Goal: Task Accomplishment & Management: Complete application form

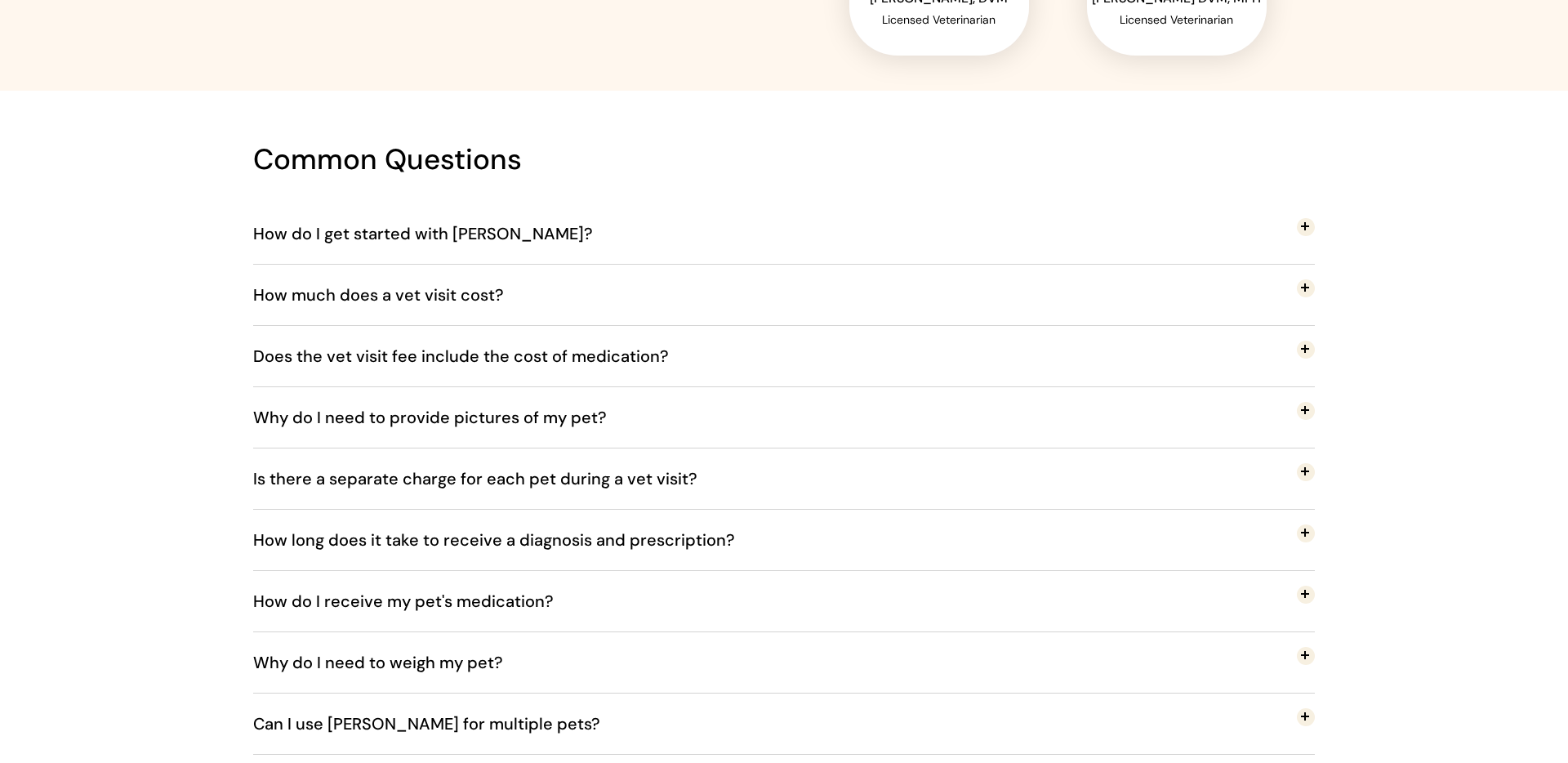
scroll to position [2685, 0]
click at [489, 236] on span "How do I get started with [PERSON_NAME]?" at bounding box center [435, 232] width 364 height 54
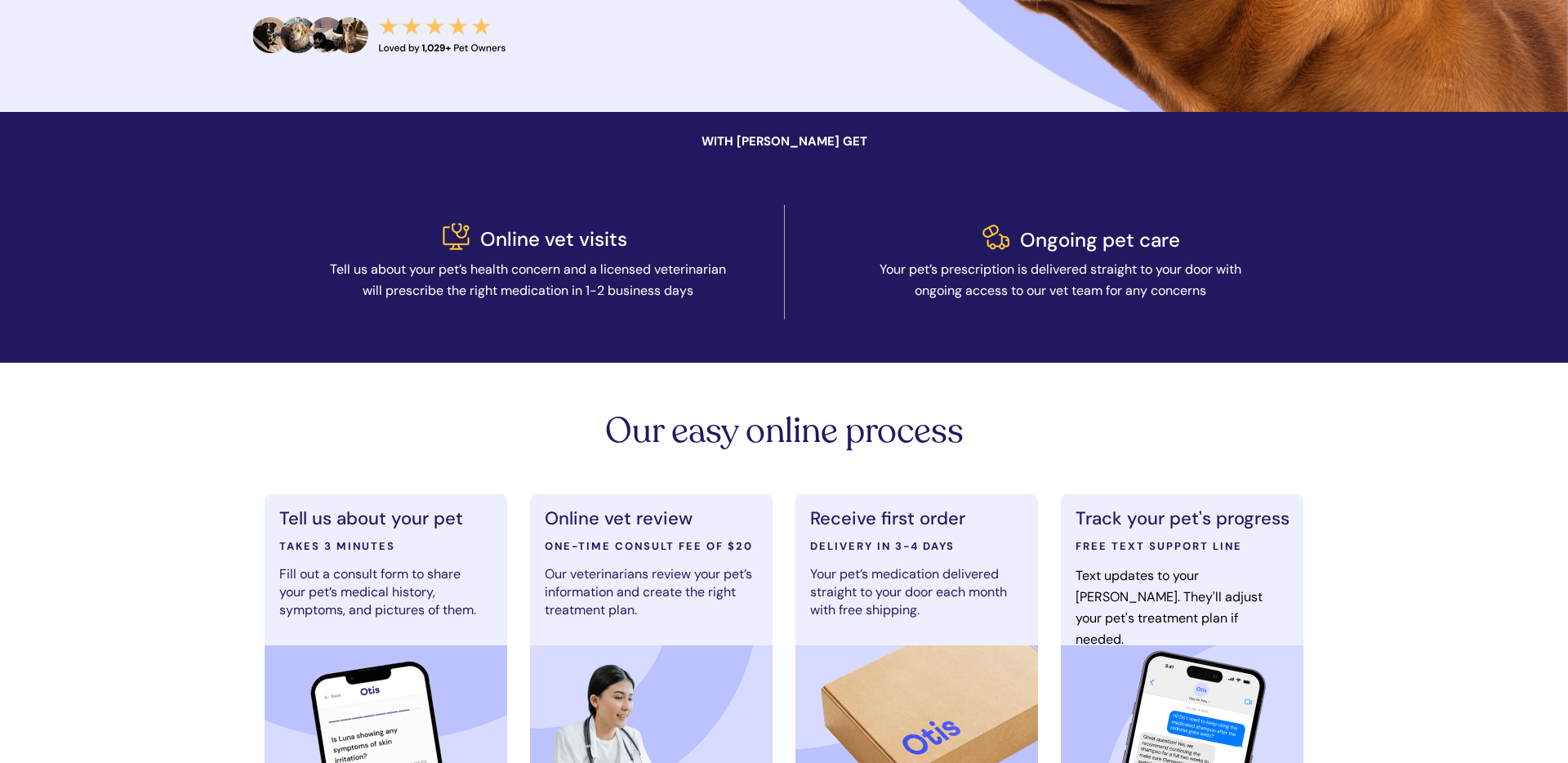
scroll to position [0, 0]
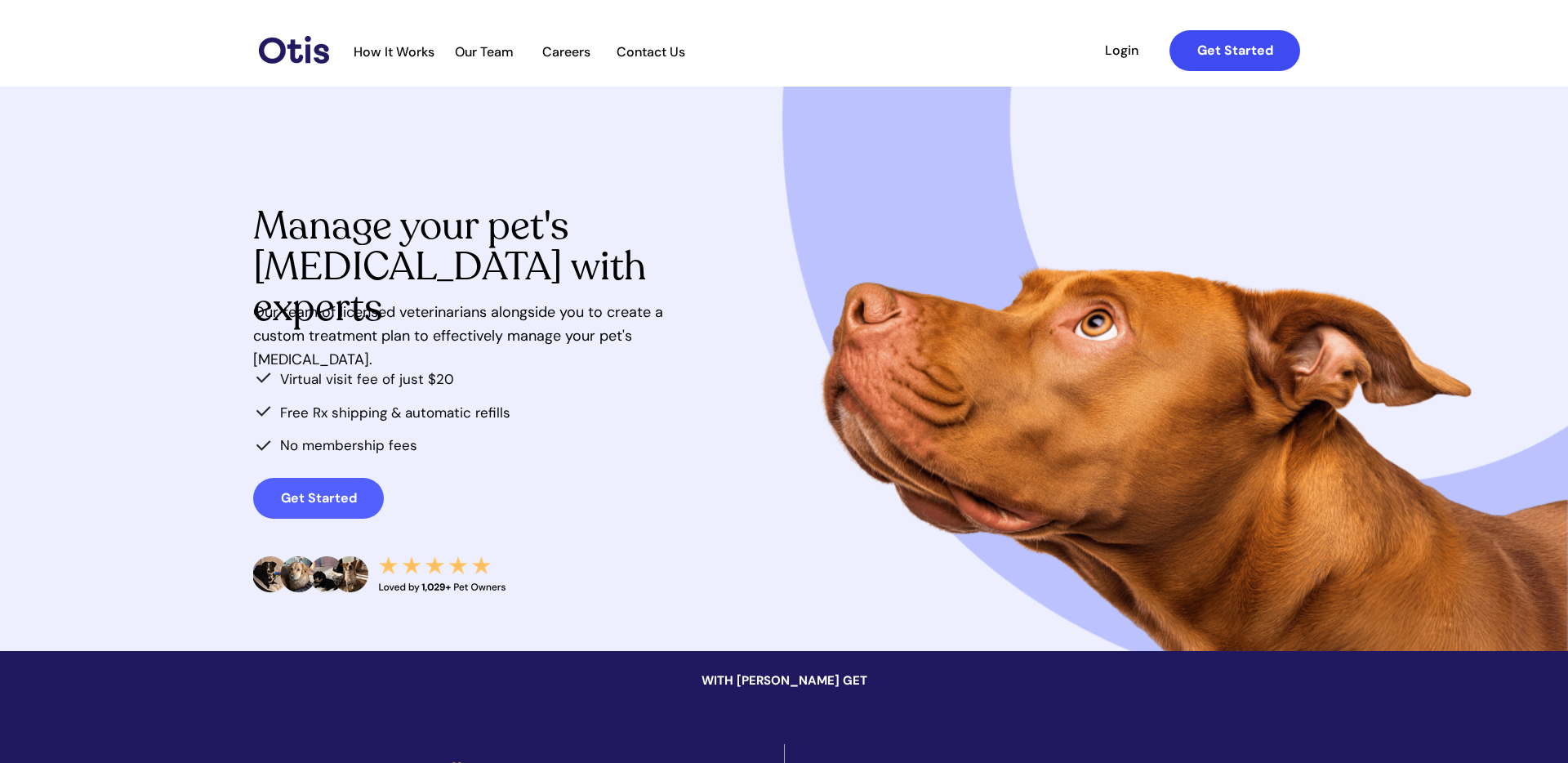
click at [1260, 49] on strong "Get Started" at bounding box center [1235, 50] width 76 height 17
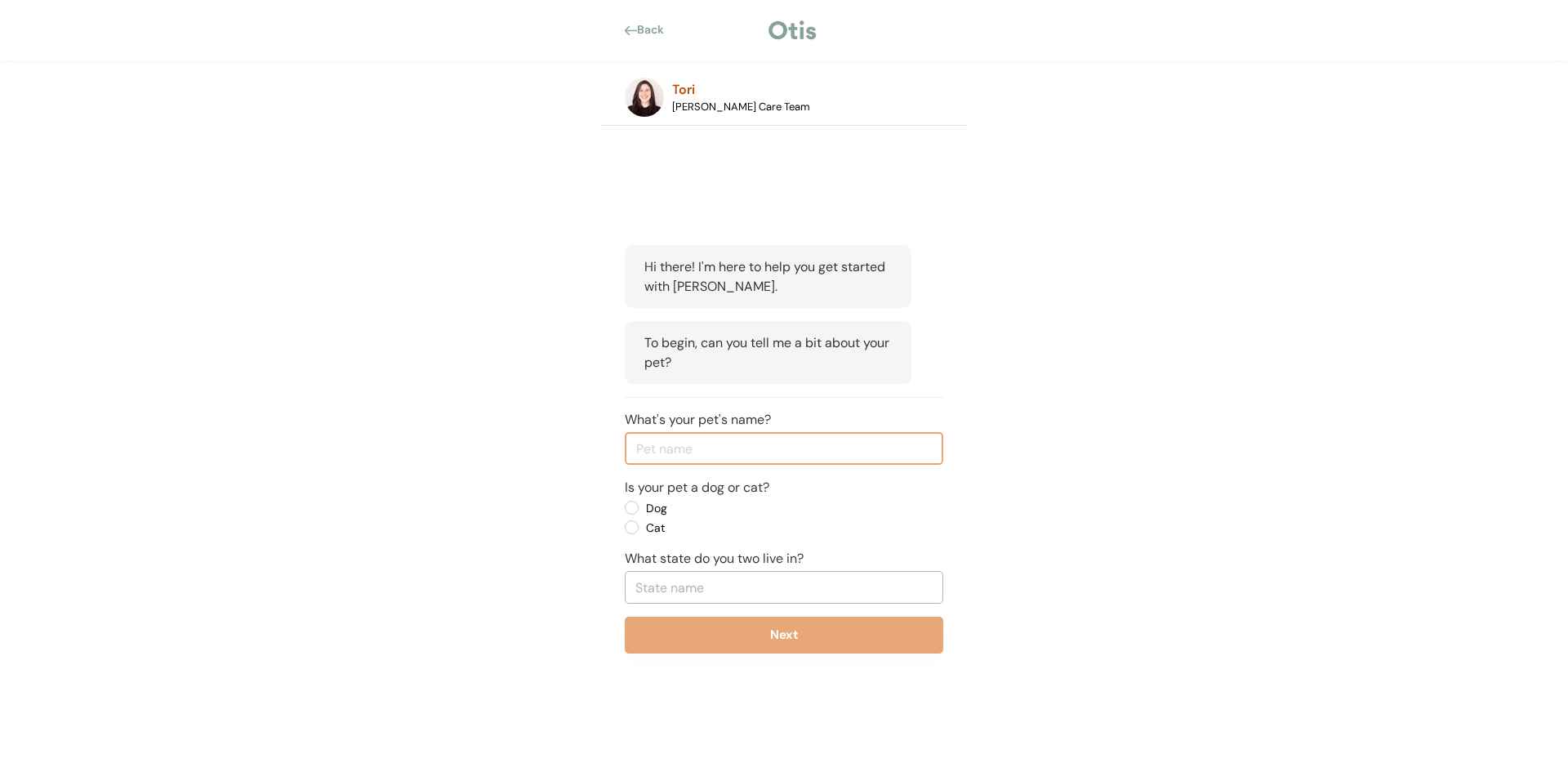
click at [738, 460] on input "input" at bounding box center [784, 448] width 319 height 32
type input "[PERSON_NAME]"
click at [641, 506] on label "Dog" at bounding box center [714, 508] width 147 height 11
click at [623, 506] on input "Dog" at bounding box center [617, 507] width 10 height 10
radio input "true"
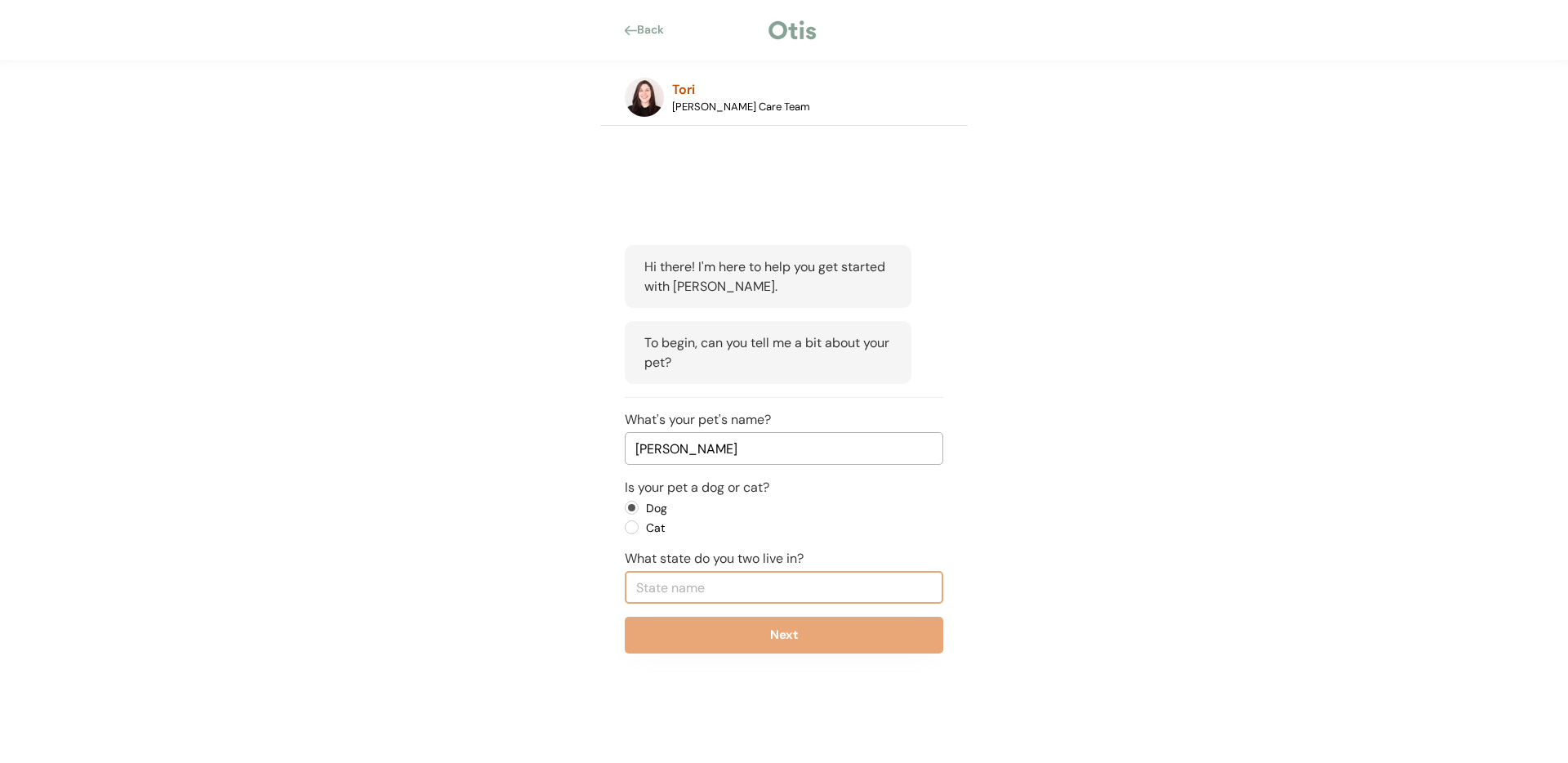
click at [651, 584] on input "text" at bounding box center [784, 587] width 319 height 32
type input "New"
type input "New Hampshire"
type input "New"
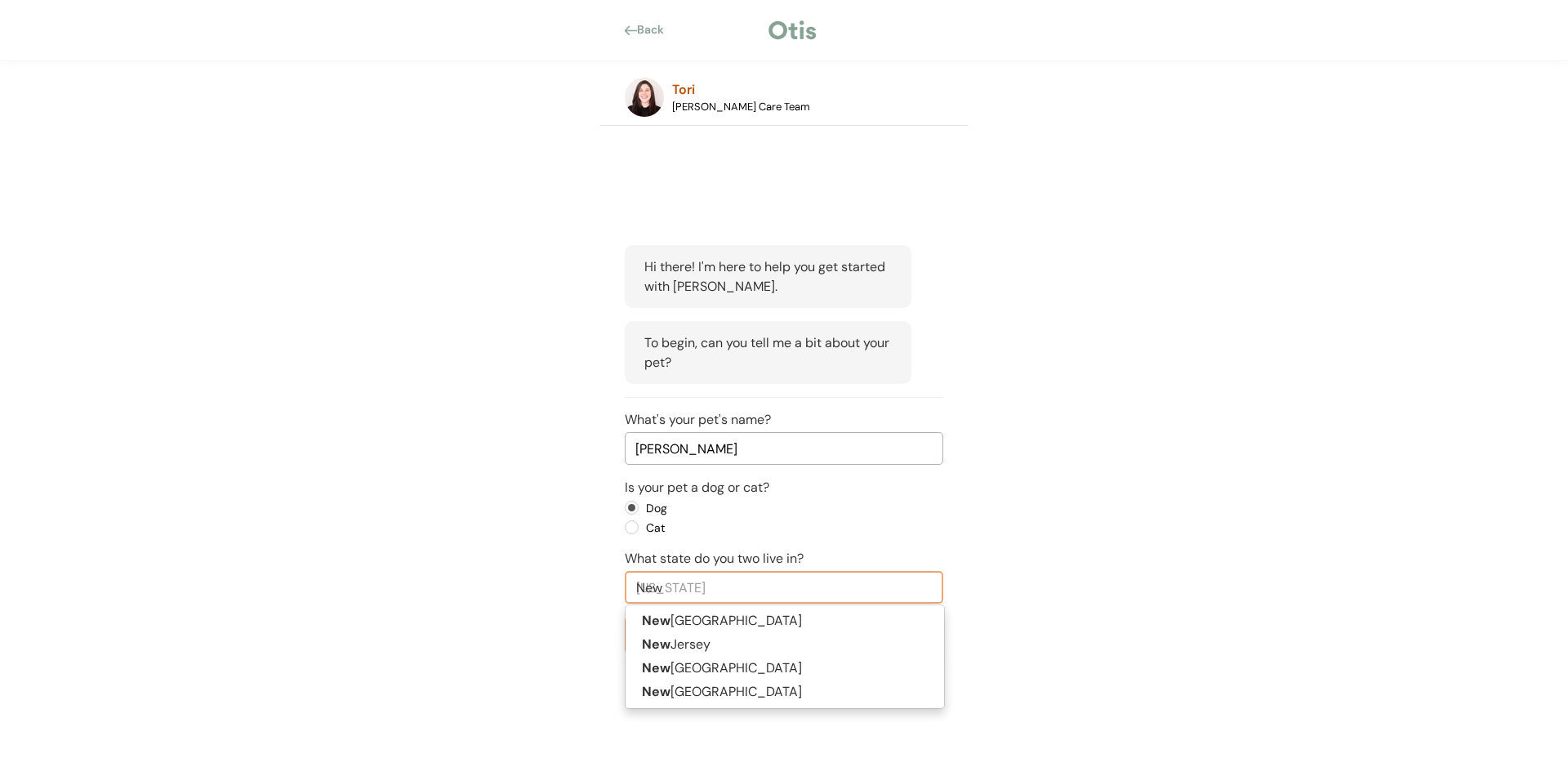
type input "New Y"
type input "New York"
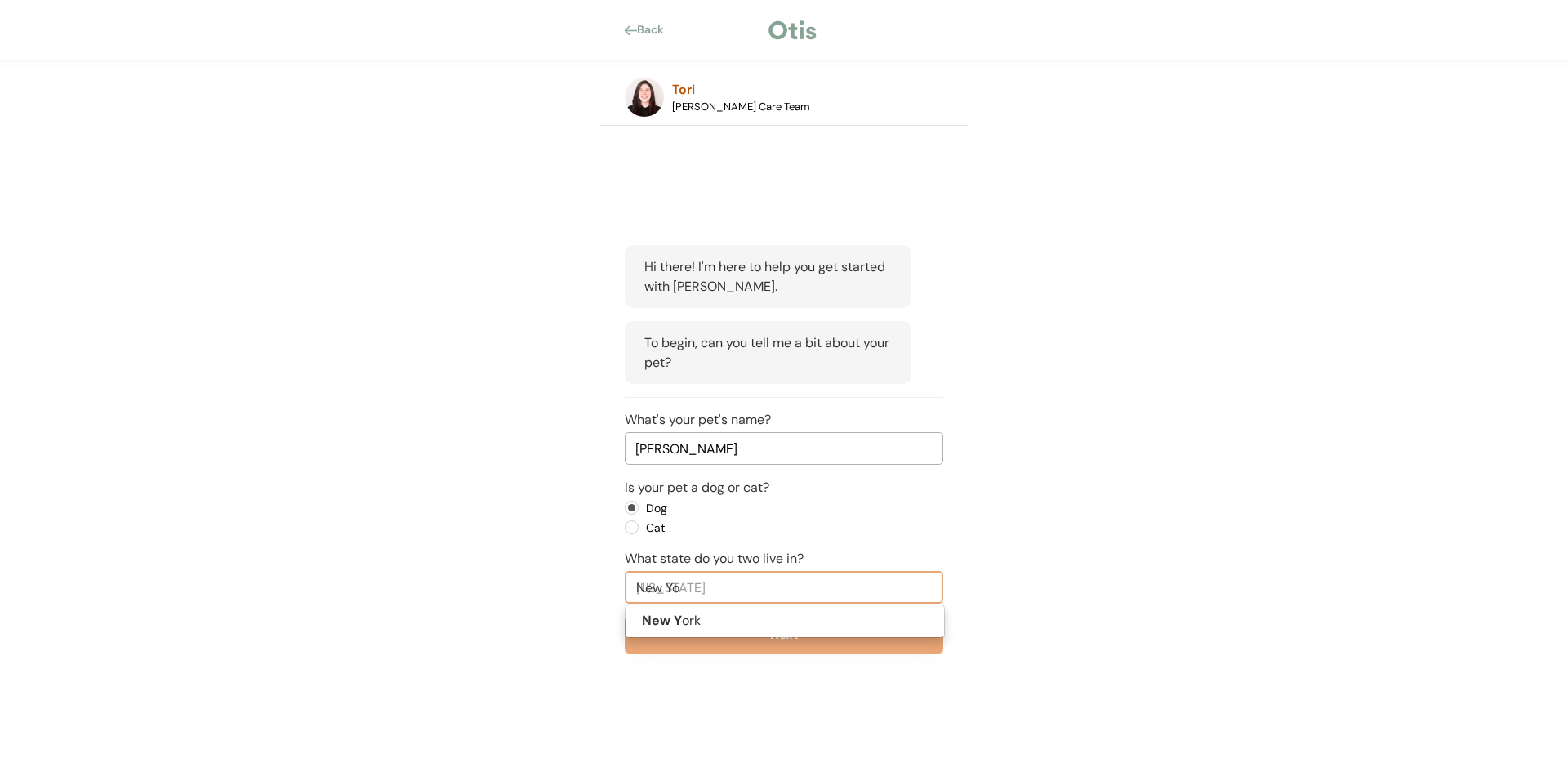
type input "New Yor"
click at [666, 621] on strong "New York" at bounding box center [680, 620] width 76 height 17
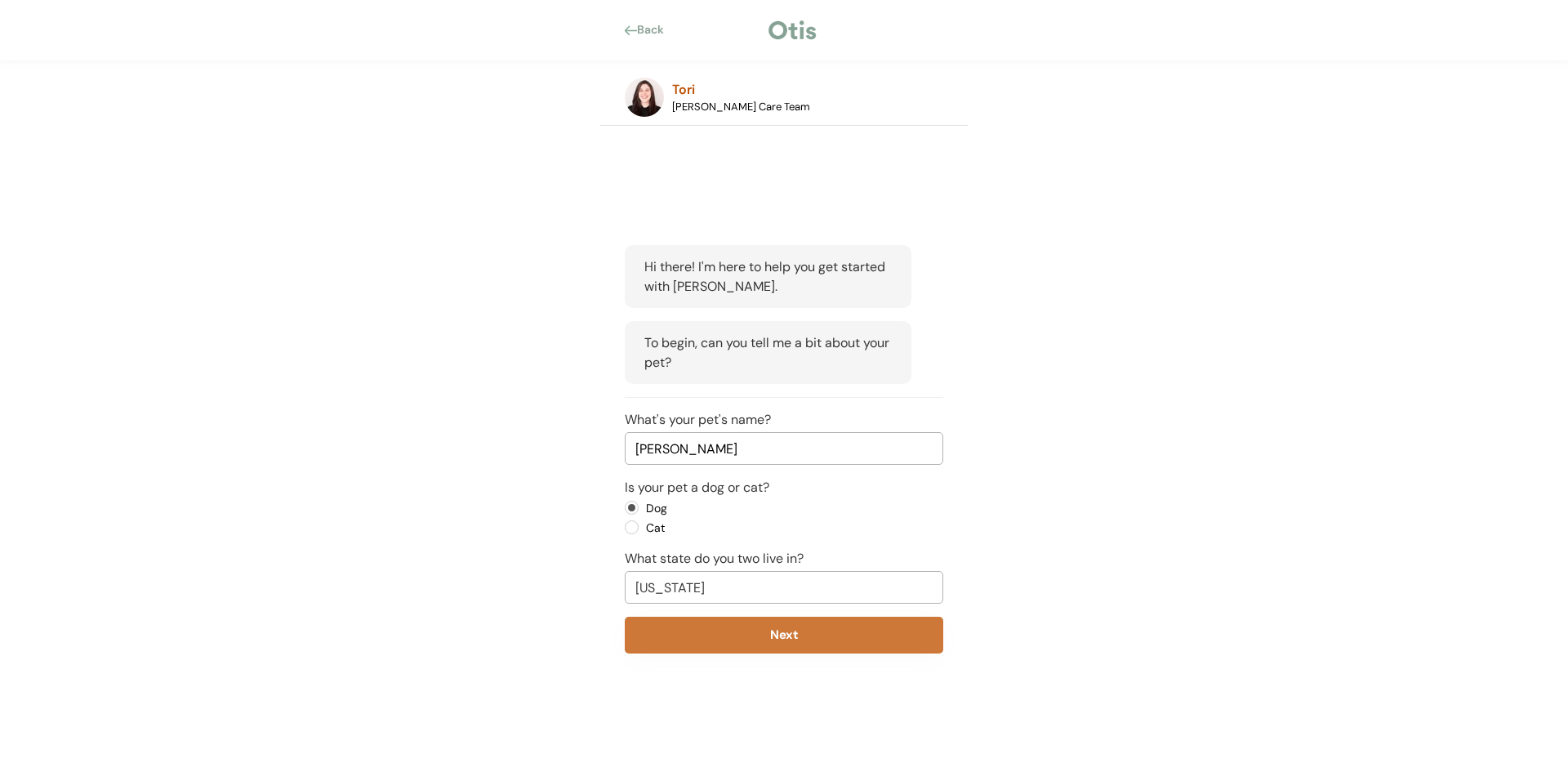
type input "New York"
click at [765, 635] on button "Next" at bounding box center [784, 635] width 319 height 37
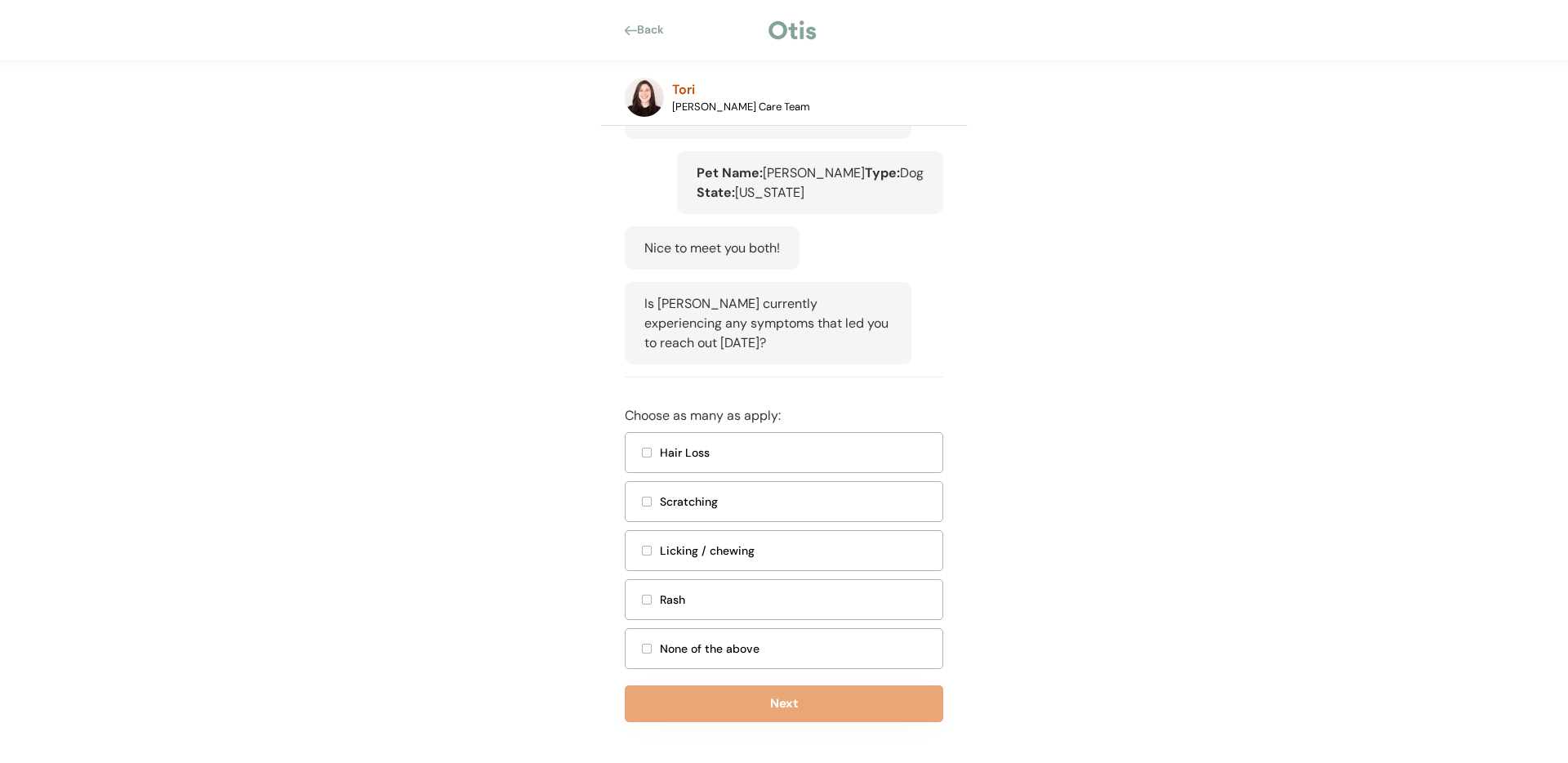
scroll to position [286, 0]
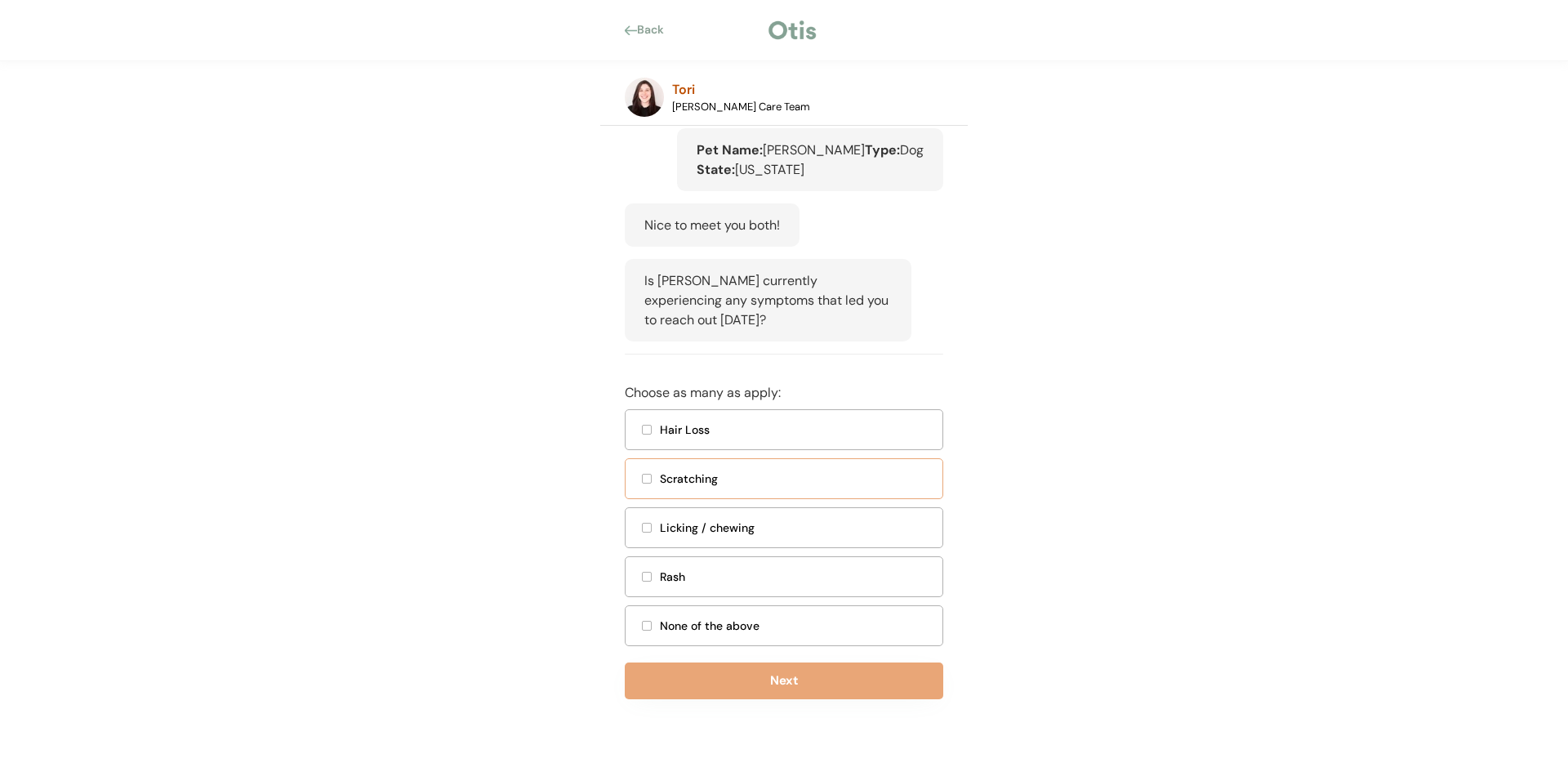
click at [649, 480] on div at bounding box center [647, 479] width 9 height 9
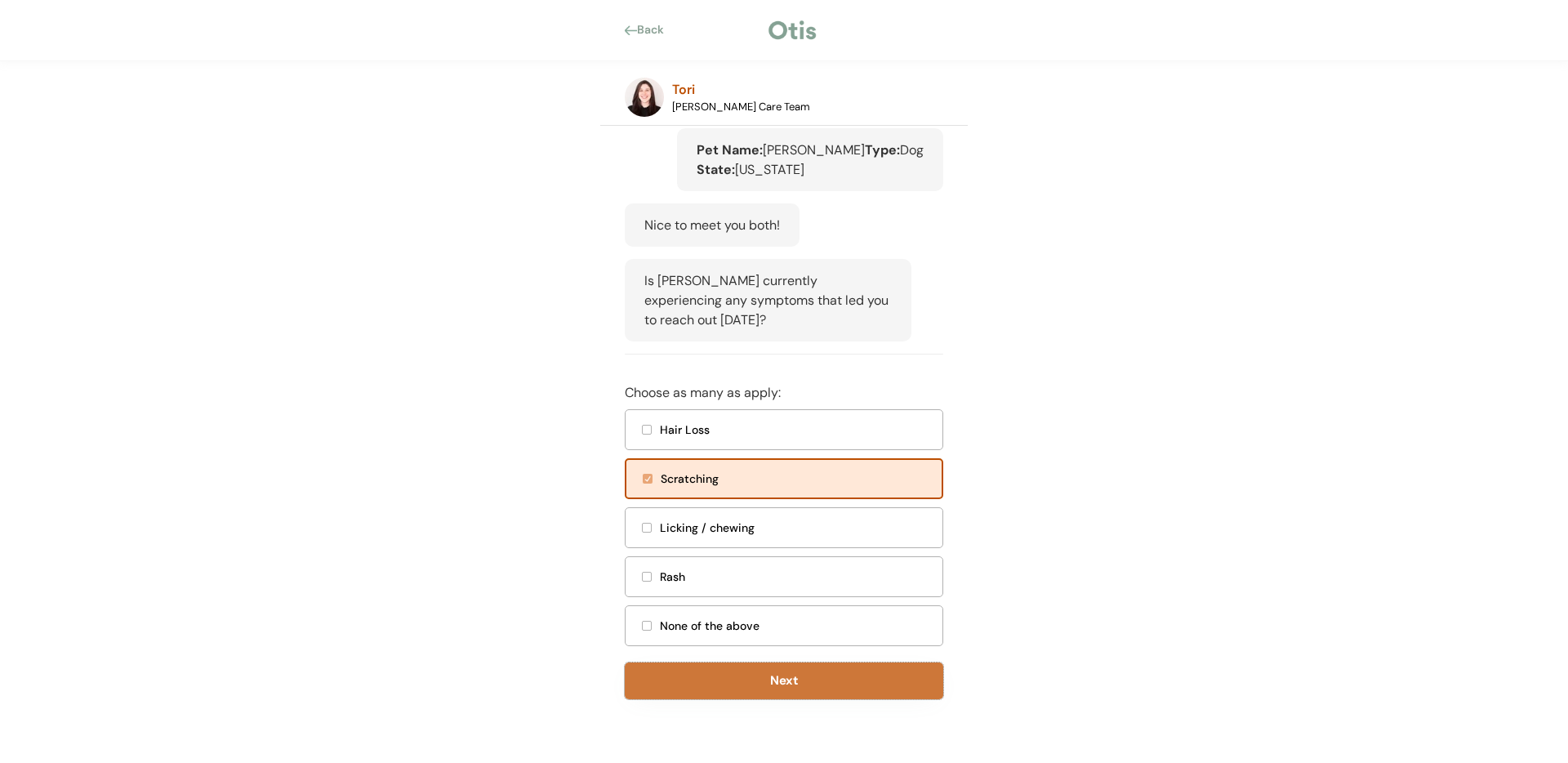
click at [772, 676] on button "Next" at bounding box center [784, 680] width 319 height 37
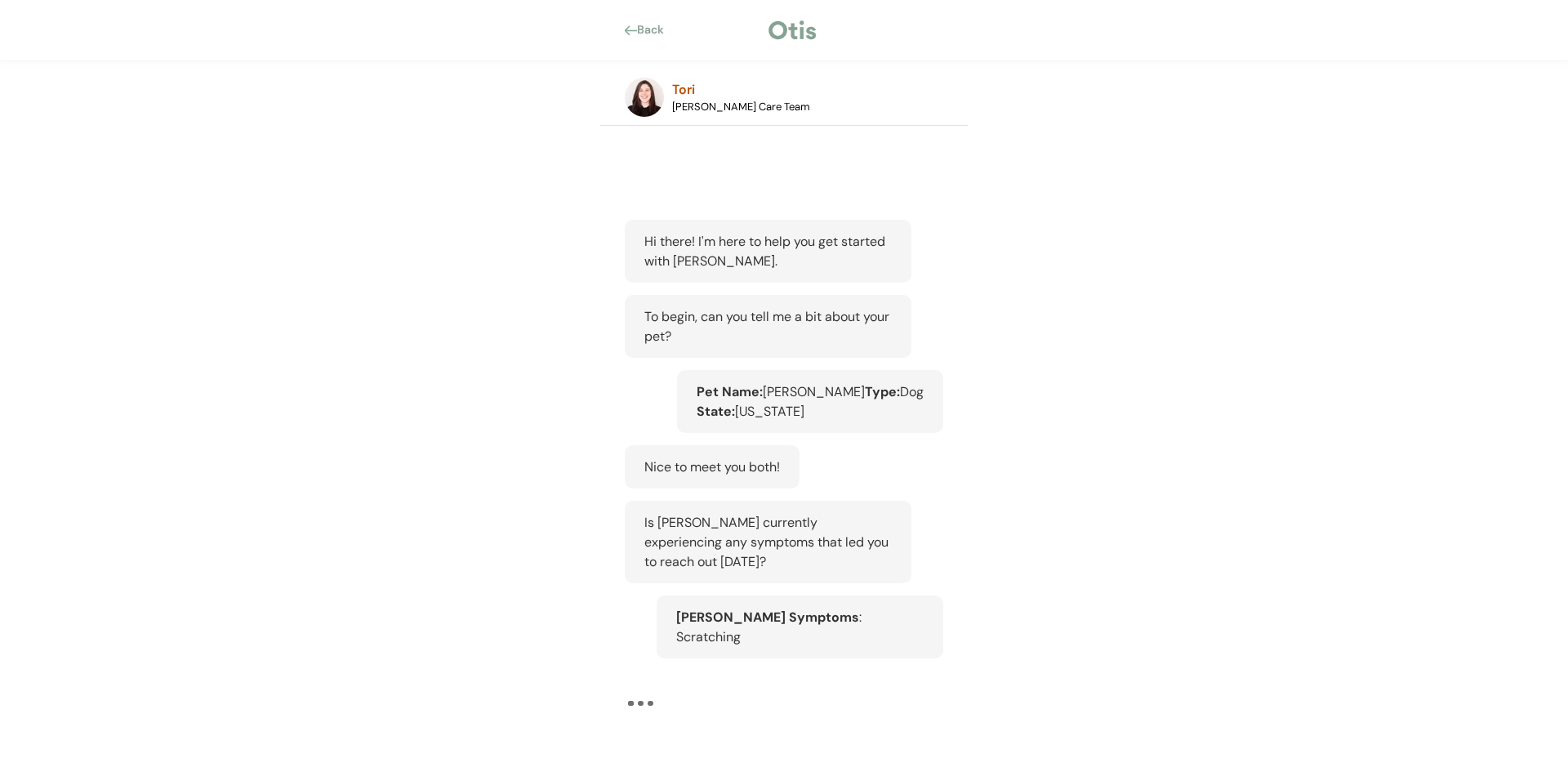
scroll to position [26, 0]
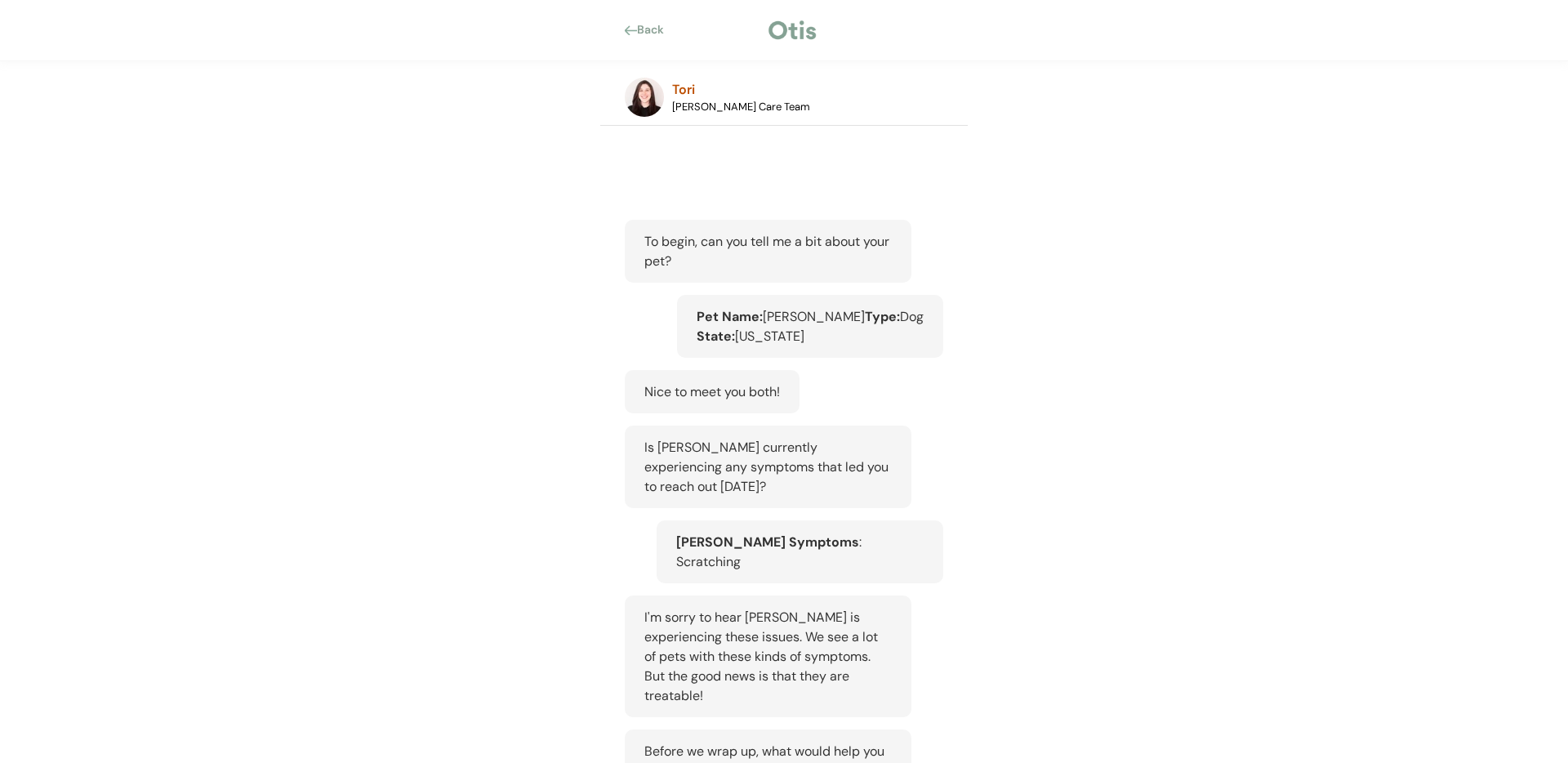
scroll to position [376, 0]
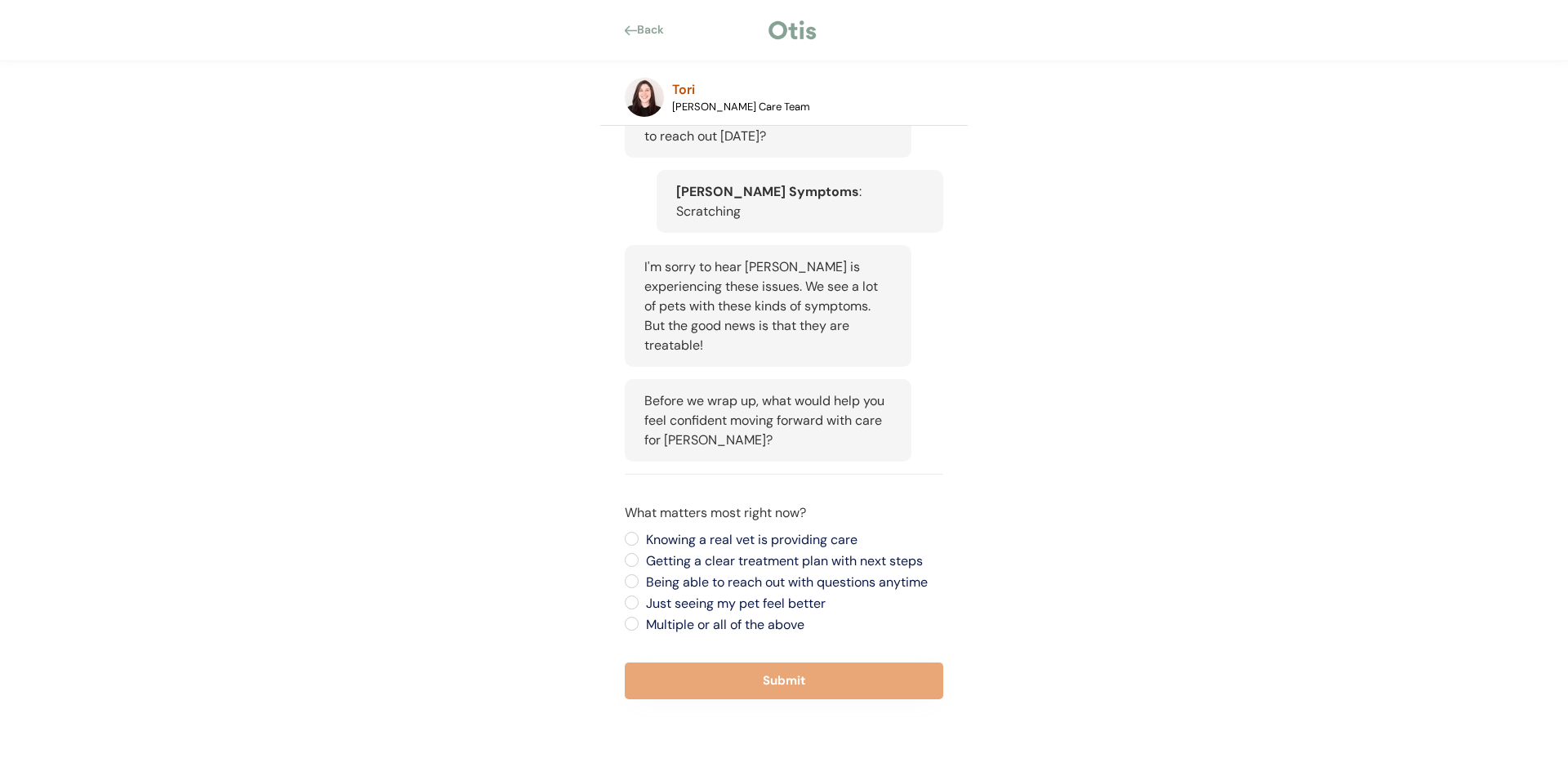
click at [641, 625] on label "Multiple or all of the above" at bounding box center [792, 625] width 302 height 13
click at [623, 544] on input "Multiple or all of the above" at bounding box center [617, 538] width 10 height 10
radio input "true"
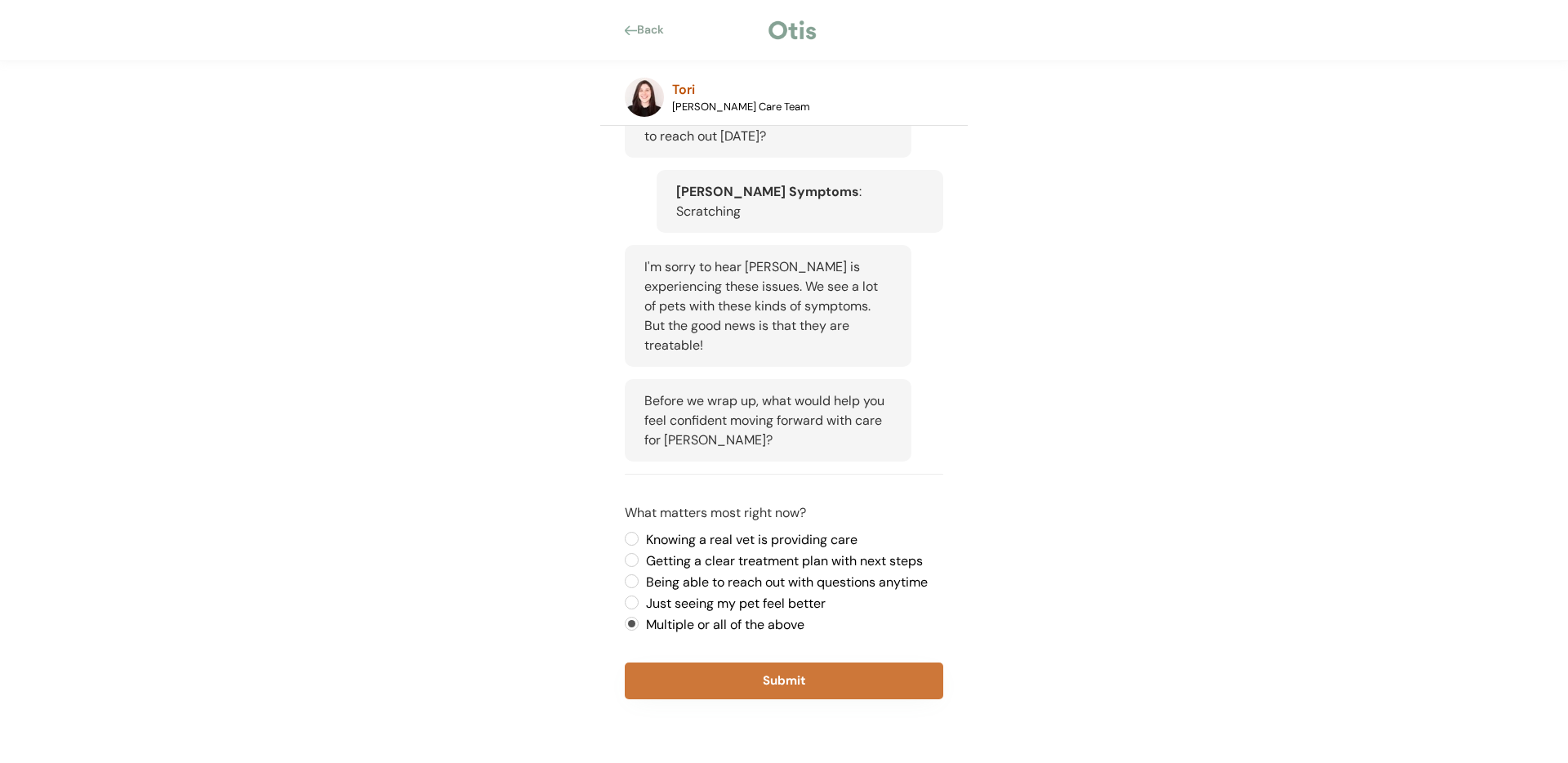
click at [754, 682] on button "Submit" at bounding box center [784, 680] width 319 height 37
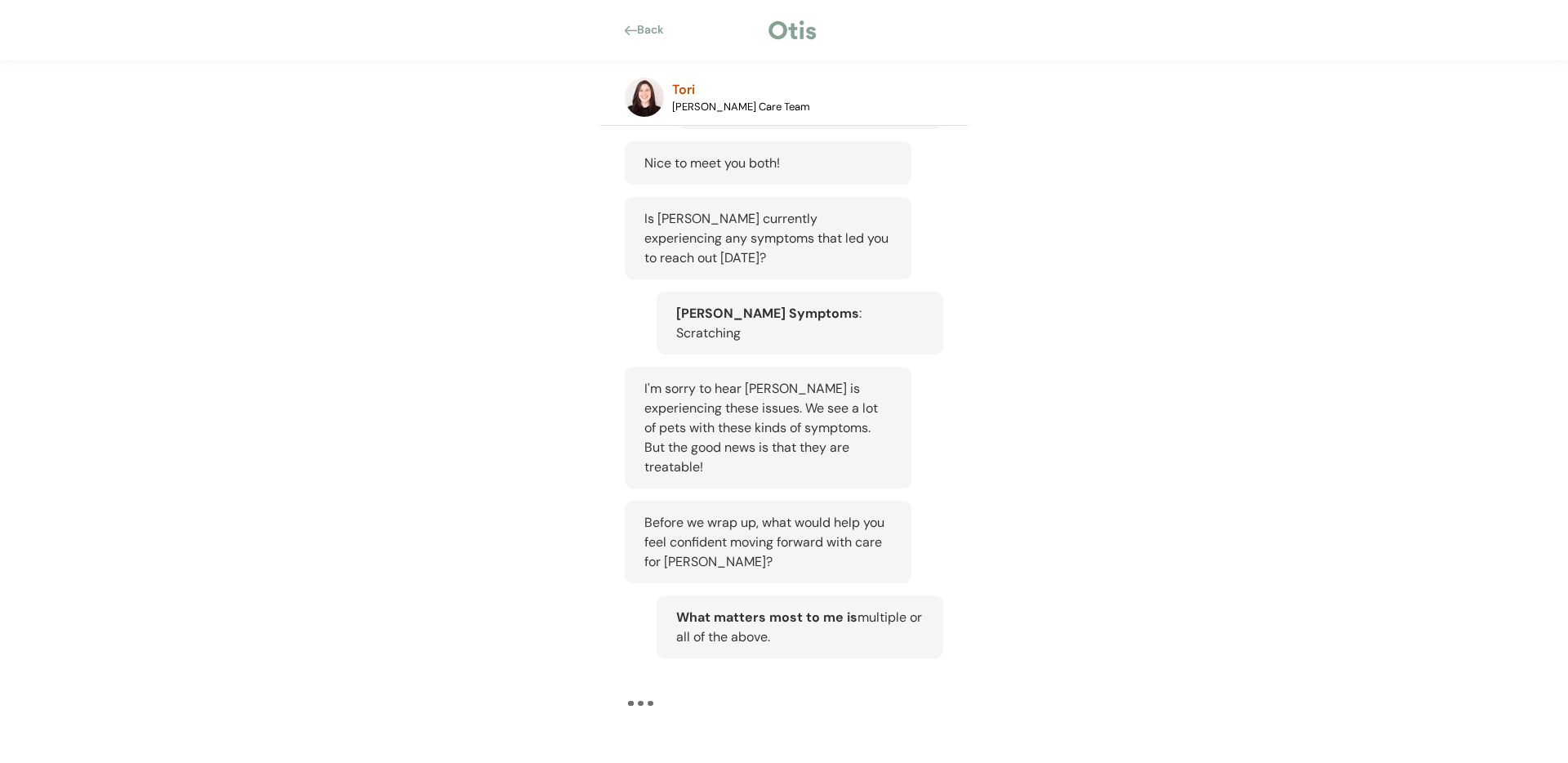
scroll to position [254, 0]
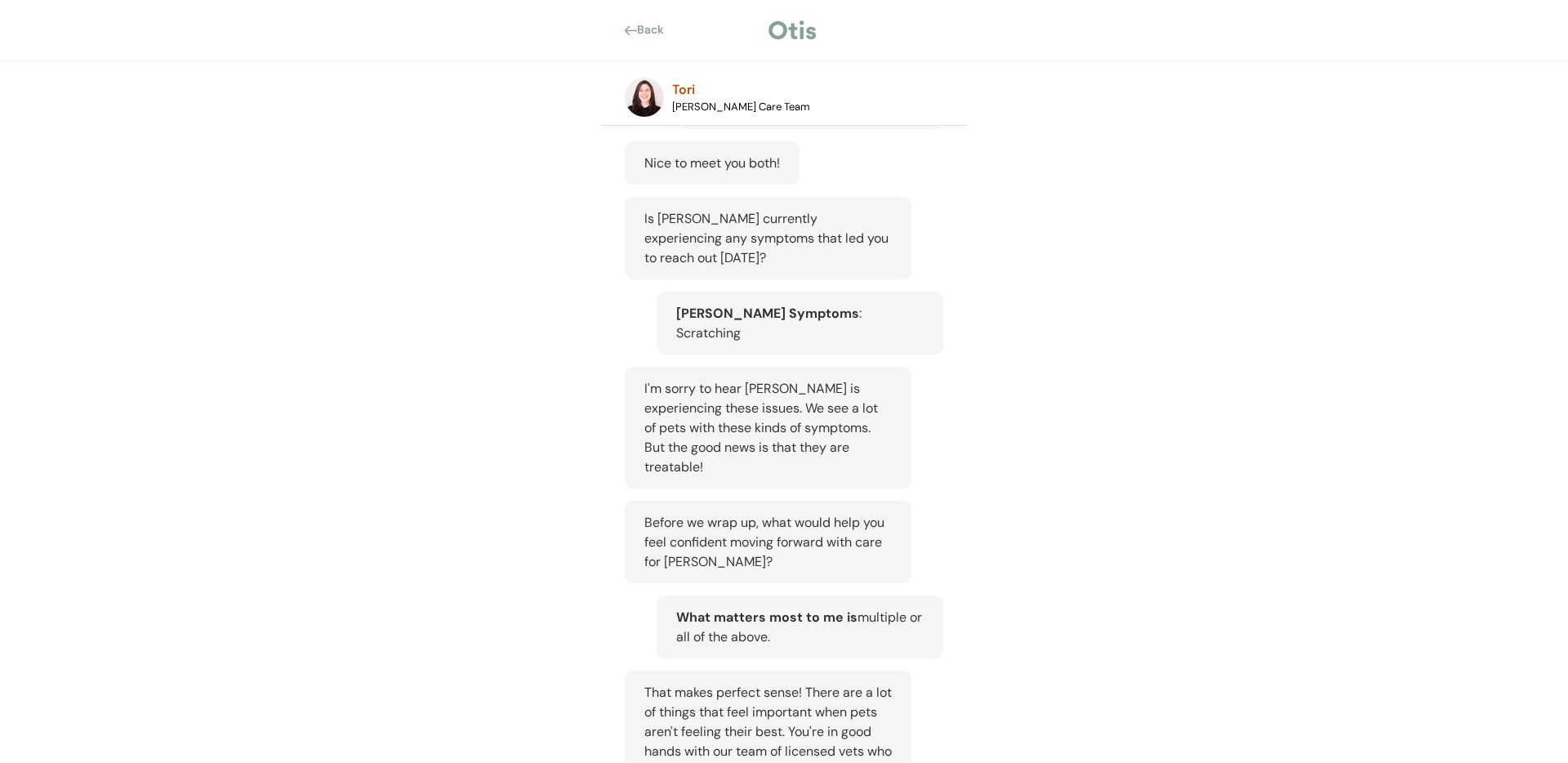
scroll to position [668, 0]
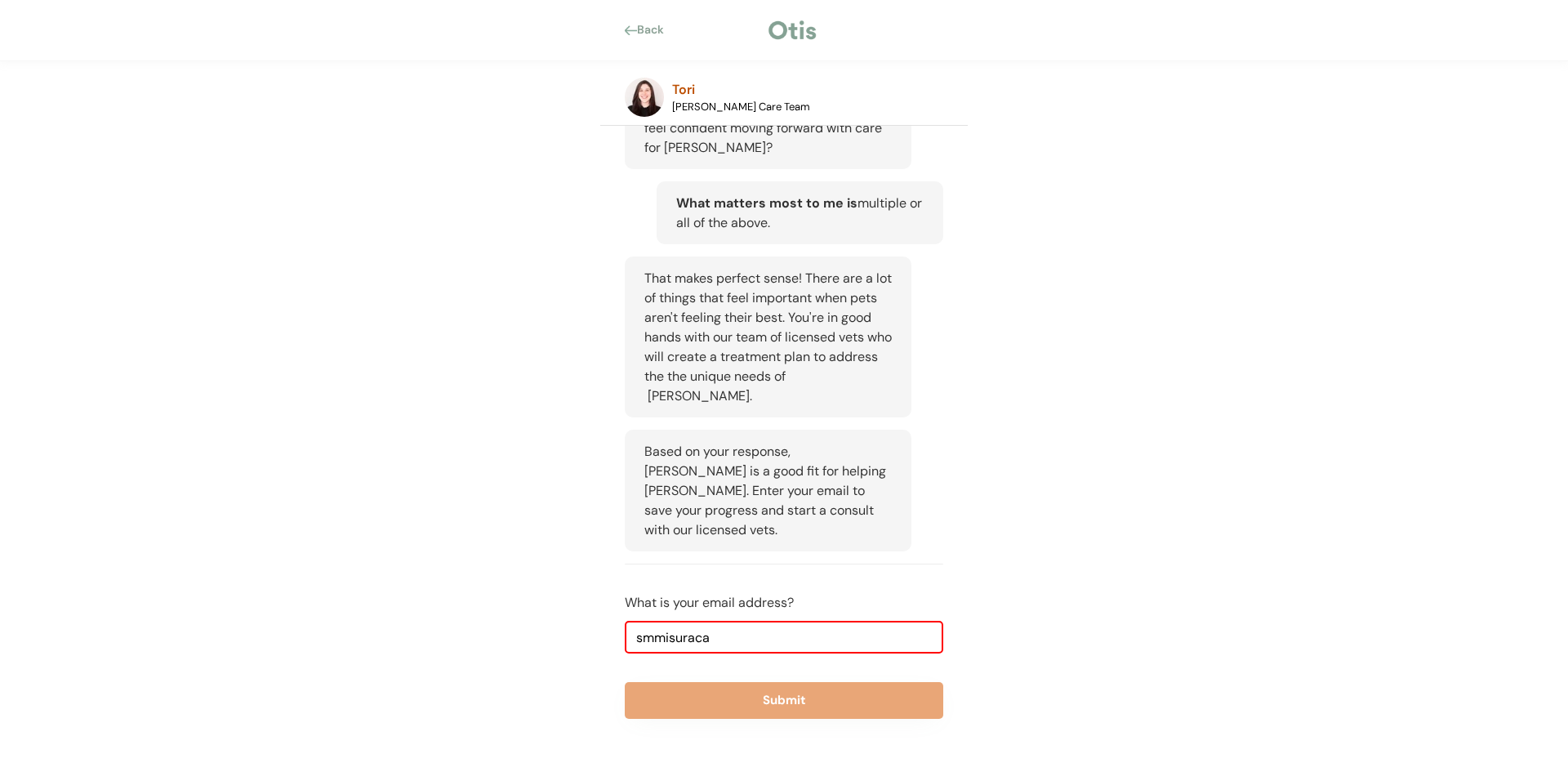
type input "smmisuraca@gmail.com"
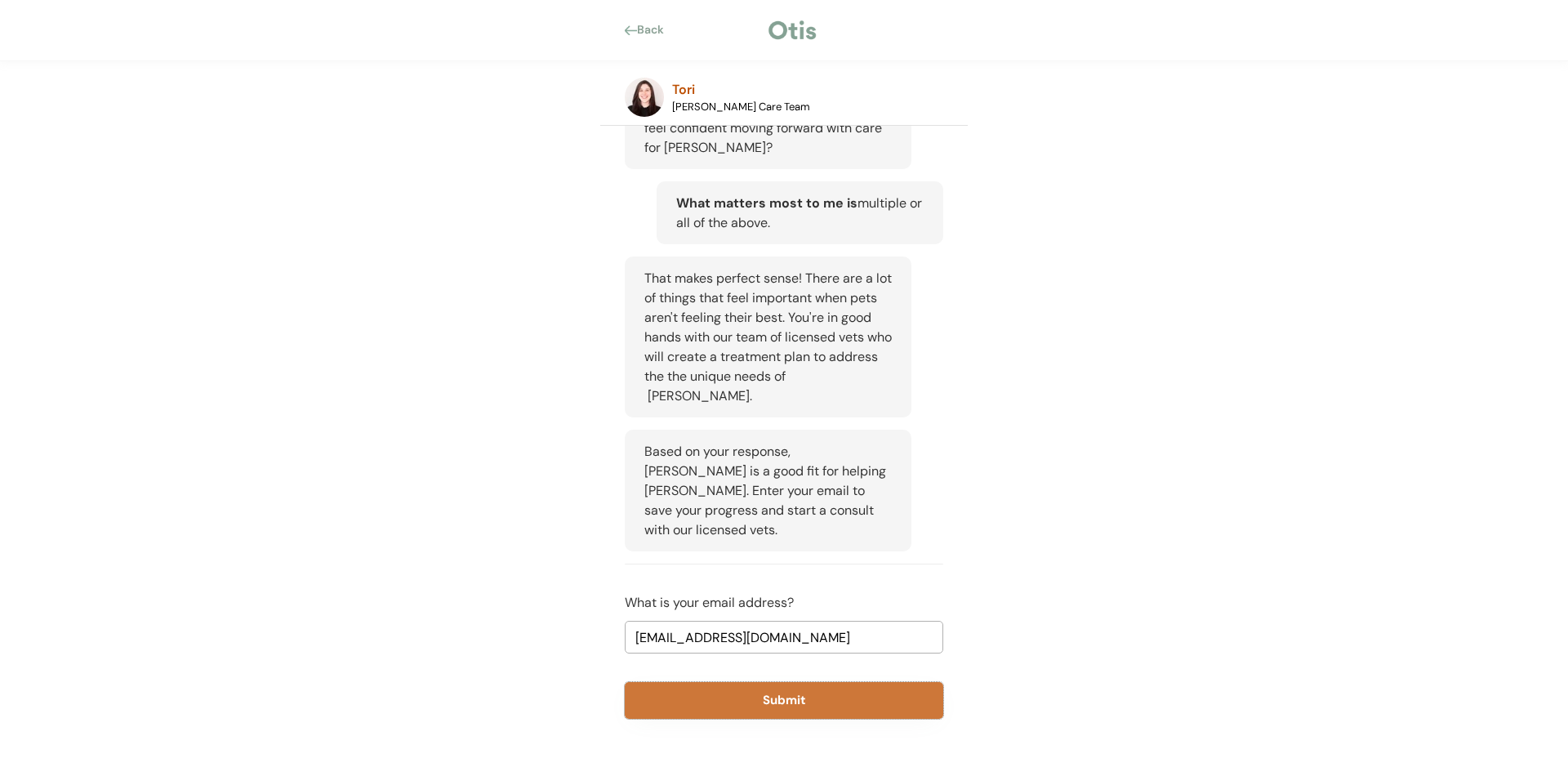
click at [812, 689] on button "Submit" at bounding box center [784, 700] width 319 height 37
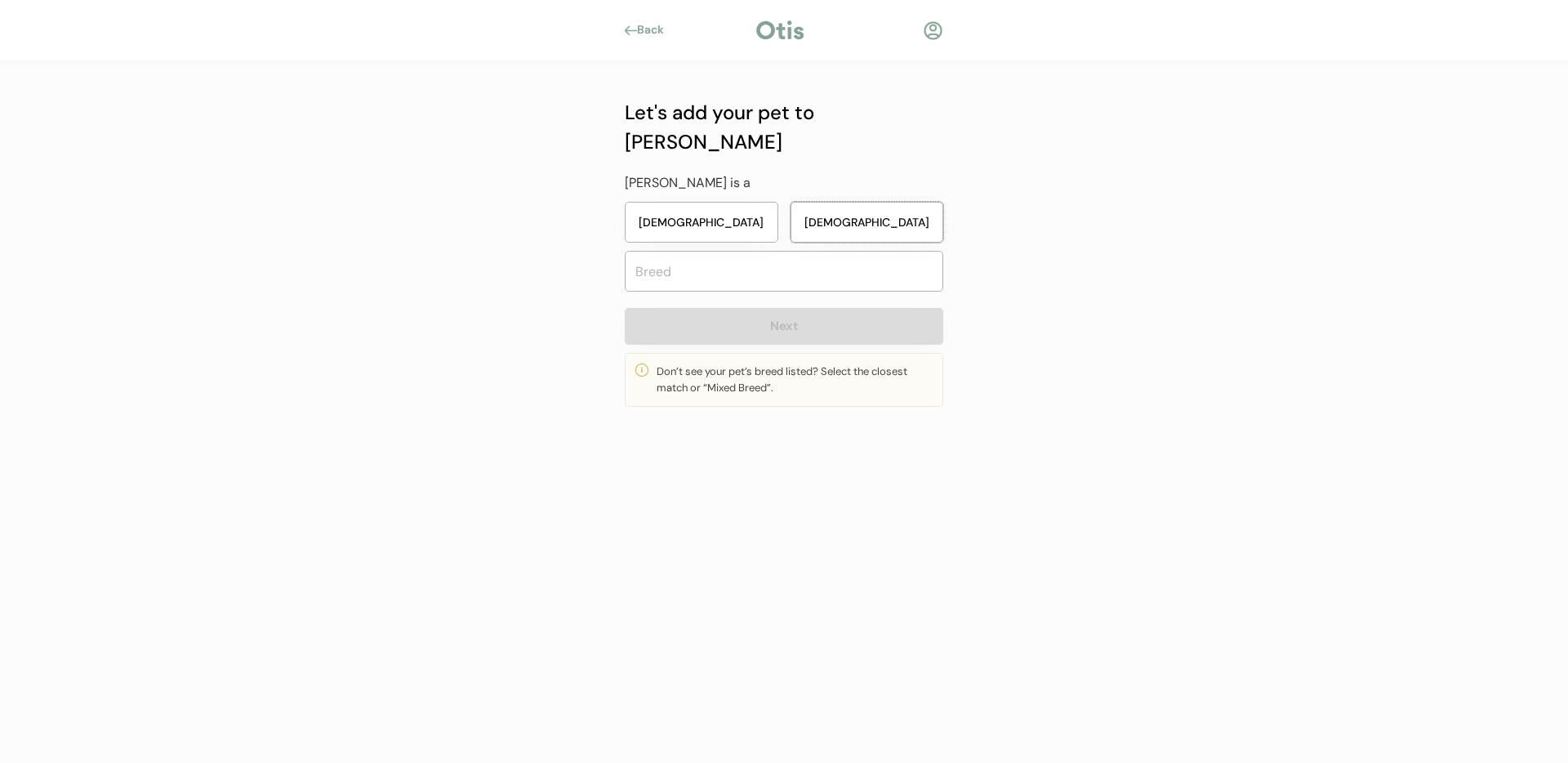
click at [823, 202] on button "Male" at bounding box center [866, 222] width 153 height 41
click at [754, 258] on input "text" at bounding box center [784, 271] width 319 height 41
type input "Go"
type input "Golden Dox"
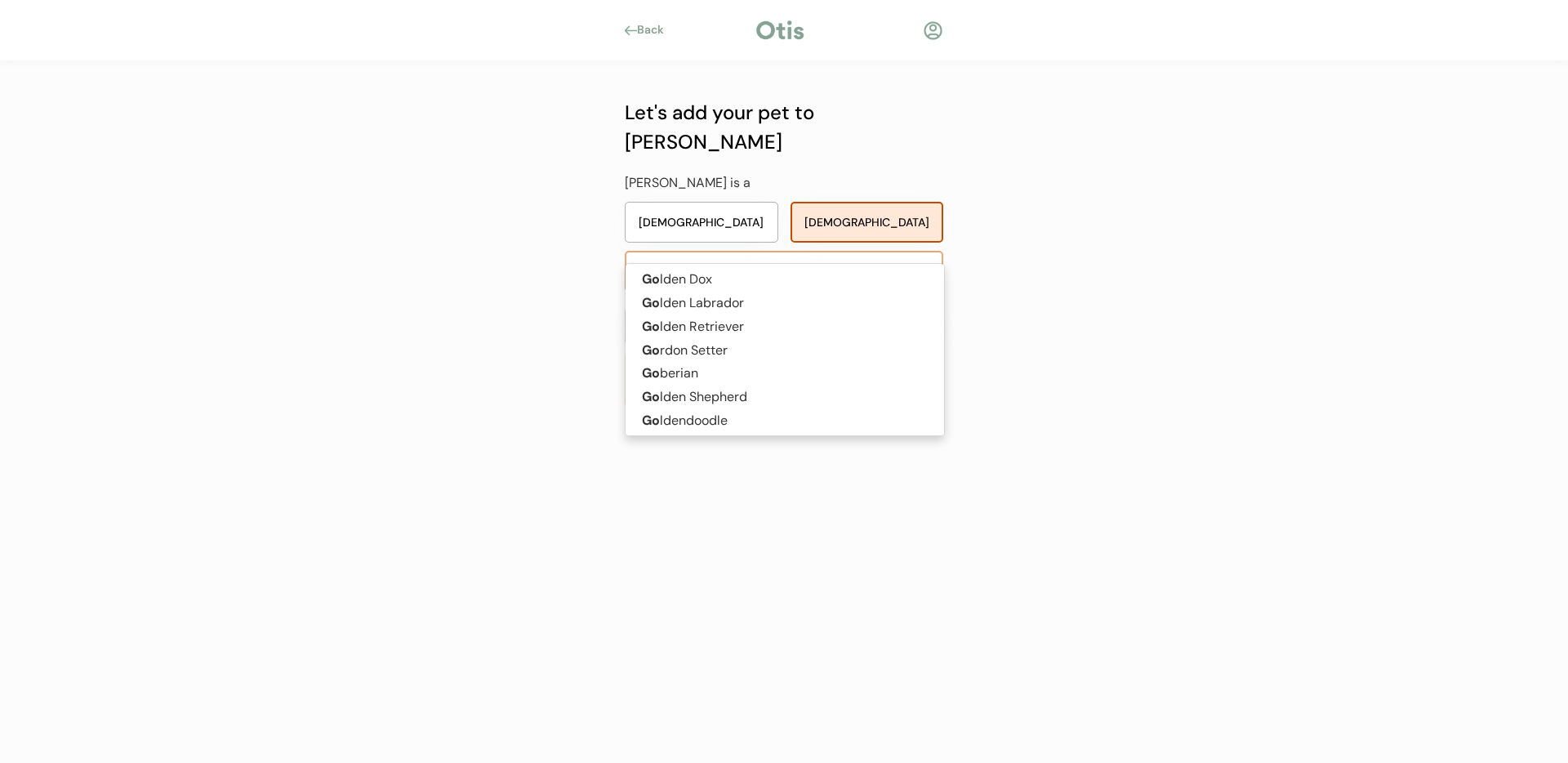
type input "Golde"
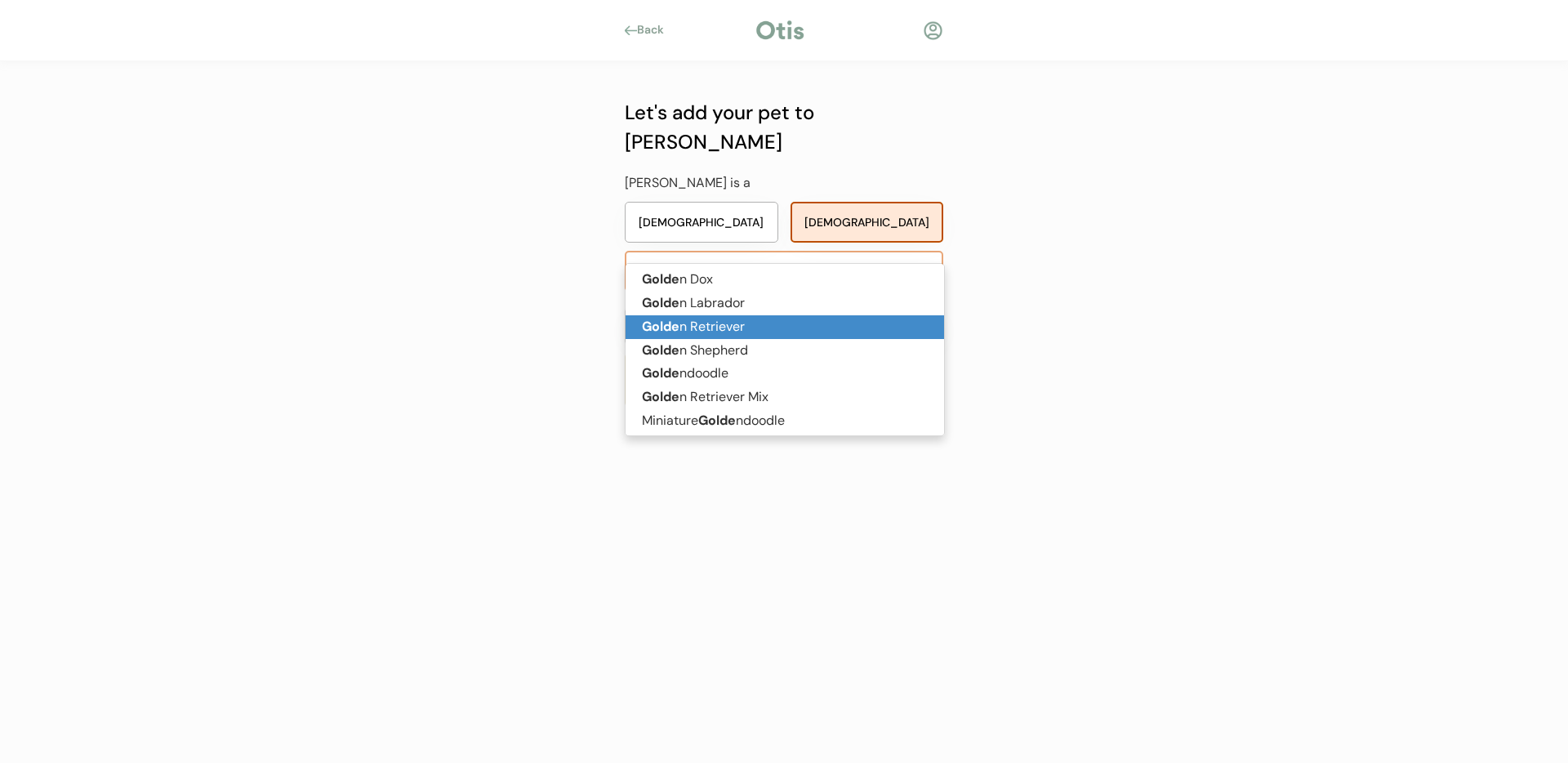
click at [743, 326] on p "Golde n Retriever" at bounding box center [784, 326] width 319 height 24
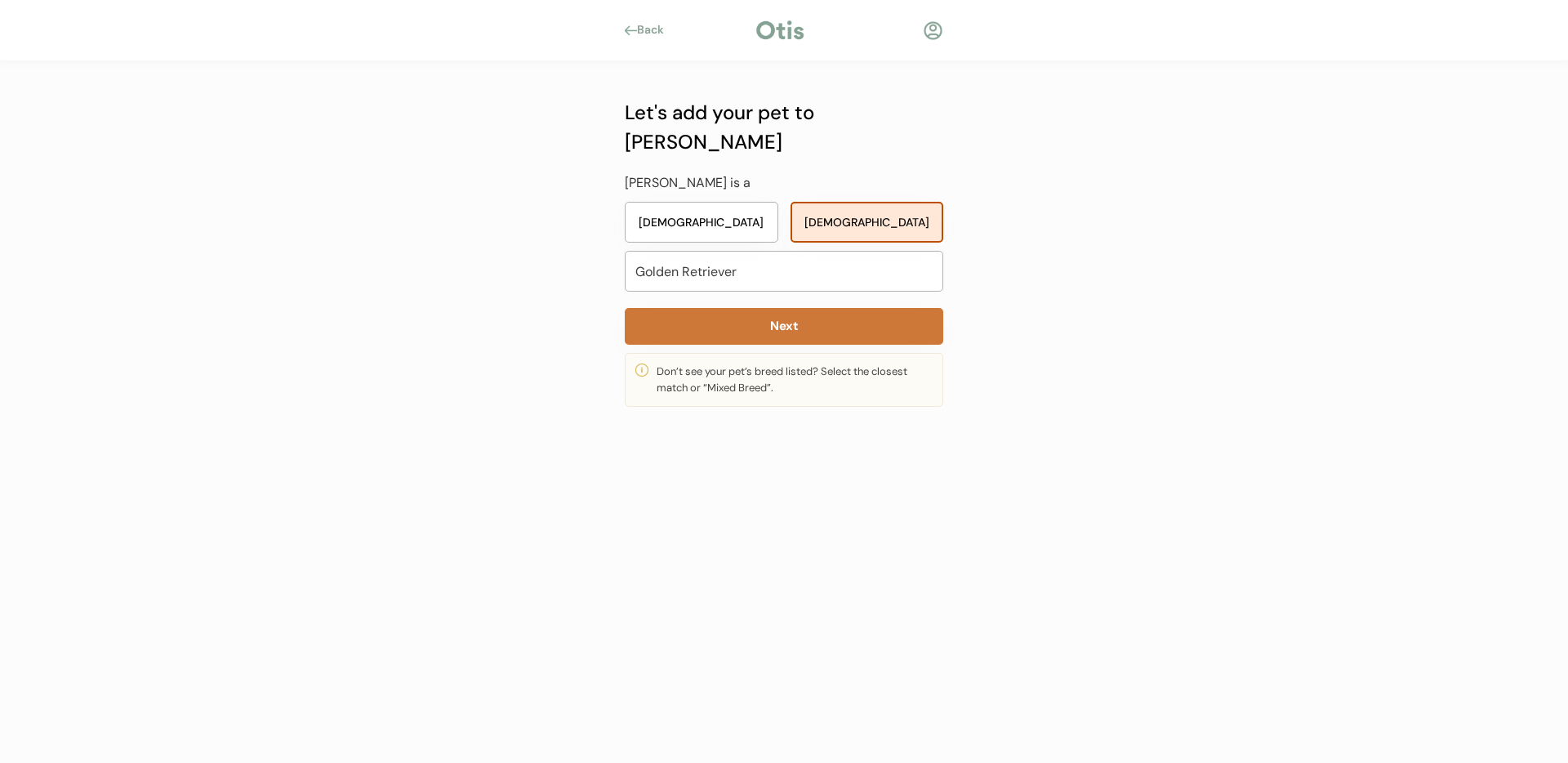
type input "Golden Retriever"
click at [784, 308] on button "Next" at bounding box center [784, 326] width 319 height 37
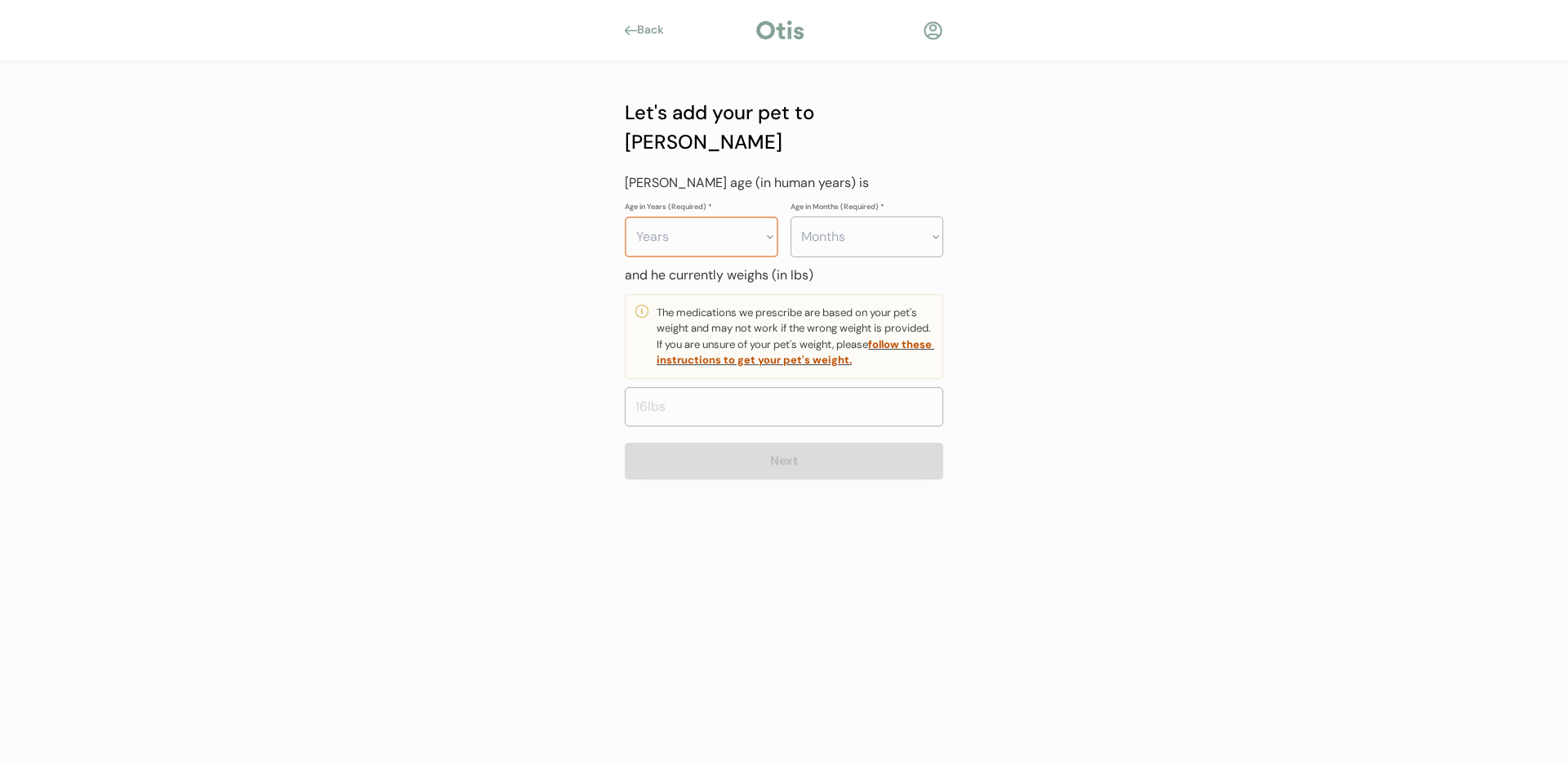
click at [710, 217] on select "Years 0 1 2 3 4 5 6 7 8 9 10 11 12 13 14 15 16 17 18 19 20" at bounding box center [701, 237] width 153 height 41
select select "2"
click at [625, 217] on select "Years 0 1 2 3 4 5 6 7 8 9 10 11 12 13 14 15 16 17 18 19 20" at bounding box center [701, 237] width 153 height 41
click at [894, 217] on select "Months 0 1 2 3 4 5 6 7 8 9 10 11" at bounding box center [866, 237] width 153 height 41
select select "5"
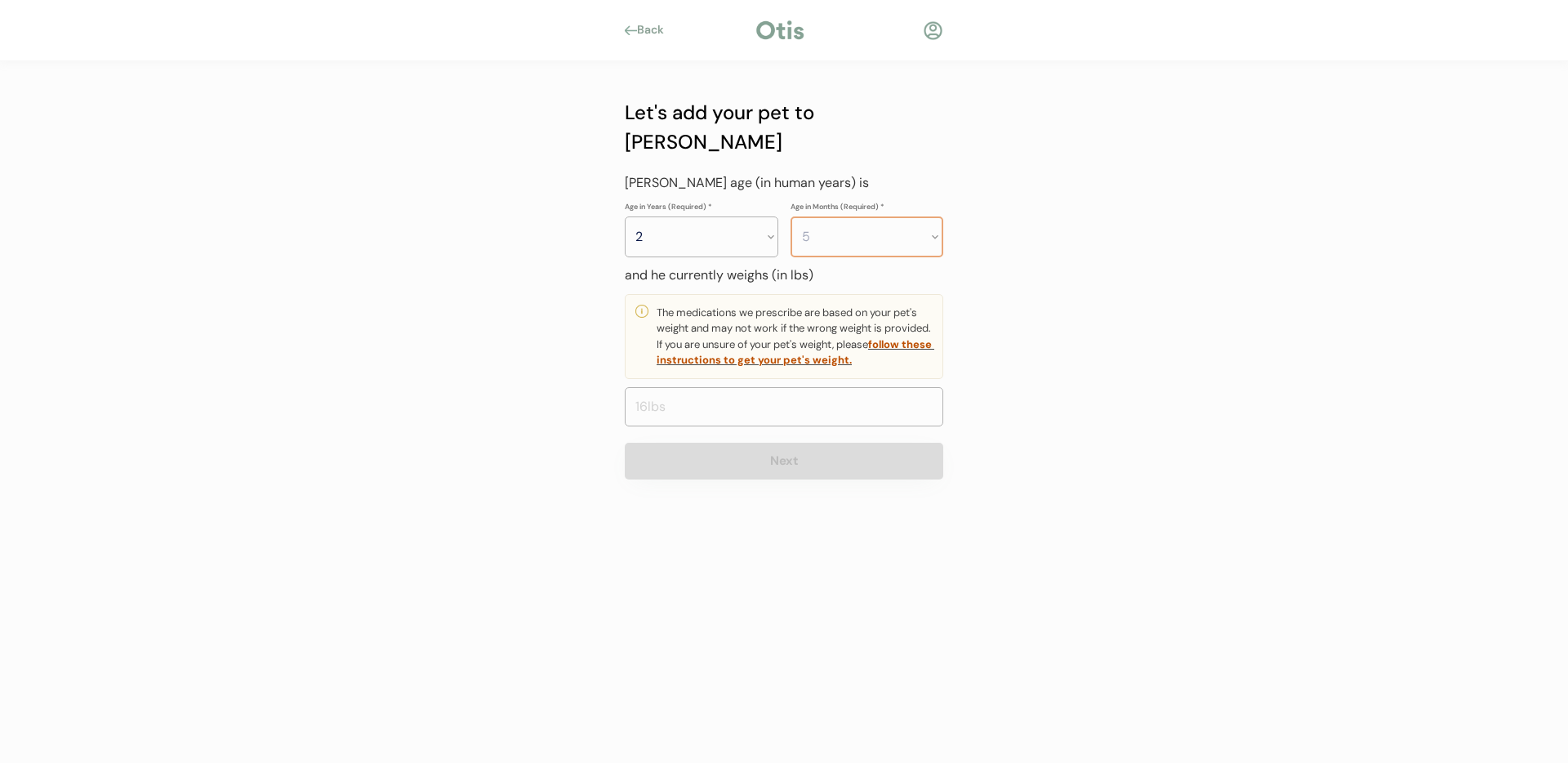
click at [790, 217] on select "Months 0 1 2 3 4 5 6 7 8 9 10 11" at bounding box center [866, 237] width 153 height 41
click at [656, 442] on button "Next" at bounding box center [784, 460] width 319 height 37
click at [668, 396] on input "input" at bounding box center [784, 406] width 319 height 39
type input "110.0"
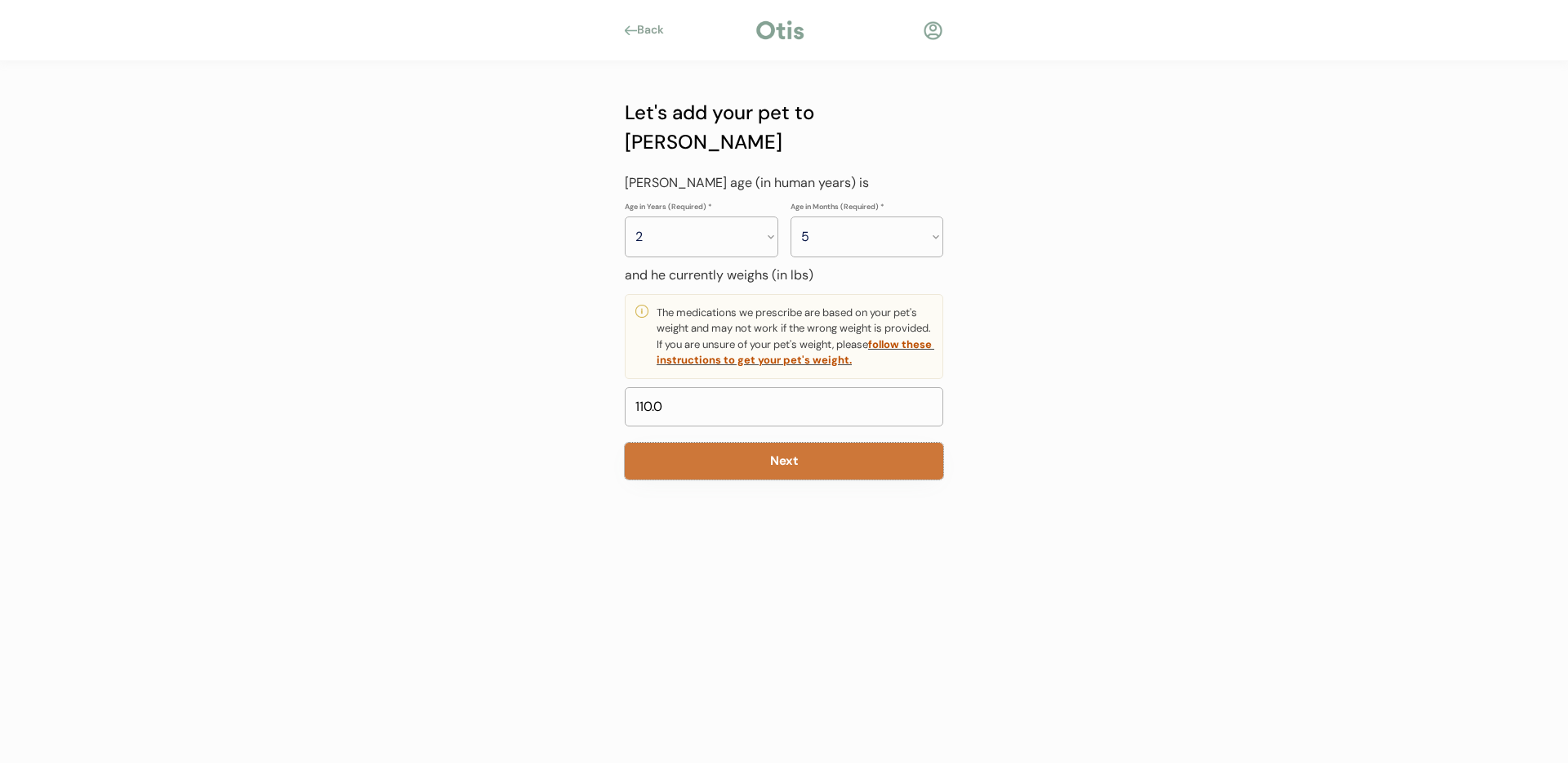
click at [836, 442] on button "Next" at bounding box center [784, 460] width 319 height 37
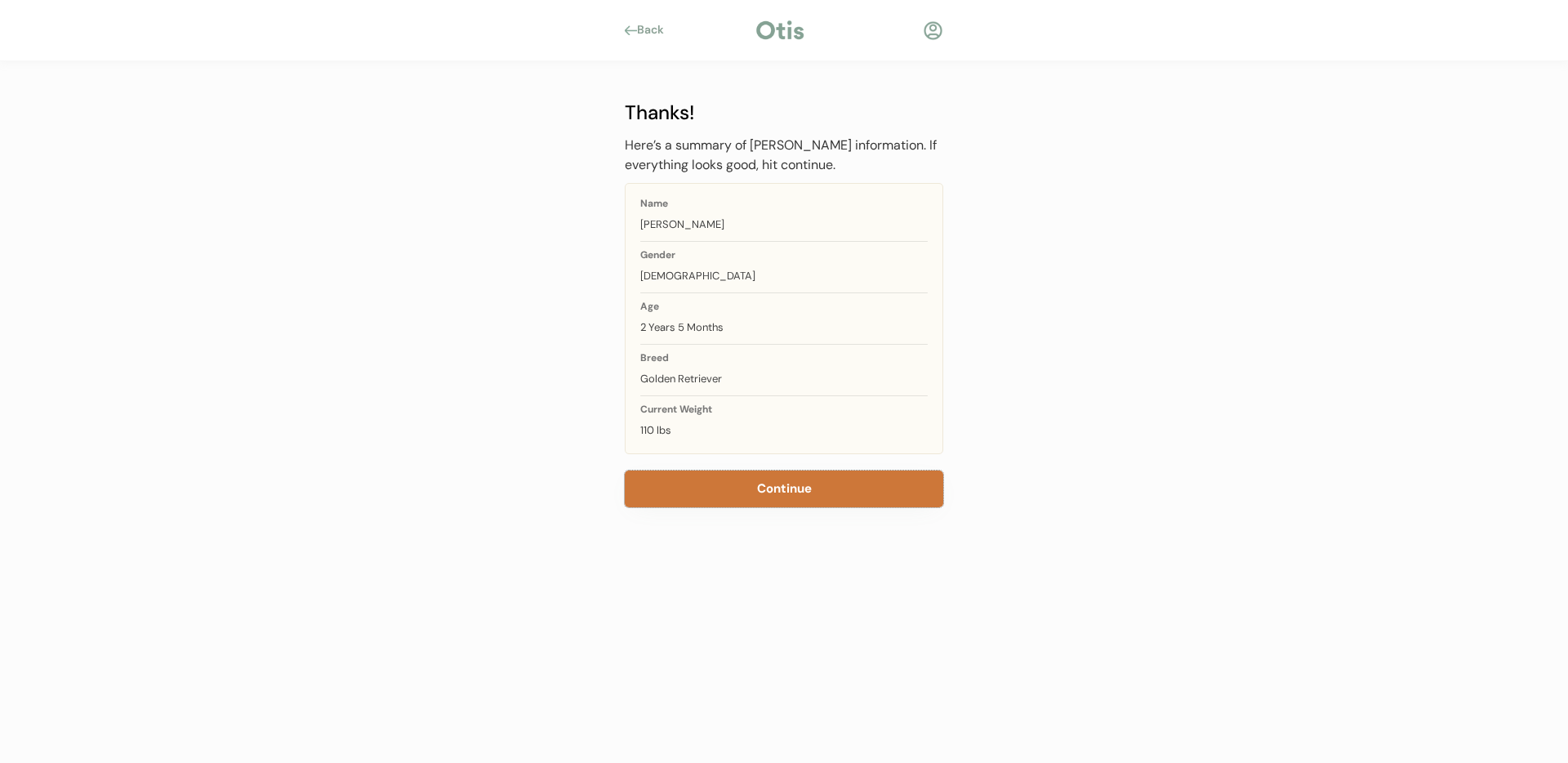
click at [801, 490] on button "Continue" at bounding box center [784, 489] width 319 height 37
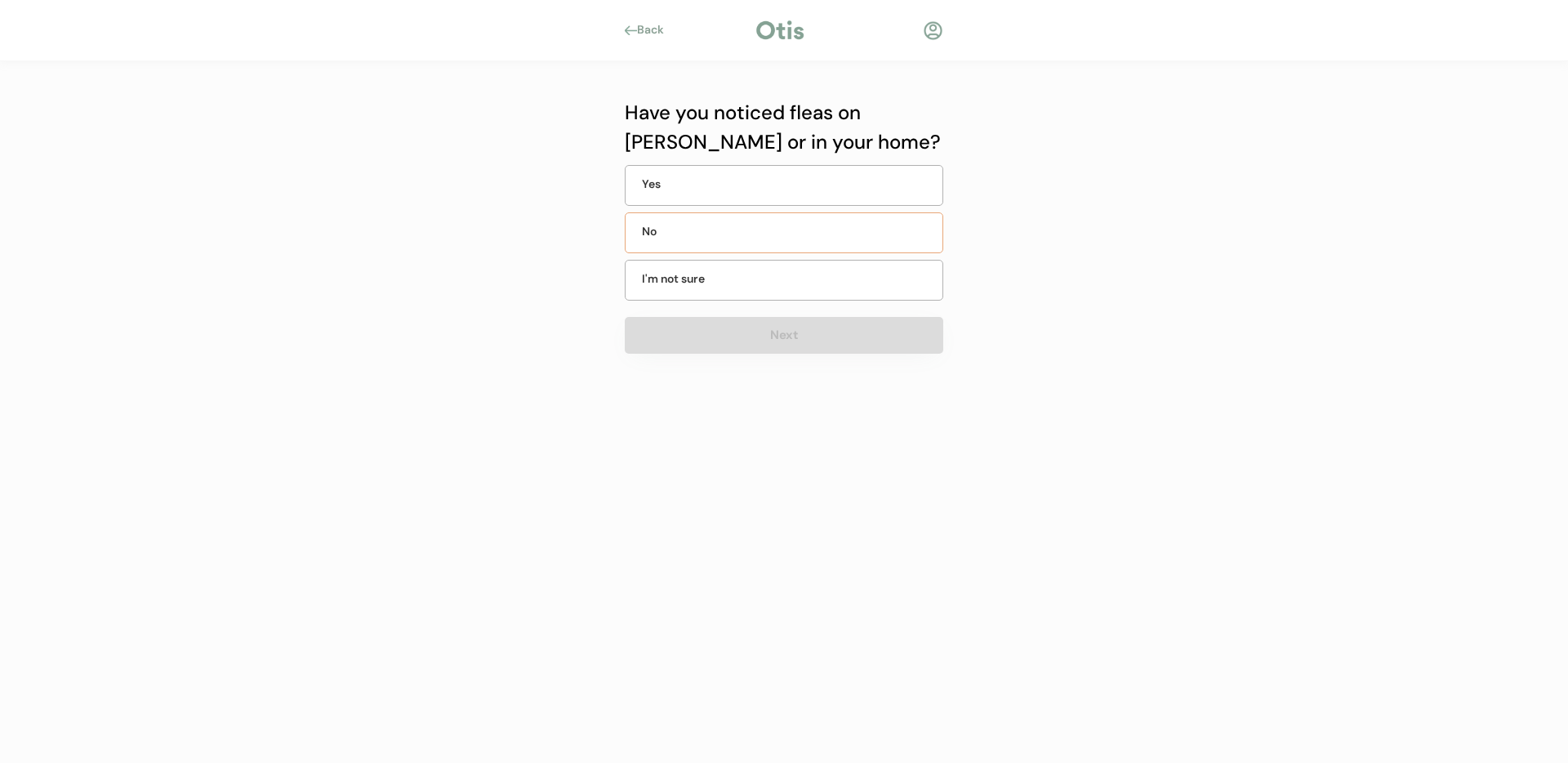
click at [701, 242] on div "No" at bounding box center [784, 232] width 319 height 41
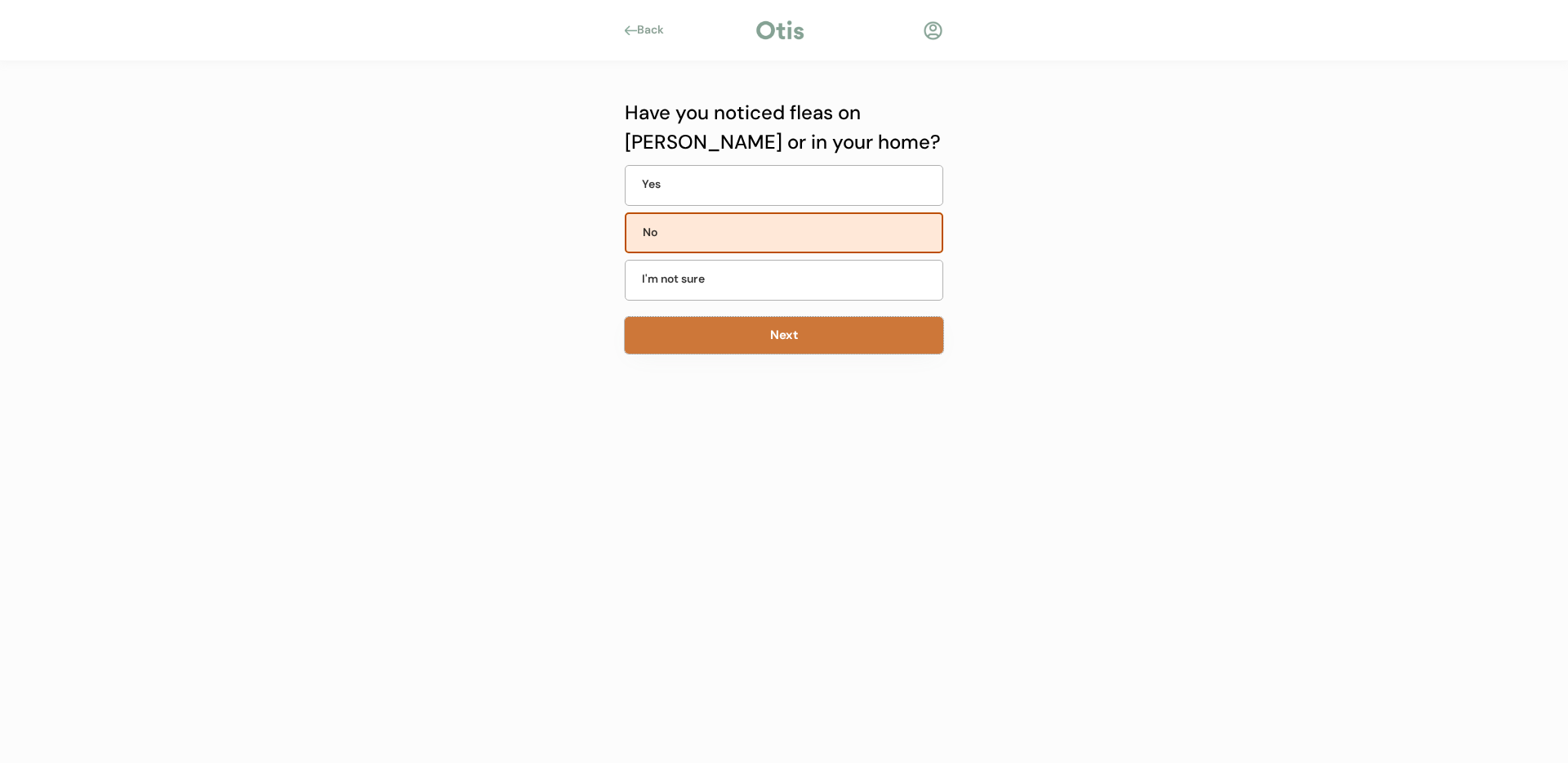
click at [806, 342] on button "Next" at bounding box center [784, 335] width 319 height 37
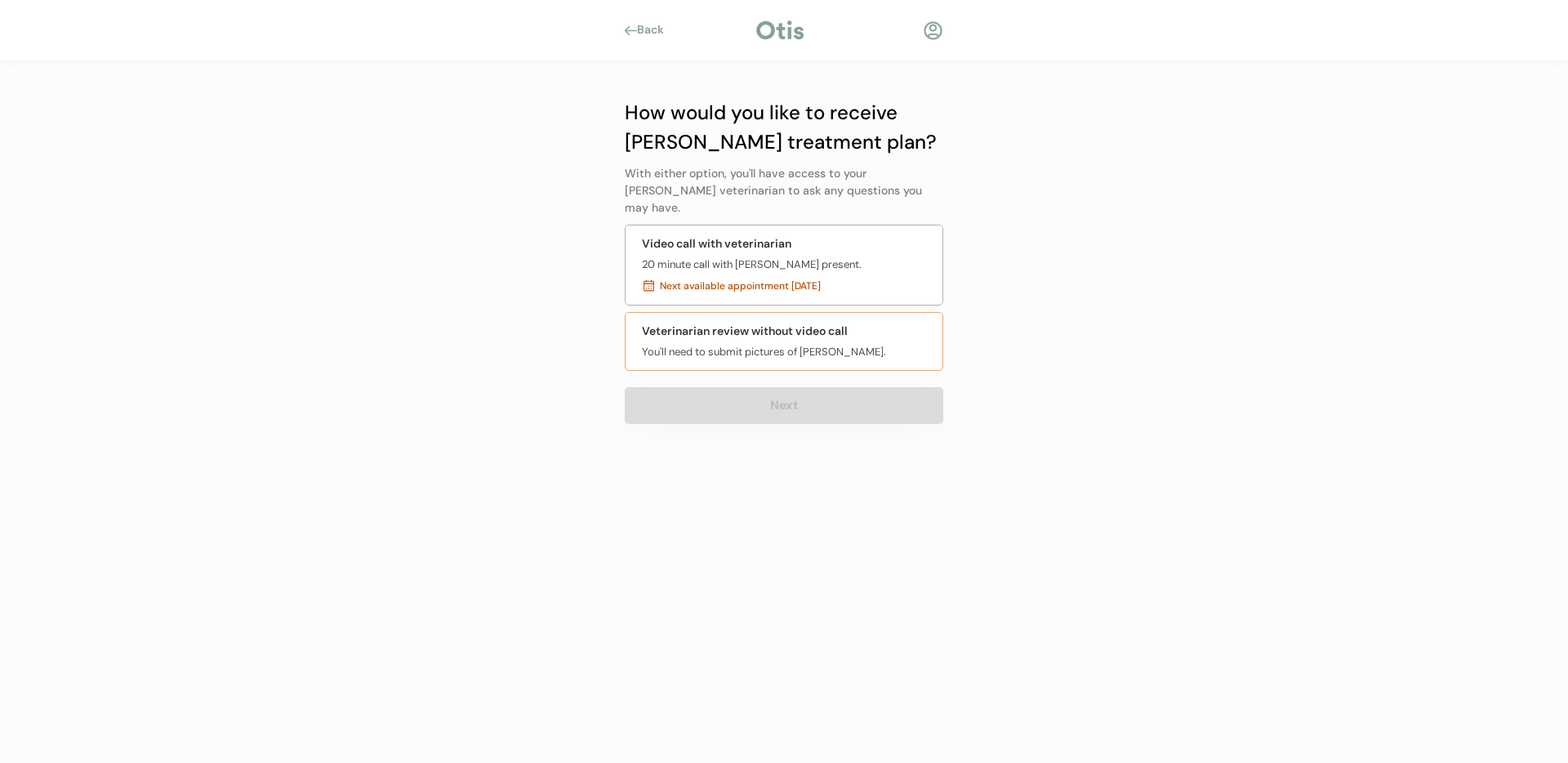
click at [844, 344] on div "You'll need to submit pictures of Oscar Wallace." at bounding box center [764, 352] width 244 height 16
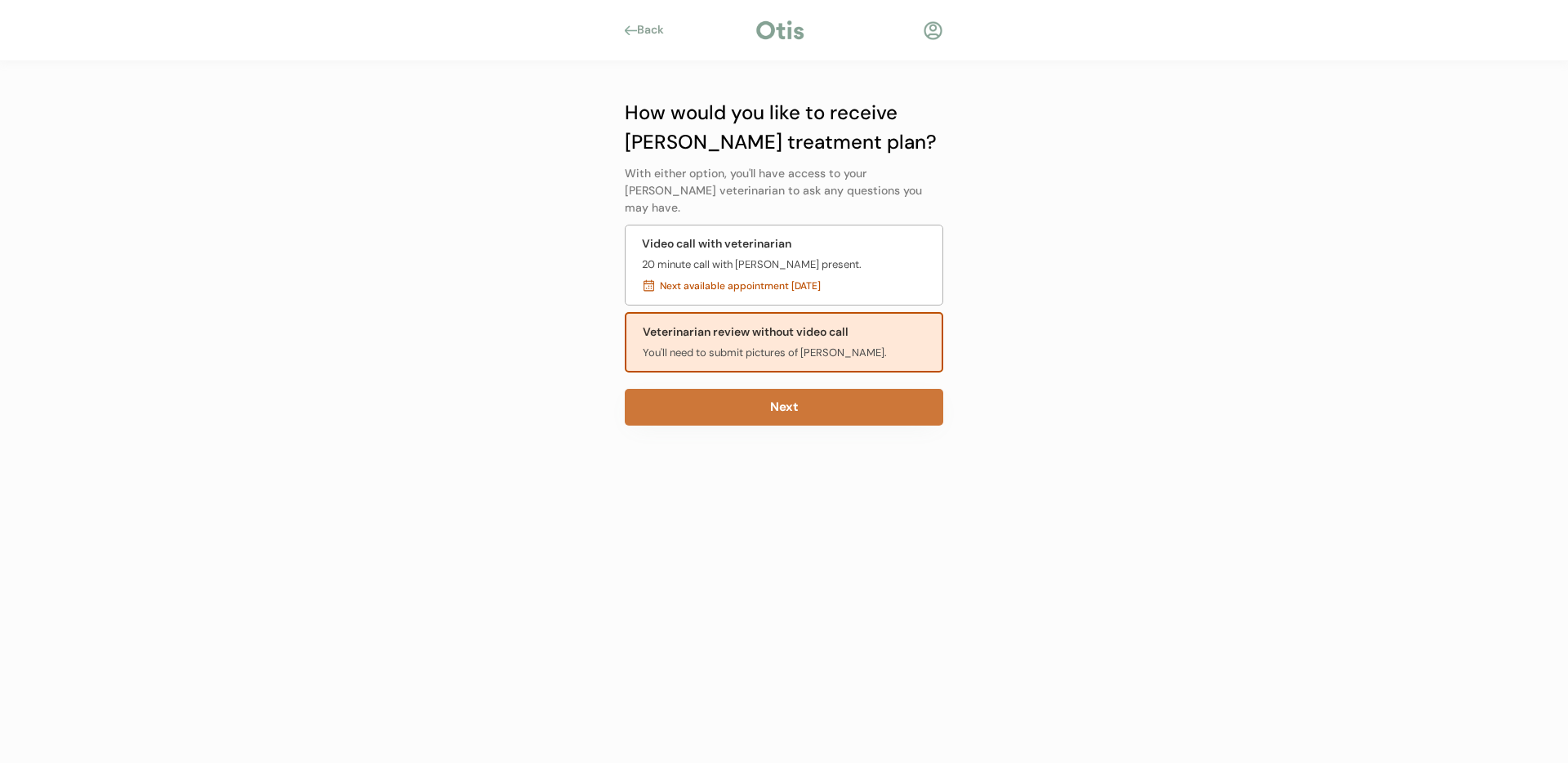
click at [820, 390] on button "Next" at bounding box center [784, 407] width 319 height 37
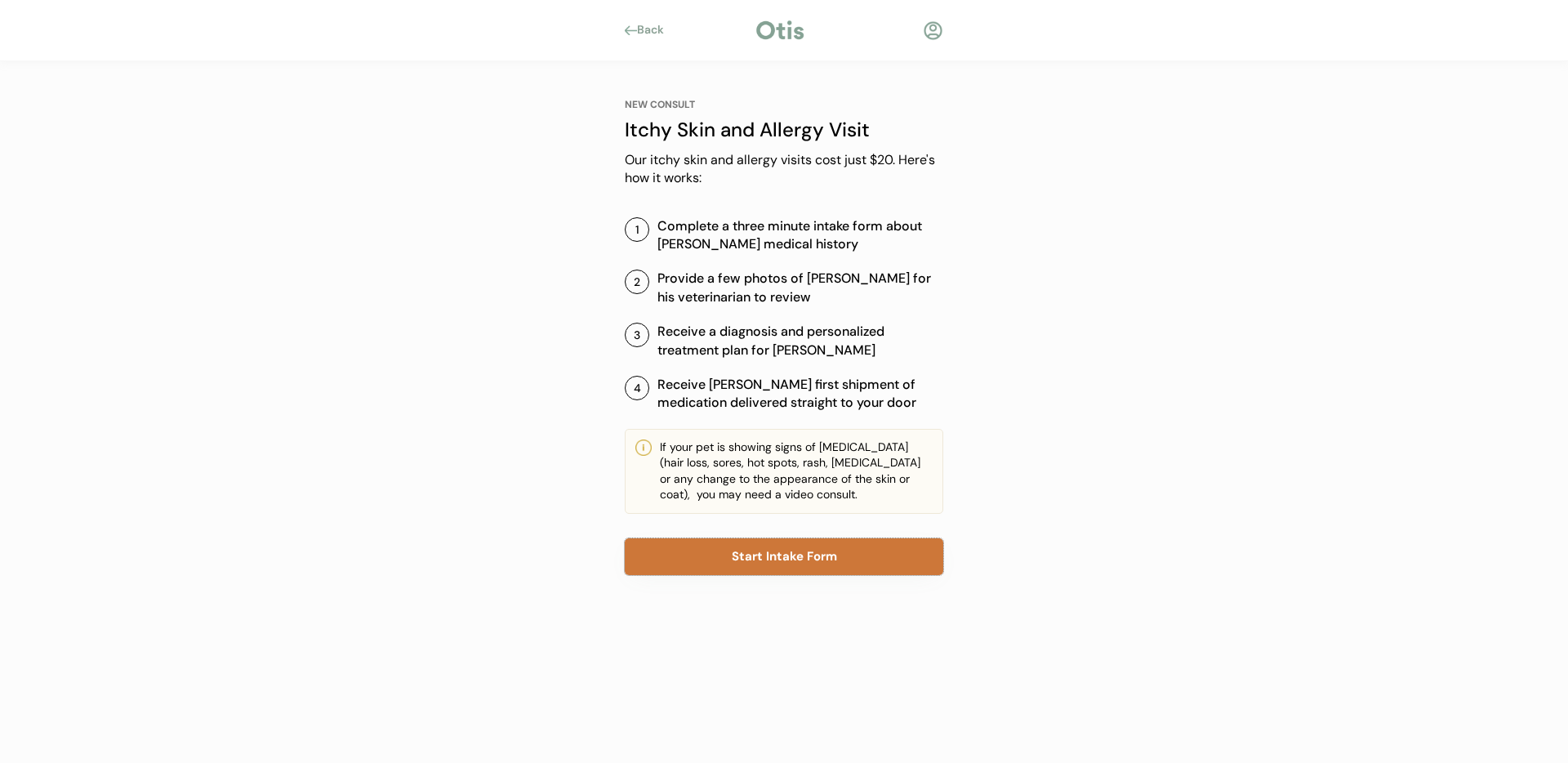
click at [779, 552] on button "Start Intake Form" at bounding box center [784, 557] width 319 height 37
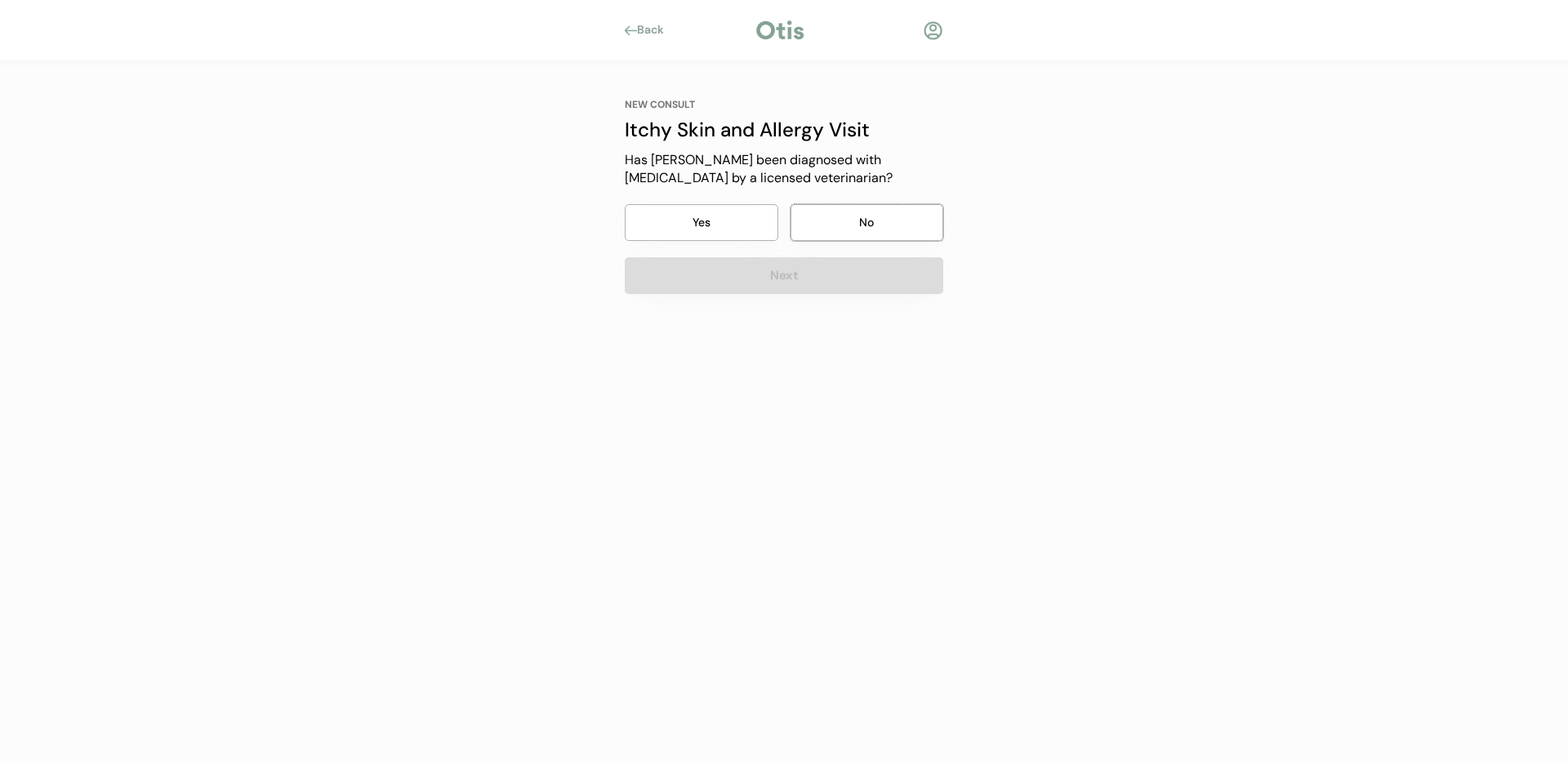
click at [863, 228] on button "No" at bounding box center [866, 223] width 153 height 37
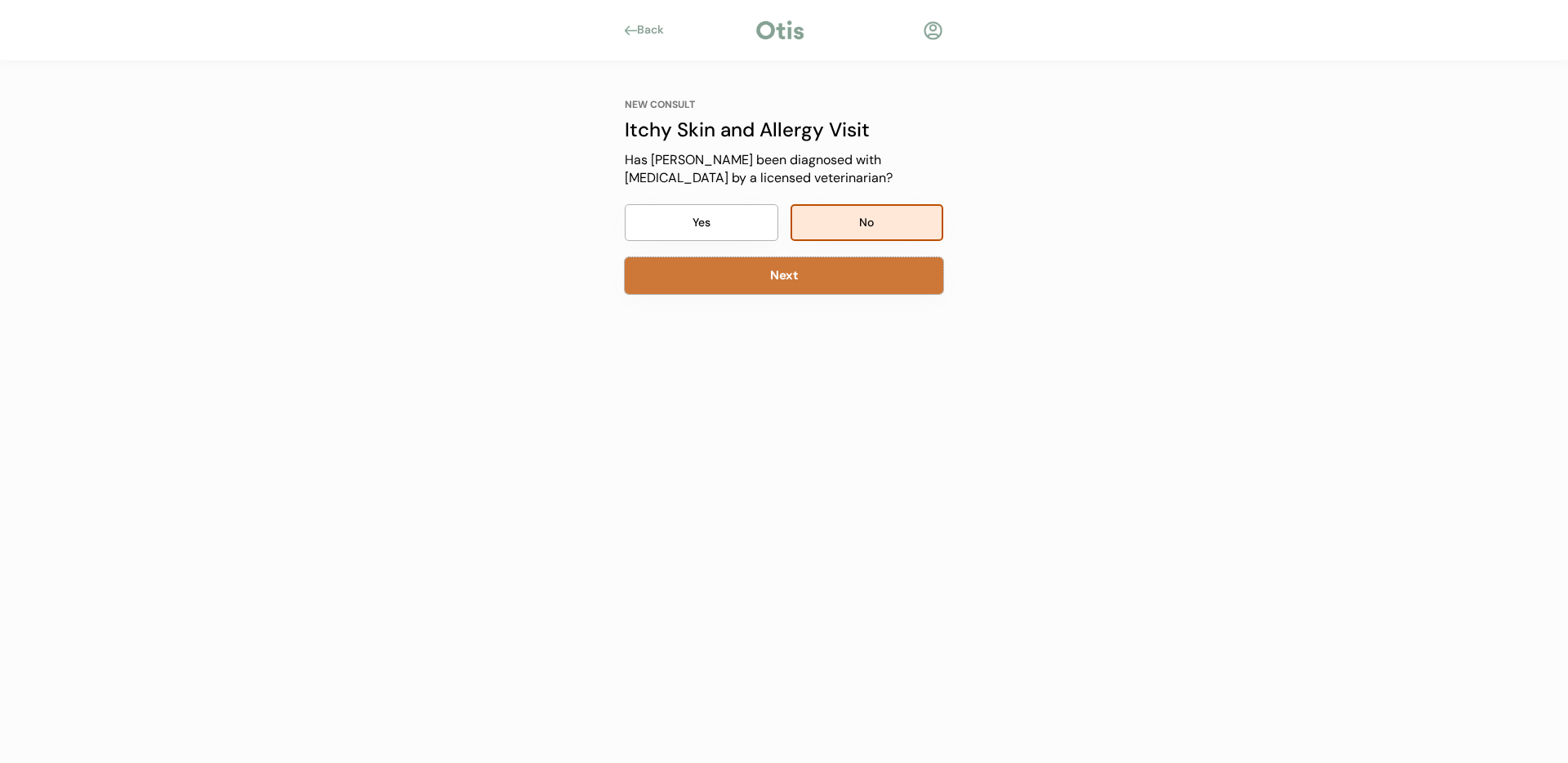
click at [844, 264] on button "Next" at bounding box center [784, 276] width 319 height 37
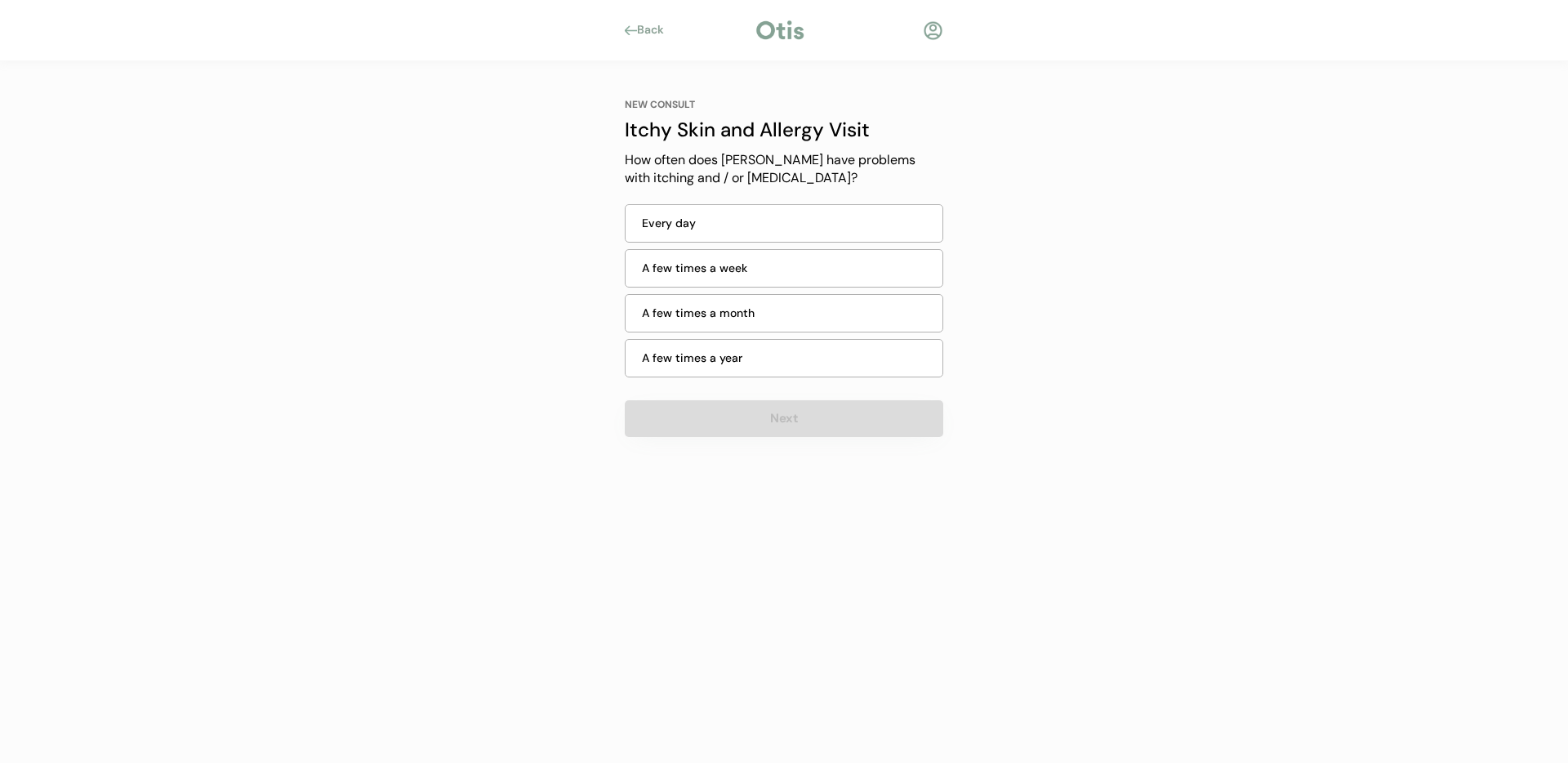
click at [751, 227] on div "Every day" at bounding box center [787, 224] width 291 height 17
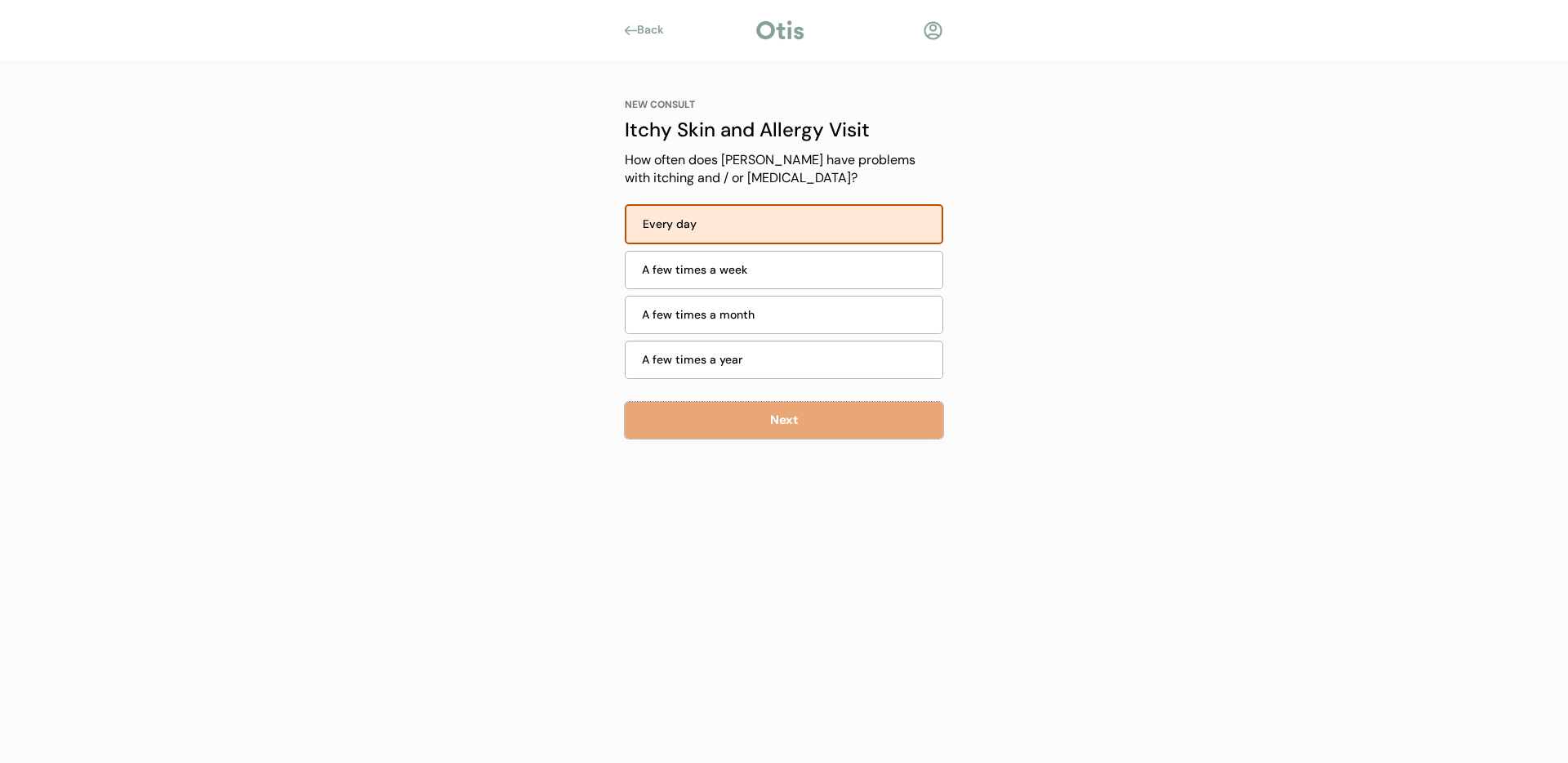
drag, startPoint x: 795, startPoint y: 410, endPoint x: 320, endPoint y: 214, distance: 513.8
click at [320, 214] on div "Back NEW CONSULT Itchy Skin and Allergy Visit Our itchy skin and allergy visits…" at bounding box center [784, 382] width 1568 height 763
click at [731, 312] on div "A few times a month" at bounding box center [787, 315] width 291 height 17
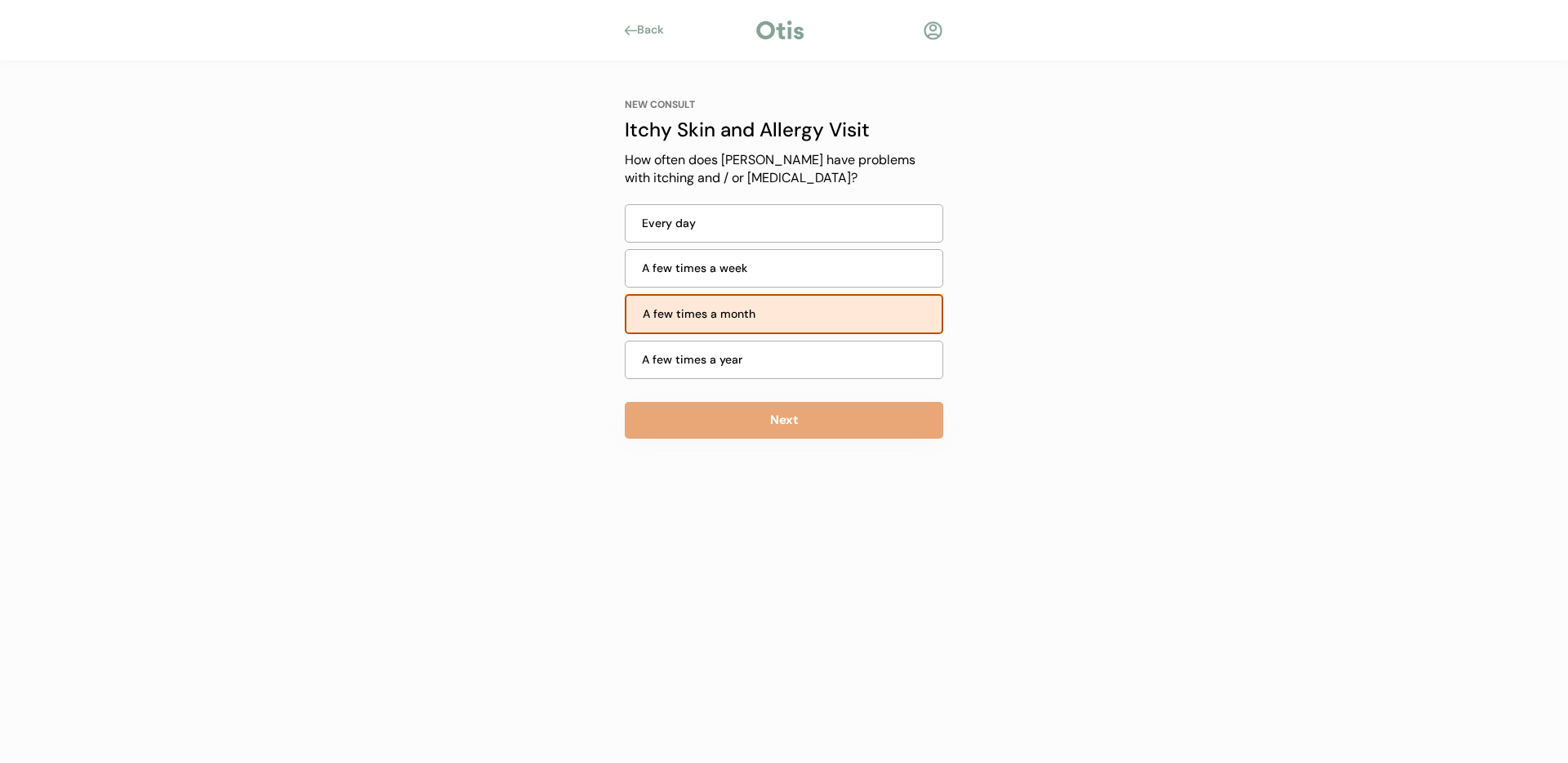
click at [690, 217] on div "Every day" at bounding box center [787, 224] width 291 height 17
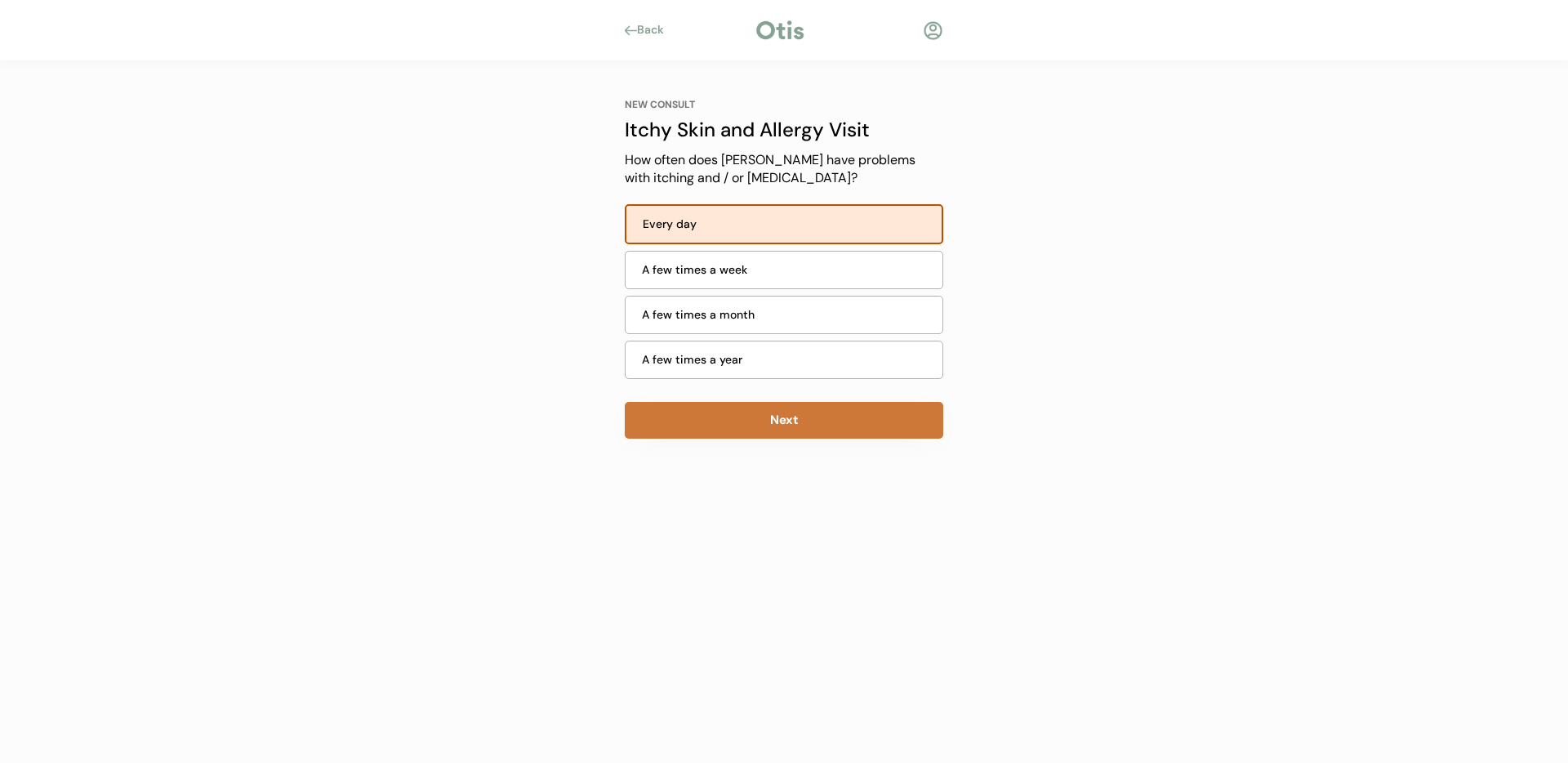
click at [795, 411] on button "Next" at bounding box center [784, 421] width 319 height 37
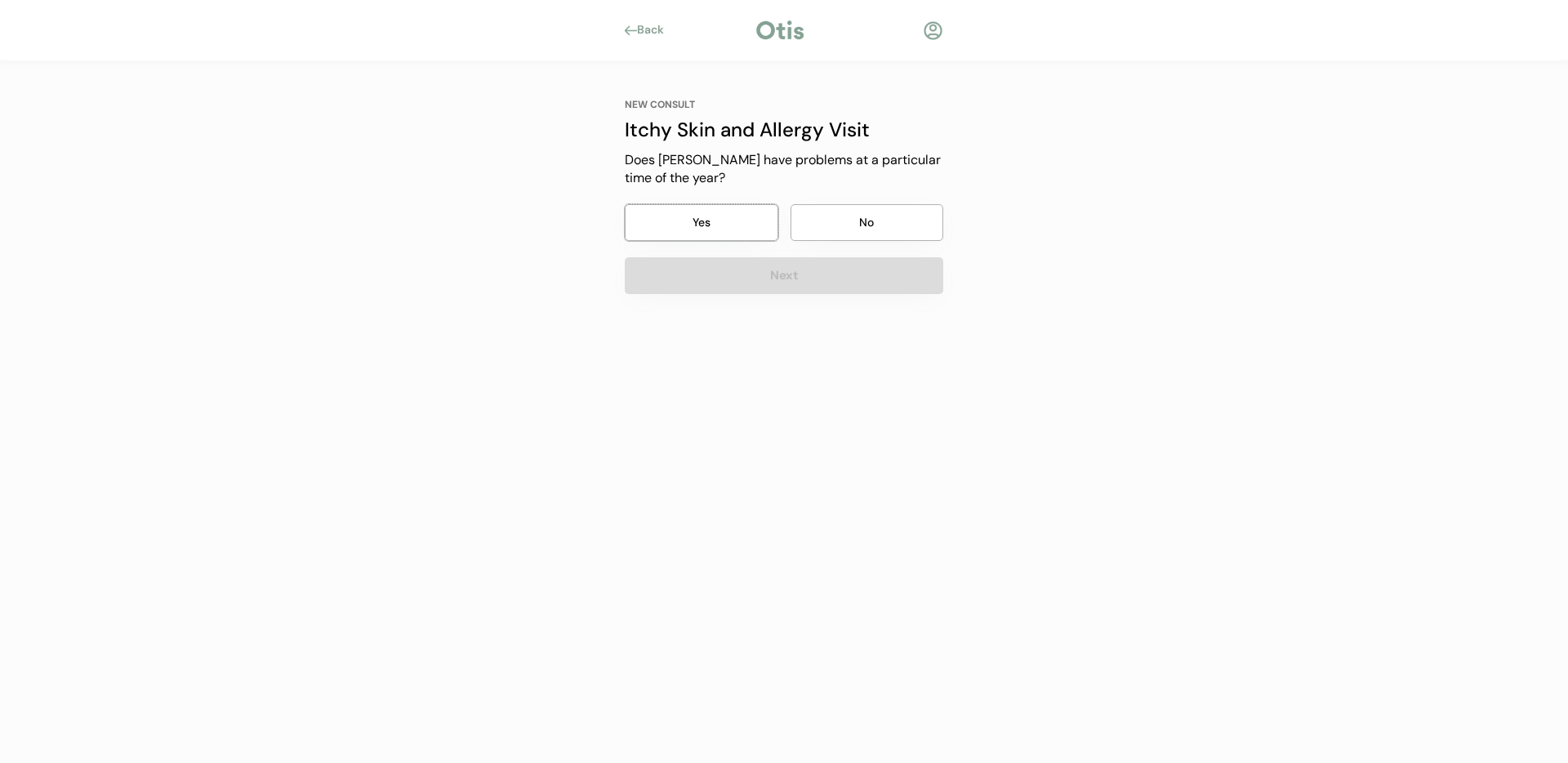
click at [684, 211] on button "Yes" at bounding box center [701, 223] width 153 height 37
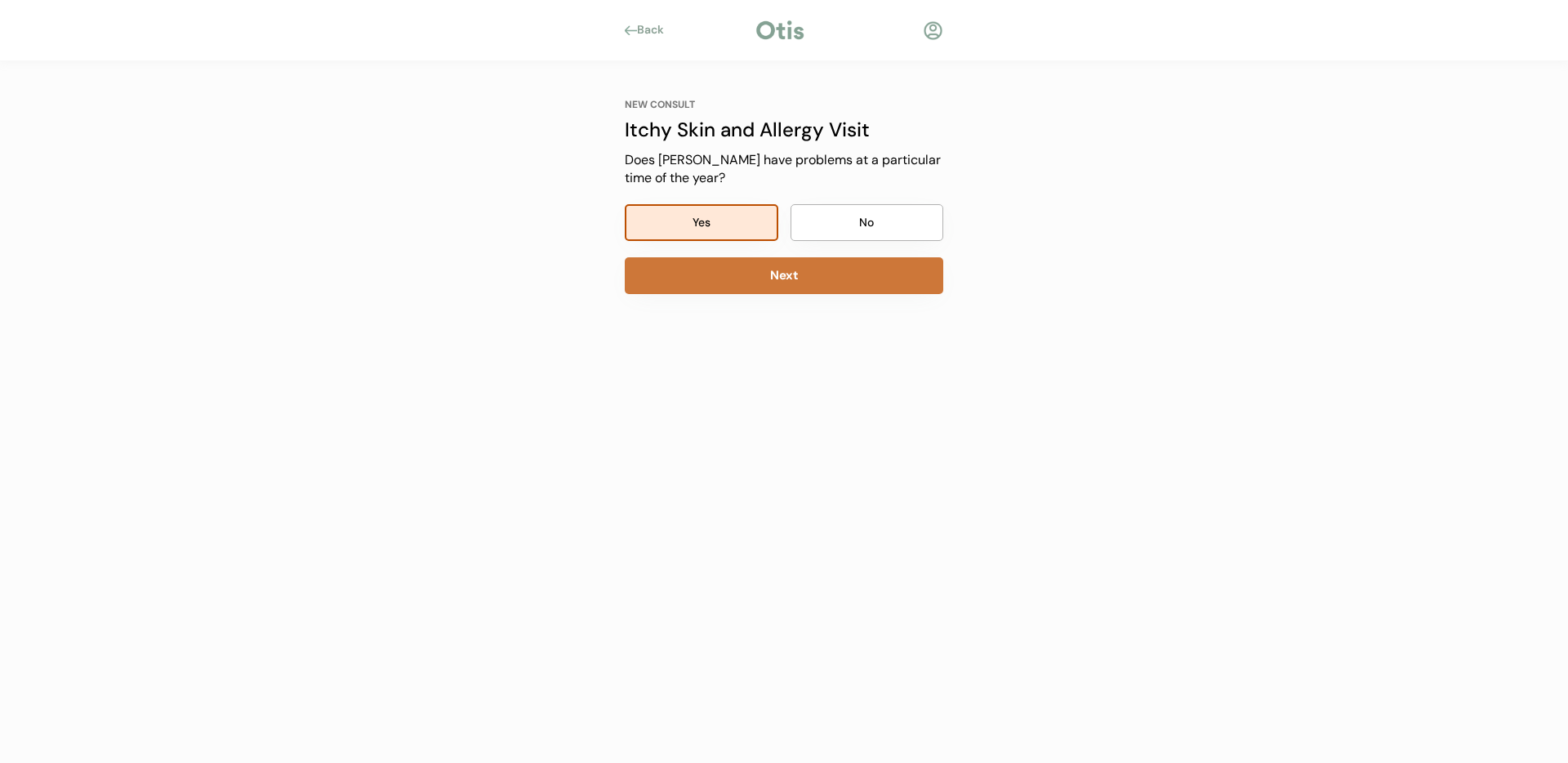
click at [810, 287] on button "Next" at bounding box center [784, 276] width 319 height 37
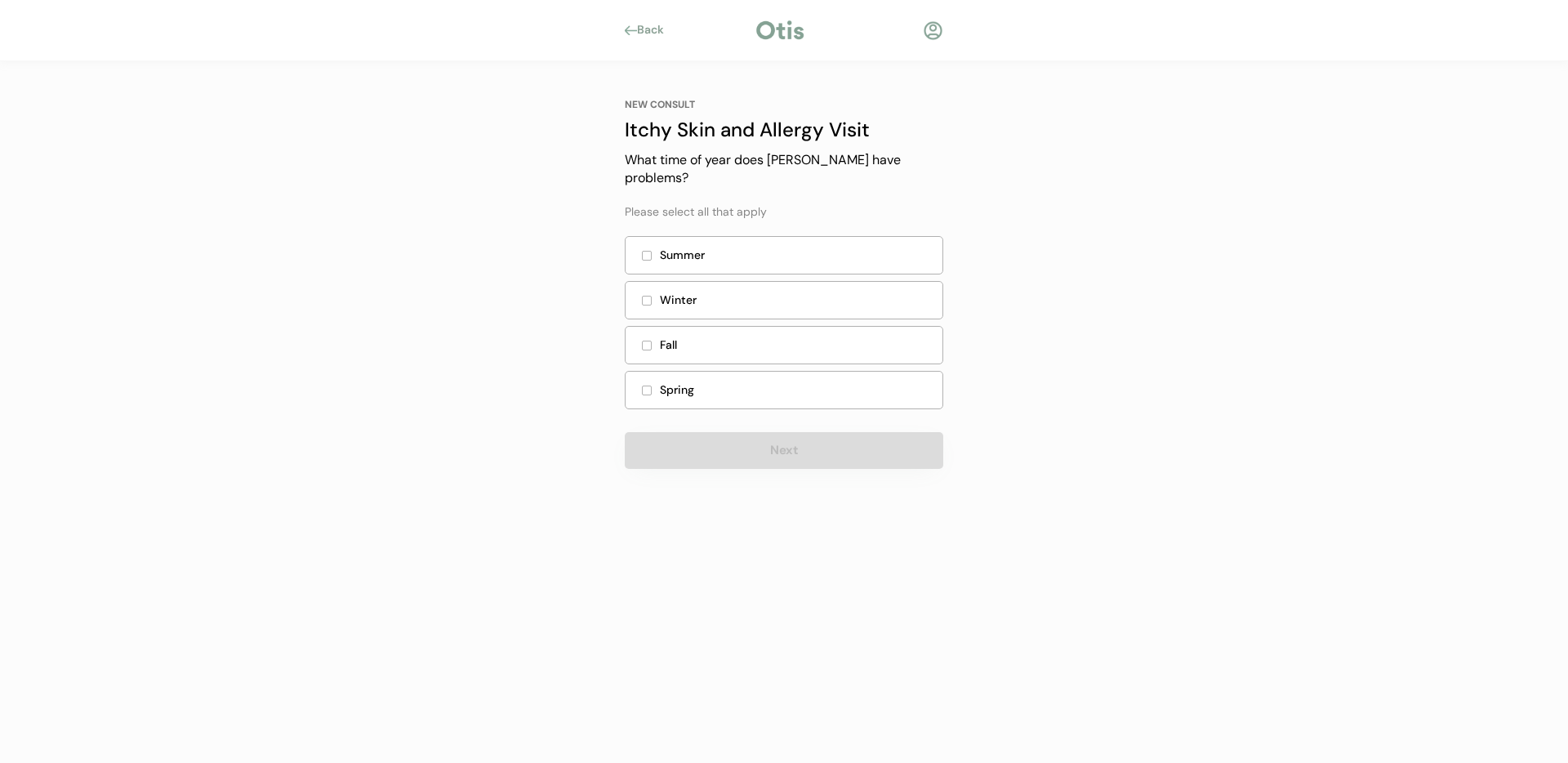
click at [645, 342] on div at bounding box center [647, 345] width 9 height 9
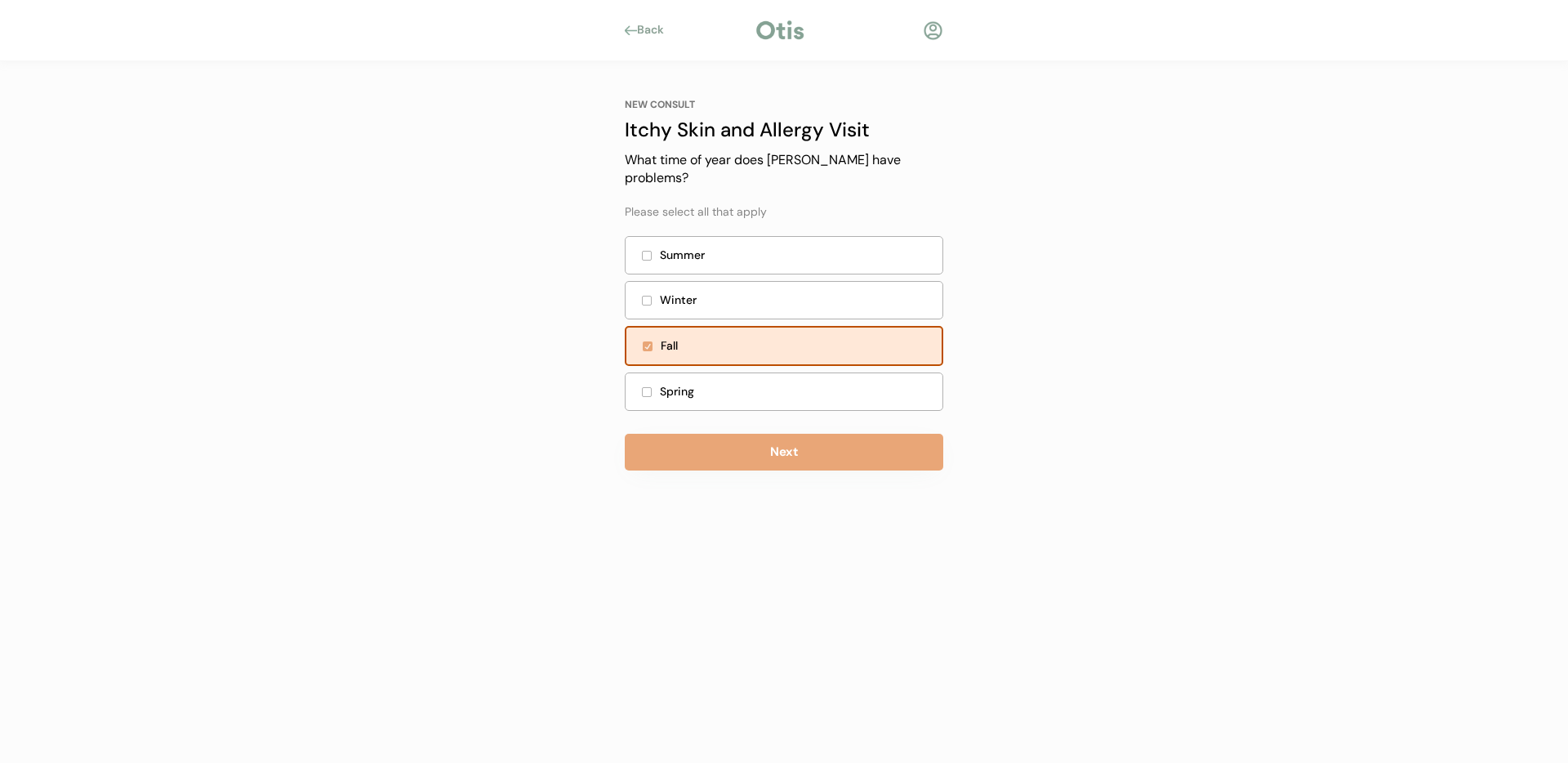
click at [649, 394] on div at bounding box center [647, 392] width 9 height 9
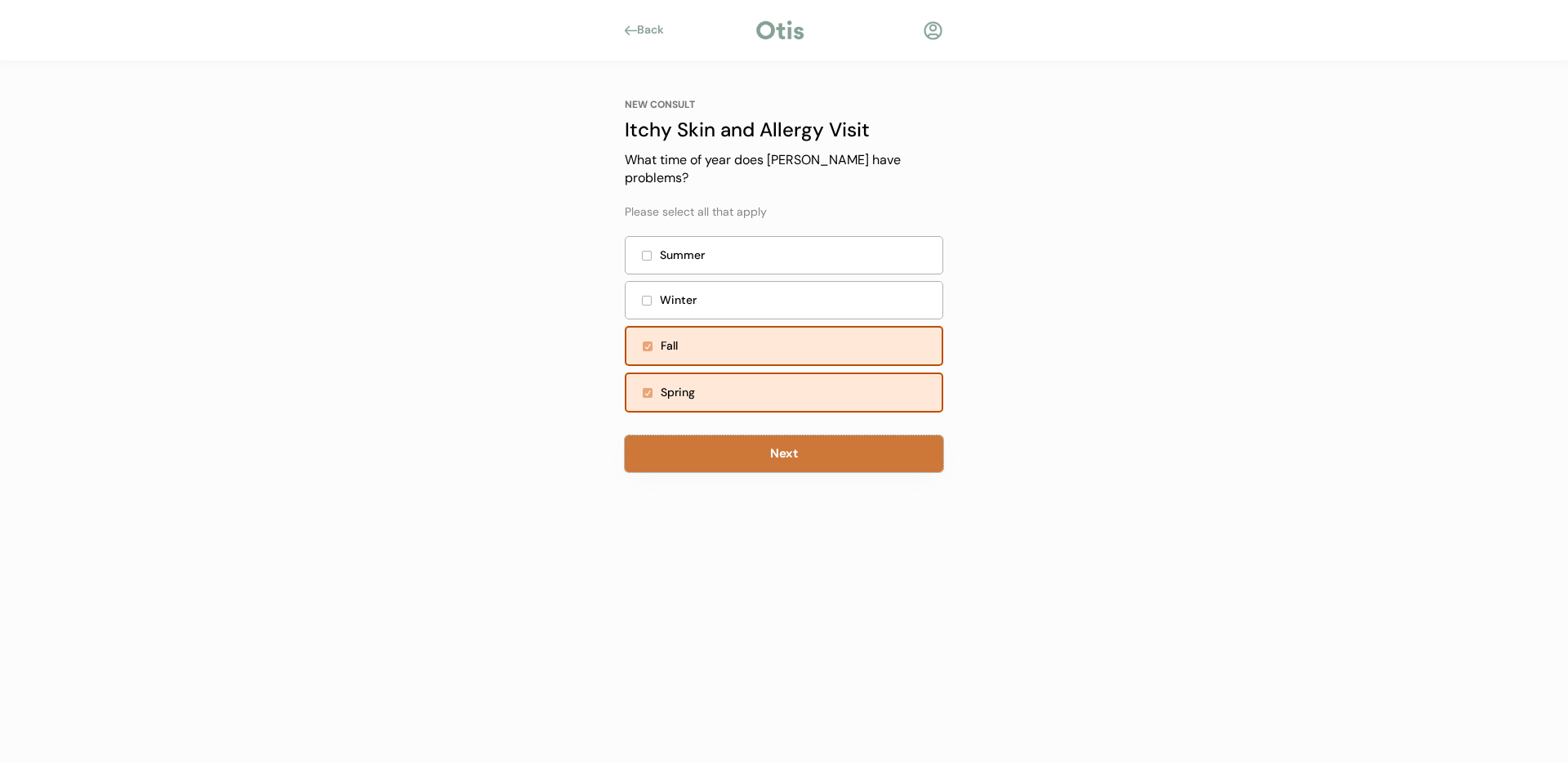
click at [777, 457] on button "Next" at bounding box center [784, 454] width 319 height 37
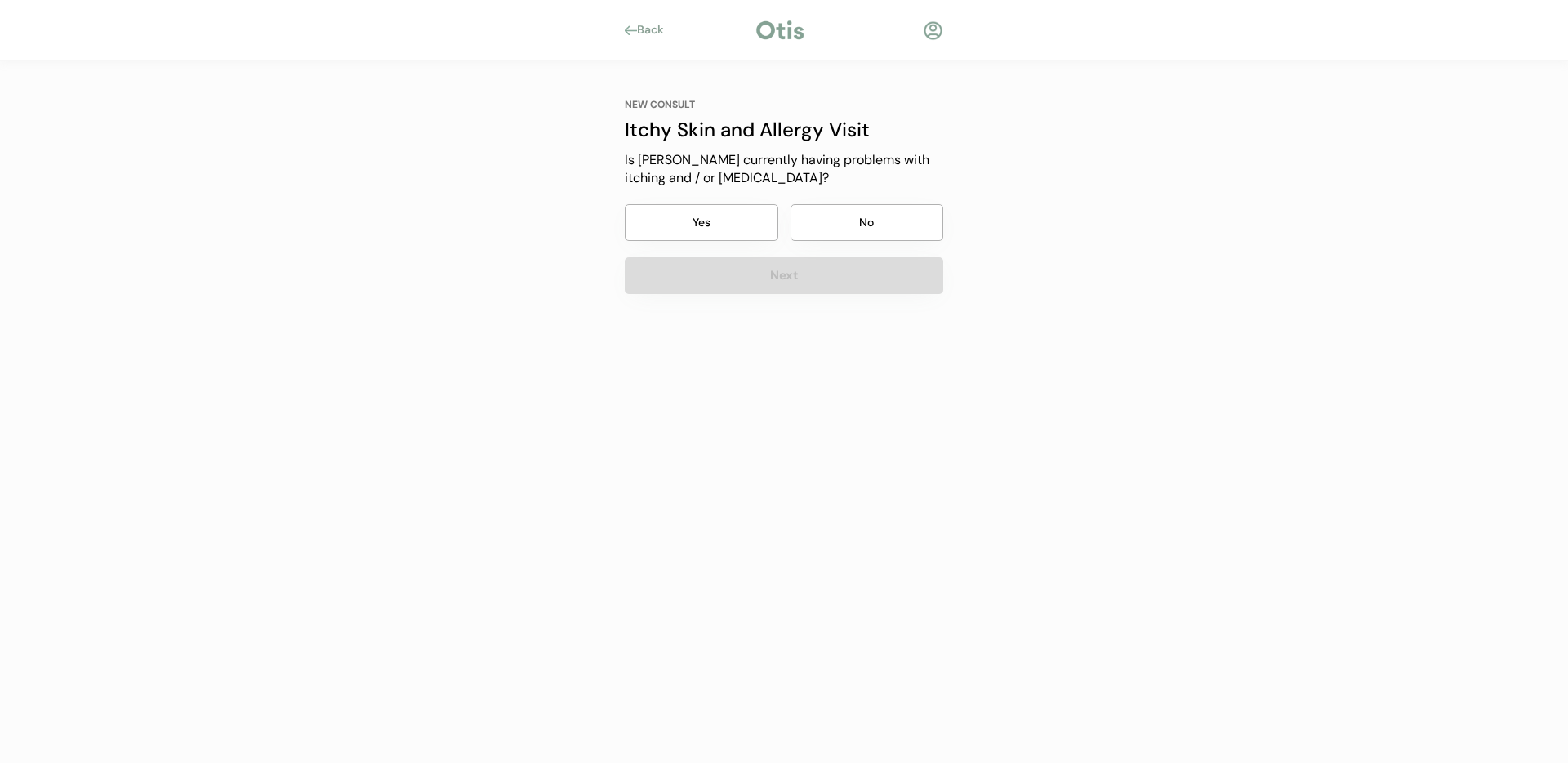
click at [693, 208] on button "Yes" at bounding box center [701, 223] width 153 height 37
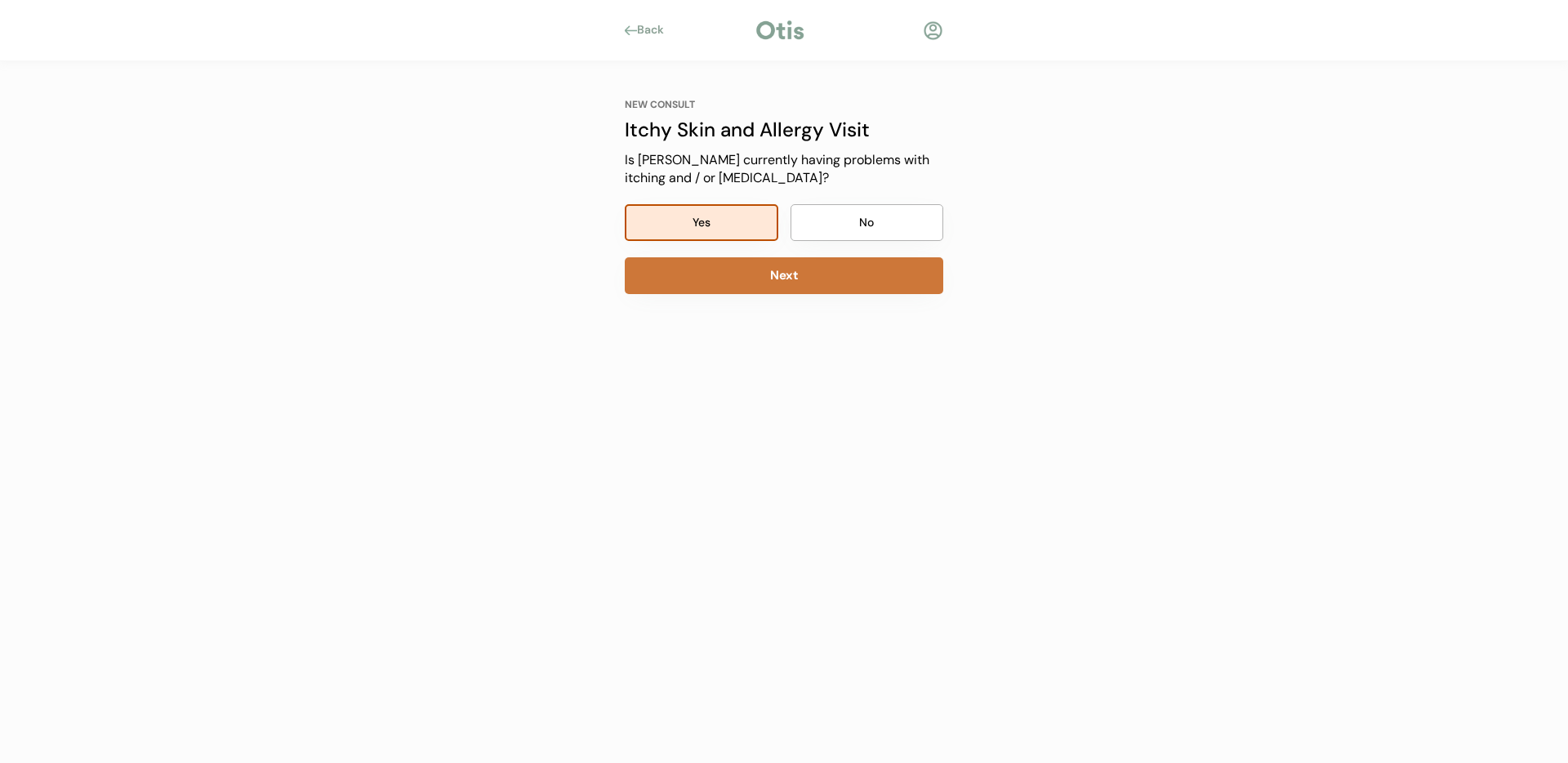
click at [793, 286] on button "Next" at bounding box center [784, 276] width 319 height 37
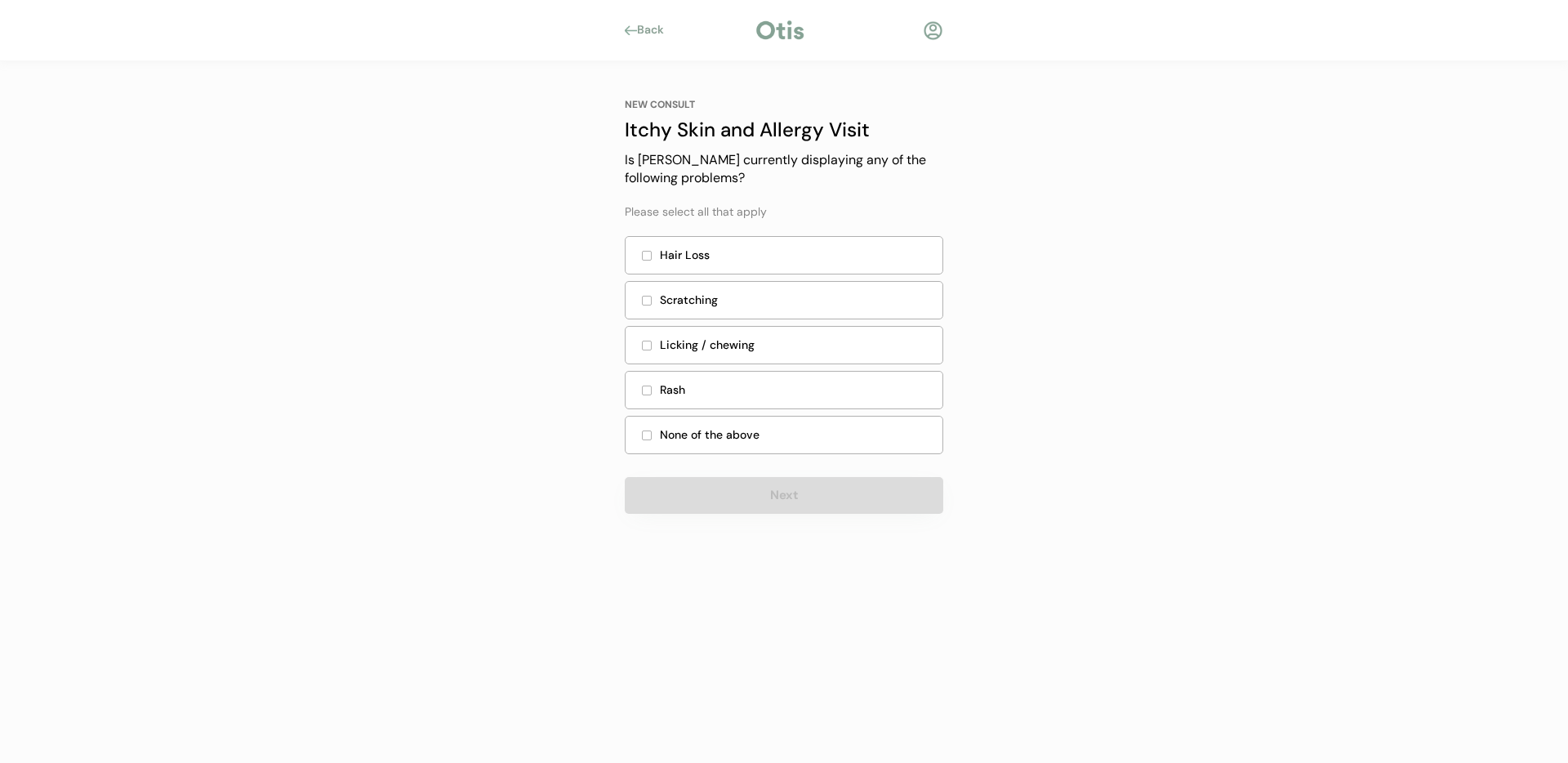
click at [731, 301] on div "Scratching" at bounding box center [796, 301] width 273 height 17
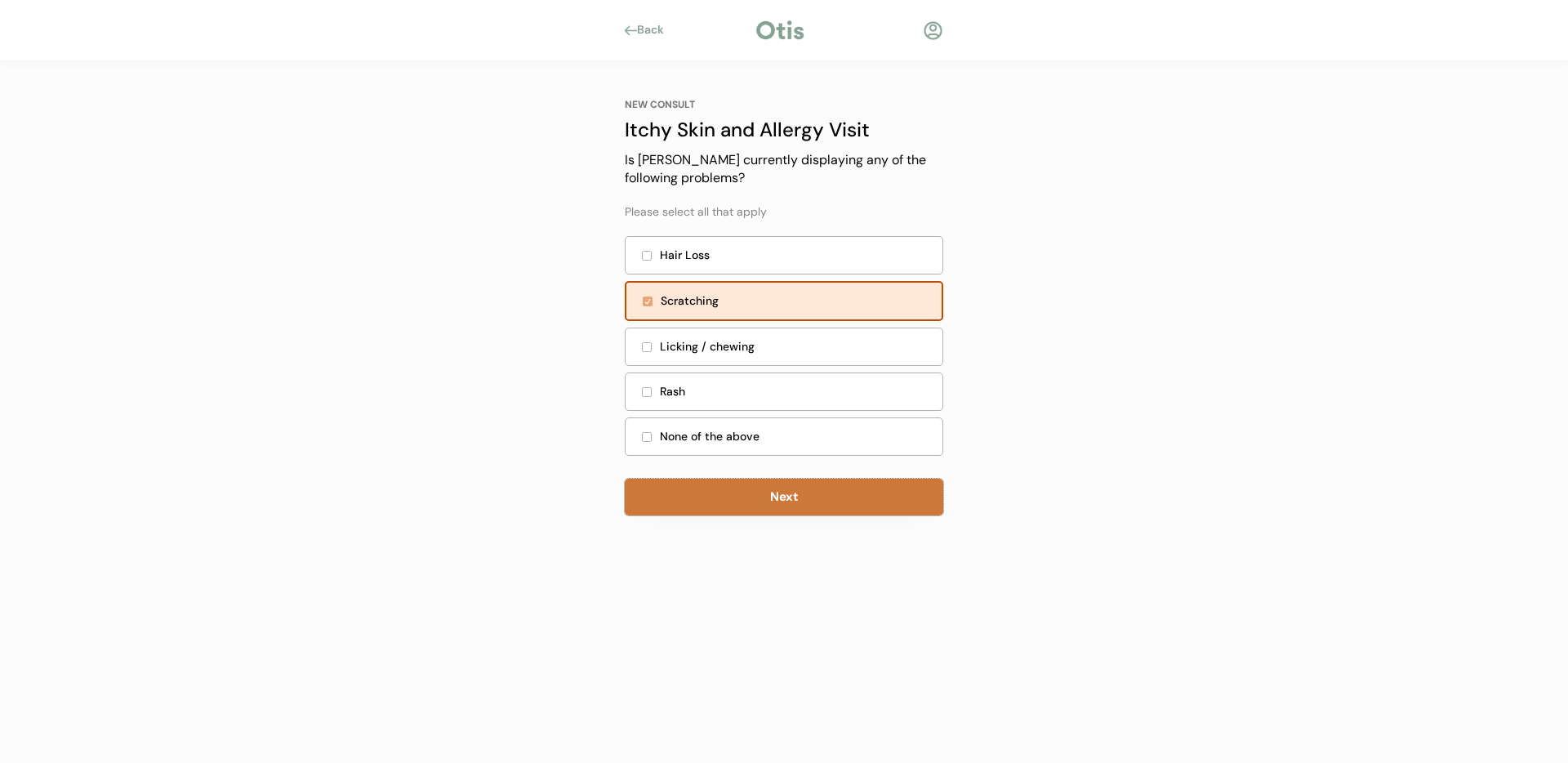
click at [865, 506] on button "Next" at bounding box center [784, 497] width 319 height 37
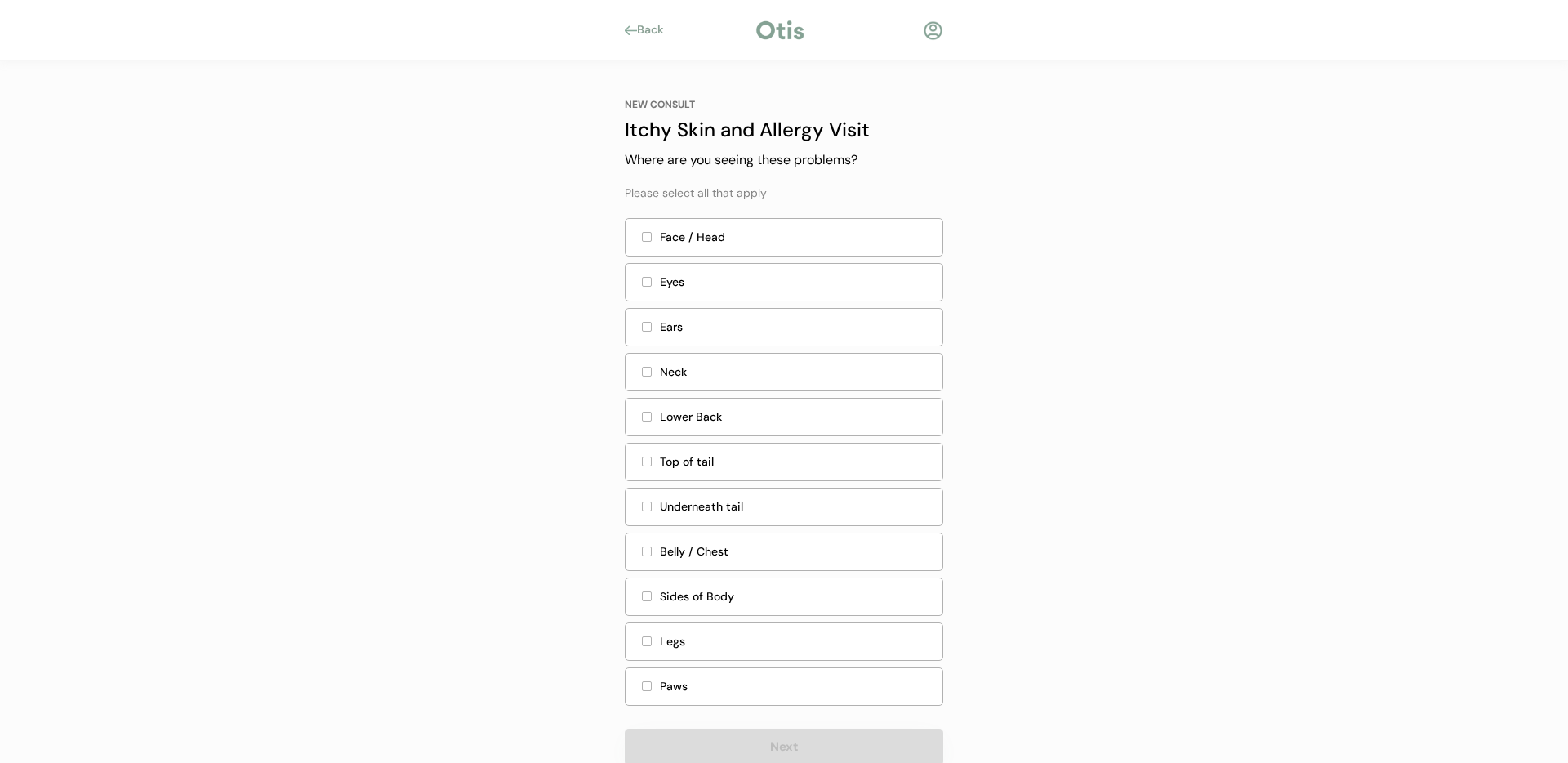
click at [697, 370] on div "Neck" at bounding box center [796, 372] width 273 height 17
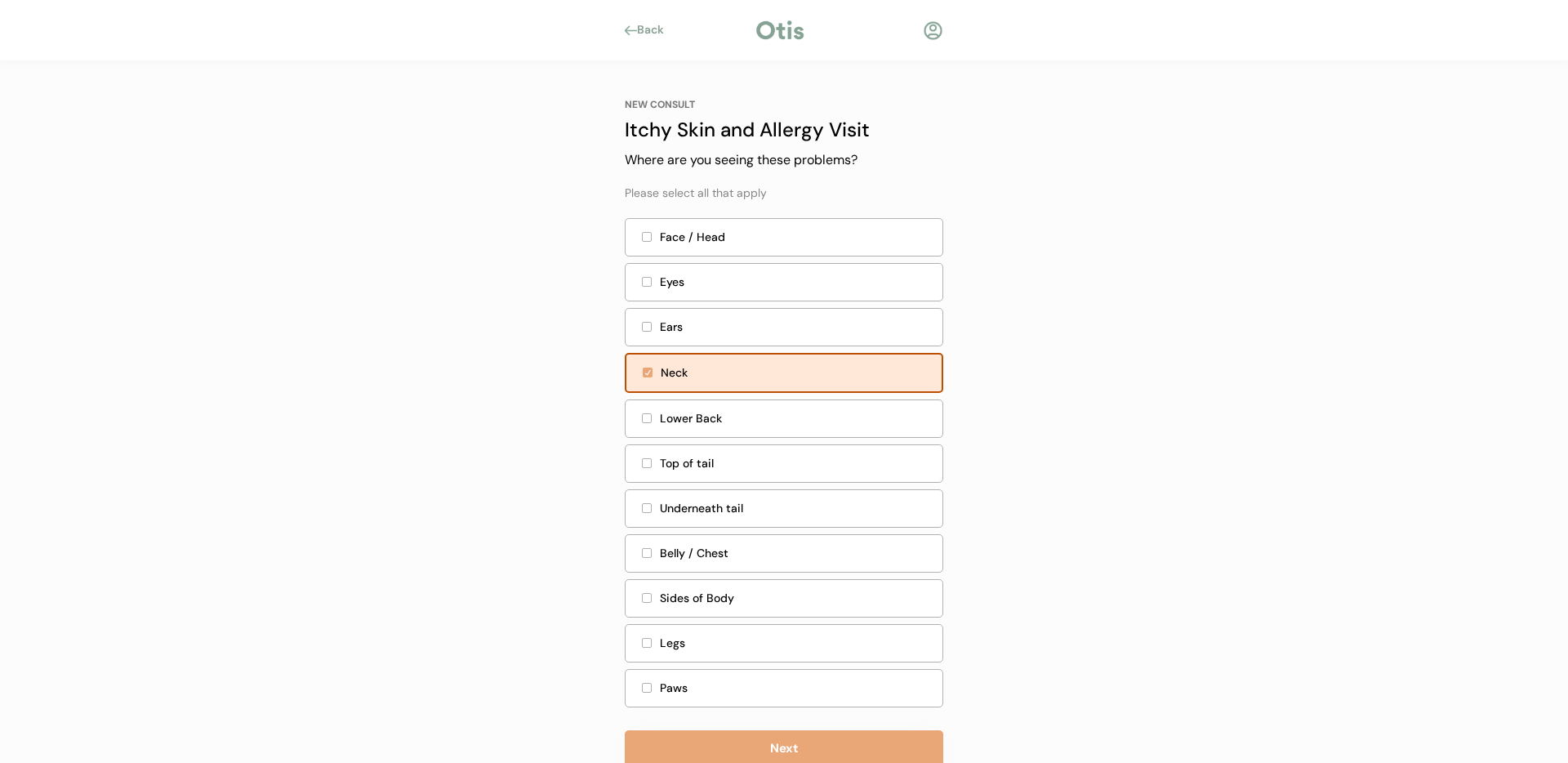
click at [726, 468] on div "Top of tail" at bounding box center [796, 463] width 273 height 17
click at [713, 558] on div "Belly / Chest" at bounding box center [796, 556] width 273 height 17
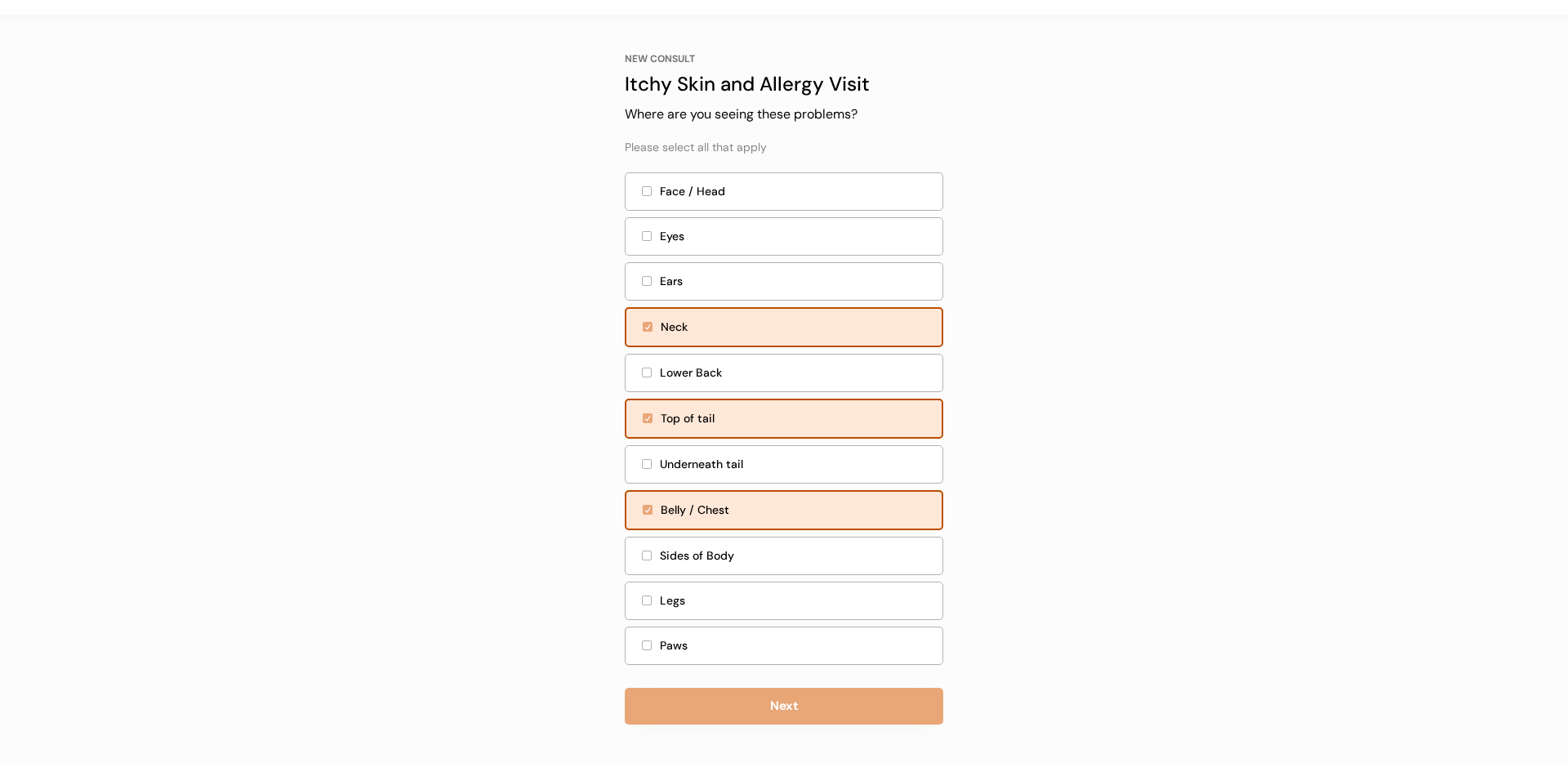
scroll to position [47, 0]
click at [722, 560] on div "Sides of Body" at bounding box center [796, 556] width 273 height 17
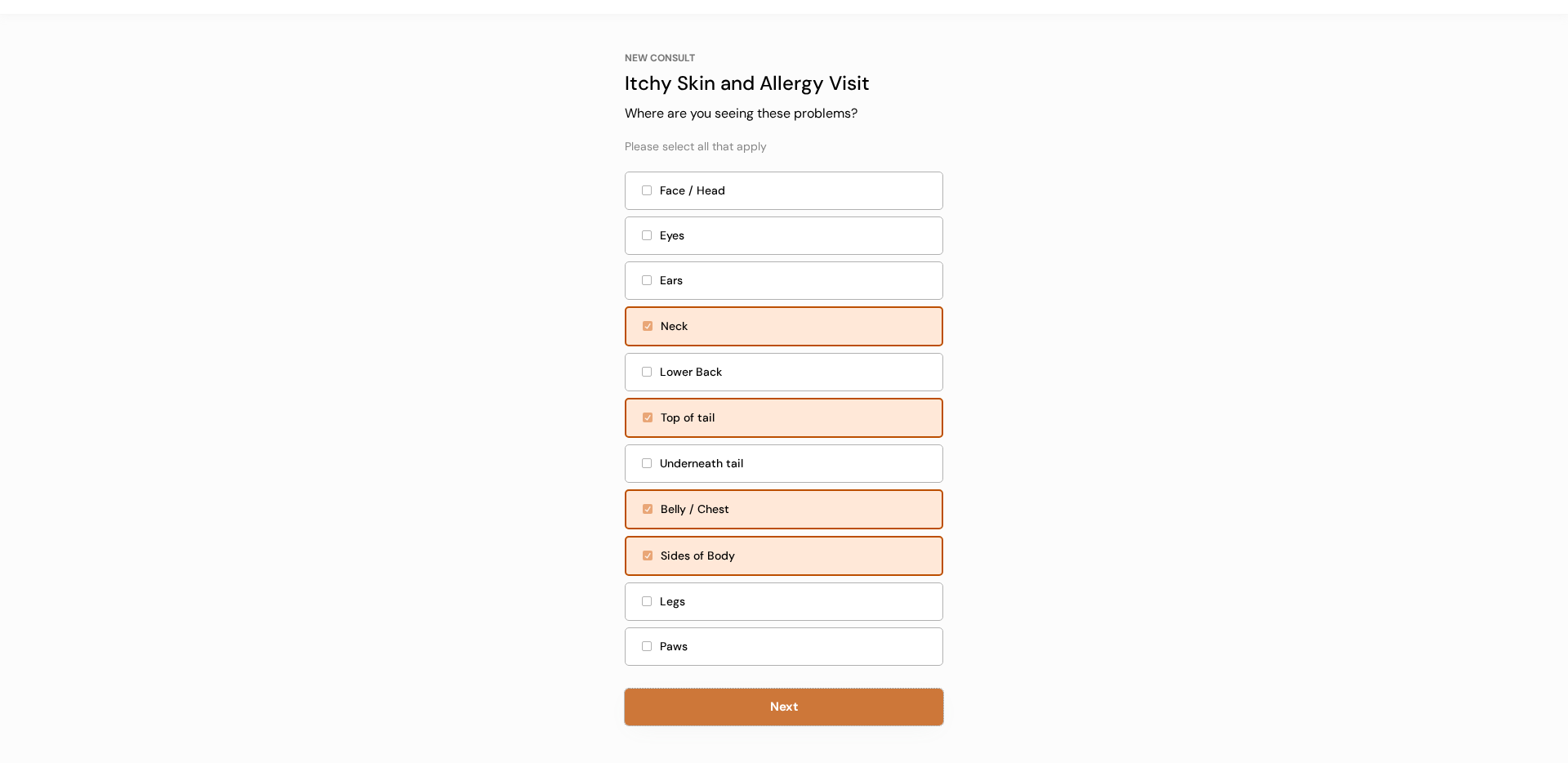
click at [762, 705] on button "Next" at bounding box center [784, 707] width 319 height 37
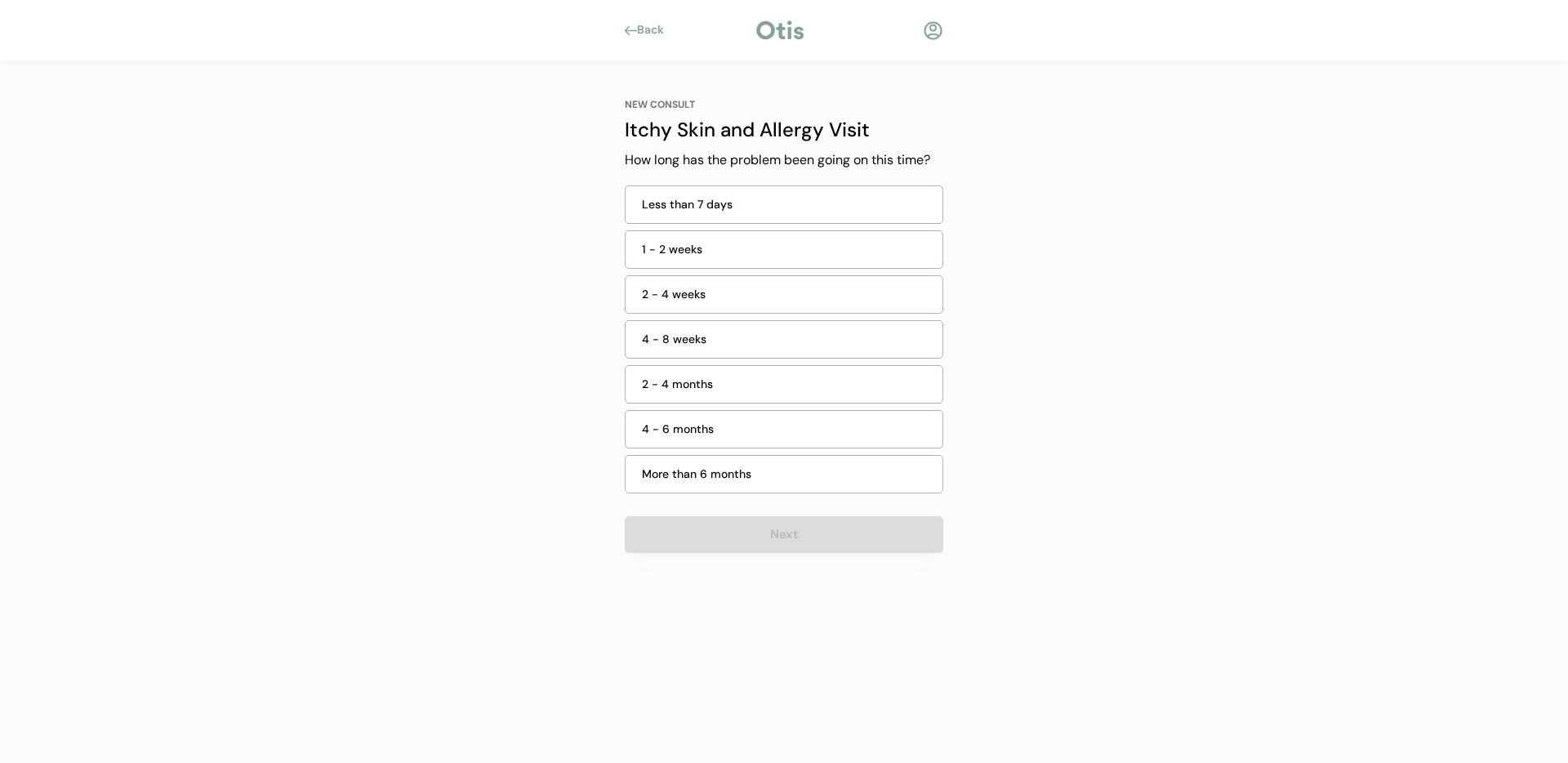
click at [721, 245] on div "1 - 2 weeks" at bounding box center [787, 249] width 291 height 17
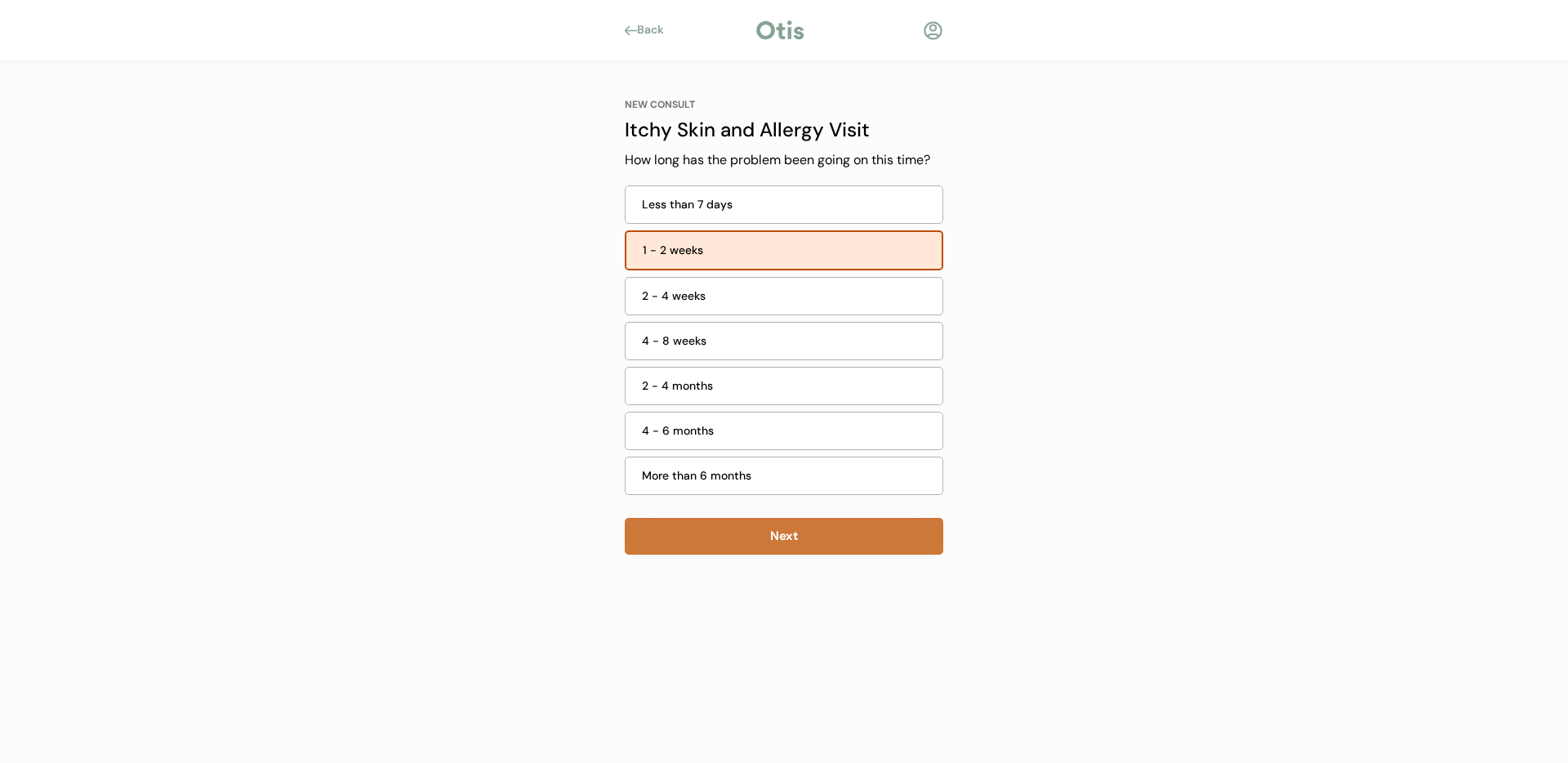
drag, startPoint x: 846, startPoint y: 540, endPoint x: 825, endPoint y: 533, distance: 22.1
click at [844, 538] on button "Next" at bounding box center [784, 536] width 319 height 37
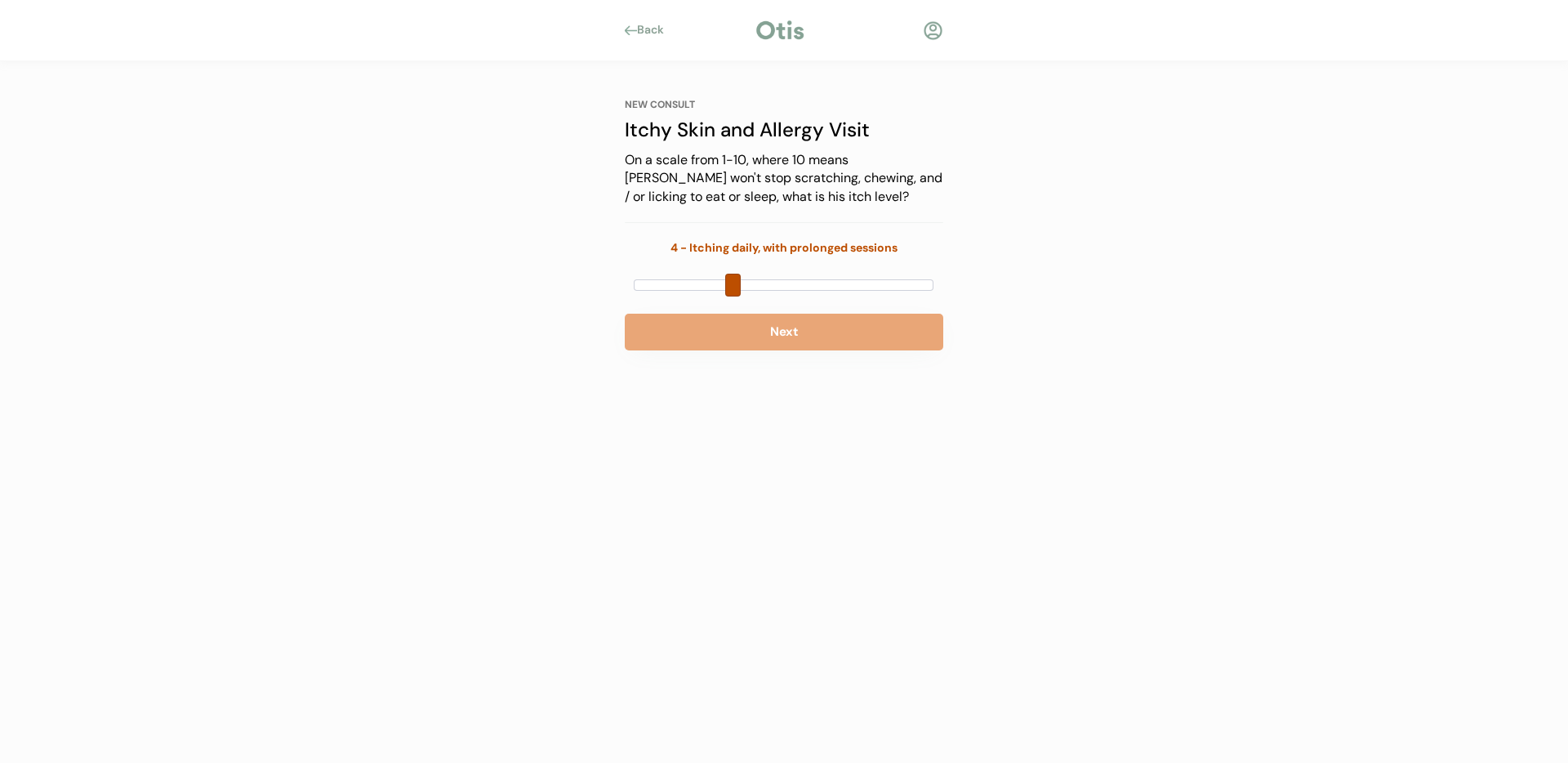
drag, startPoint x: 639, startPoint y: 282, endPoint x: 745, endPoint y: 286, distance: 106.1
click at [745, 286] on div at bounding box center [783, 285] width 300 height 11
drag, startPoint x: 728, startPoint y: 281, endPoint x: 709, endPoint y: 285, distance: 19.4
click at [709, 285] on div at bounding box center [783, 285] width 300 height 11
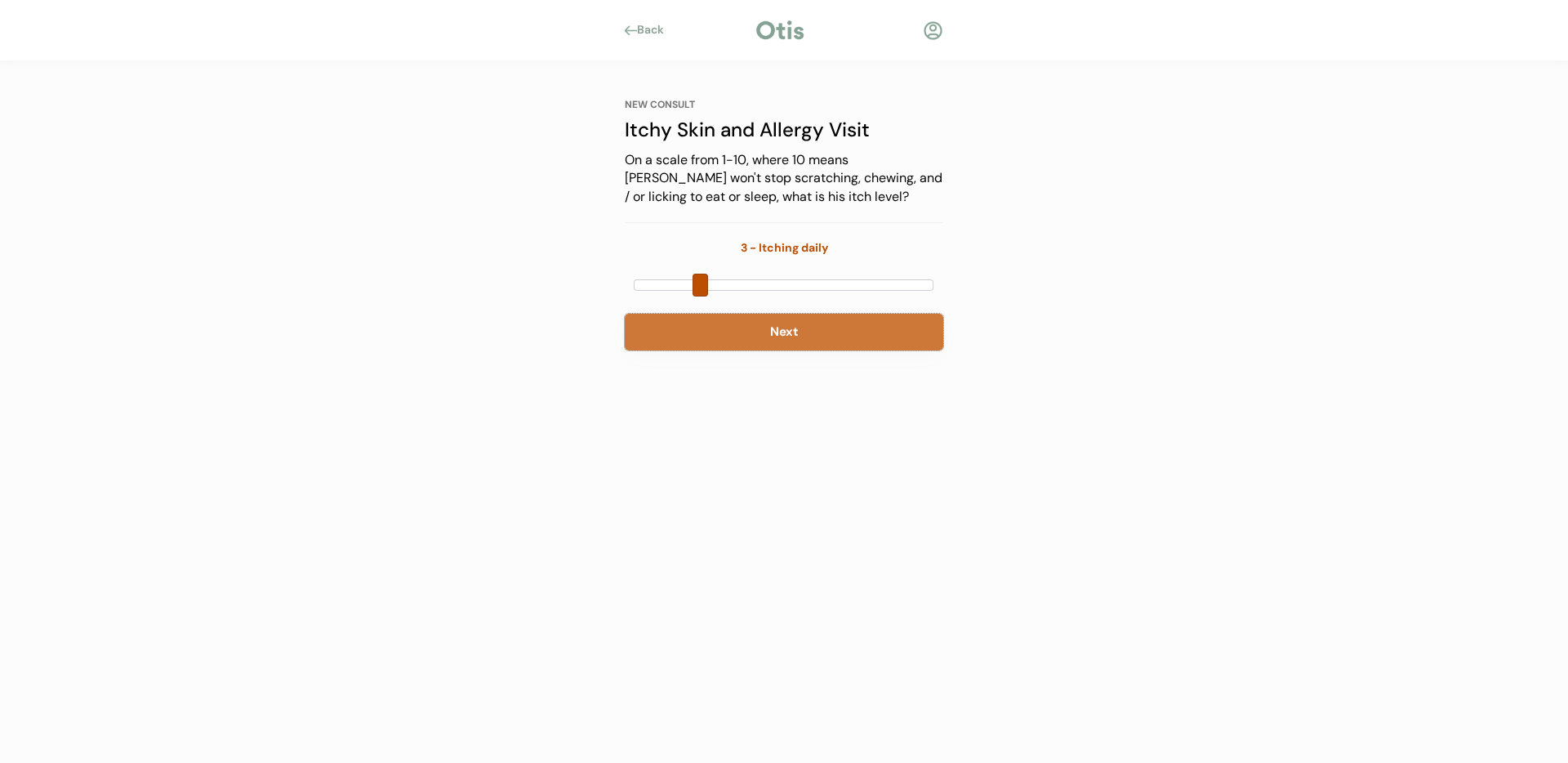
click at [833, 335] on button "Next" at bounding box center [784, 332] width 319 height 37
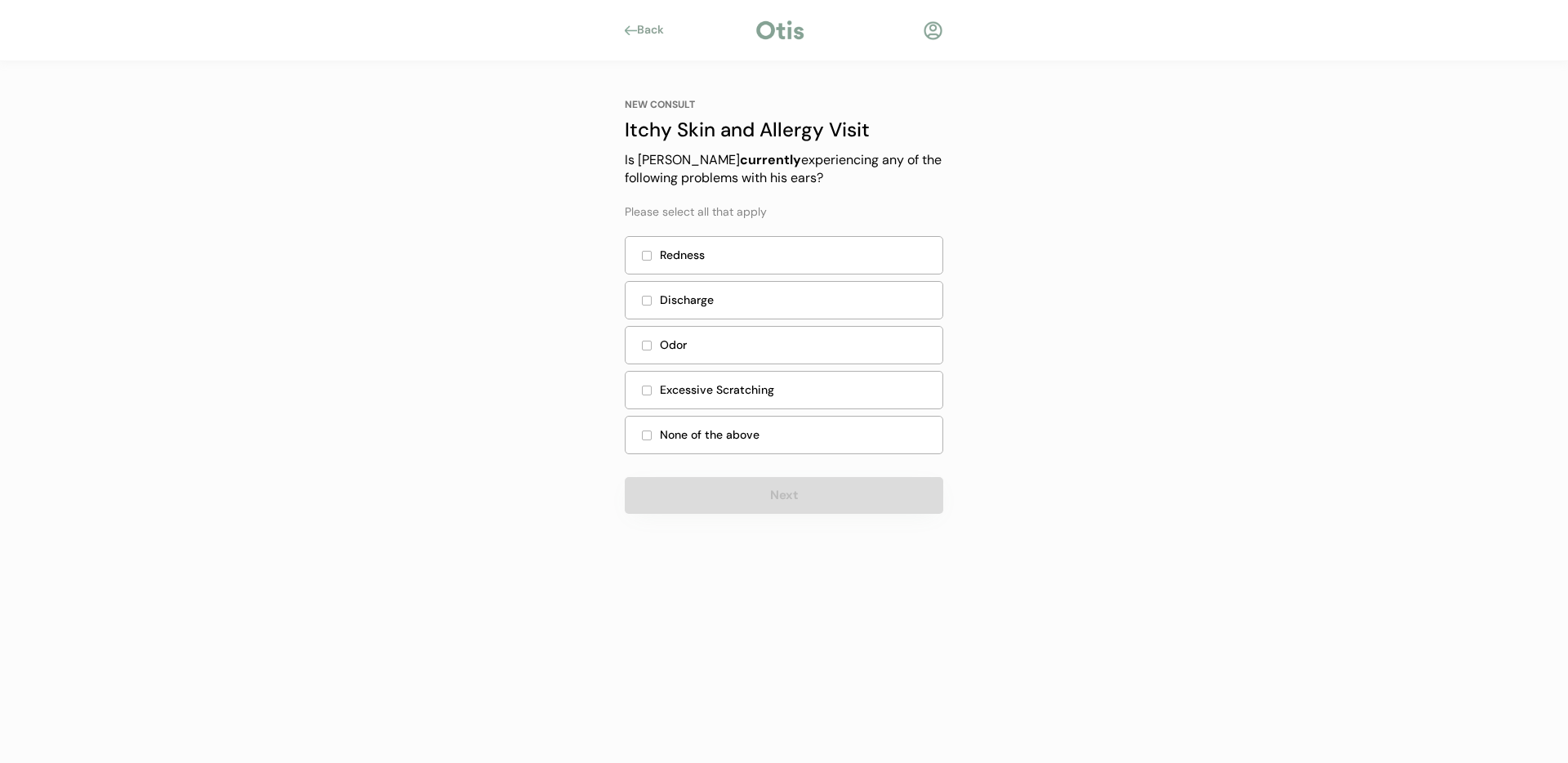
click at [694, 323] on div "Discharge" at bounding box center [784, 303] width 319 height 45
click at [695, 345] on div "Odor" at bounding box center [796, 345] width 273 height 17
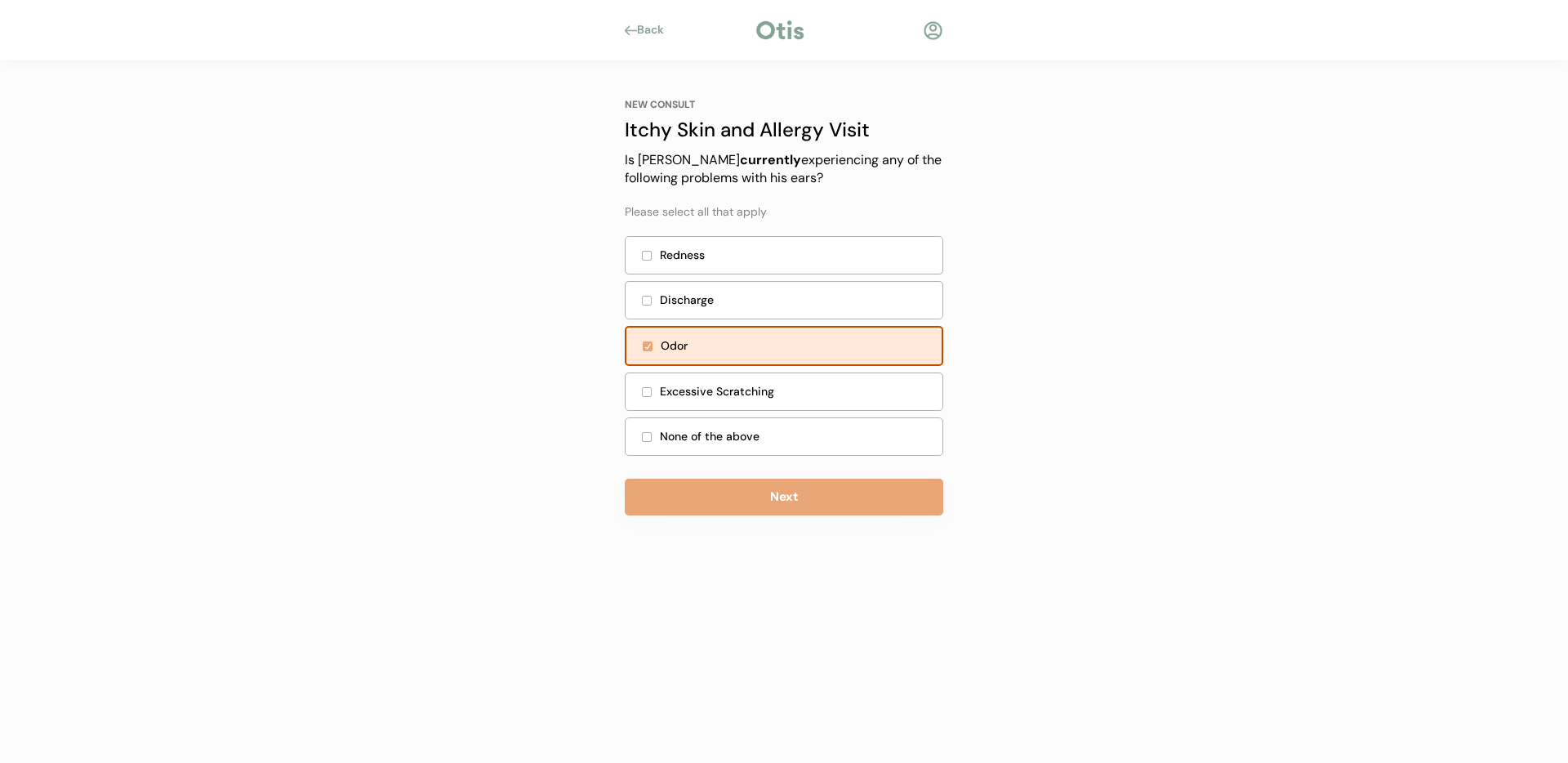
click at [776, 391] on div "Excessive Scratching" at bounding box center [796, 392] width 273 height 17
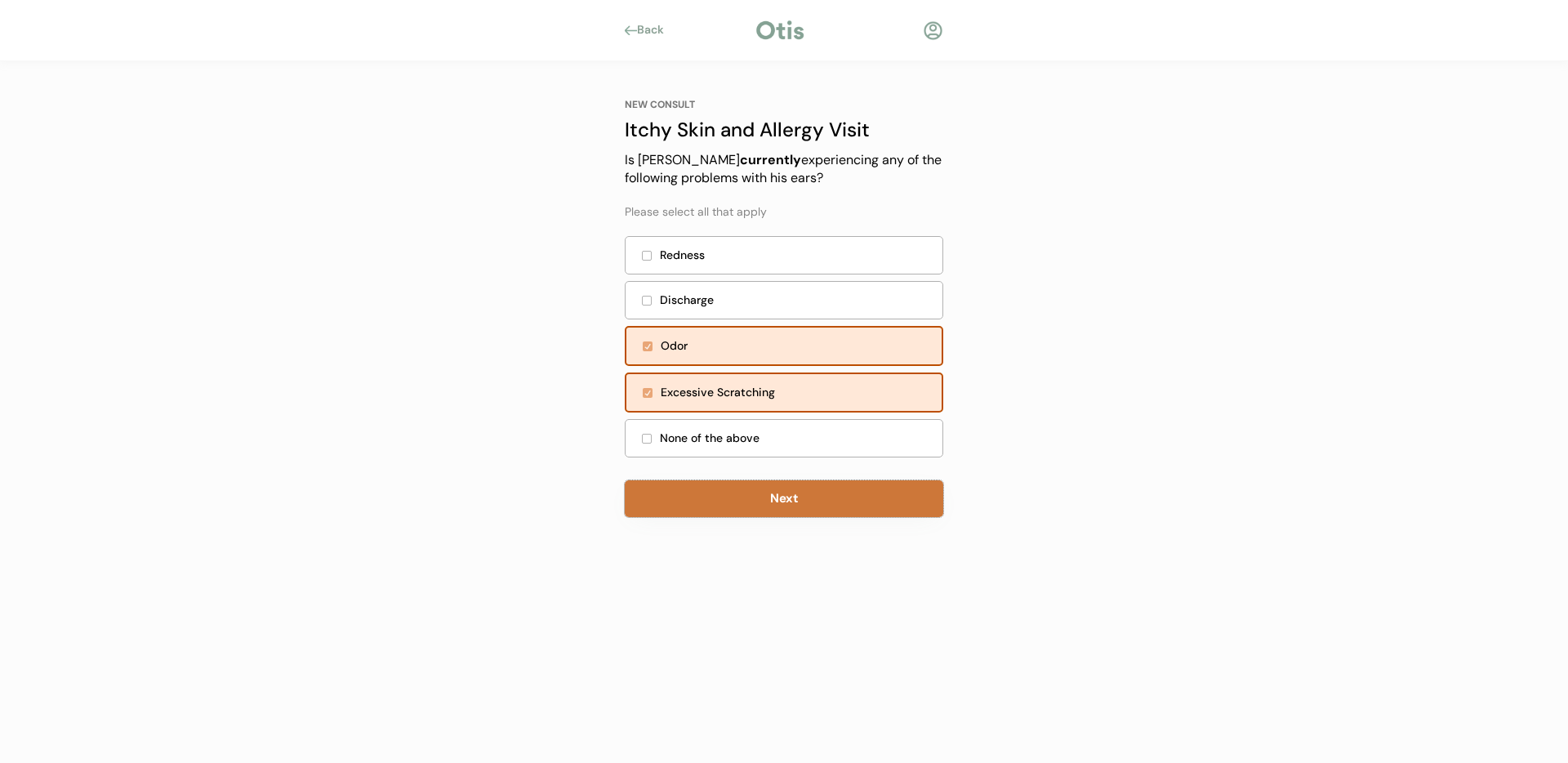
click at [784, 508] on button "Next" at bounding box center [784, 499] width 319 height 37
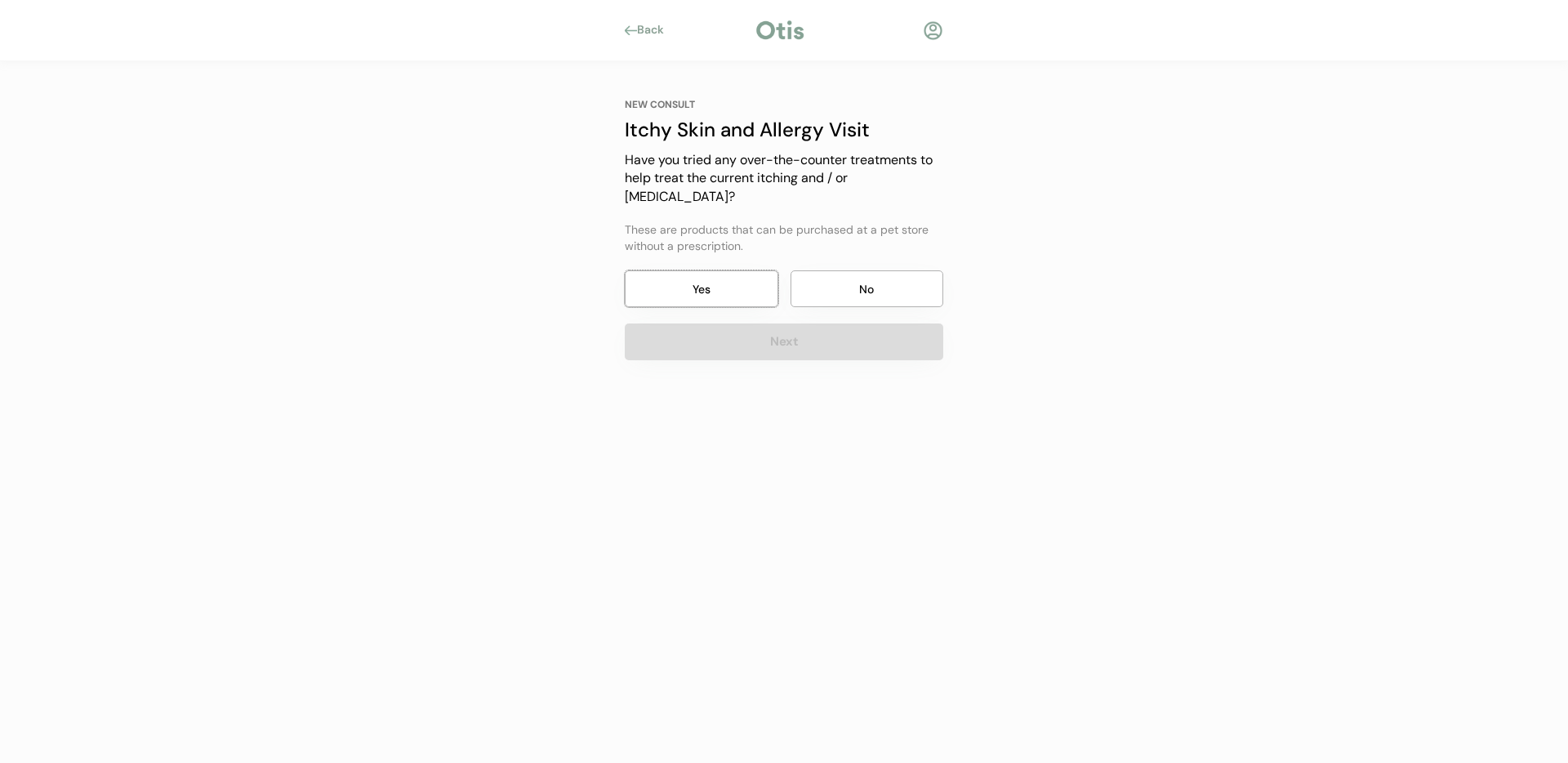
click at [687, 284] on button "Yes" at bounding box center [701, 288] width 153 height 37
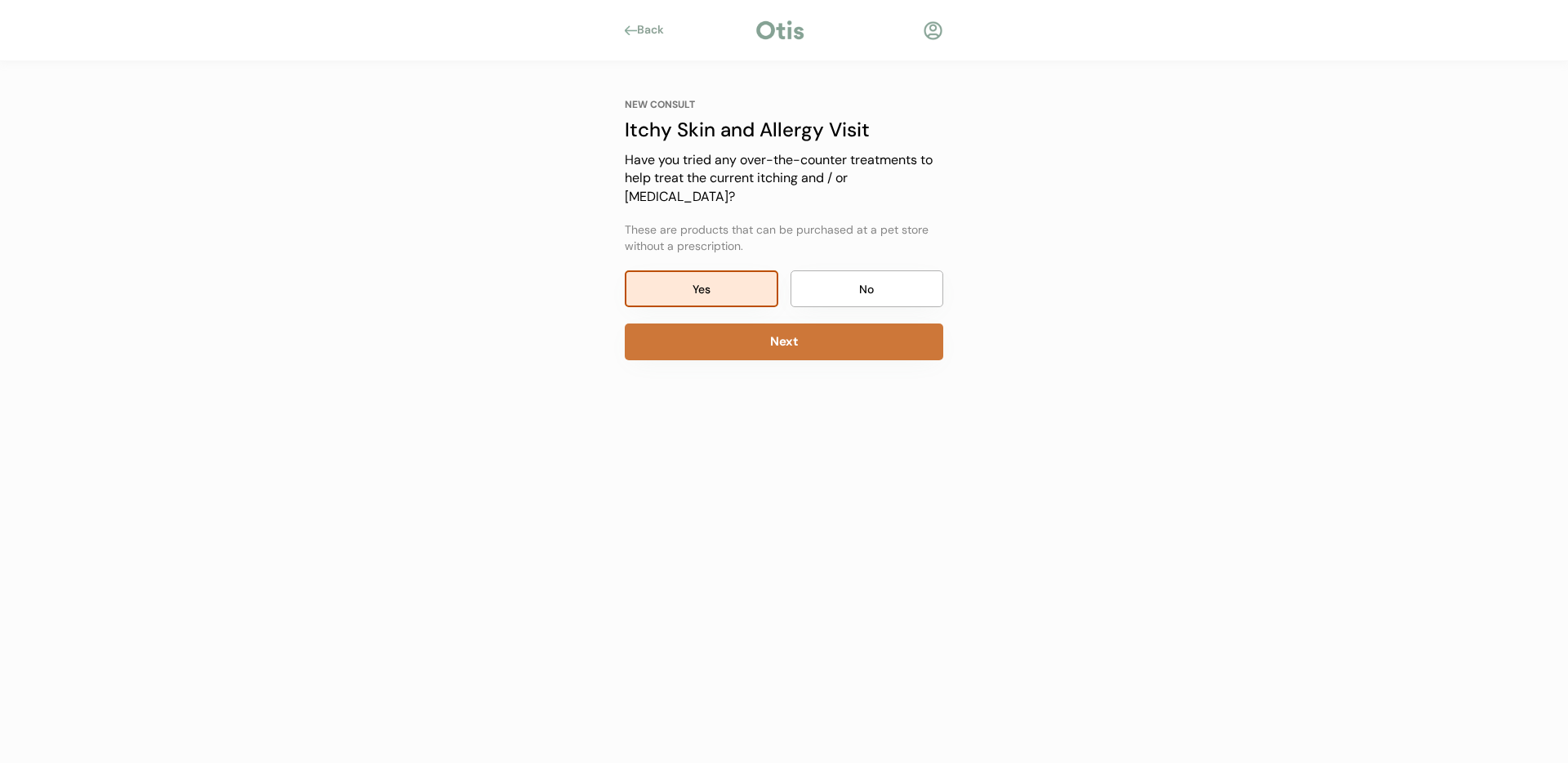
click at [760, 324] on button "Next" at bounding box center [784, 342] width 319 height 37
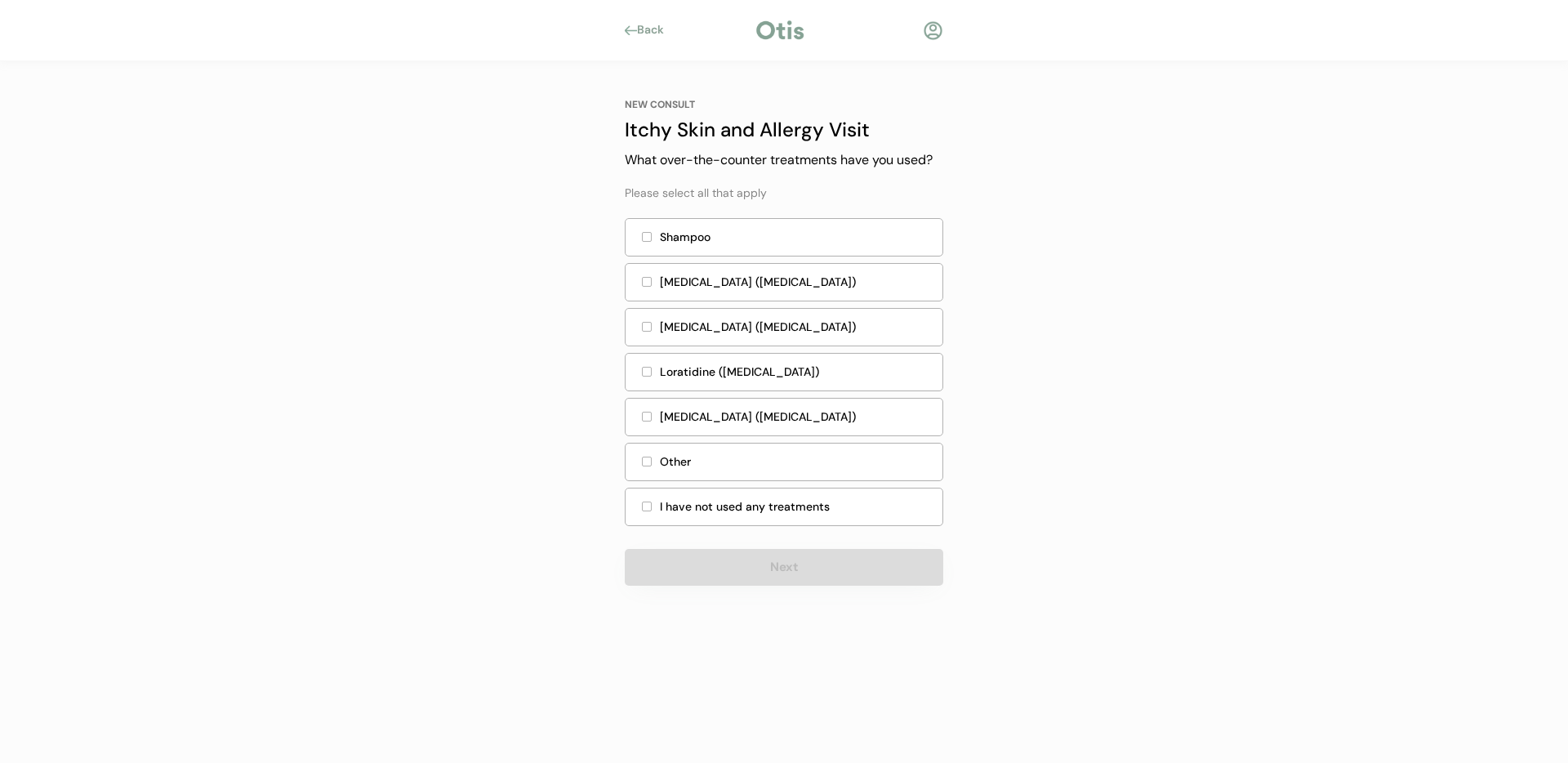
click at [692, 245] on div "Shampoo" at bounding box center [796, 237] width 273 height 17
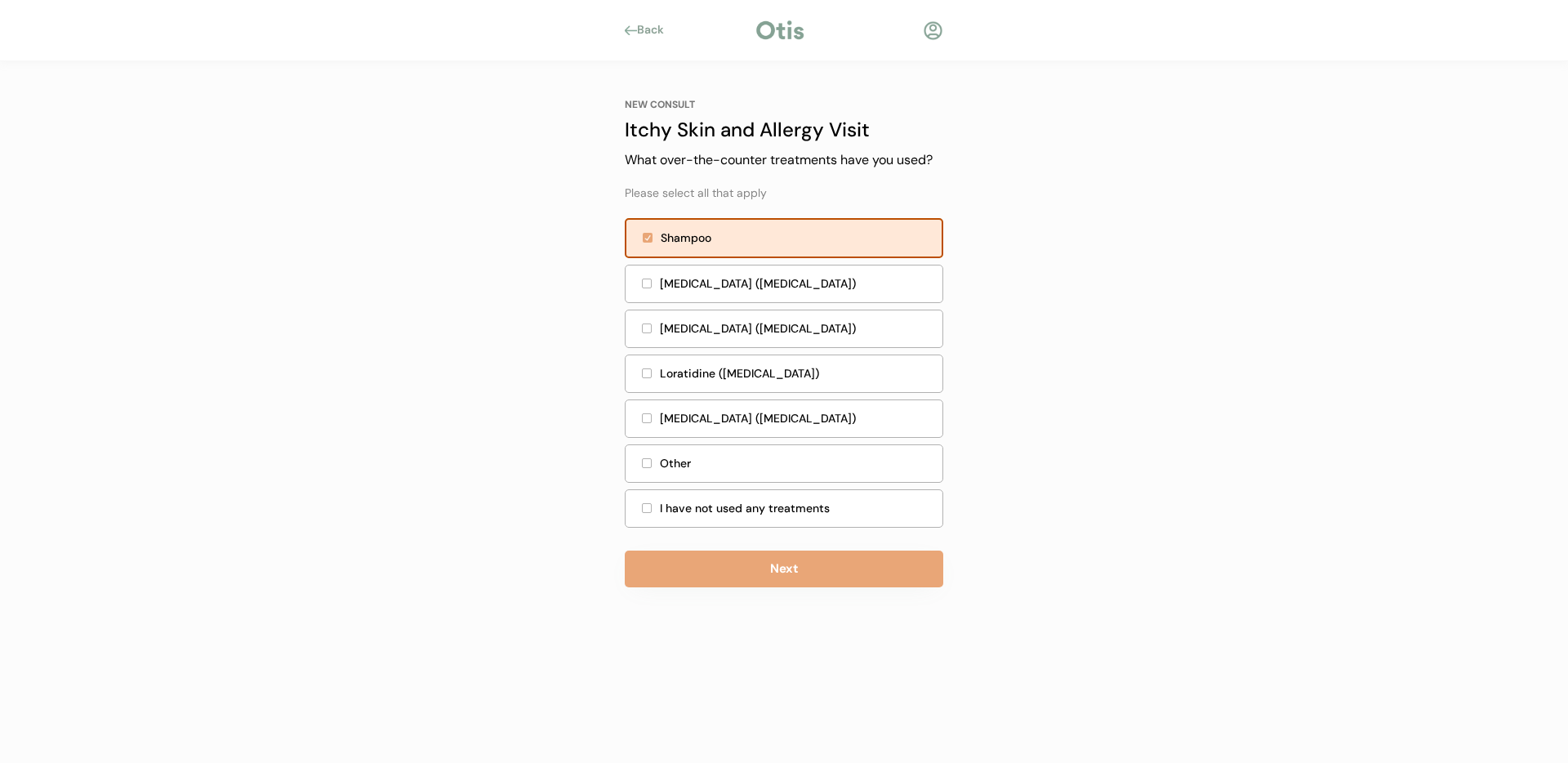
click at [784, 419] on div "[MEDICAL_DATA] ([MEDICAL_DATA])" at bounding box center [796, 419] width 273 height 17
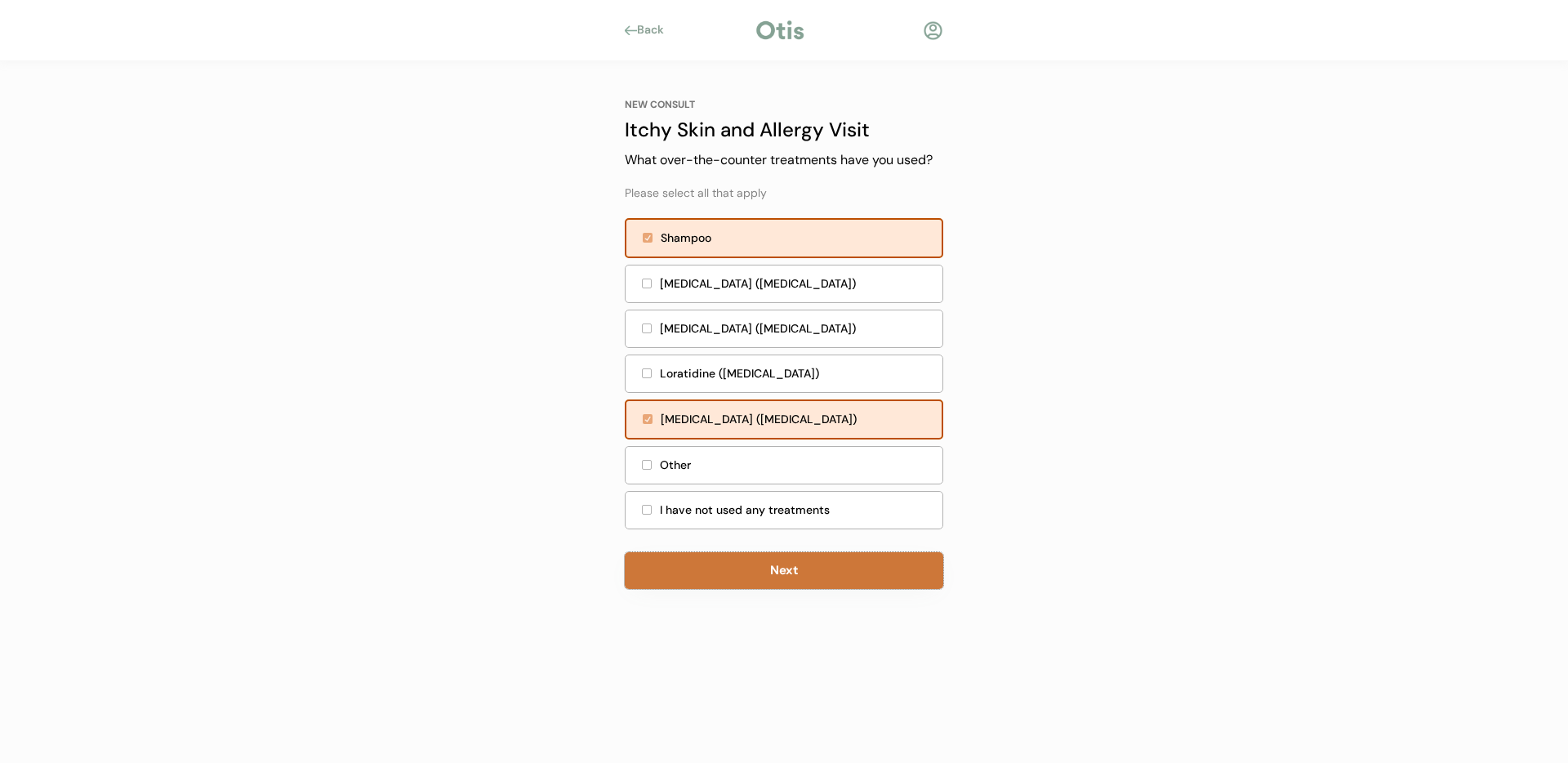
click at [766, 571] on button "Next" at bounding box center [784, 571] width 319 height 37
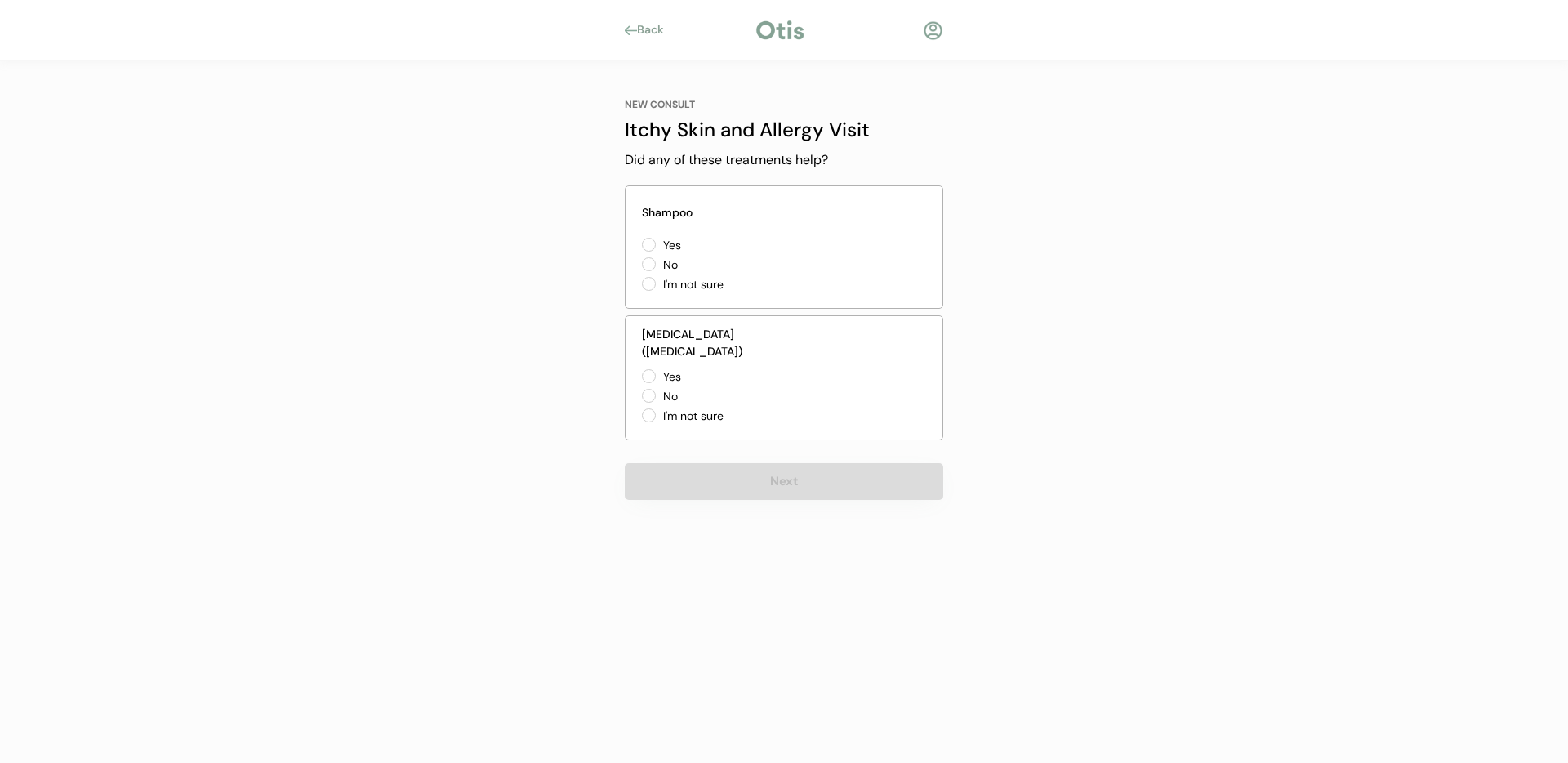
click at [658, 284] on label "I'm not sure" at bounding box center [731, 284] width 147 height 11
click at [640, 250] on input "I'm not sure" at bounding box center [634, 245] width 10 height 10
radio input "true"
click at [658, 414] on label "I'm not sure" at bounding box center [731, 416] width 147 height 11
click at [640, 382] on input "I'm not sure" at bounding box center [634, 376] width 10 height 10
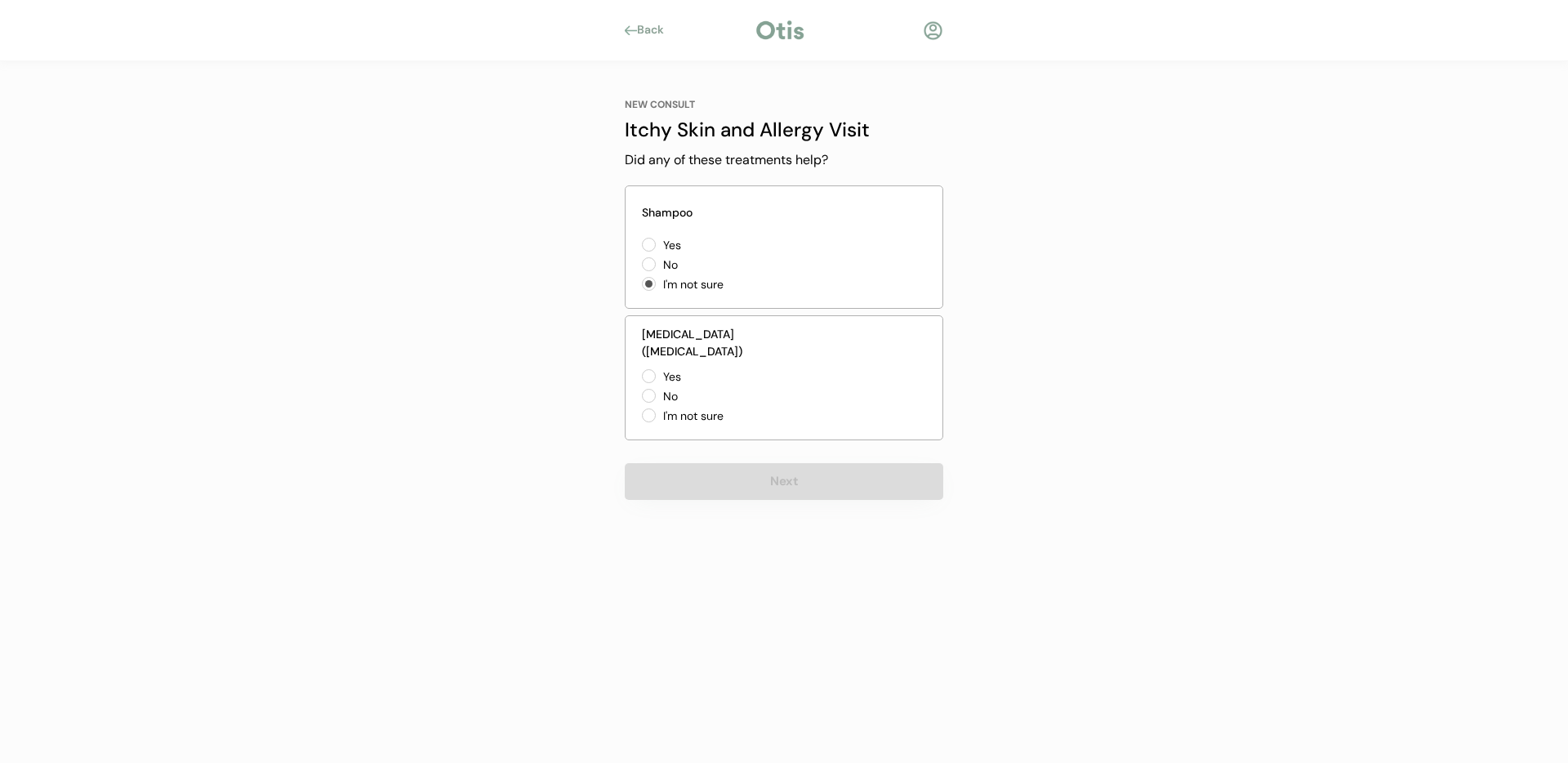
radio input "true"
click at [734, 464] on button "Next" at bounding box center [784, 481] width 319 height 37
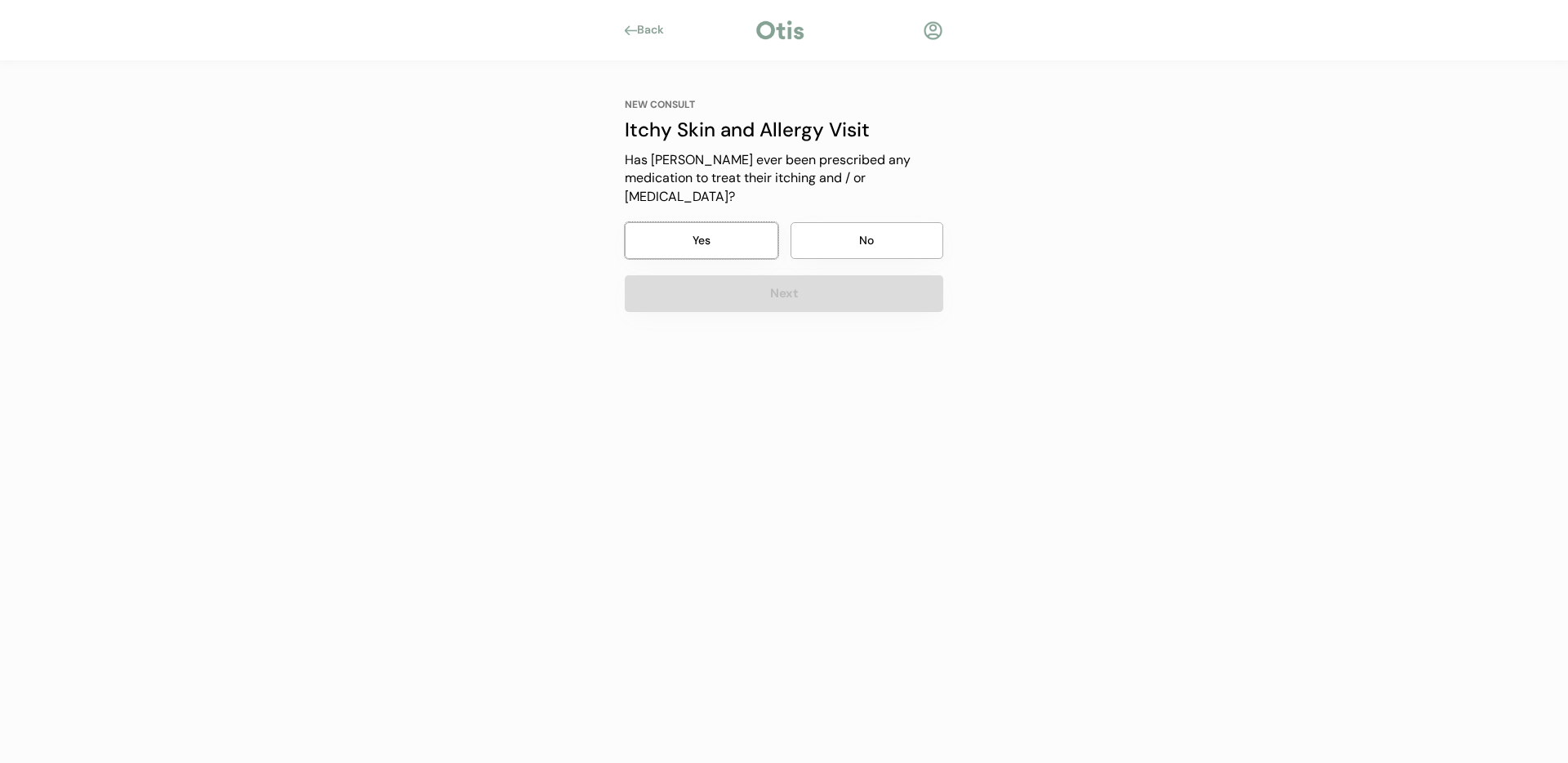
click at [673, 223] on button "Yes" at bounding box center [701, 241] width 153 height 37
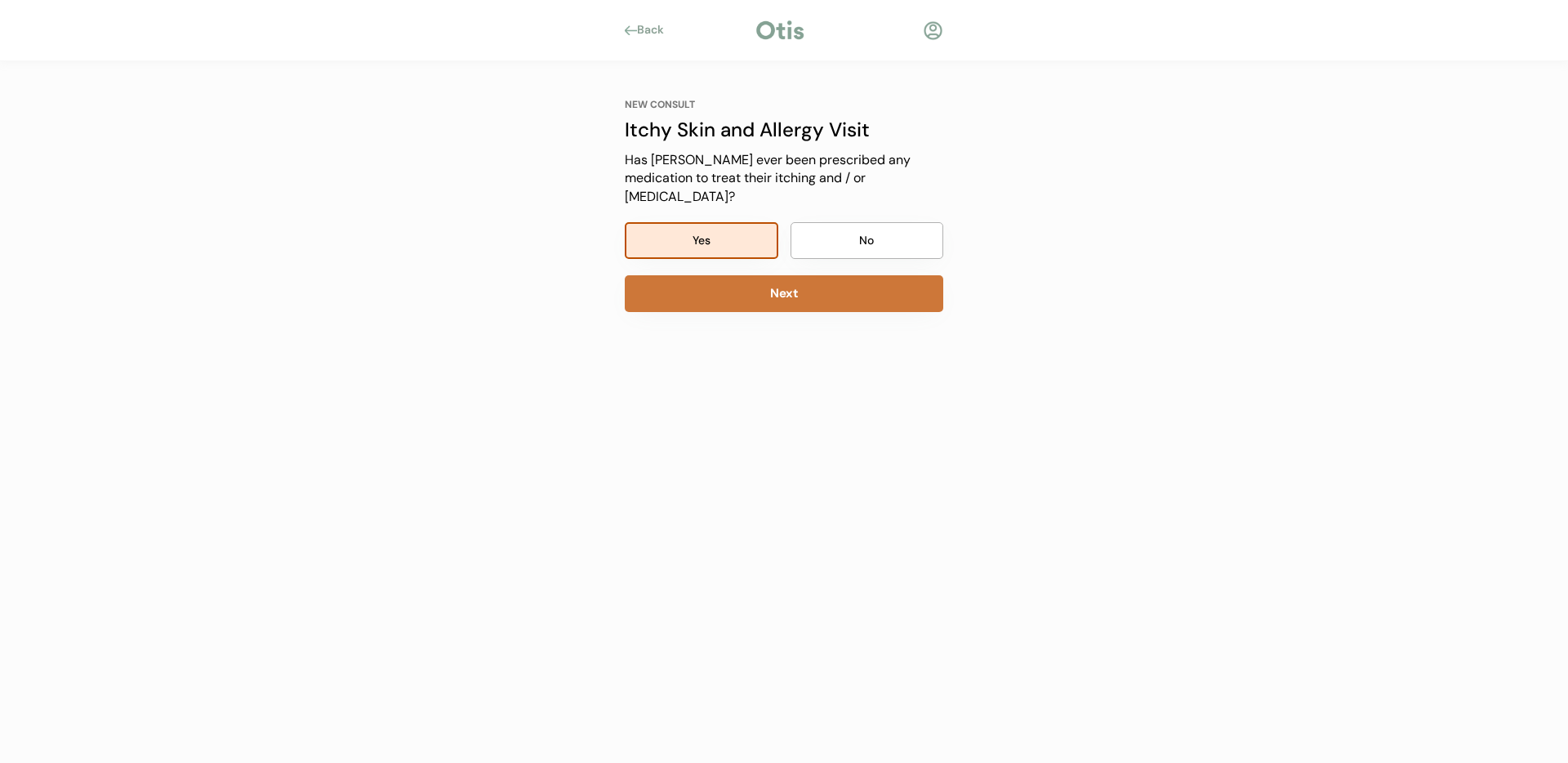
click at [753, 280] on button "Next" at bounding box center [784, 293] width 319 height 37
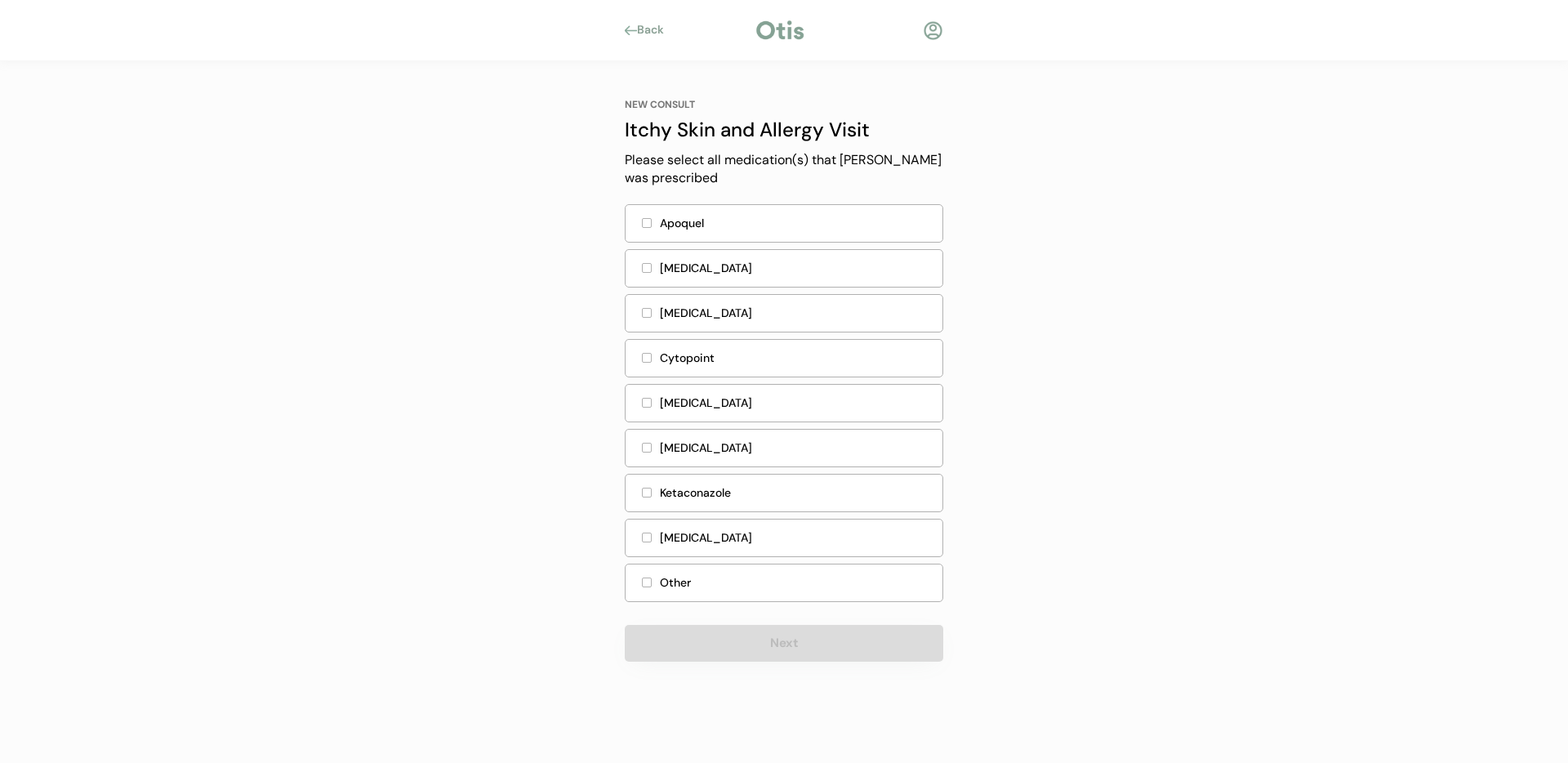
click at [749, 592] on div "Other" at bounding box center [784, 583] width 319 height 38
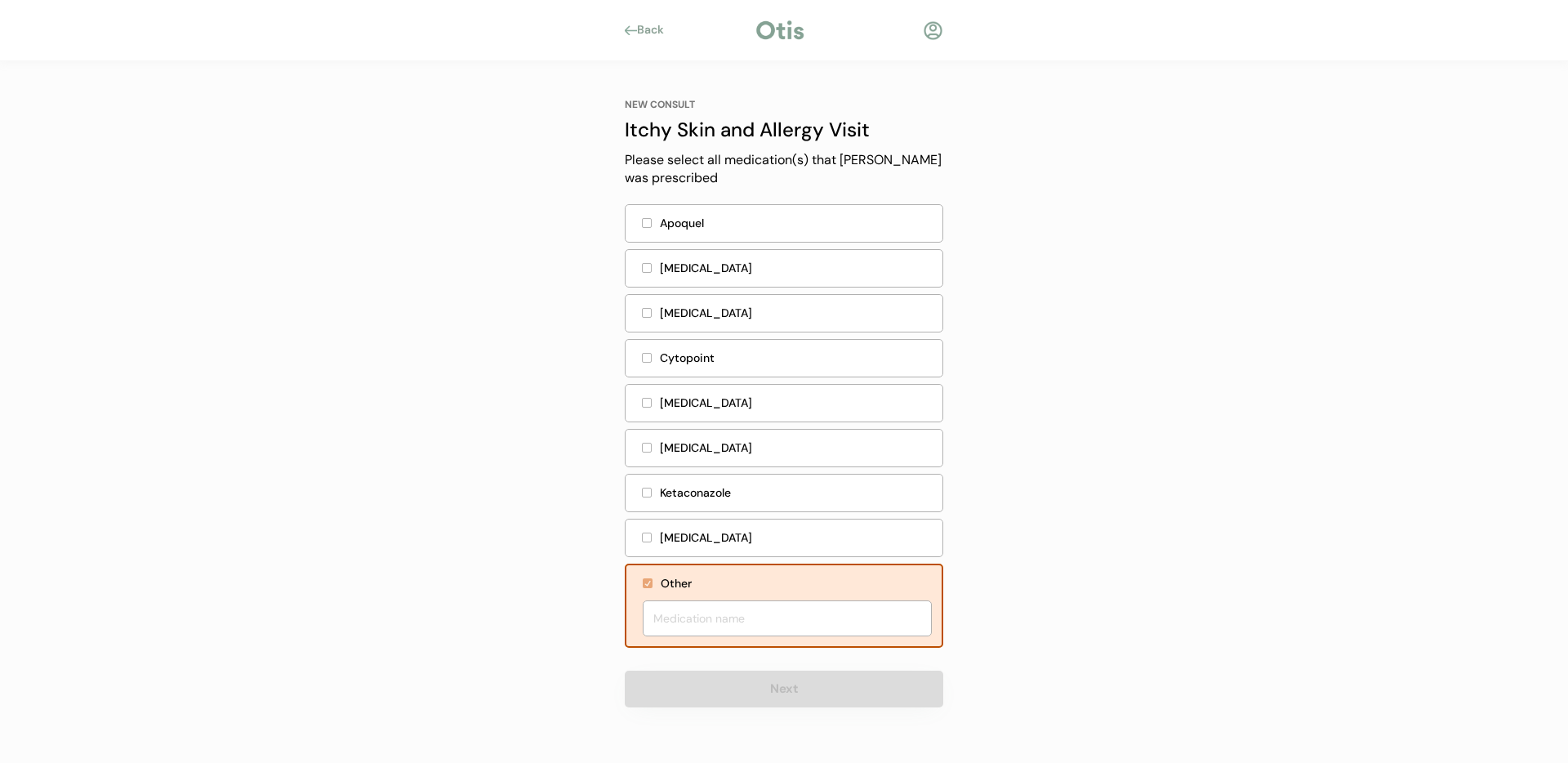
click at [646, 362] on div "Cytopoint" at bounding box center [784, 358] width 319 height 38
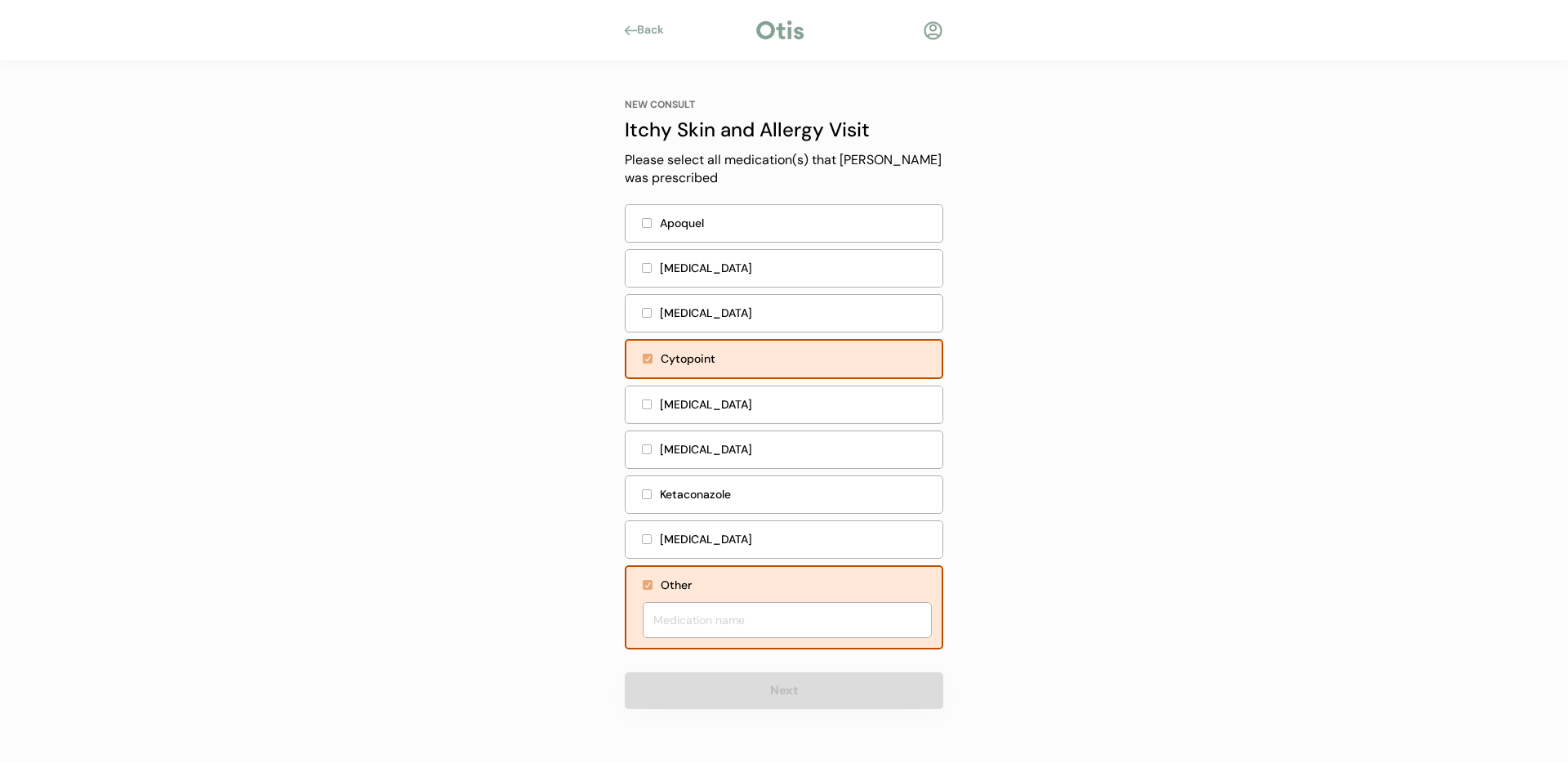
click at [829, 695] on button "Next" at bounding box center [784, 691] width 319 height 37
click at [647, 586] on div at bounding box center [648, 585] width 10 height 10
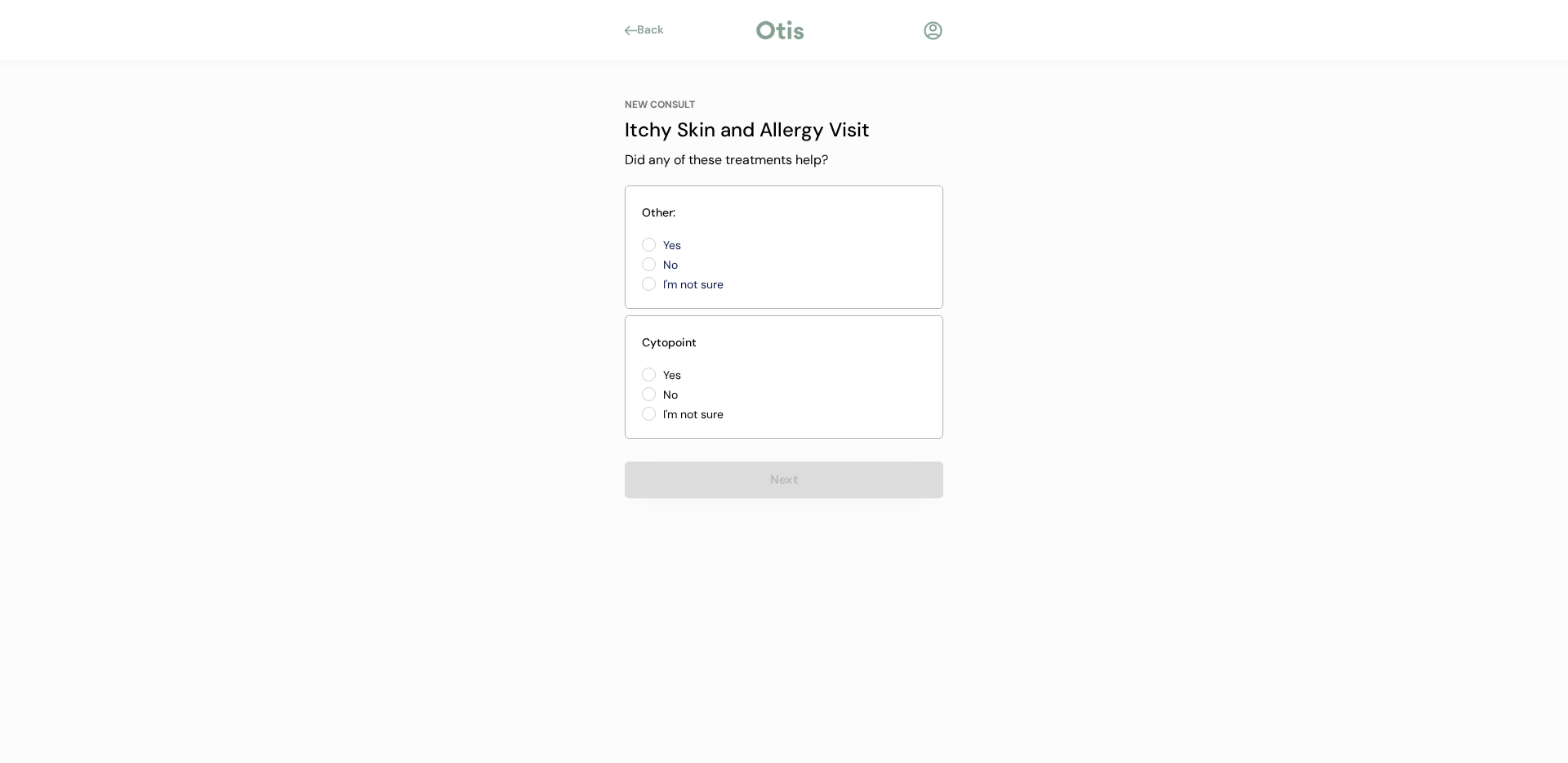
click at [658, 240] on label "Yes" at bounding box center [731, 245] width 147 height 11
click at [640, 240] on input "Yes" at bounding box center [634, 245] width 10 height 10
radio input "true"
click at [658, 373] on label "Yes" at bounding box center [731, 375] width 147 height 11
click at [640, 373] on input "Yes" at bounding box center [634, 374] width 10 height 10
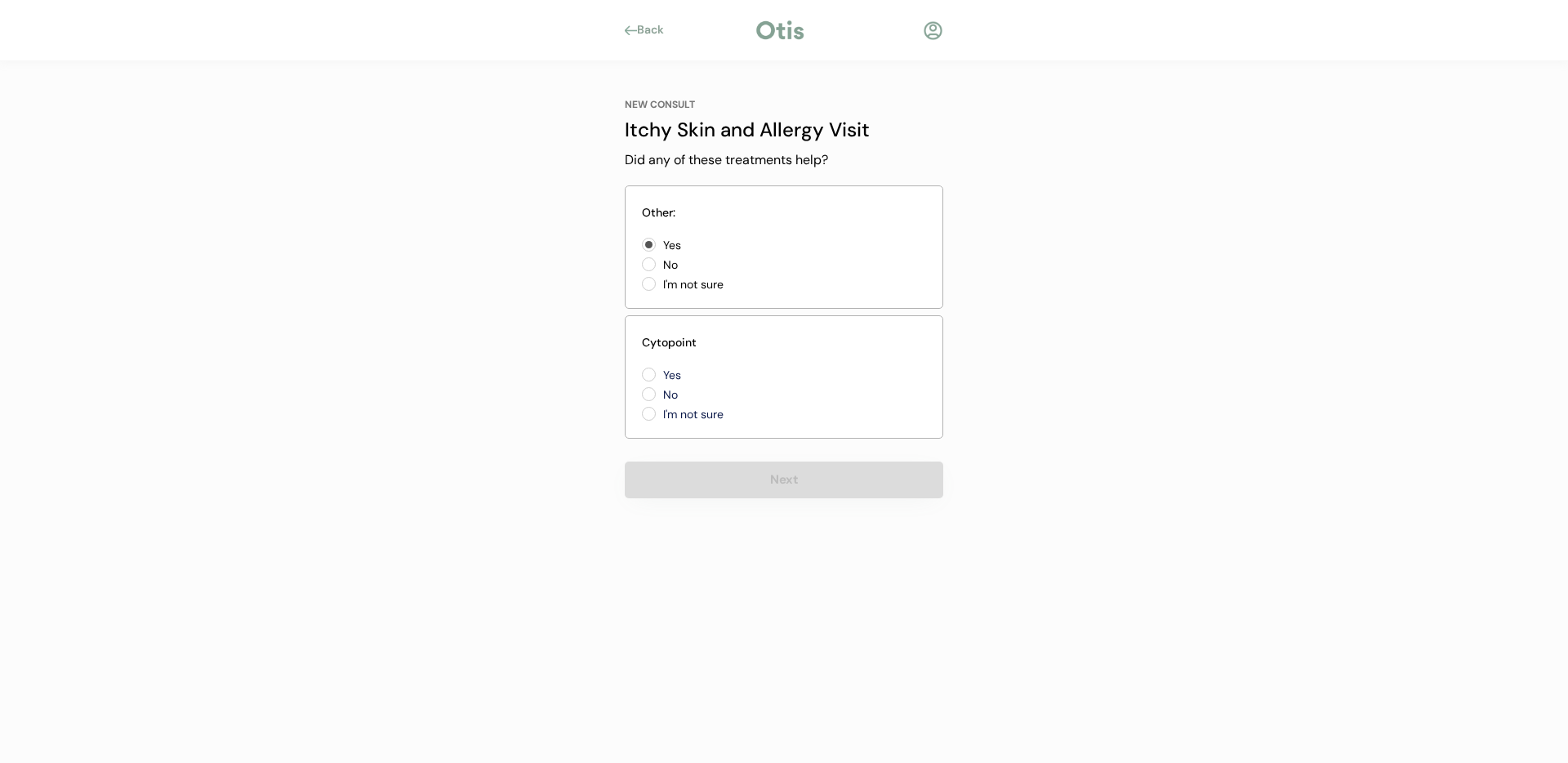
radio input "true"
click at [756, 483] on button "Next" at bounding box center [784, 479] width 319 height 37
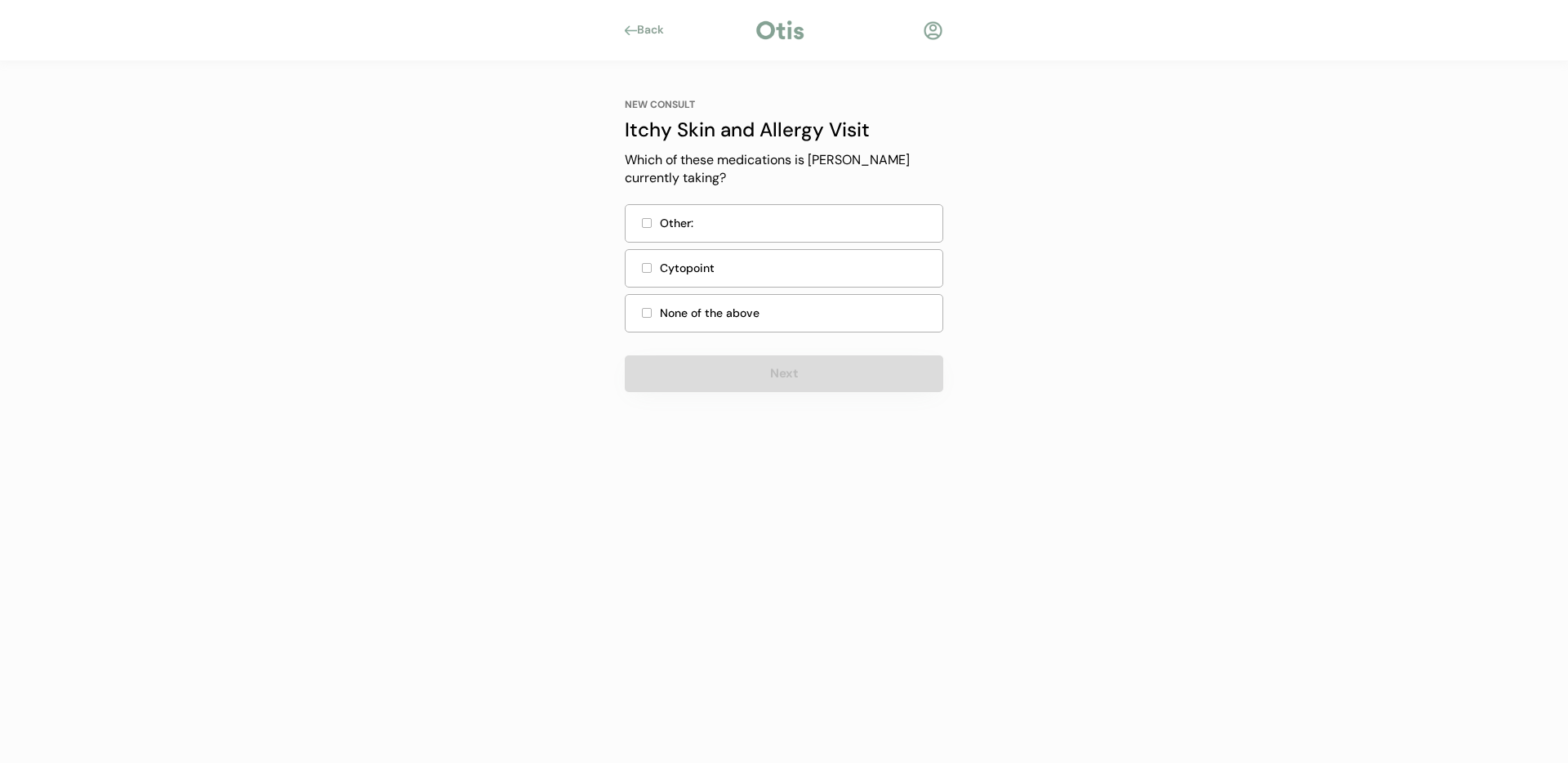
click at [649, 227] on div at bounding box center [647, 223] width 10 height 10
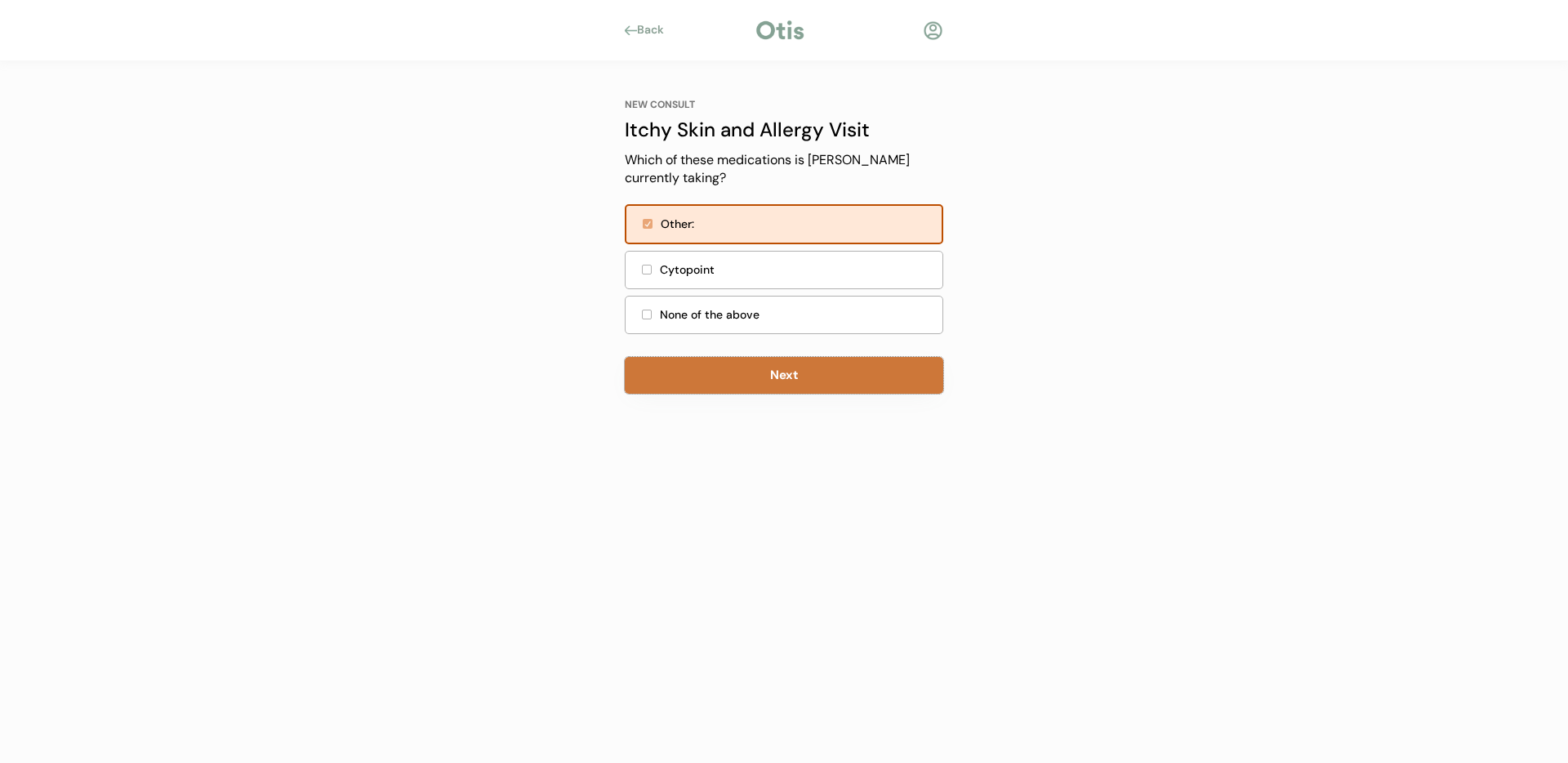
click at [773, 374] on button "Next" at bounding box center [784, 375] width 319 height 37
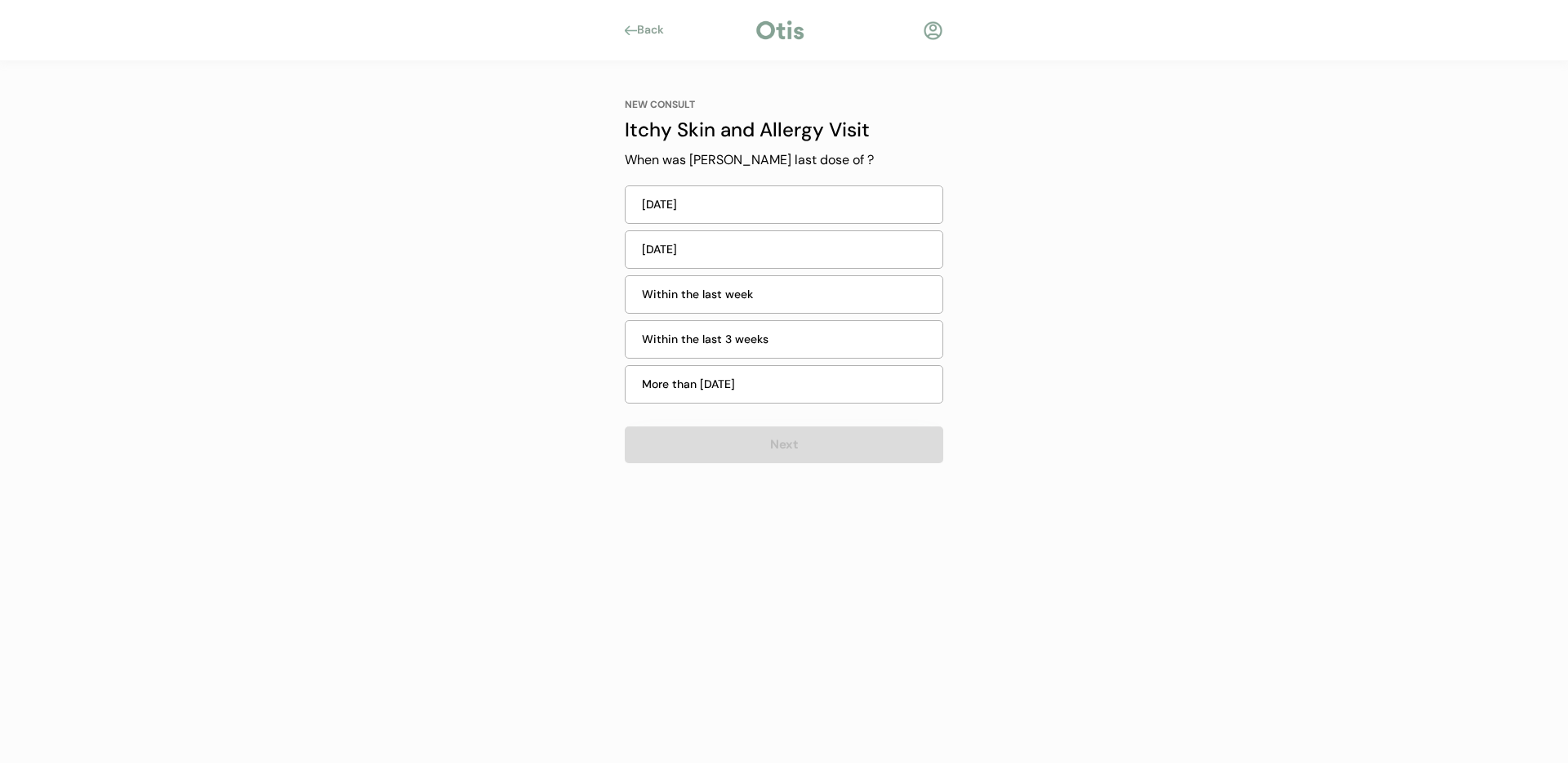
click at [697, 208] on div "[DATE]" at bounding box center [787, 205] width 291 height 17
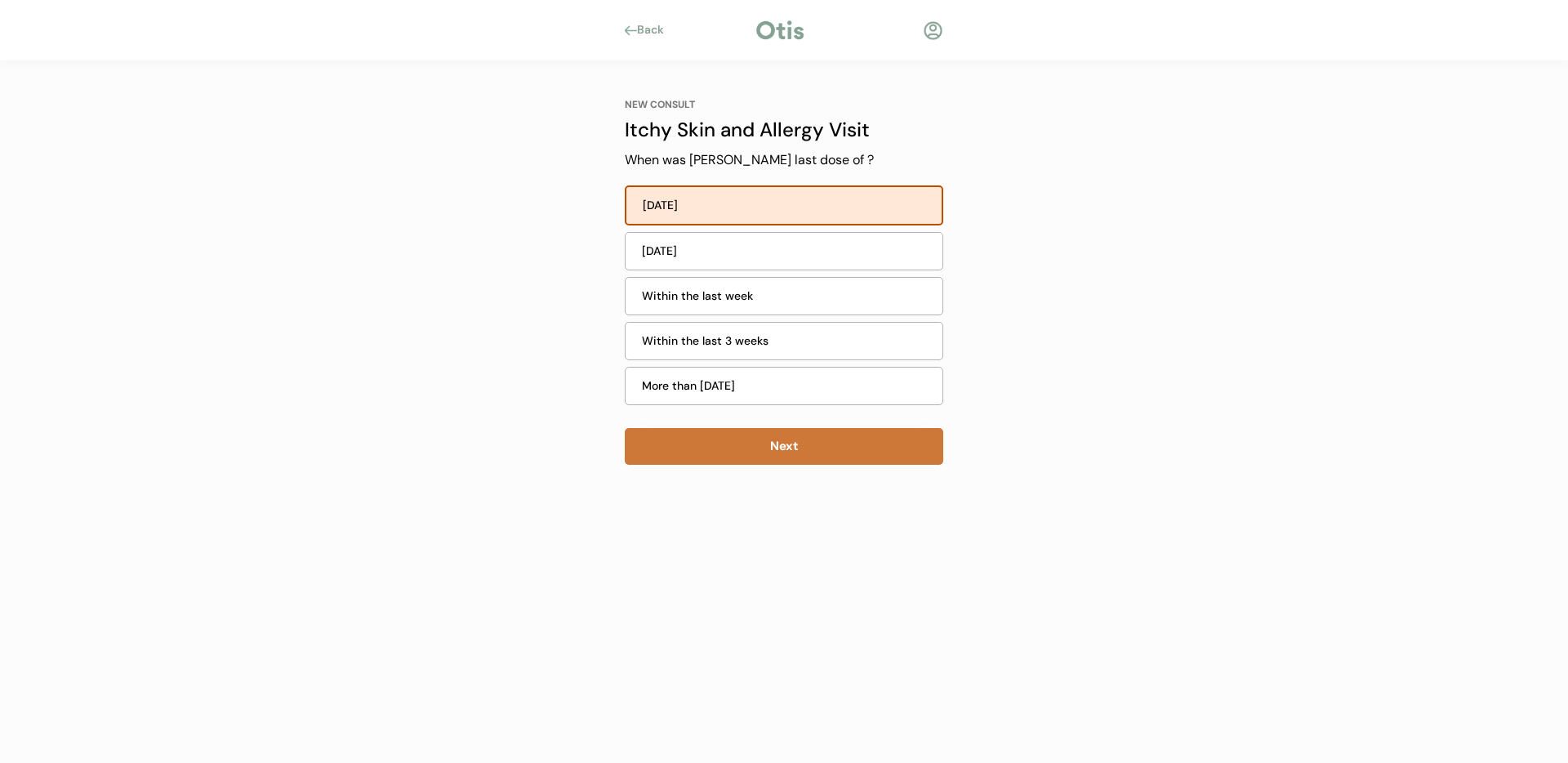
click at [799, 445] on button "Next" at bounding box center [784, 446] width 319 height 37
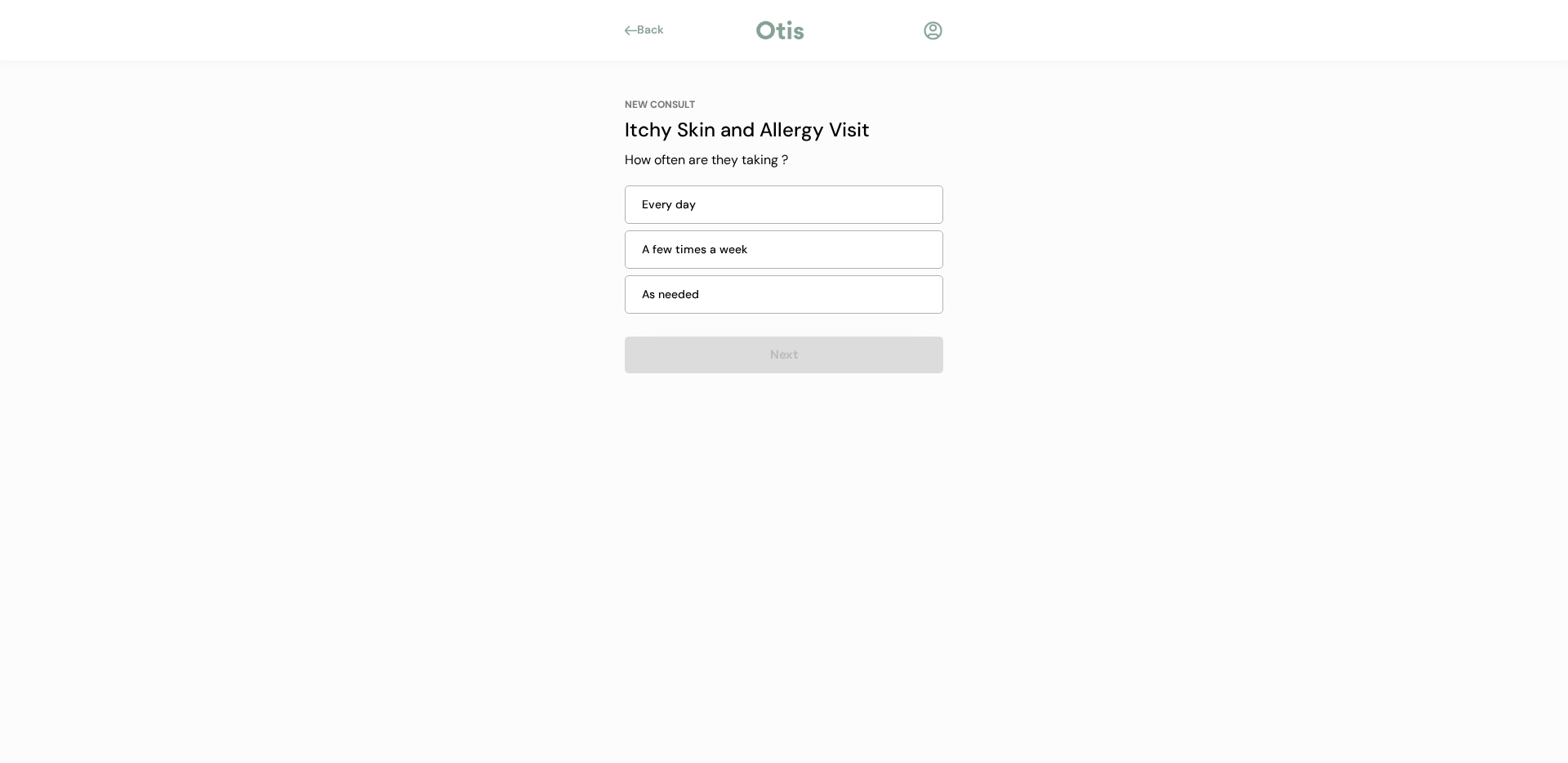
click at [669, 205] on div "Every day" at bounding box center [787, 205] width 291 height 17
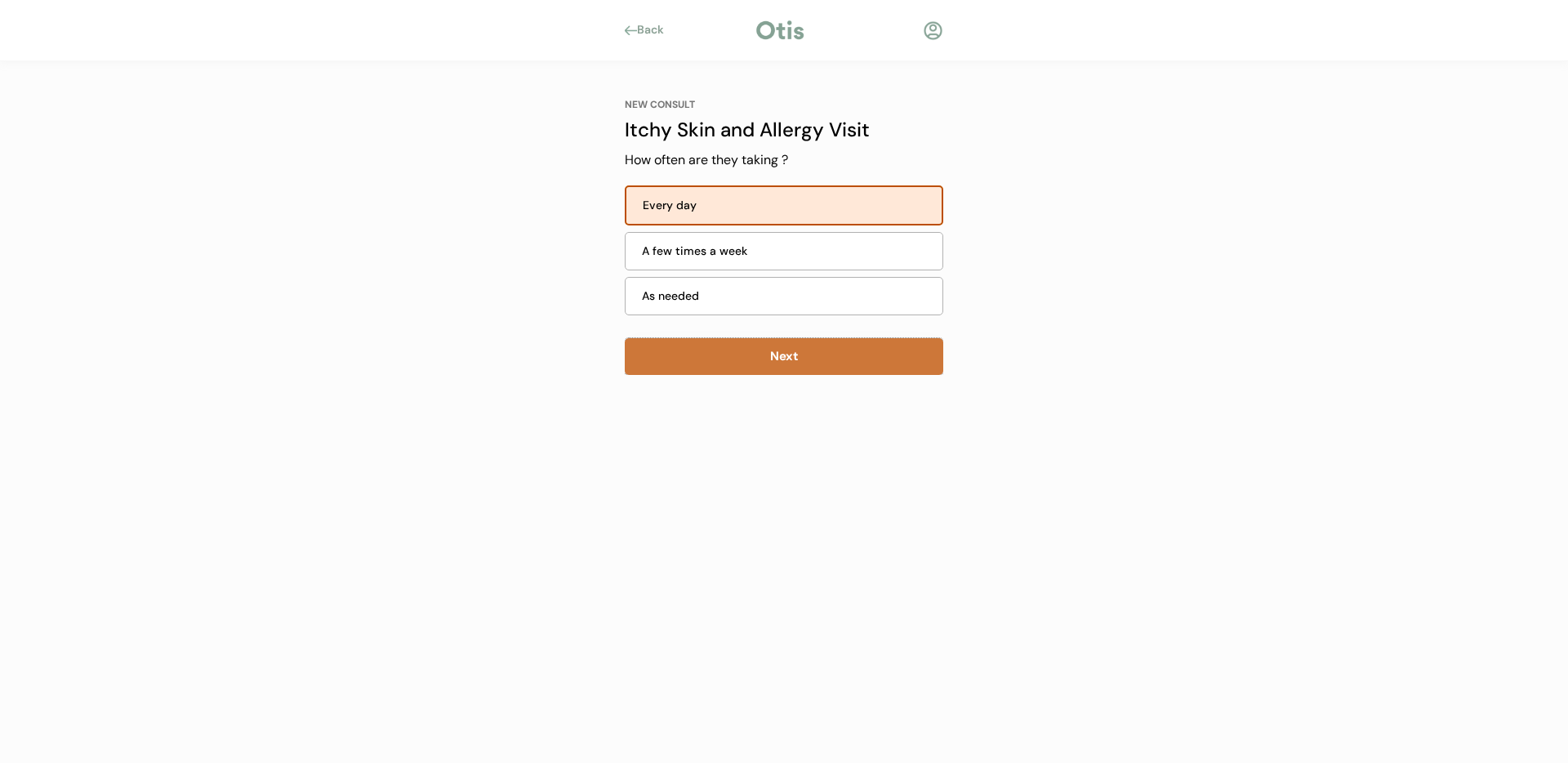
click at [762, 367] on button "Next" at bounding box center [784, 357] width 319 height 37
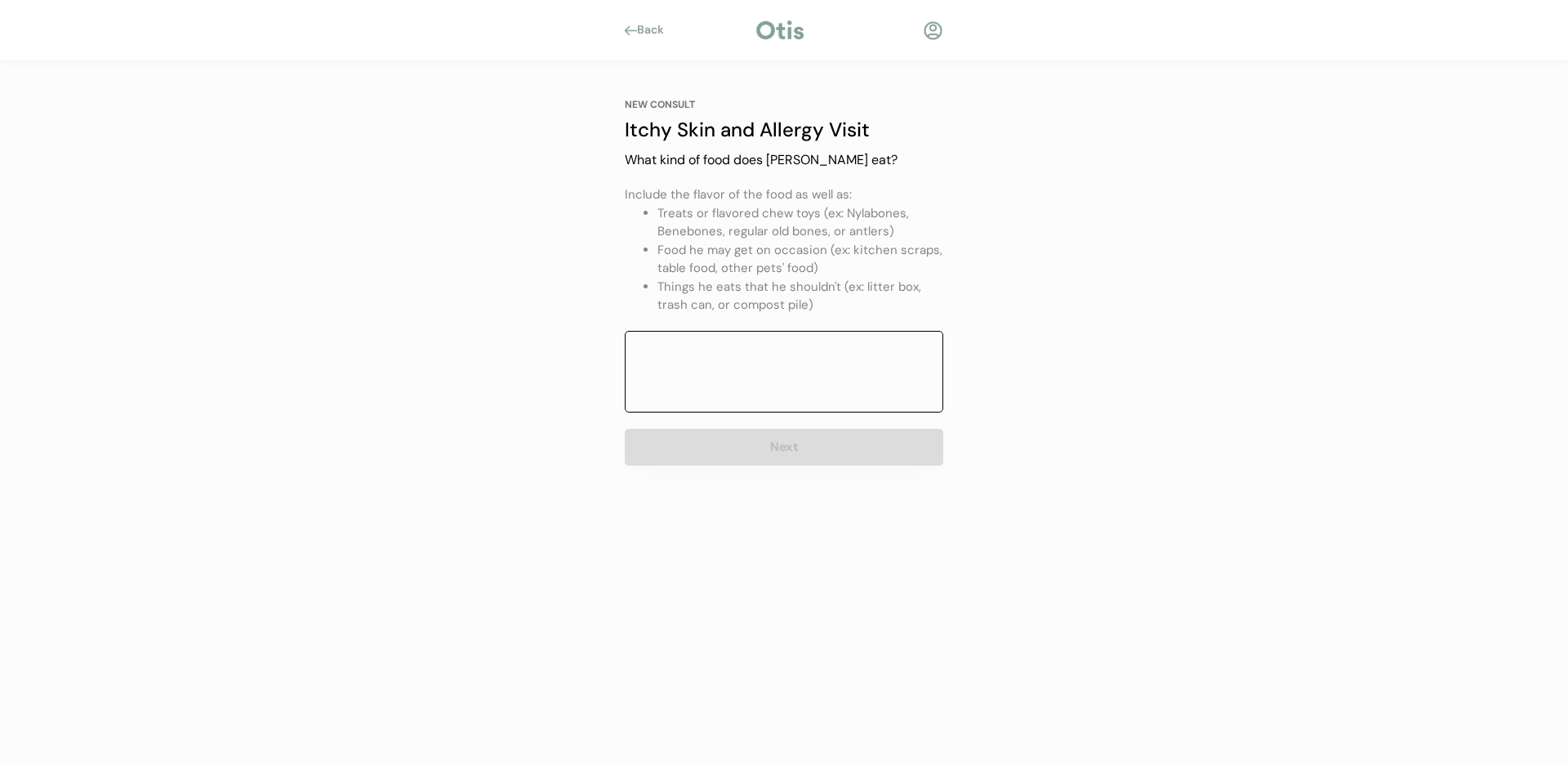
click at [729, 359] on textarea at bounding box center [784, 372] width 319 height 82
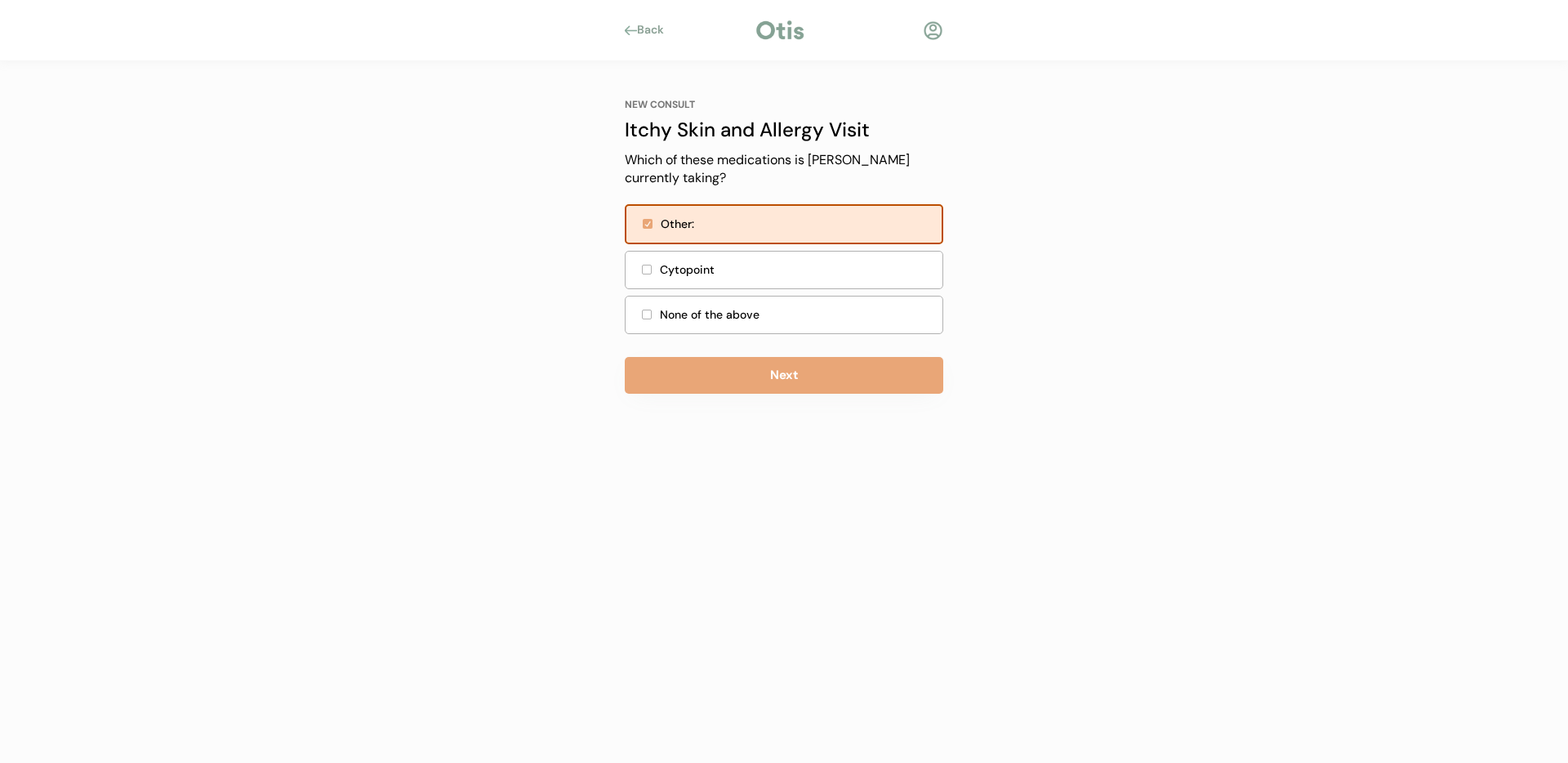
click at [749, 321] on div "None of the above" at bounding box center [796, 315] width 273 height 17
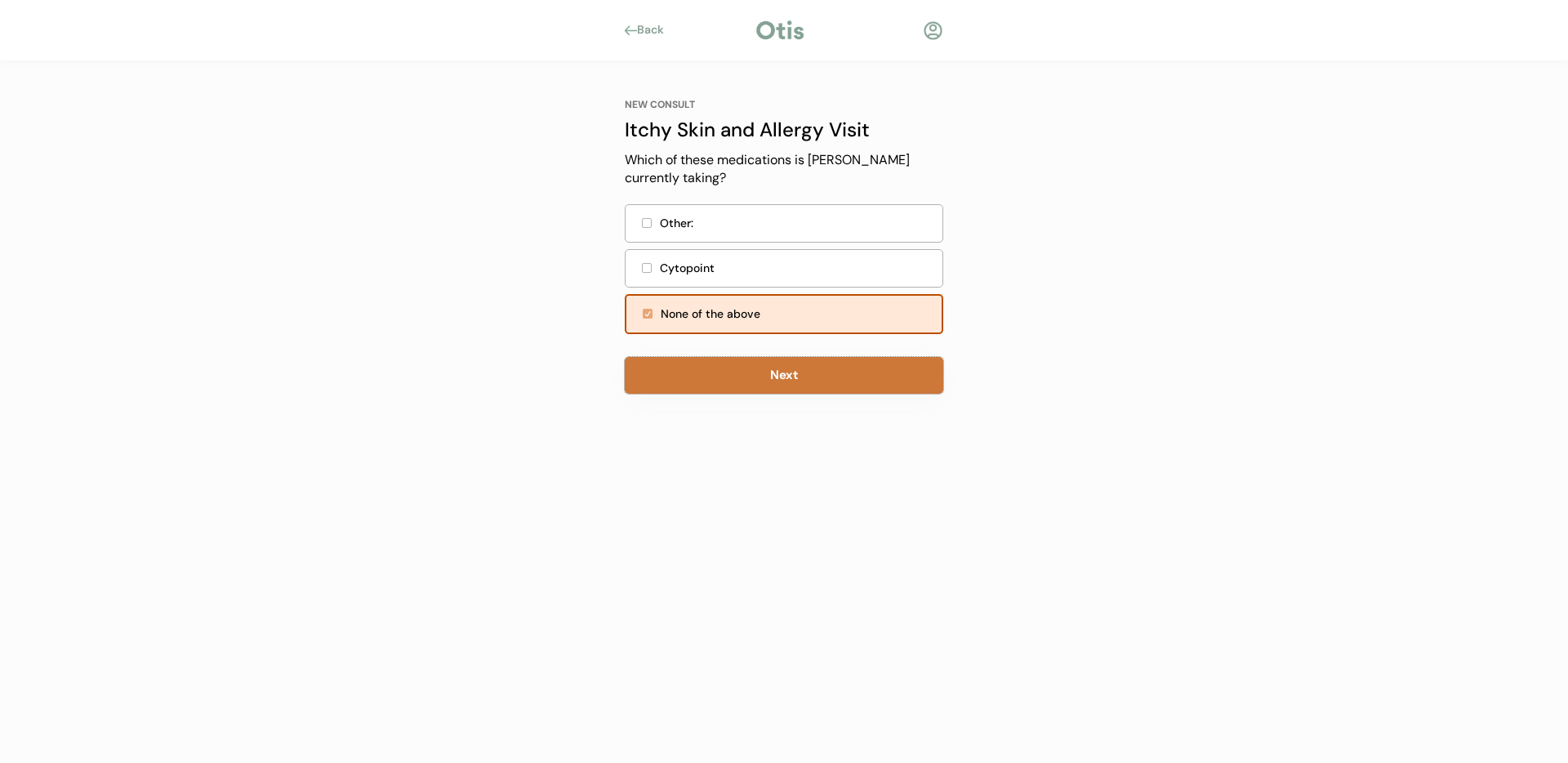
click at [812, 384] on button "Next" at bounding box center [784, 375] width 319 height 37
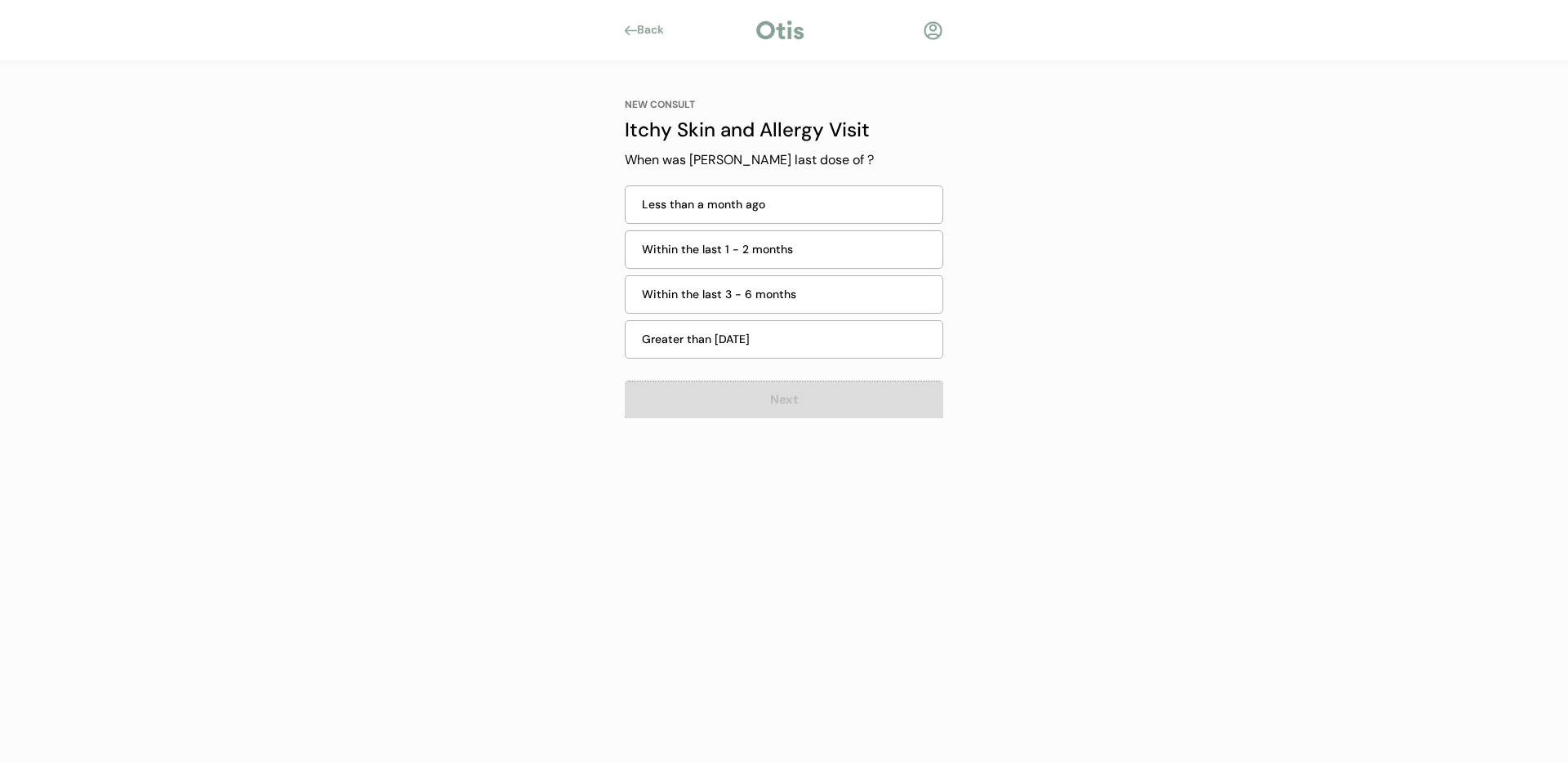
drag, startPoint x: 768, startPoint y: 412, endPoint x: 759, endPoint y: 293, distance: 119.3
click at [767, 410] on button "Next" at bounding box center [784, 400] width 319 height 37
click at [738, 338] on div "Greater than [DATE]" at bounding box center [787, 340] width 291 height 17
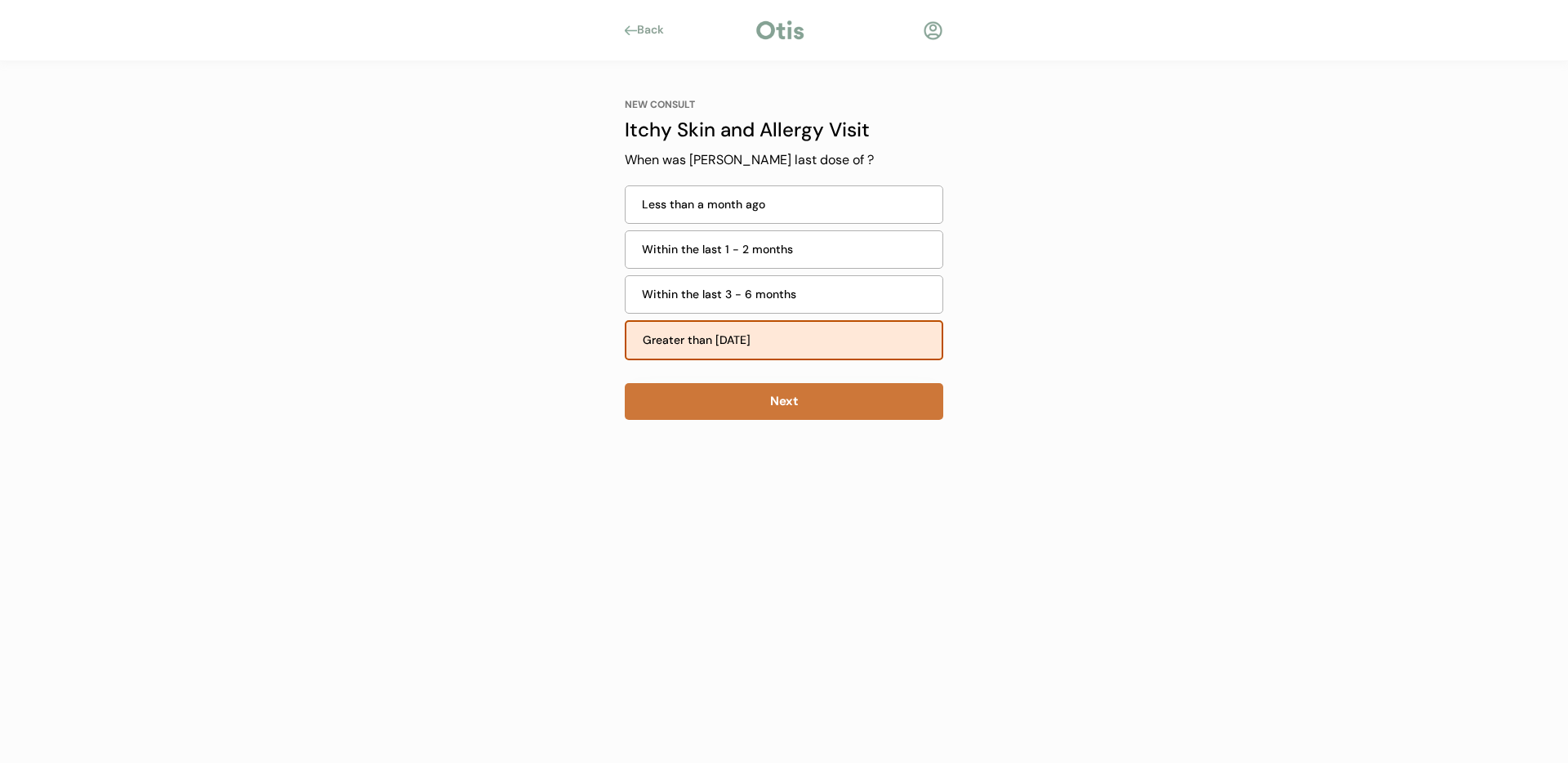
click at [788, 406] on button "Next" at bounding box center [784, 401] width 319 height 37
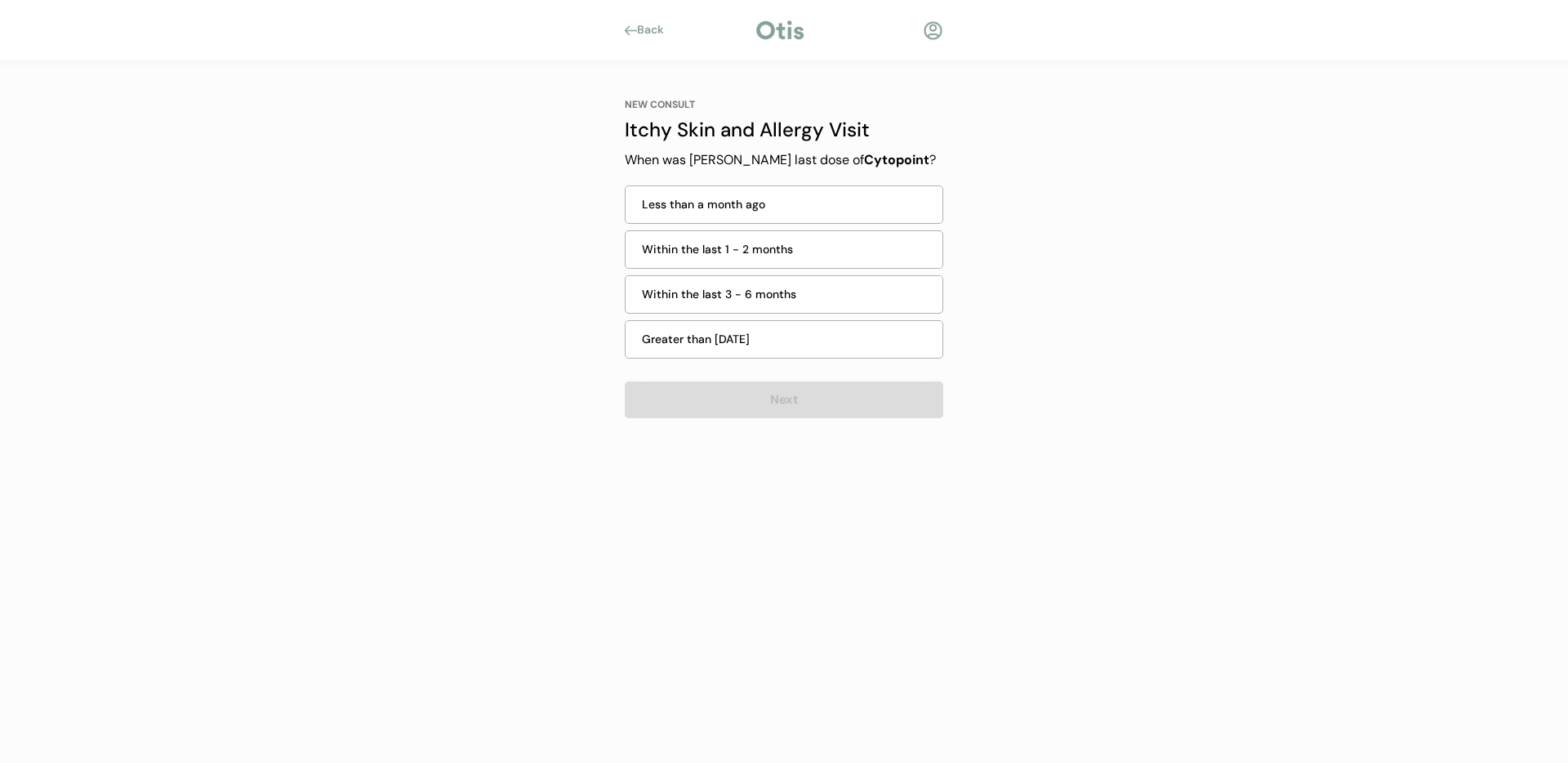
click at [787, 338] on div "Greater than [DATE]" at bounding box center [787, 340] width 291 height 17
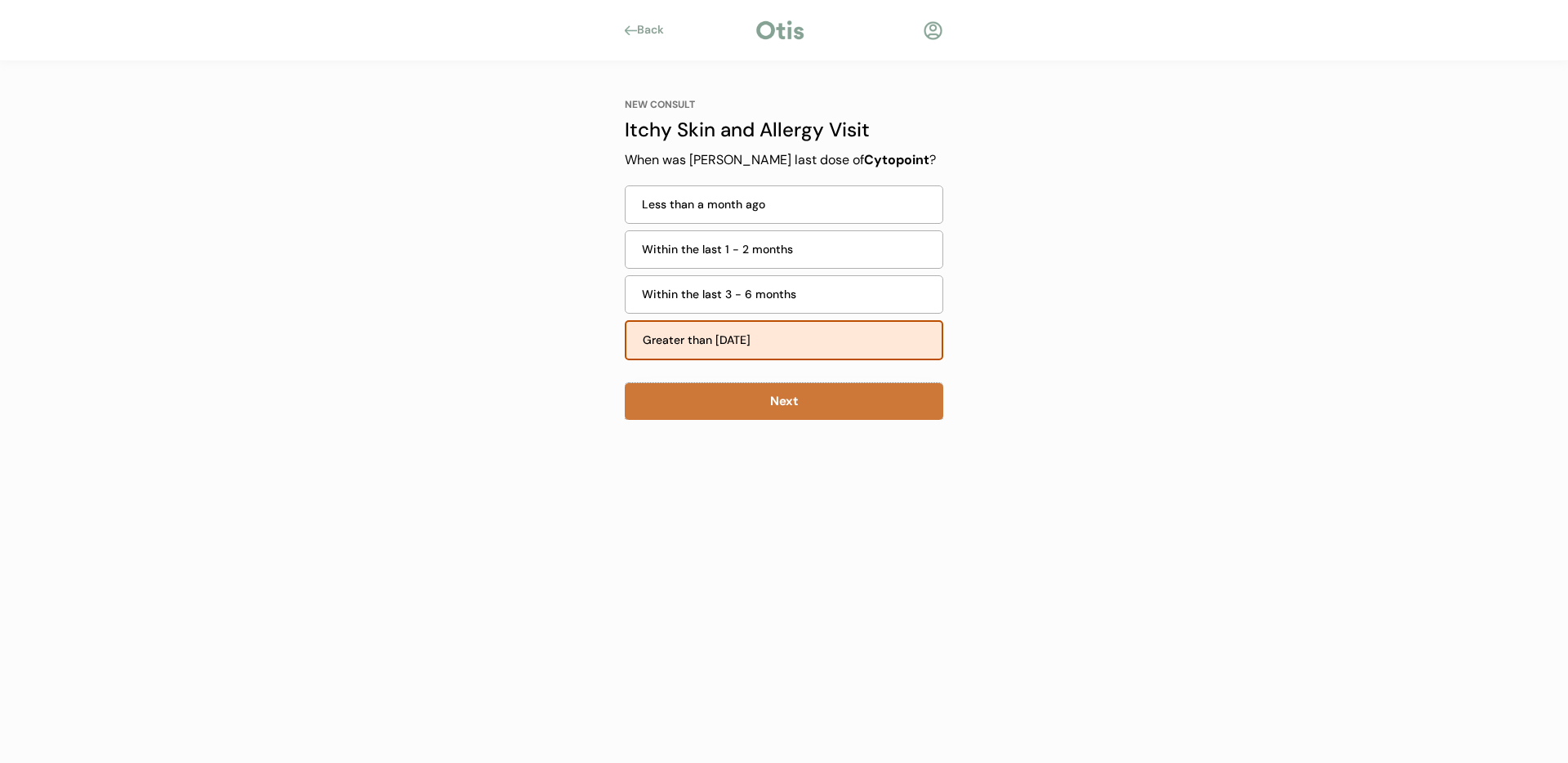
click at [805, 419] on button "Next" at bounding box center [784, 401] width 319 height 37
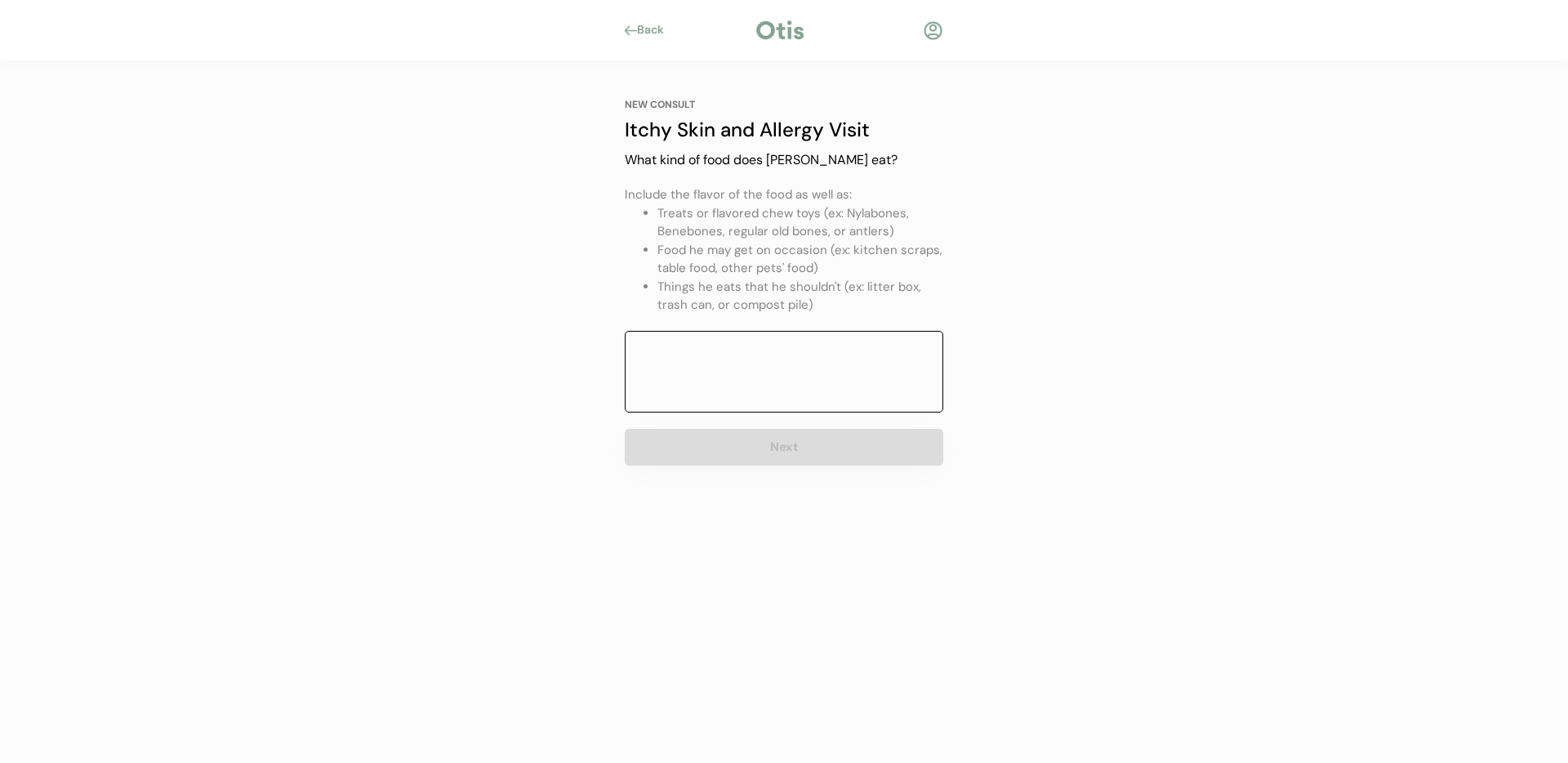
click at [776, 351] on textarea at bounding box center [784, 372] width 319 height 82
paste textarea "Nutrish Real Beef & Pumpkin Recipe Whole Health Blend Premium [PERSON_NAME] Wet…"
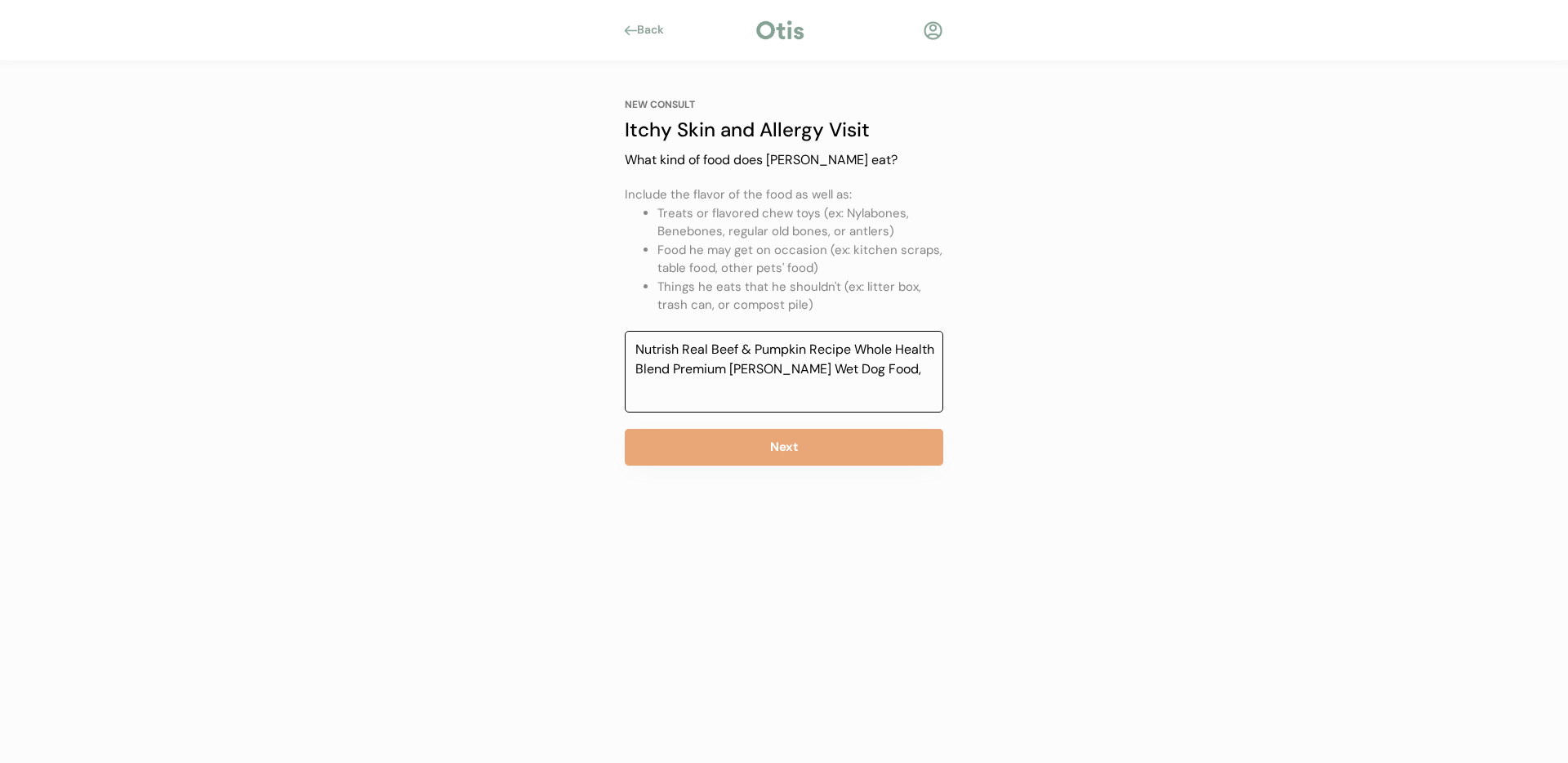
click at [875, 369] on textarea "Nutrish Real Beef & Pumpkin Recipe Whole Health Blend Premium [PERSON_NAME] Wet…" at bounding box center [784, 372] width 319 height 82
paste textarea "Blue Buffalo Health Bars Mini Crunchy Dog Biscuits, Oven-Baked with Natural Ing…"
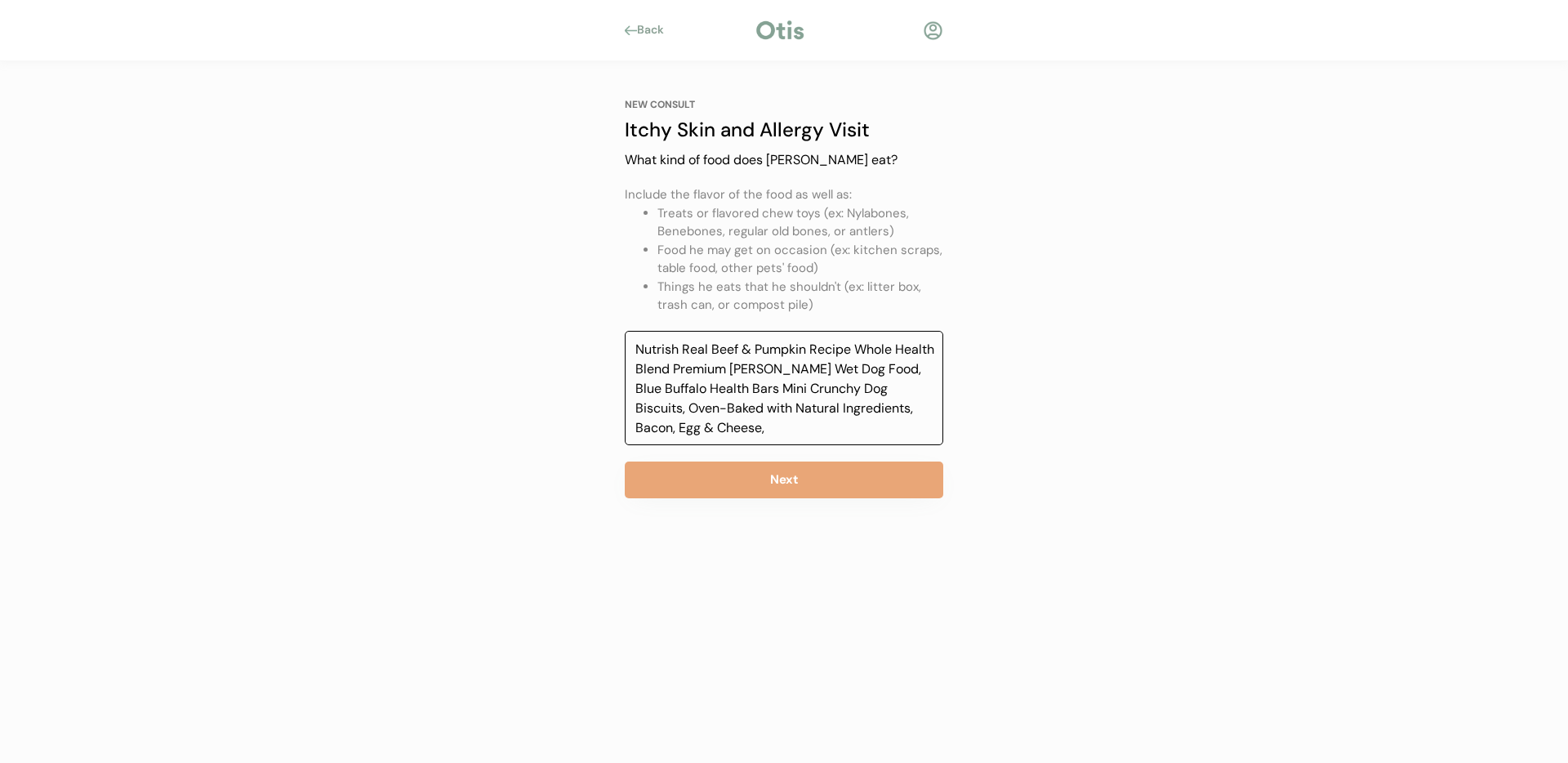
paste textarea "Taste of the Wild Pacific Stream Smoke-Flavored Salmon Grain-Free Dry Dog Food"
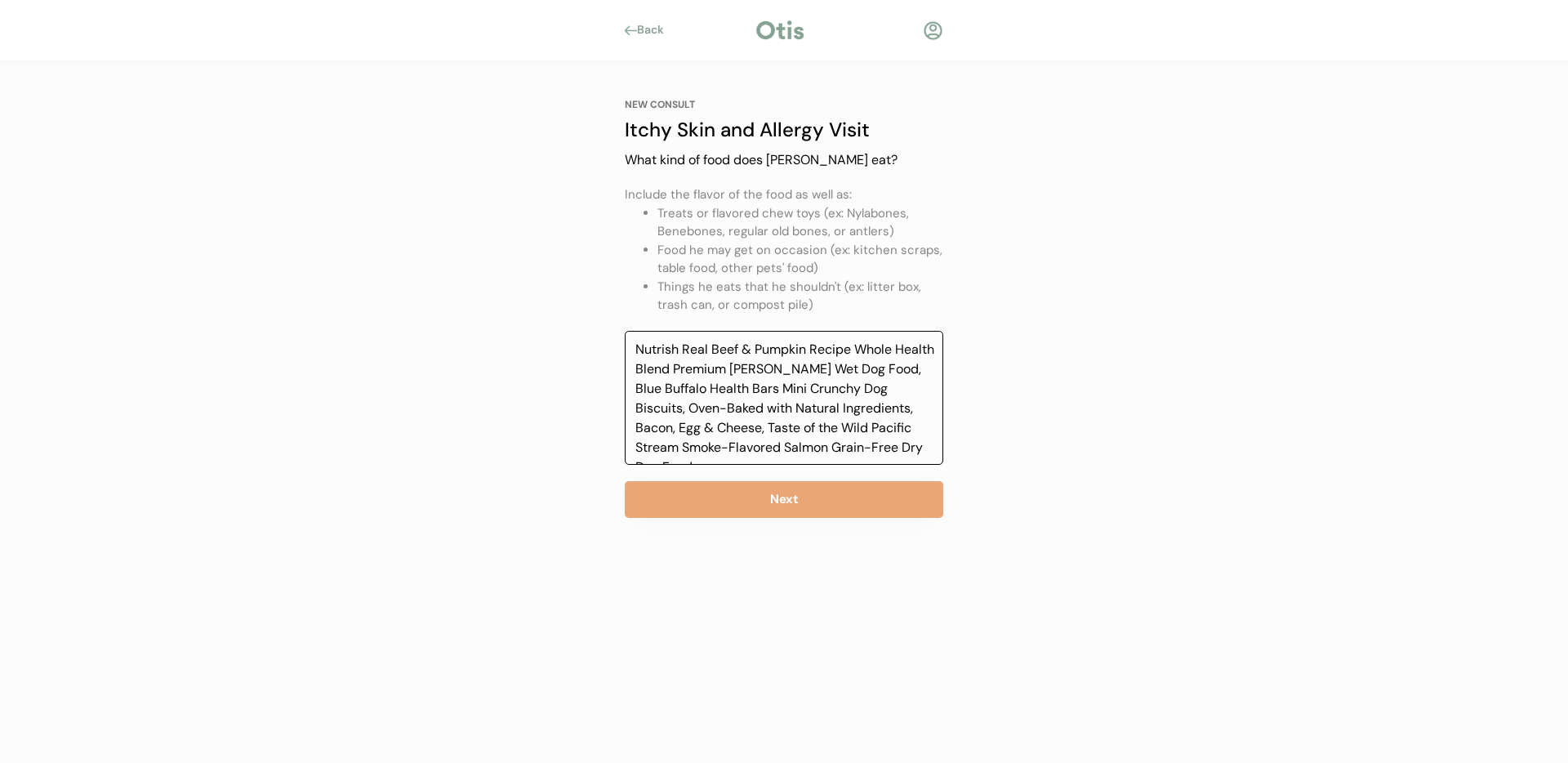
click at [919, 455] on textarea "Nutrish Real Beef & Pumpkin Recipe Whole Health Blend Premium [PERSON_NAME] Wet…" at bounding box center [784, 398] width 319 height 134
paste textarea "SmartBones SmartSticks,"
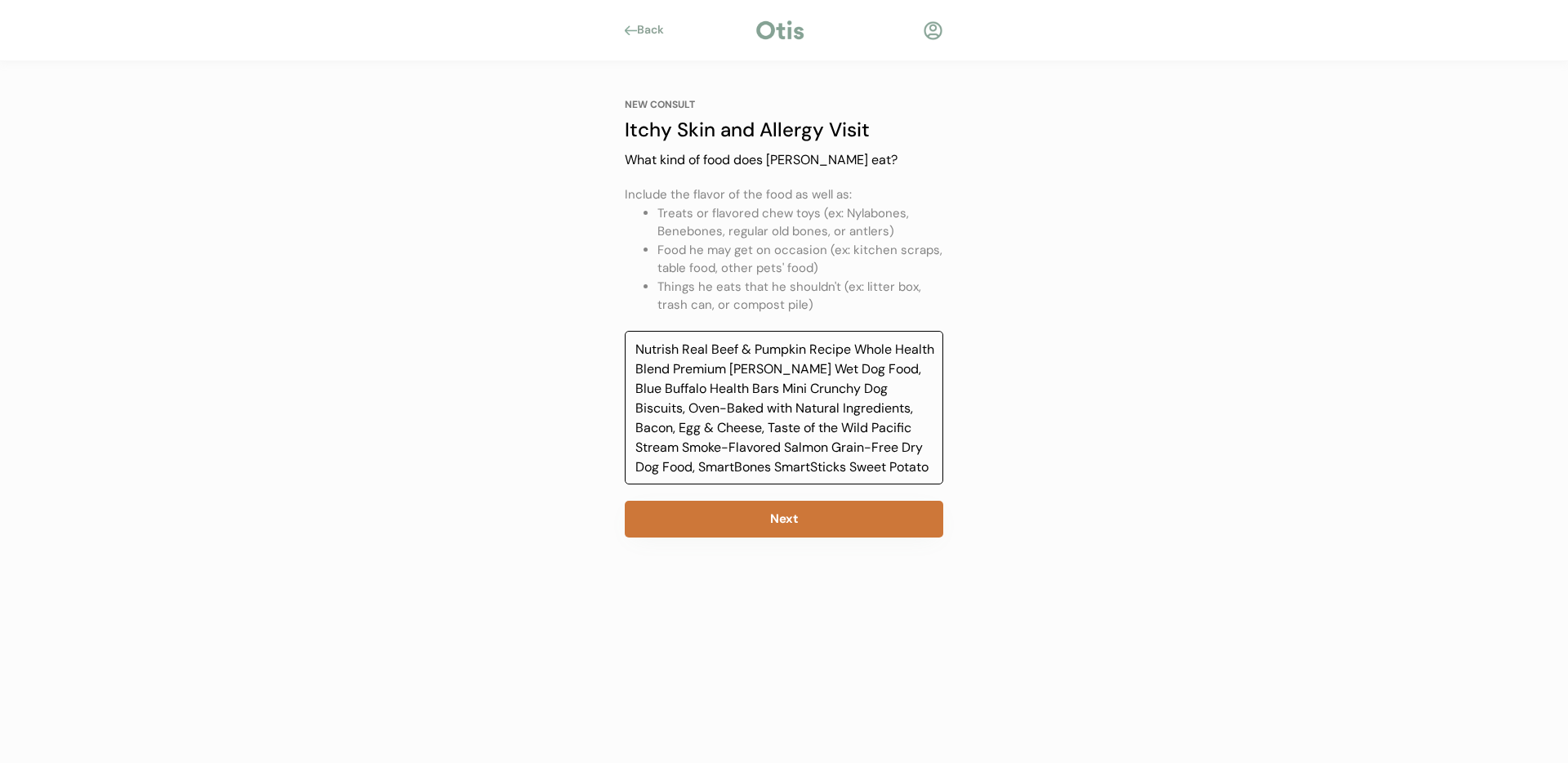
type textarea "Nutrish Real Beef & Pumpkin Recipe Whole Health Blend Premium [PERSON_NAME] Wet…"
click at [793, 510] on button "Next" at bounding box center [784, 518] width 319 height 37
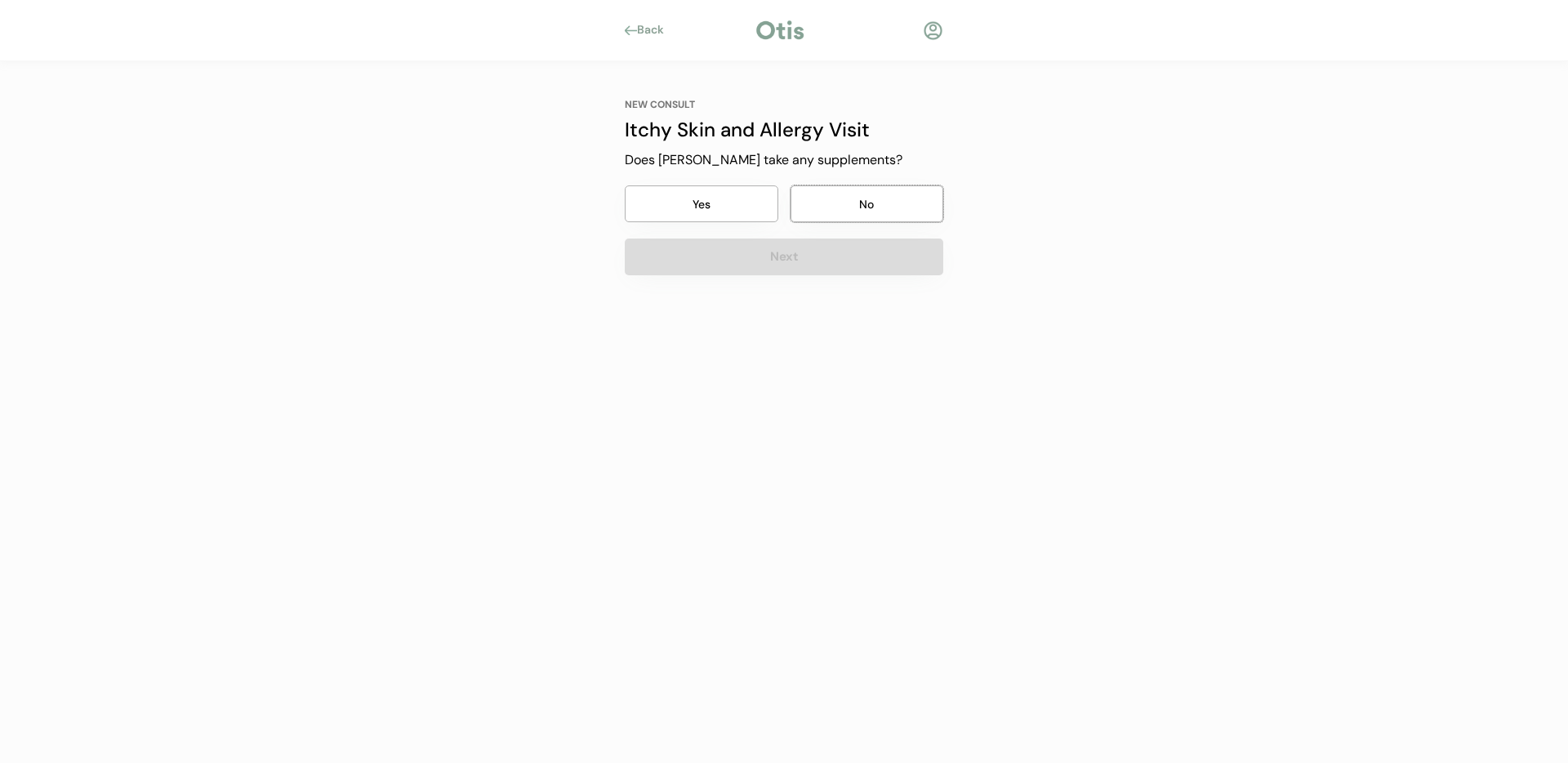
click at [882, 204] on button "No" at bounding box center [866, 204] width 153 height 37
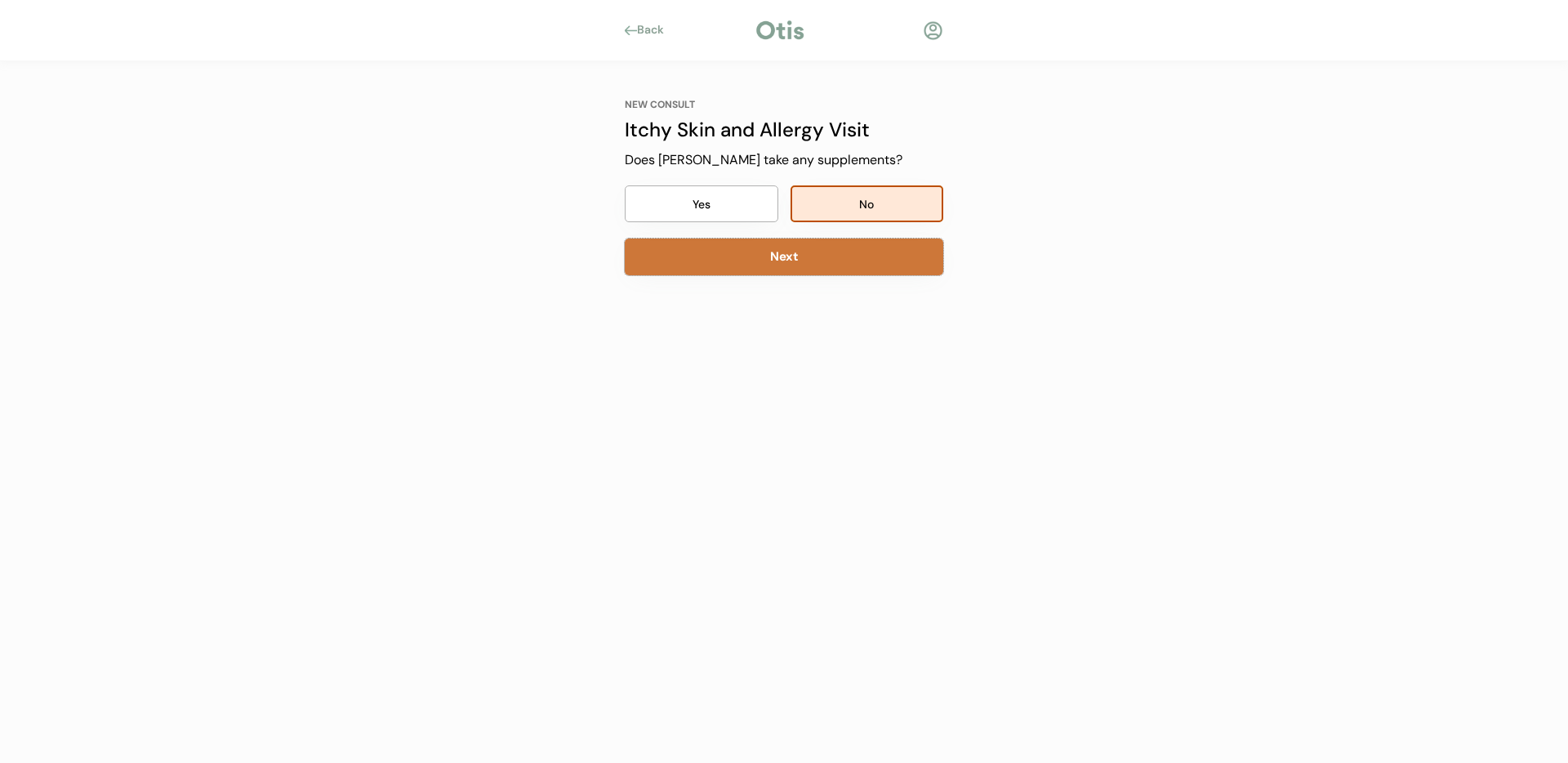
click at [791, 257] on button "Next" at bounding box center [784, 257] width 319 height 37
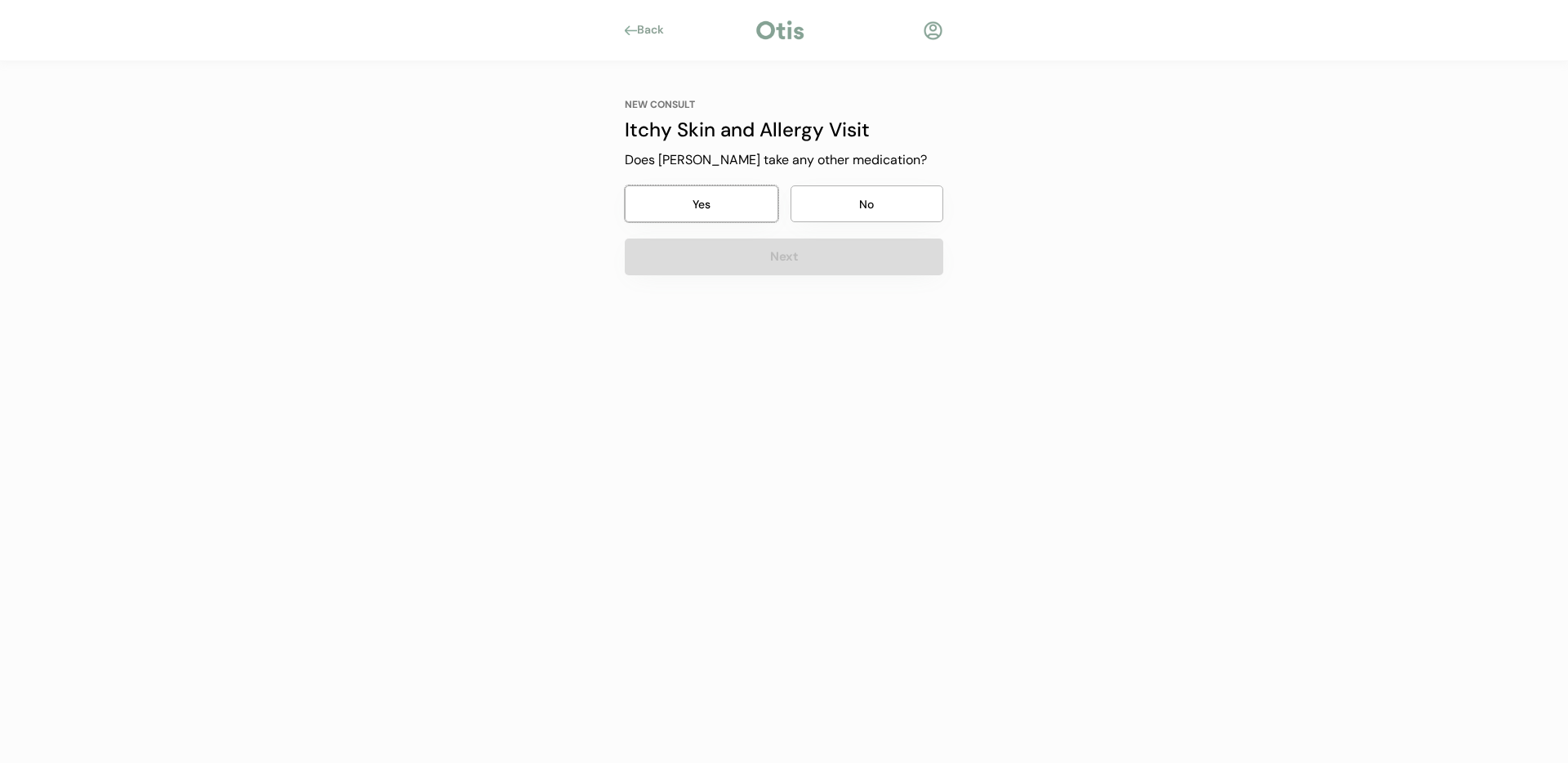
click at [733, 197] on button "Yes" at bounding box center [701, 204] width 153 height 37
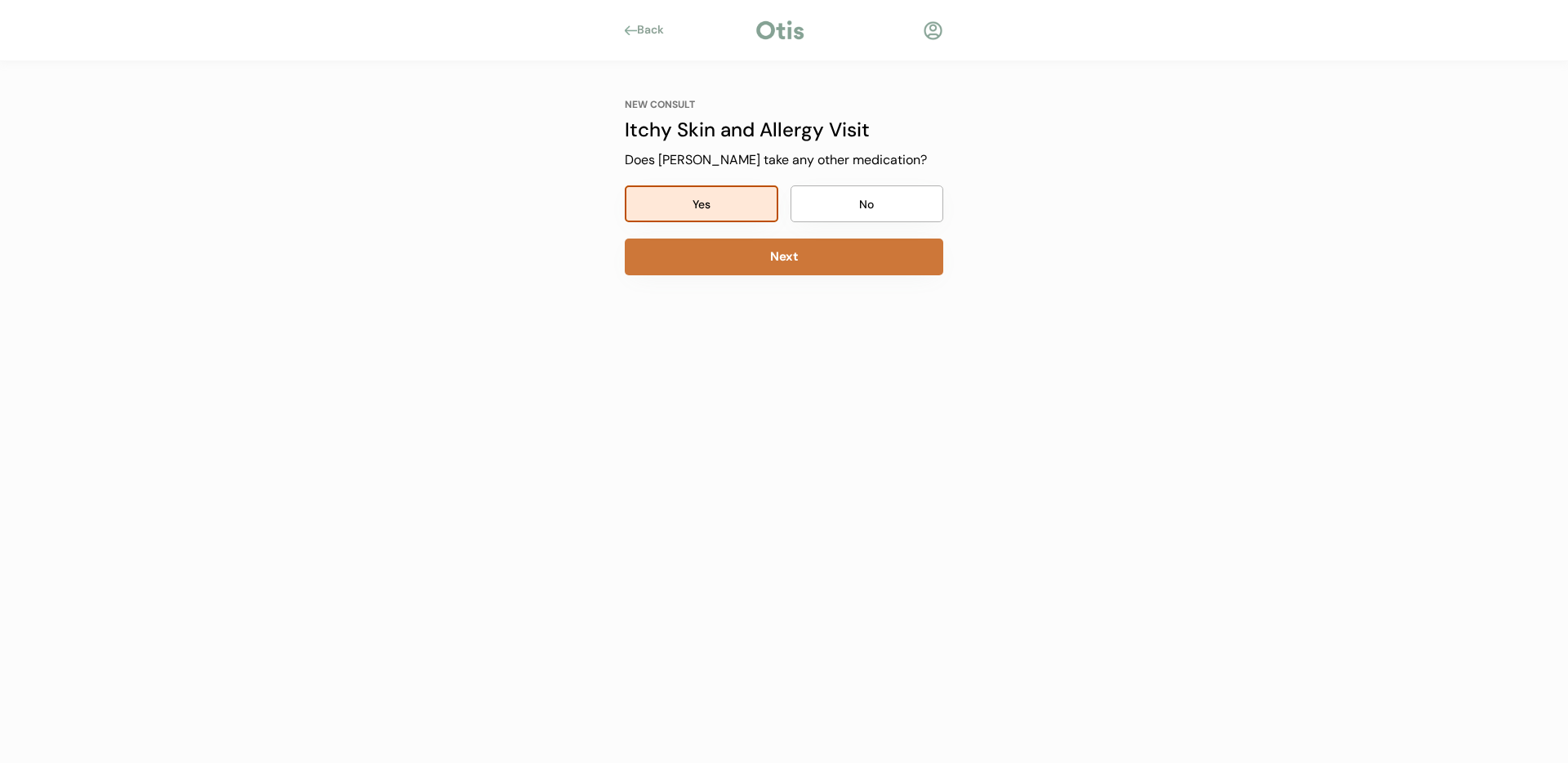
click at [778, 256] on button "Next" at bounding box center [784, 257] width 319 height 37
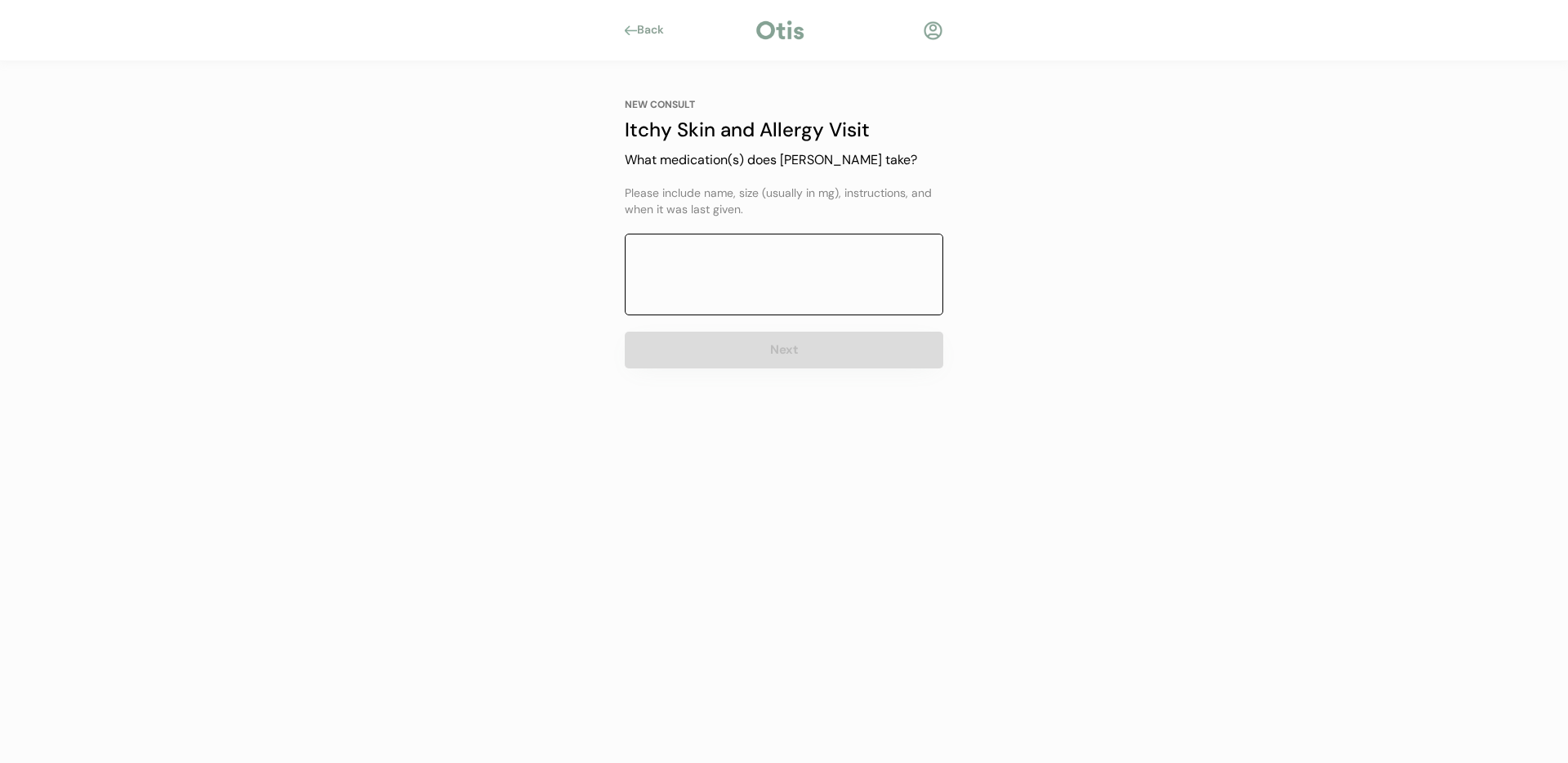
click at [798, 254] on textarea at bounding box center [784, 275] width 319 height 82
click at [776, 255] on textarea "benedryl twice a day 4 tablets with meals" at bounding box center [784, 275] width 319 height 82
click at [784, 254] on textarea "benedryl twice a day 4 t(25mg) tablets with meals" at bounding box center [784, 275] width 319 height 82
click at [862, 302] on textarea "benedryl twice a day 4 (25mg) tablets with meals" at bounding box center [784, 275] width 319 height 82
click at [675, 264] on textarea "benedryl twice a day 4 (25mg) tablets with meals" at bounding box center [784, 275] width 319 height 82
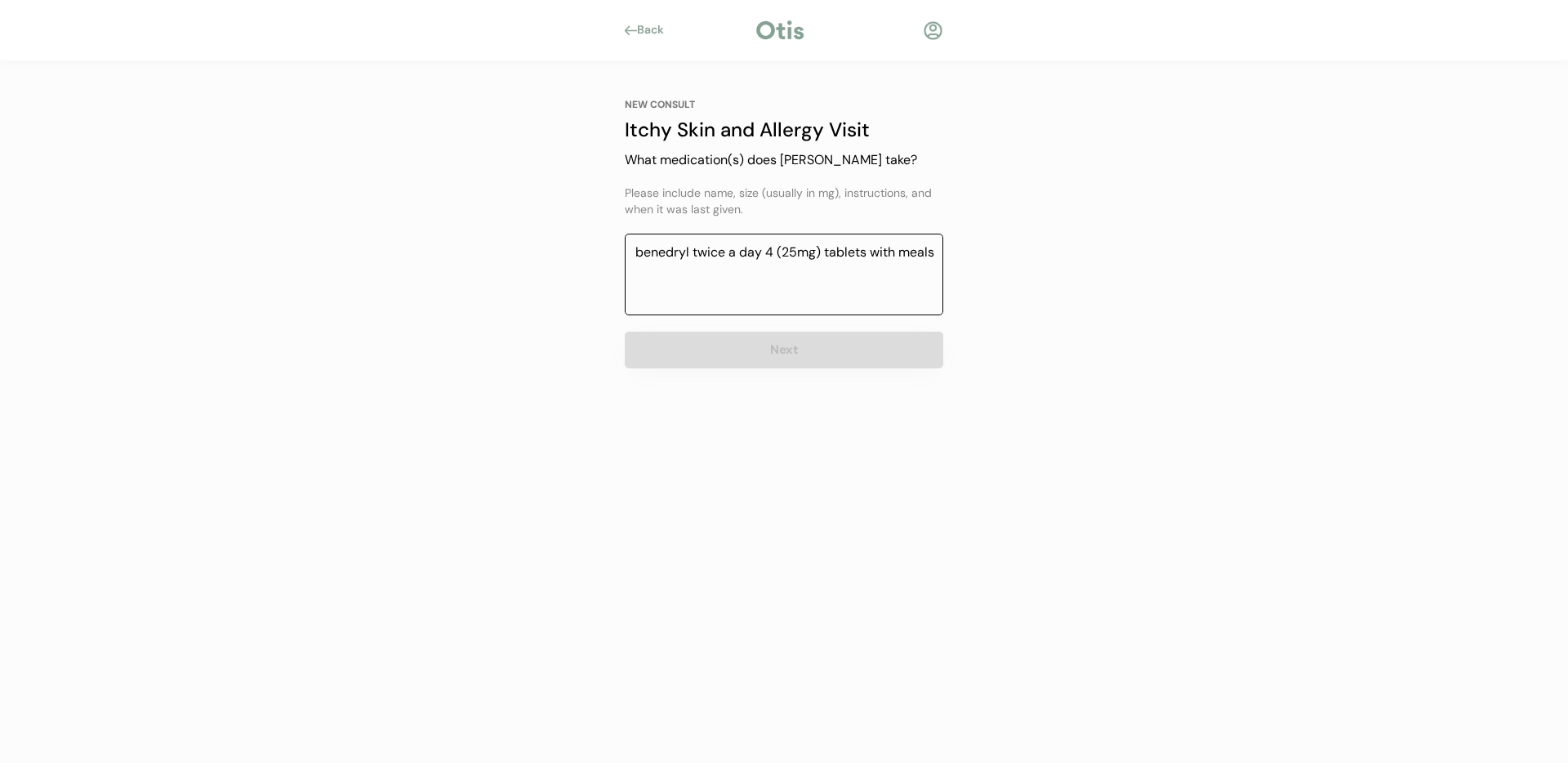
click at [659, 257] on textarea "benedryl twice a day 4 (25mg) tablets with meals" at bounding box center [784, 275] width 319 height 82
click at [667, 253] on textarea "benedryl twice a day 4 (25mg) tablets with meals" at bounding box center [784, 275] width 319 height 82
click at [743, 251] on textarea "benedryl twice a day 4 (25mg) tablets with meals" at bounding box center [784, 275] width 319 height 82
type textarea "benedryl twice a day 4 (25mg) tablets with meals"
click at [763, 216] on div "Please include name, size (usually in mg), instructions, and when it was last g…" at bounding box center [784, 201] width 319 height 31
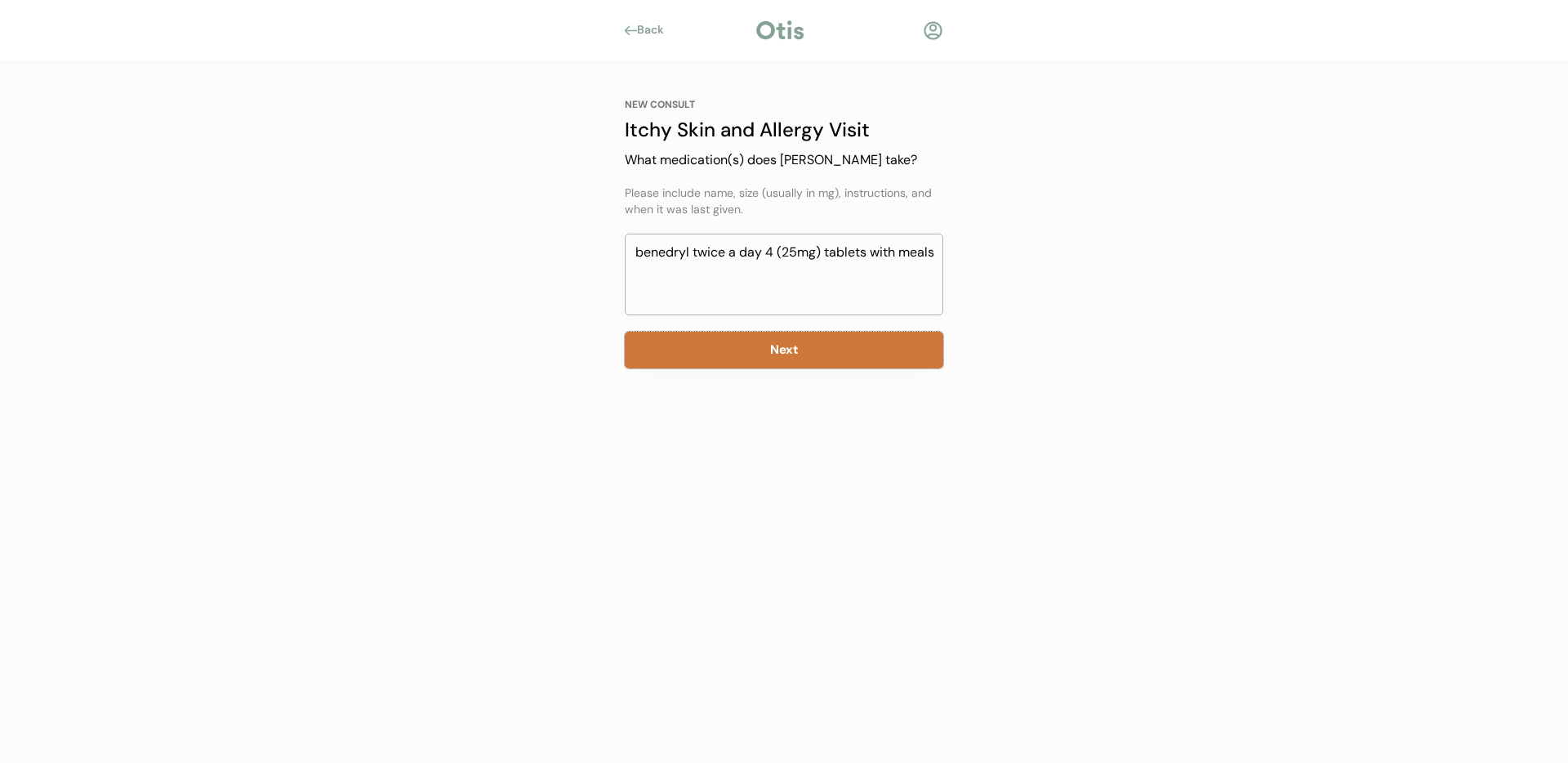
click at [826, 351] on button "Next" at bounding box center [784, 350] width 319 height 37
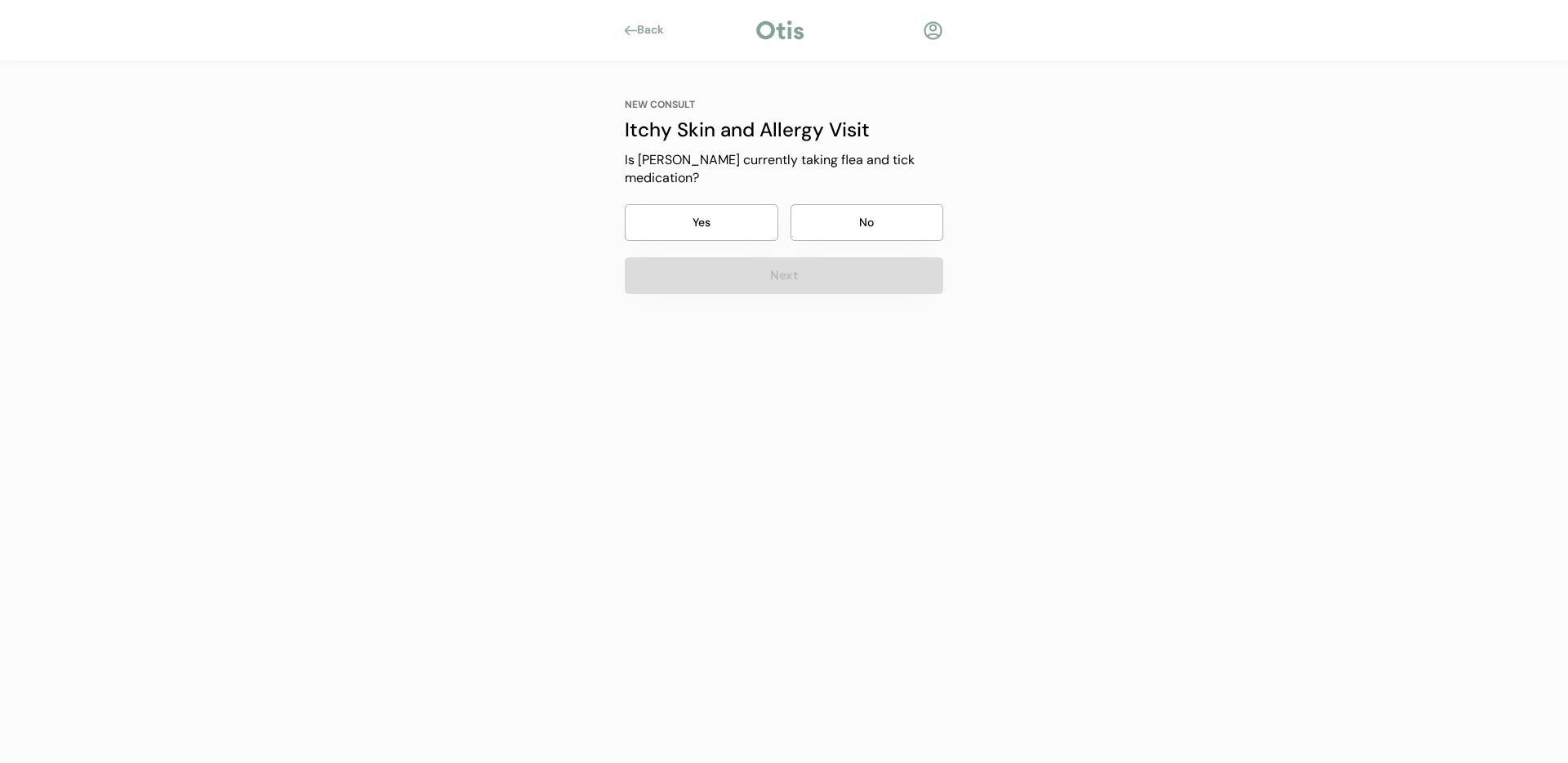
click at [684, 217] on button "Yes" at bounding box center [701, 223] width 153 height 37
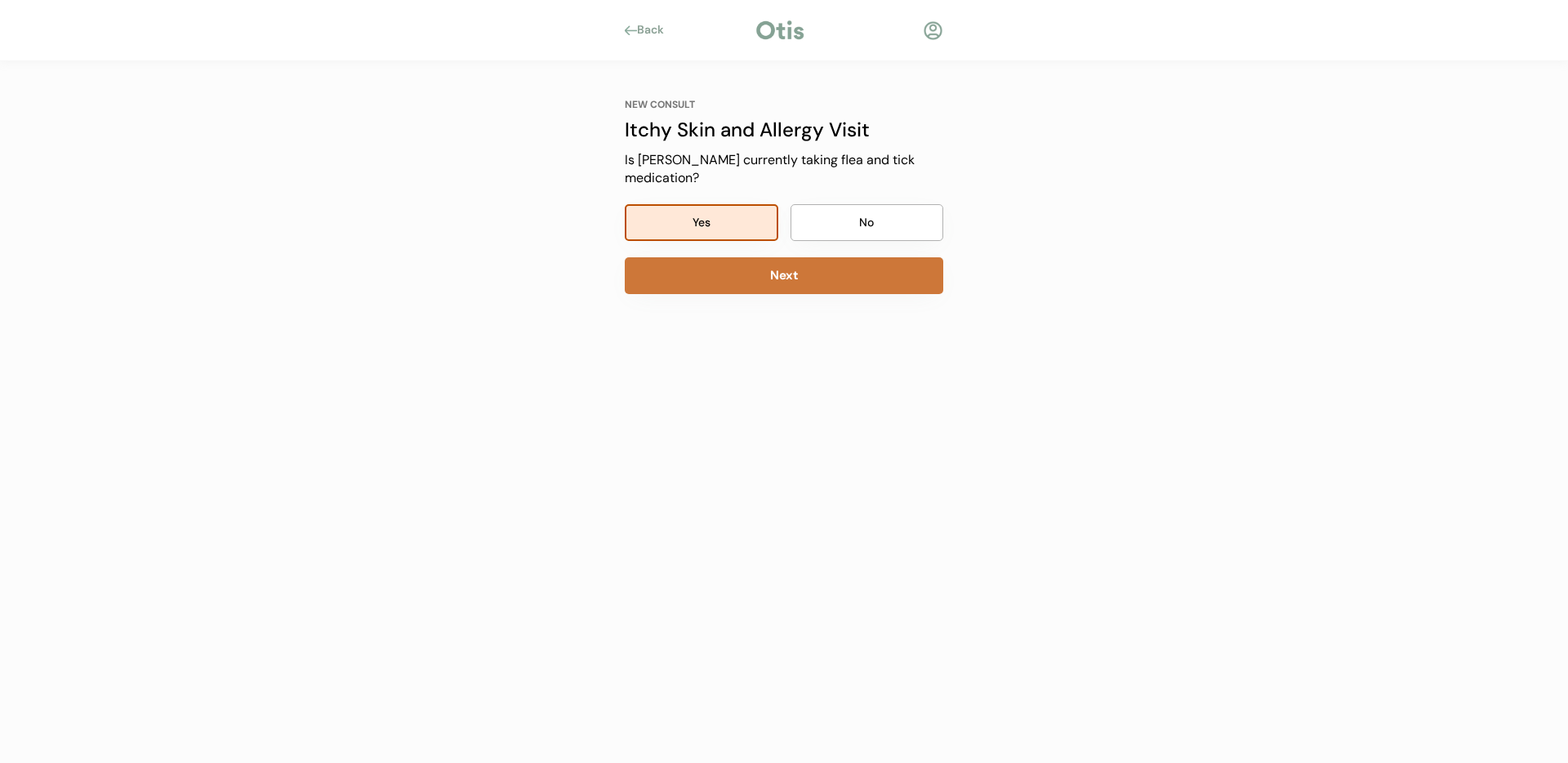
click at [800, 273] on button "Next" at bounding box center [784, 276] width 319 height 37
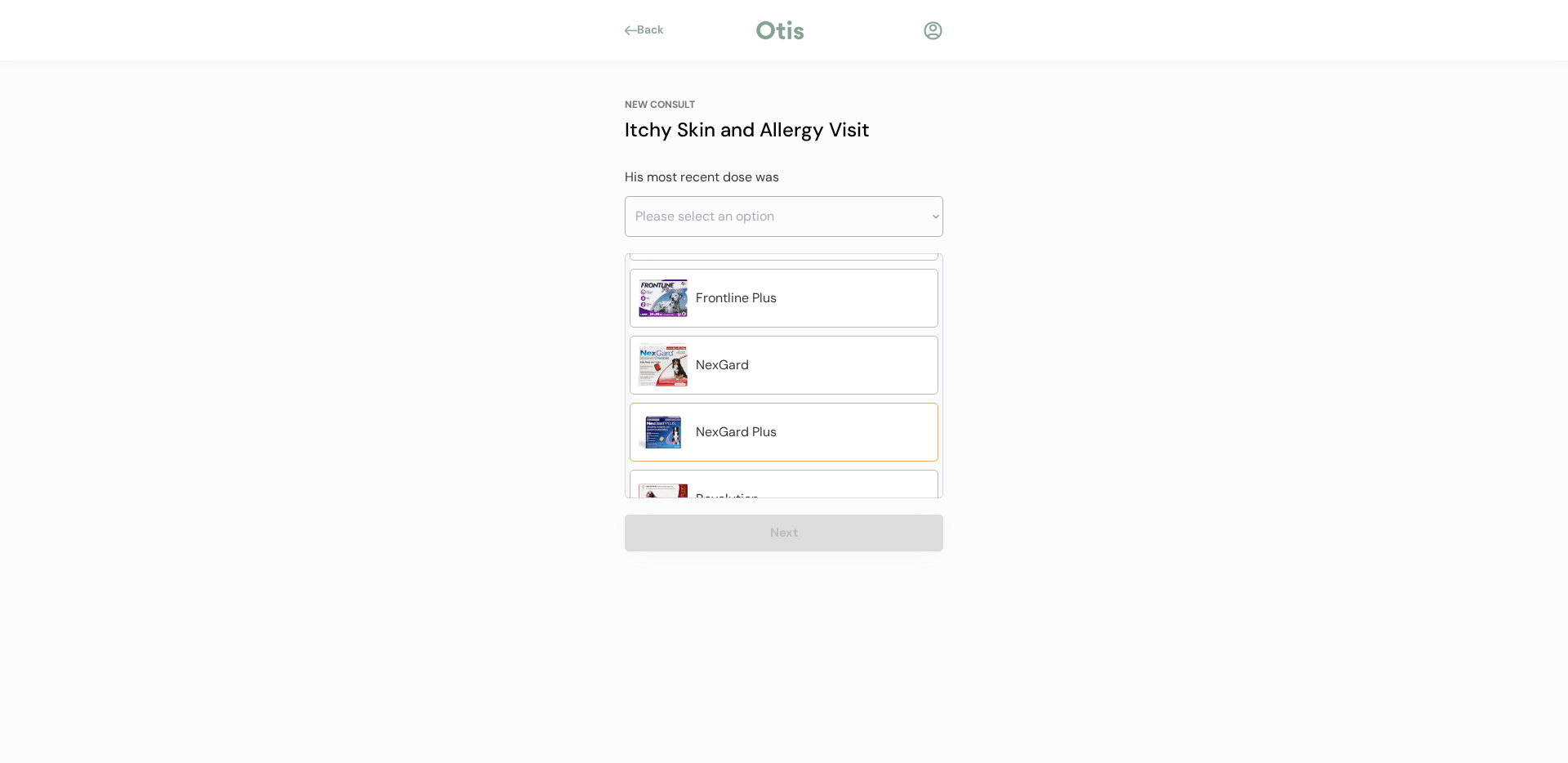
scroll to position [328, 0]
click at [799, 292] on div "Frontline Plus" at bounding box center [813, 294] width 234 height 20
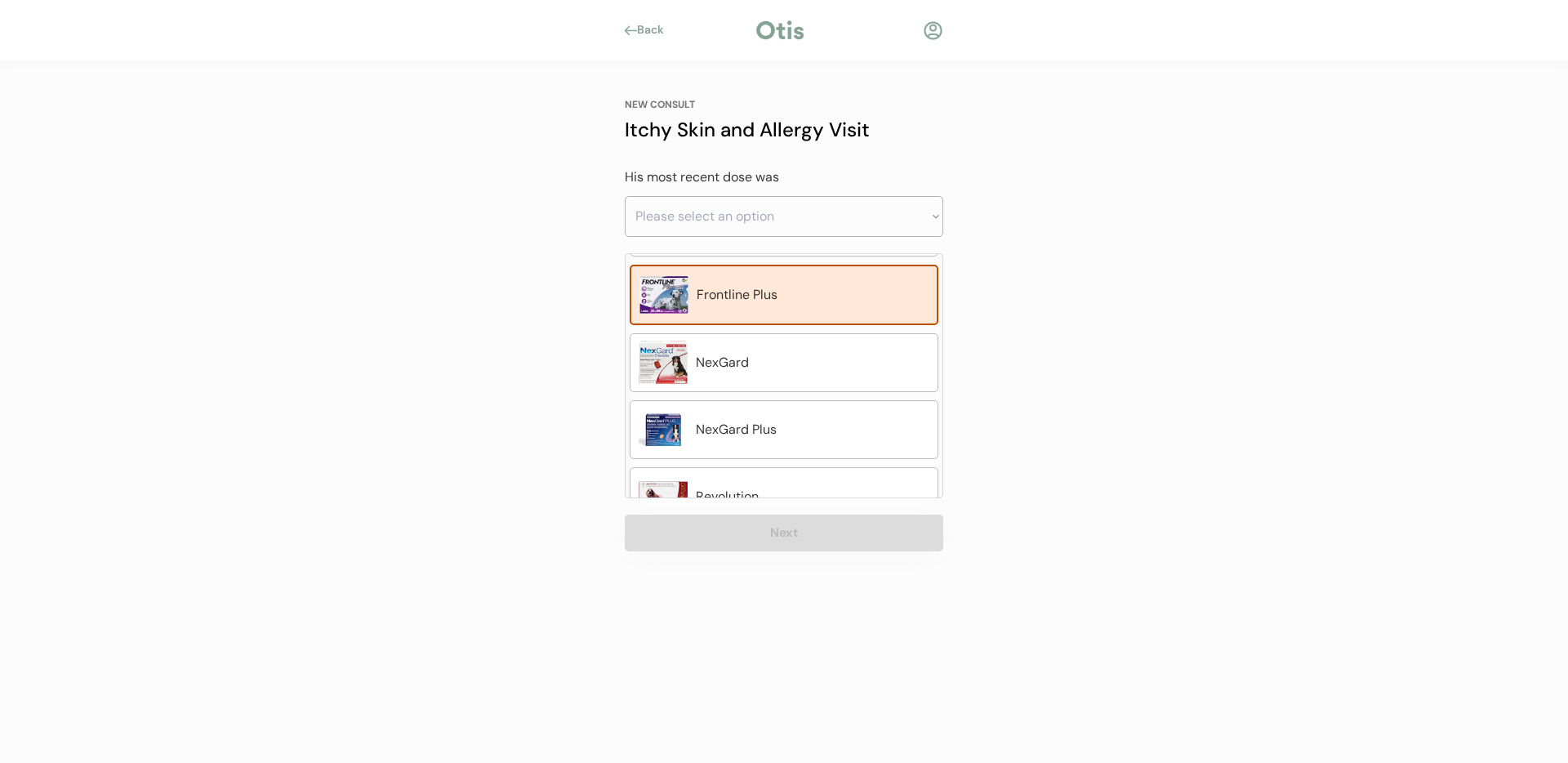
click at [843, 535] on button "Next" at bounding box center [784, 533] width 319 height 37
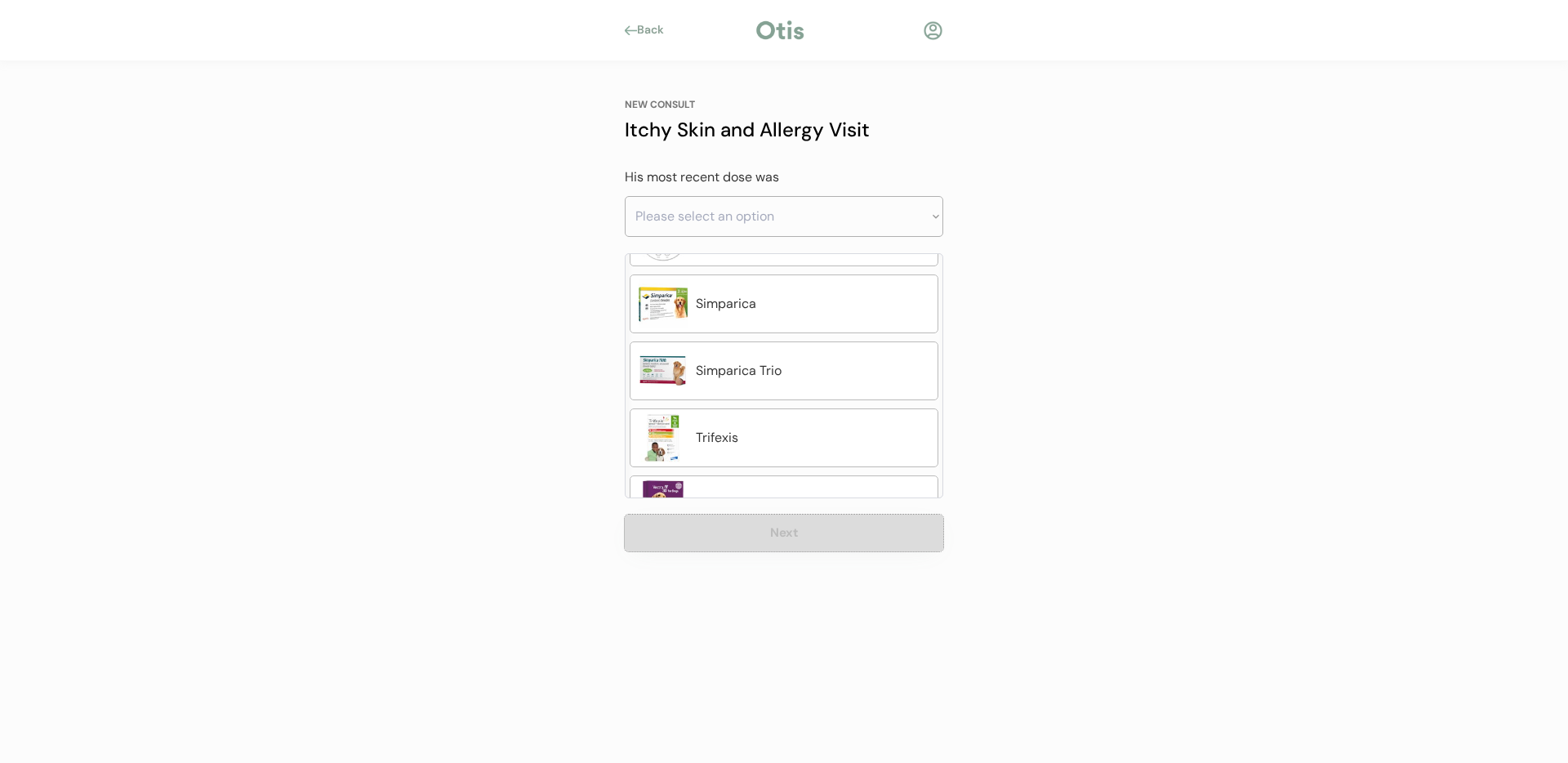
scroll to position [809, 0]
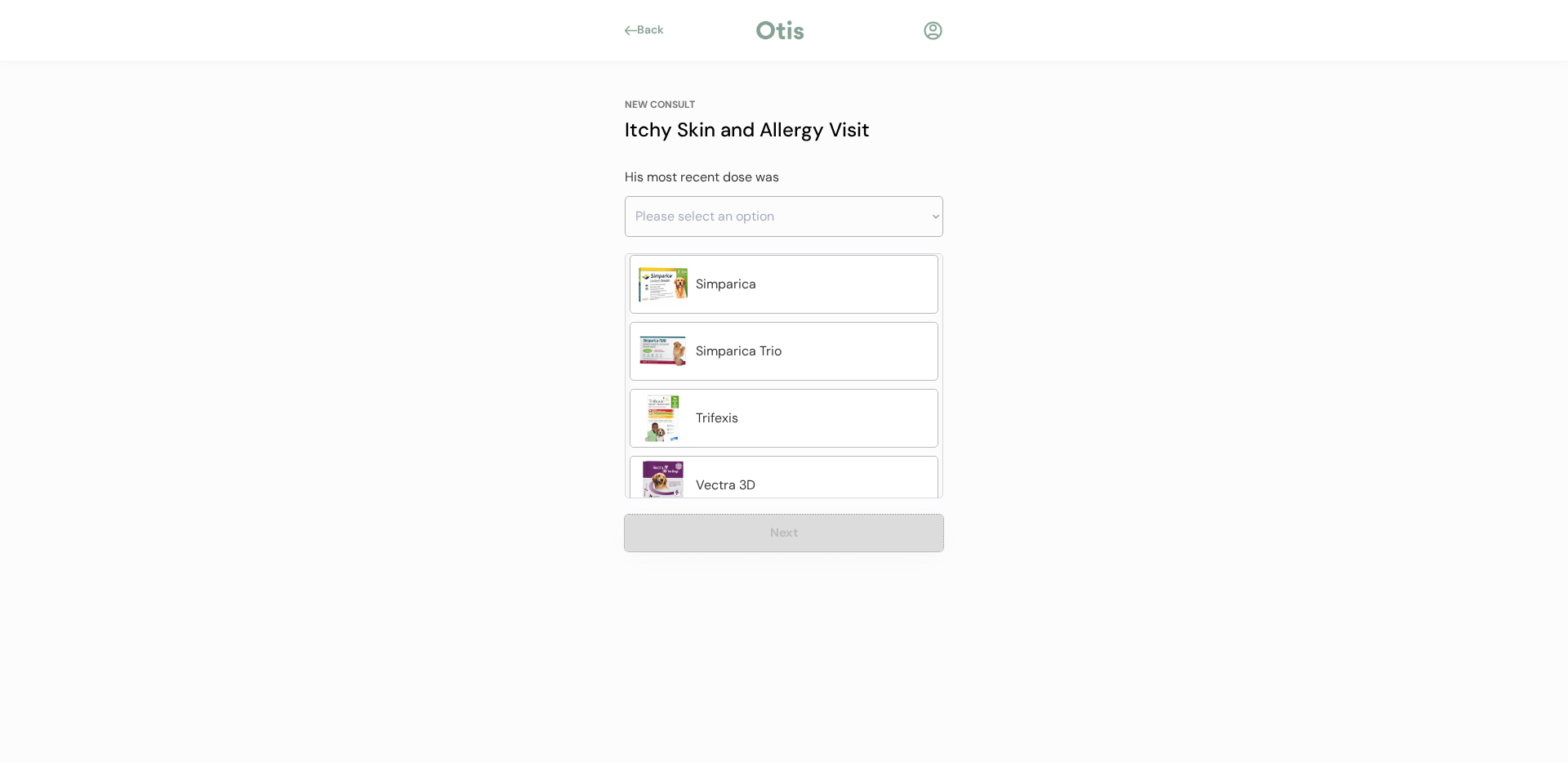
click at [825, 229] on select "Please select an option Less than a month ago Within the last 1 - 2 months With…" at bounding box center [784, 216] width 319 height 41
click at [709, 205] on select "Please select an option Less than a month ago Within the last 1 - 2 months With…" at bounding box center [784, 216] width 319 height 41
select select ""within_the_last_1___2_months""
click at [625, 196] on select "Please select an option Less than a month ago Within the last 1 - 2 months With…" at bounding box center [784, 216] width 319 height 41
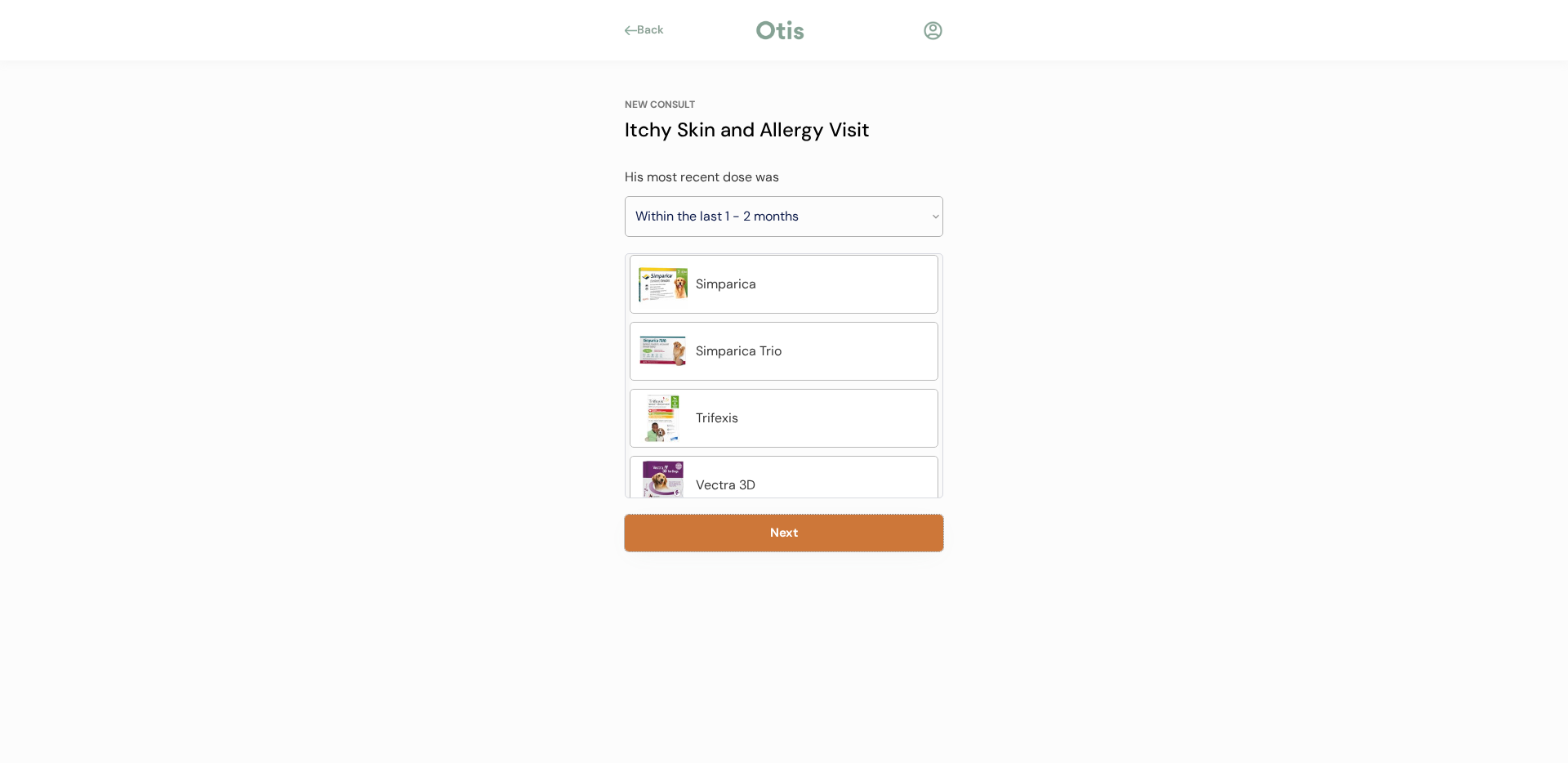
click at [847, 535] on button "Next" at bounding box center [784, 533] width 319 height 37
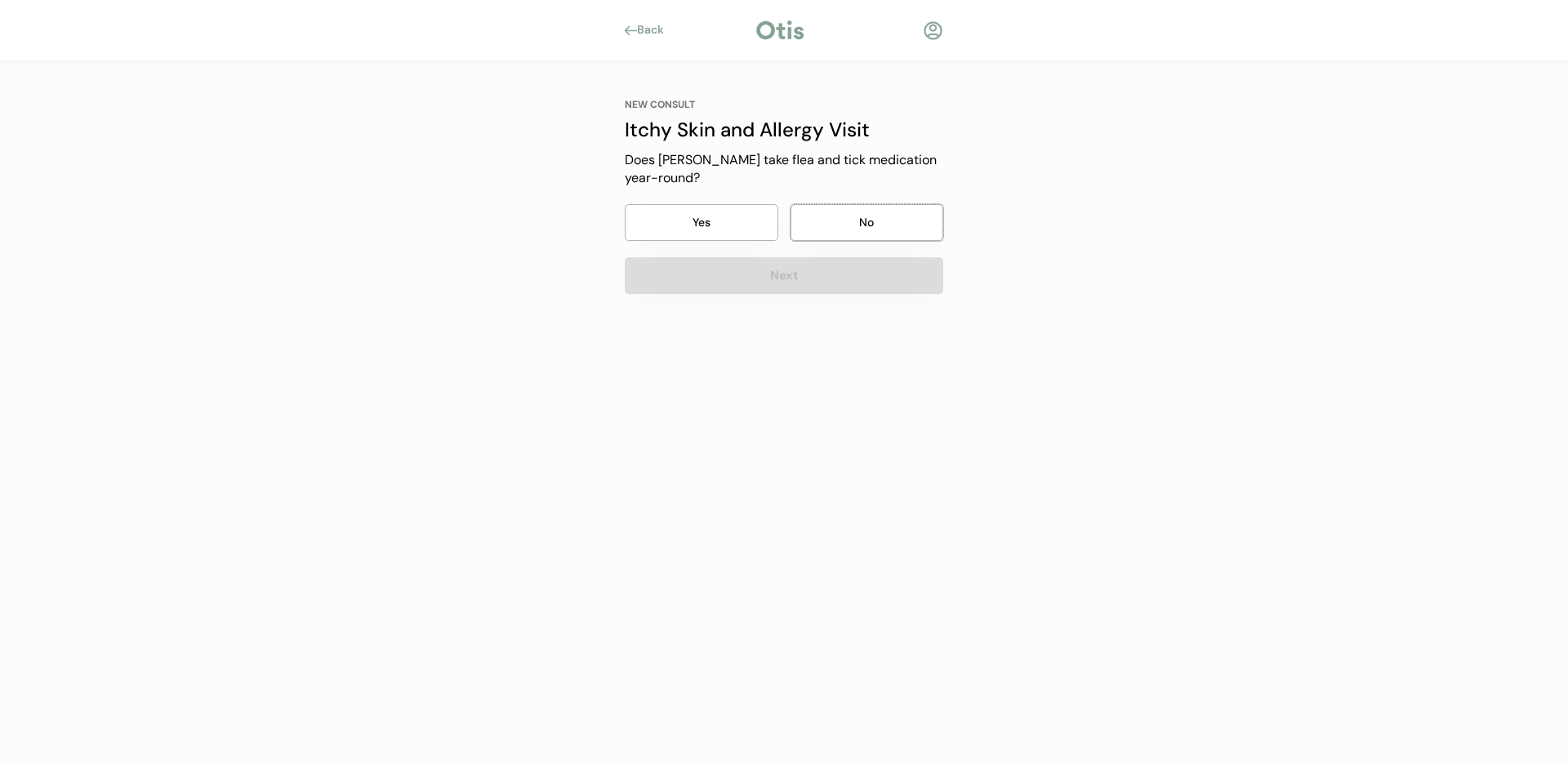
click at [836, 226] on button "No" at bounding box center [866, 223] width 153 height 37
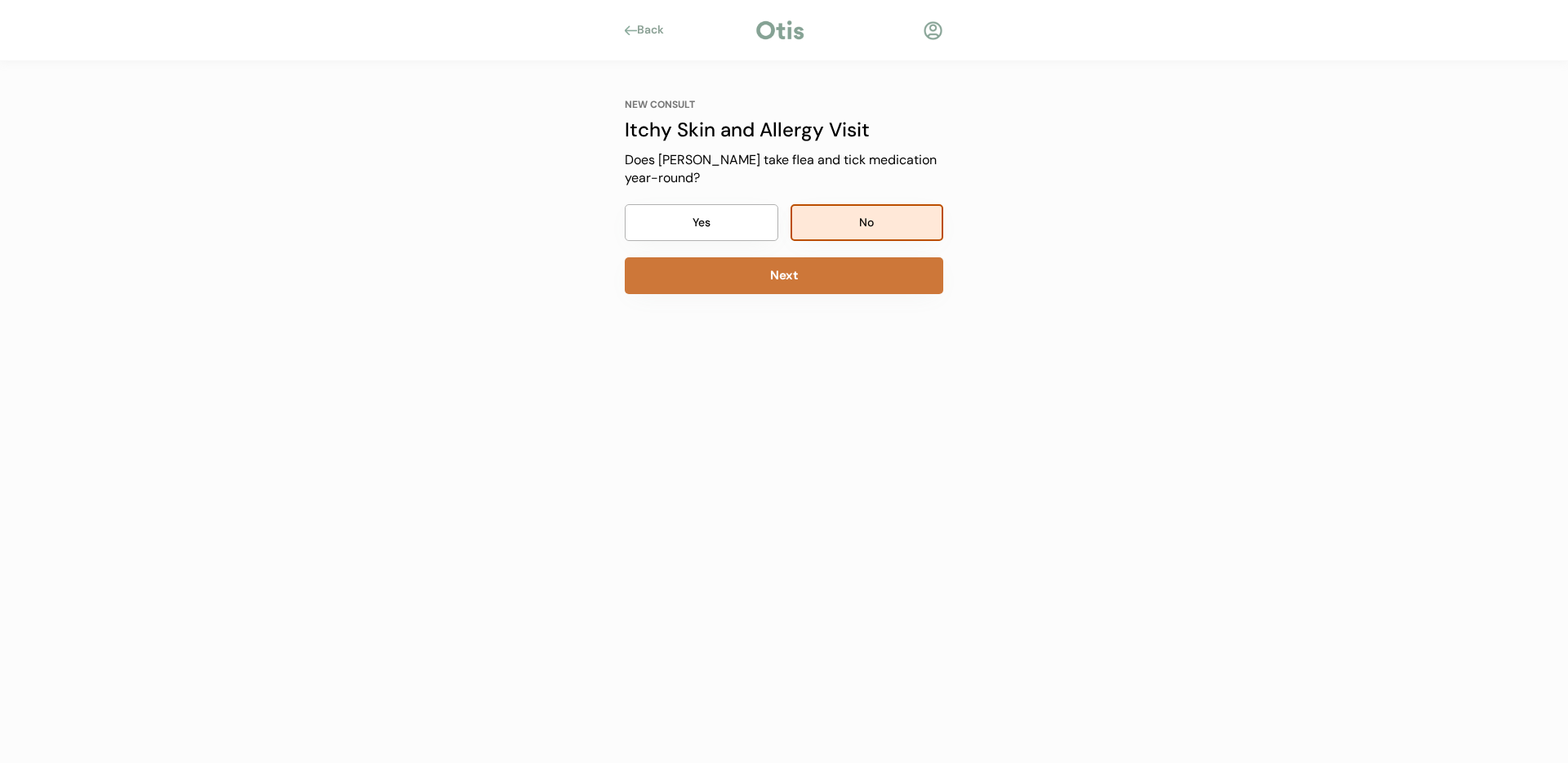
click at [787, 275] on button "Next" at bounding box center [784, 276] width 319 height 37
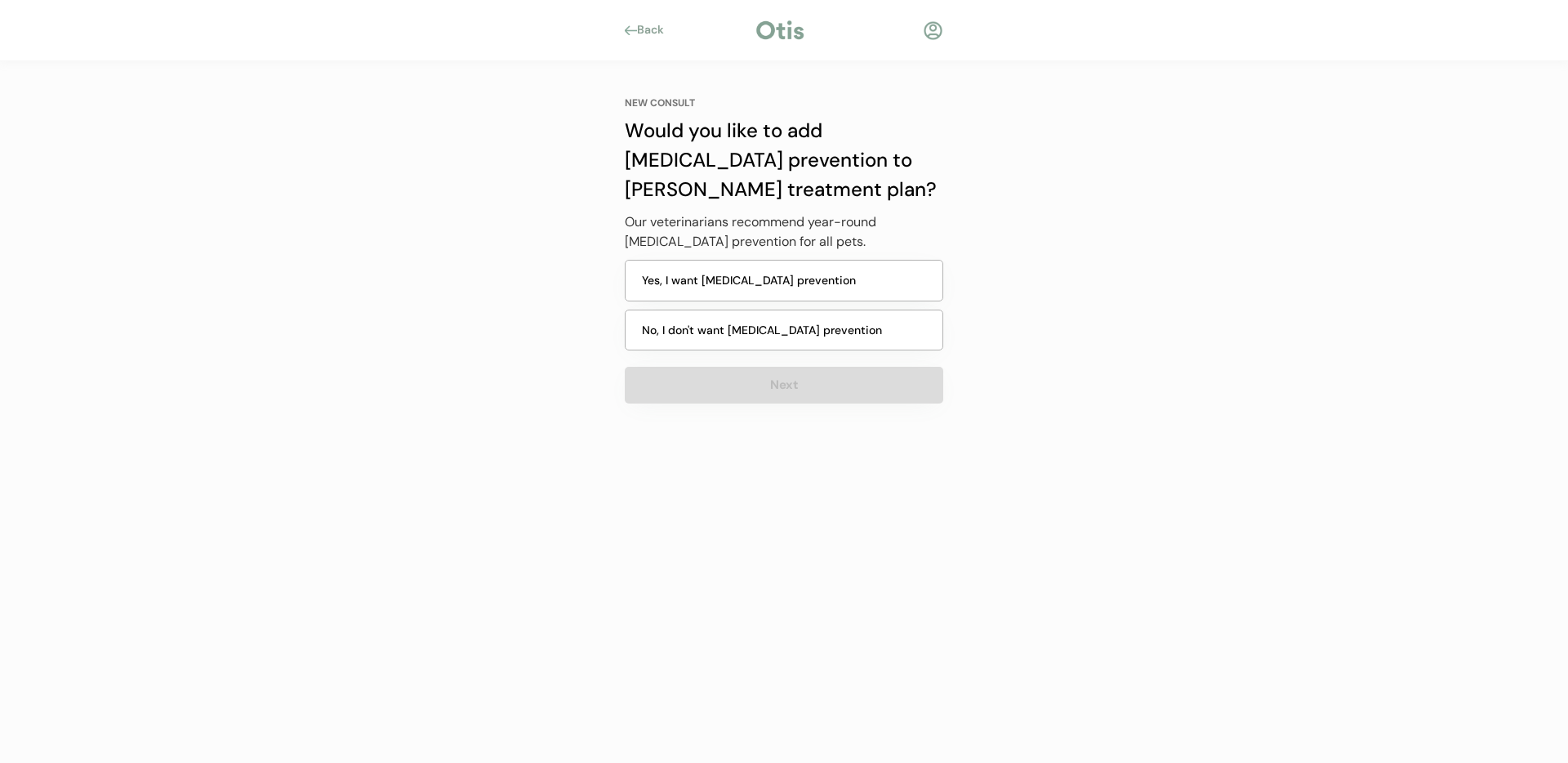
click at [803, 287] on button "Yes, I want [MEDICAL_DATA] prevention" at bounding box center [784, 281] width 319 height 42
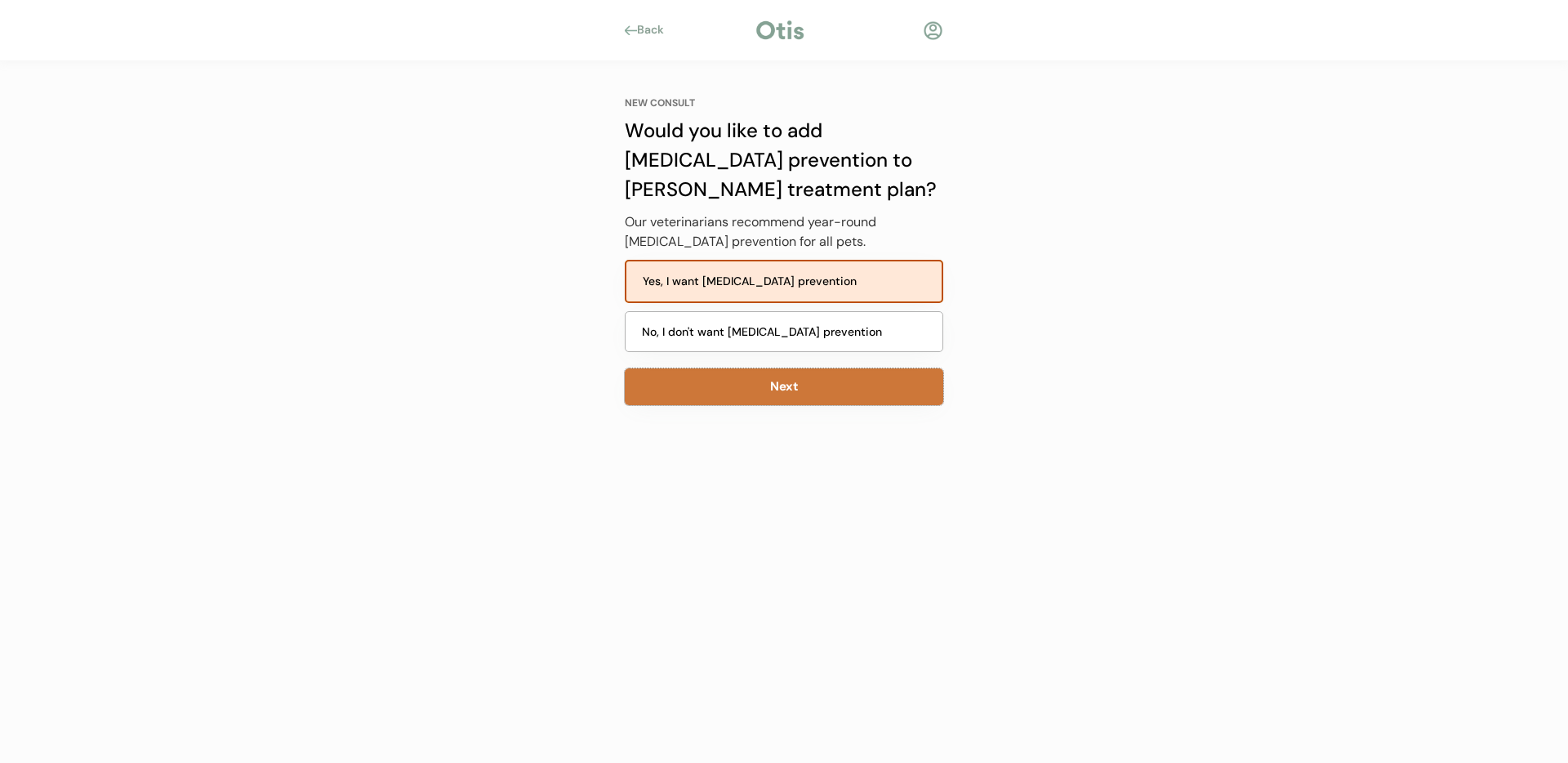
click at [773, 393] on button "Next" at bounding box center [784, 386] width 319 height 37
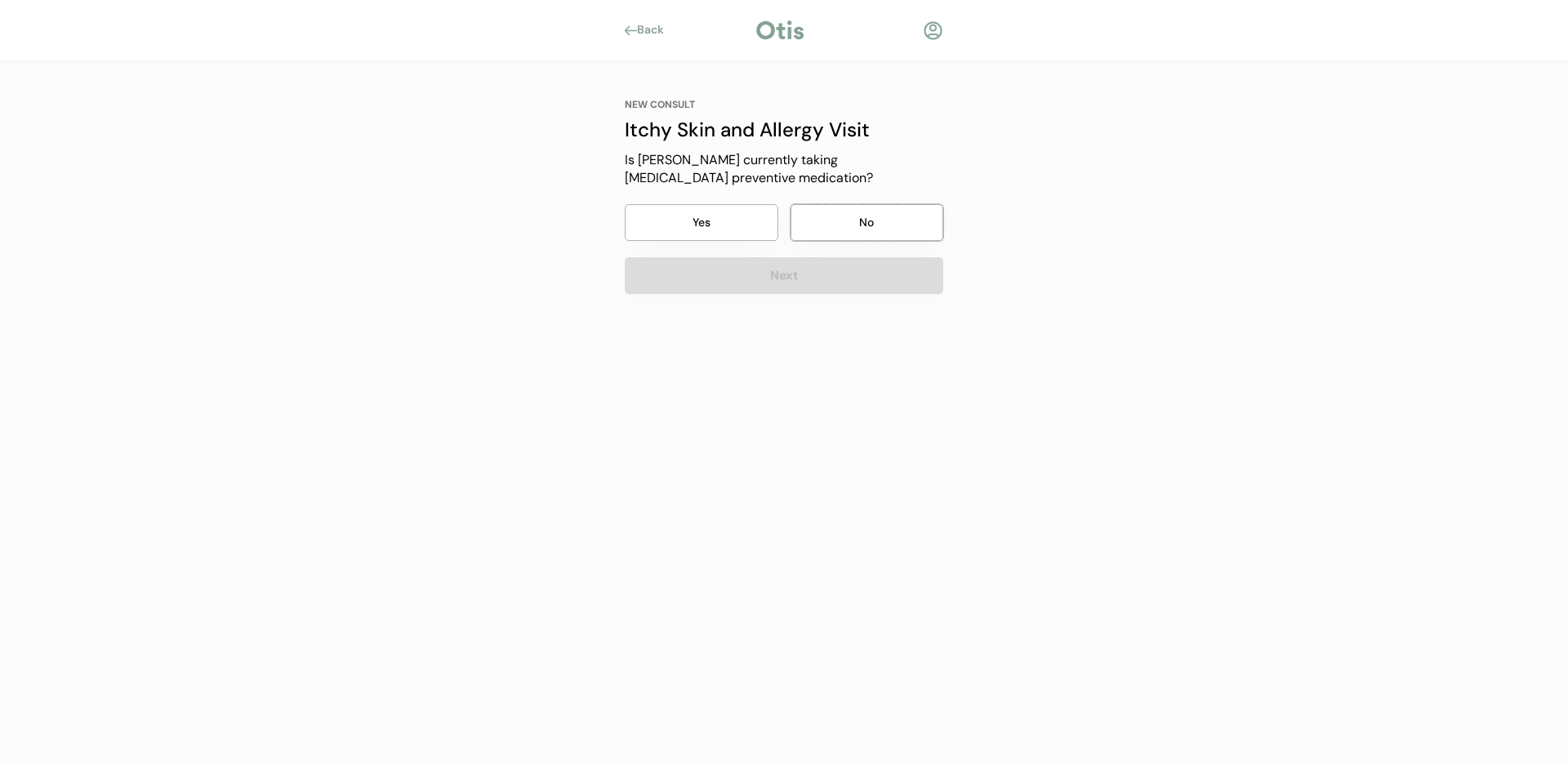
click at [847, 220] on button "No" at bounding box center [866, 223] width 153 height 37
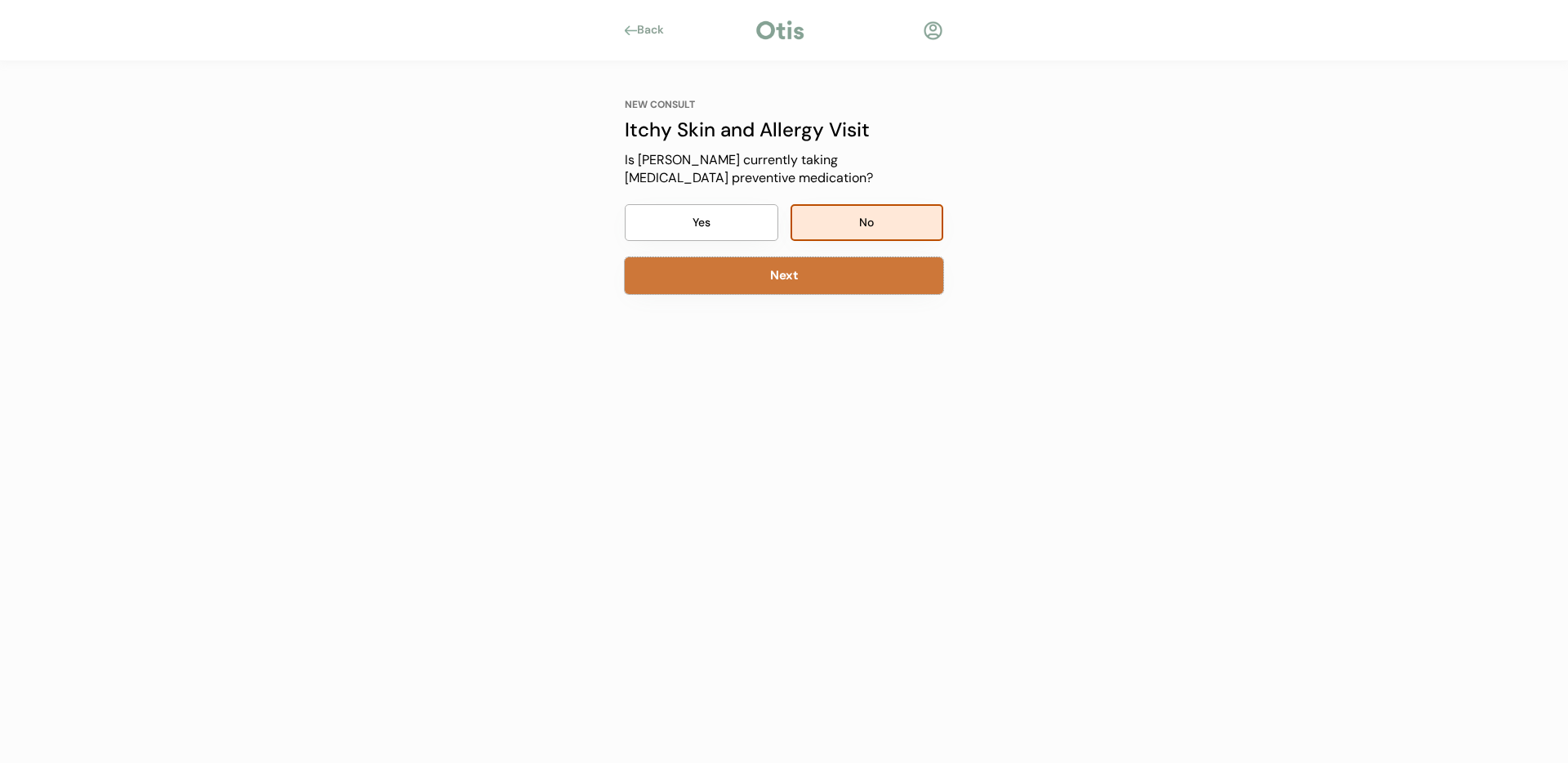
click at [829, 290] on button "Next" at bounding box center [784, 276] width 319 height 37
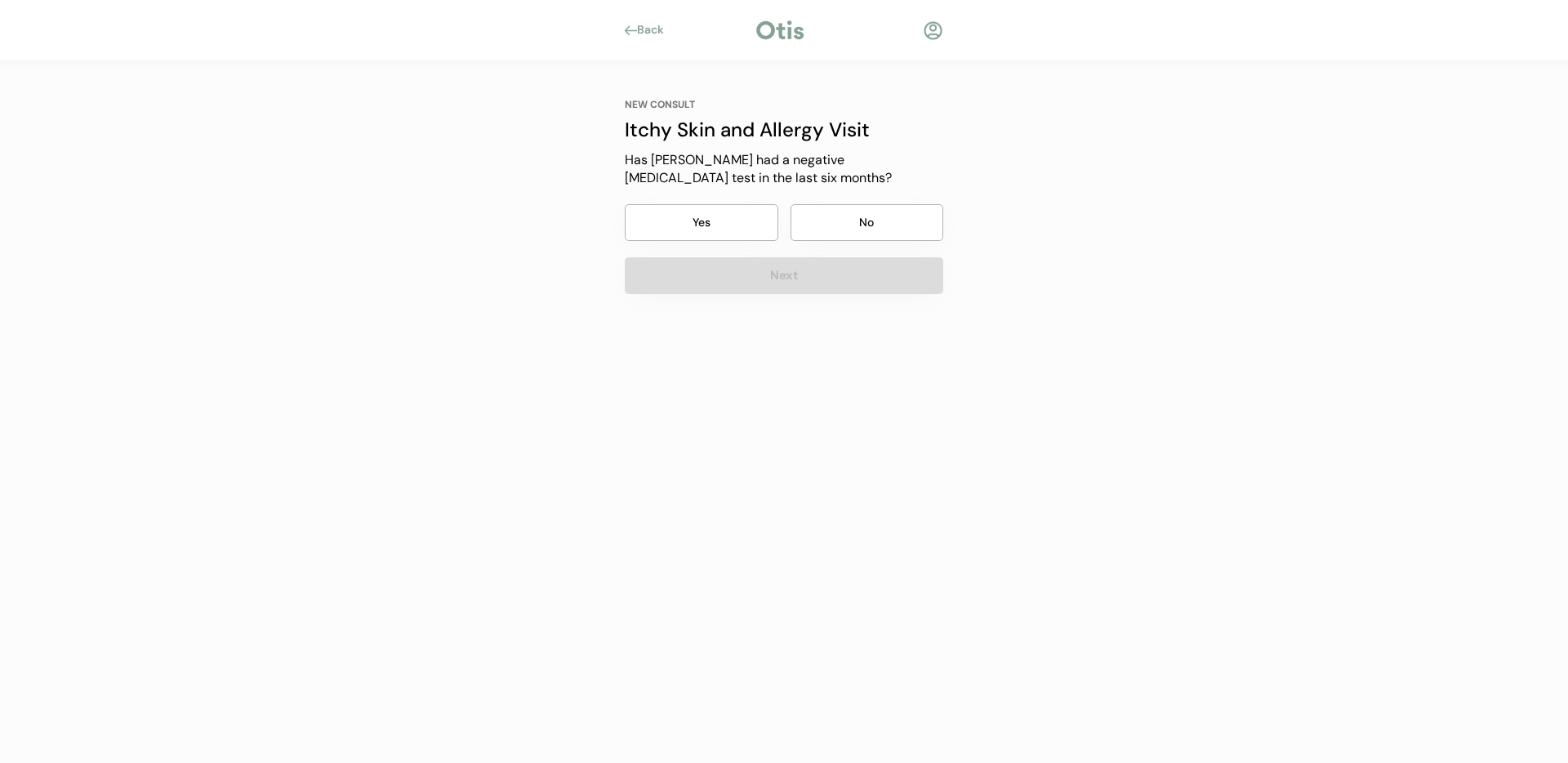
click at [703, 218] on button "Yes" at bounding box center [701, 223] width 153 height 37
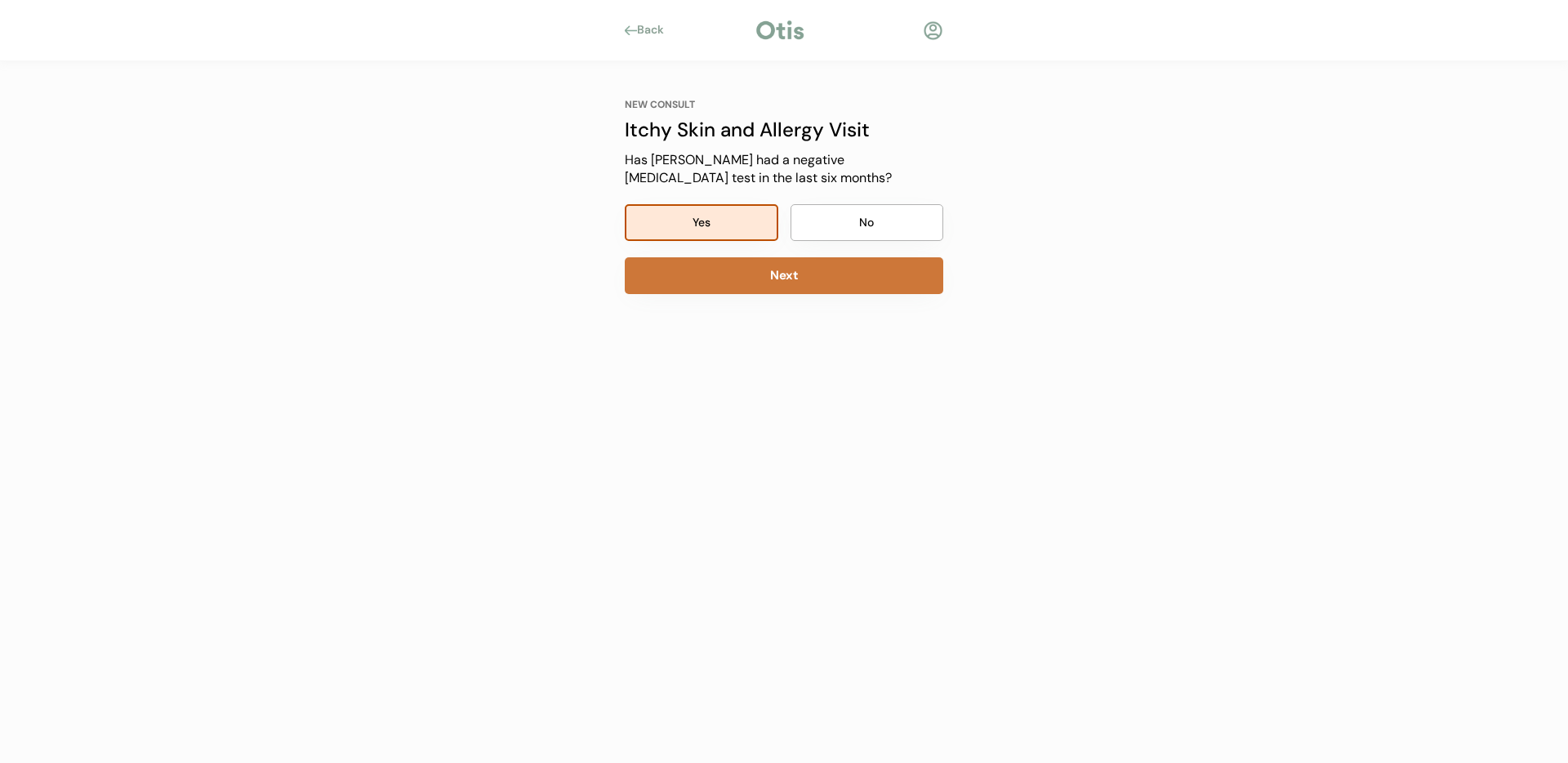
click at [812, 271] on button "Next" at bounding box center [784, 276] width 319 height 37
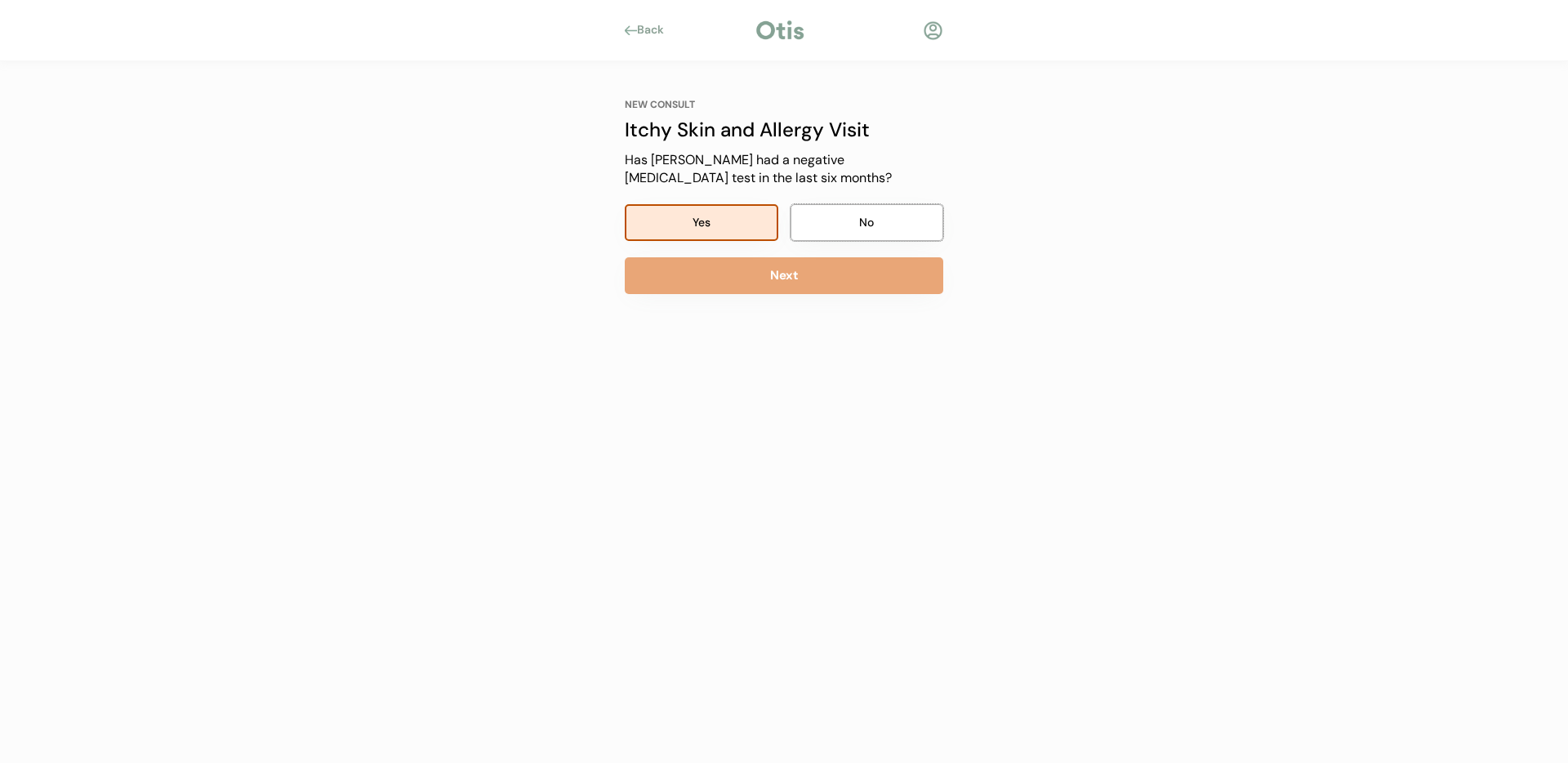
click at [905, 228] on button "No" at bounding box center [866, 223] width 153 height 37
click at [866, 258] on div "NEW CONSULT Itchy Skin and Allergy Visit Has [PERSON_NAME] had a negative [MEDI…" at bounding box center [784, 196] width 319 height 196
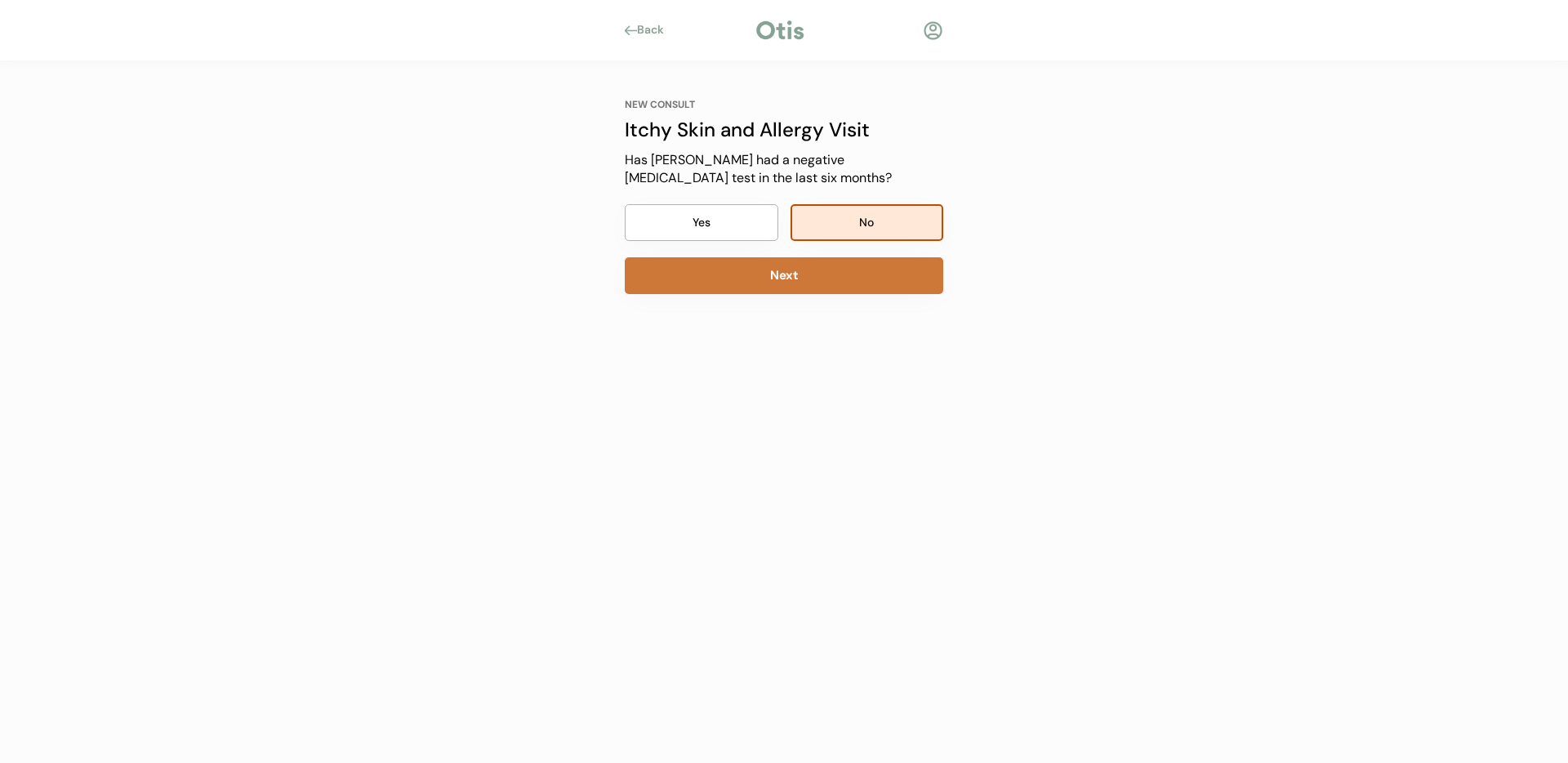
click at [771, 258] on button "Next" at bounding box center [784, 276] width 319 height 37
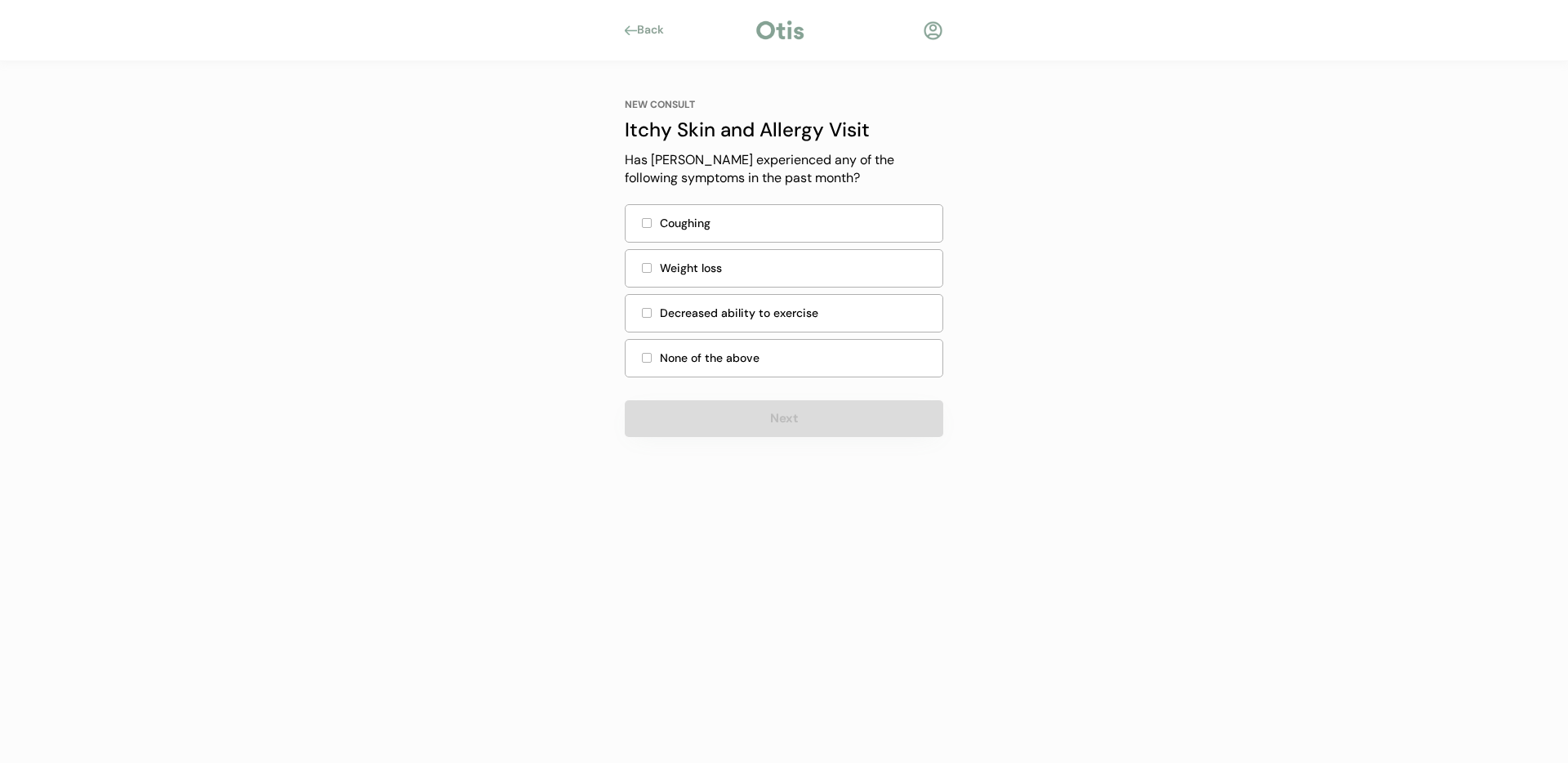
click at [766, 364] on div "None of the above" at bounding box center [796, 359] width 273 height 17
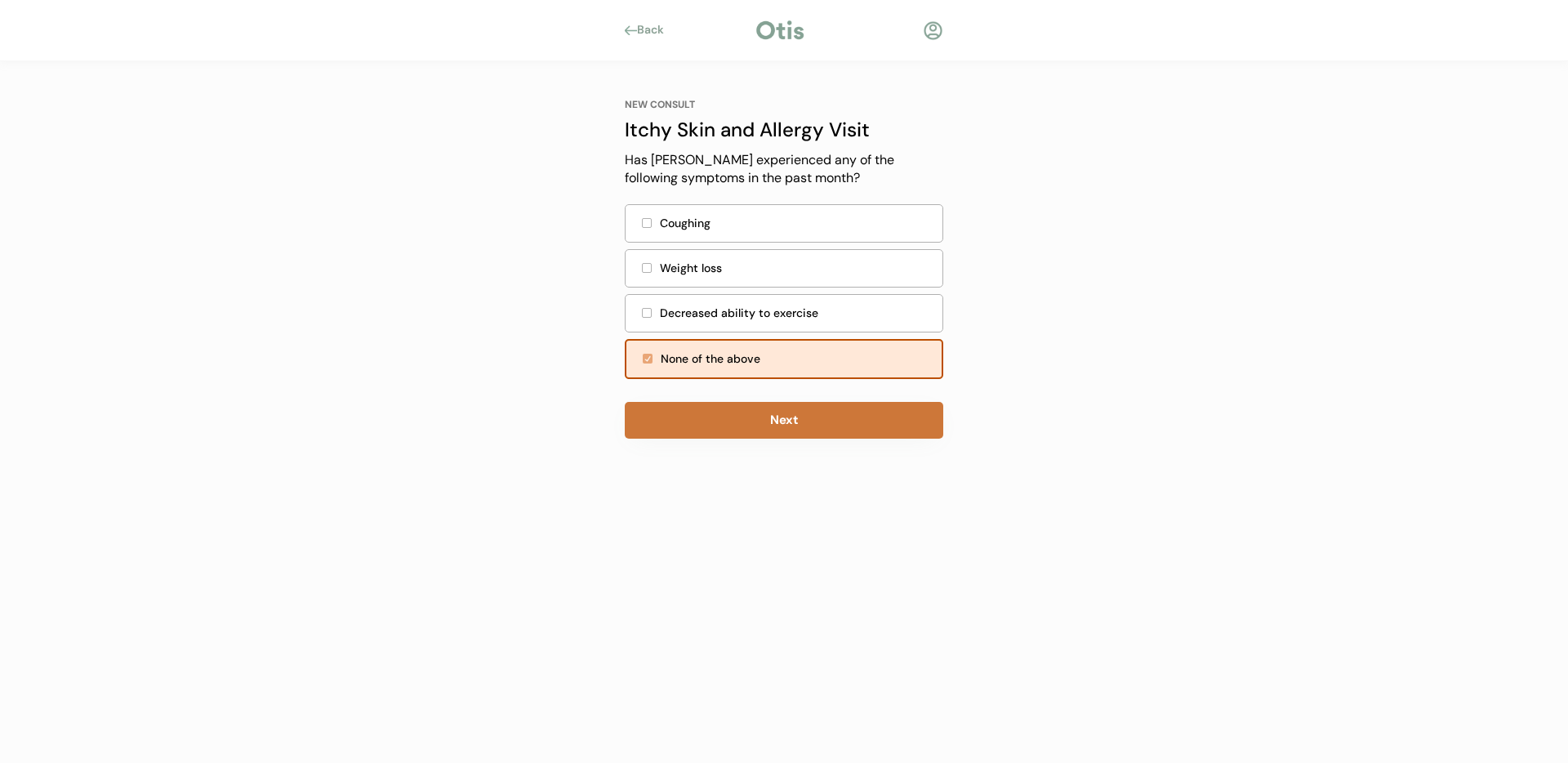
click at [786, 420] on button "Next" at bounding box center [784, 421] width 319 height 37
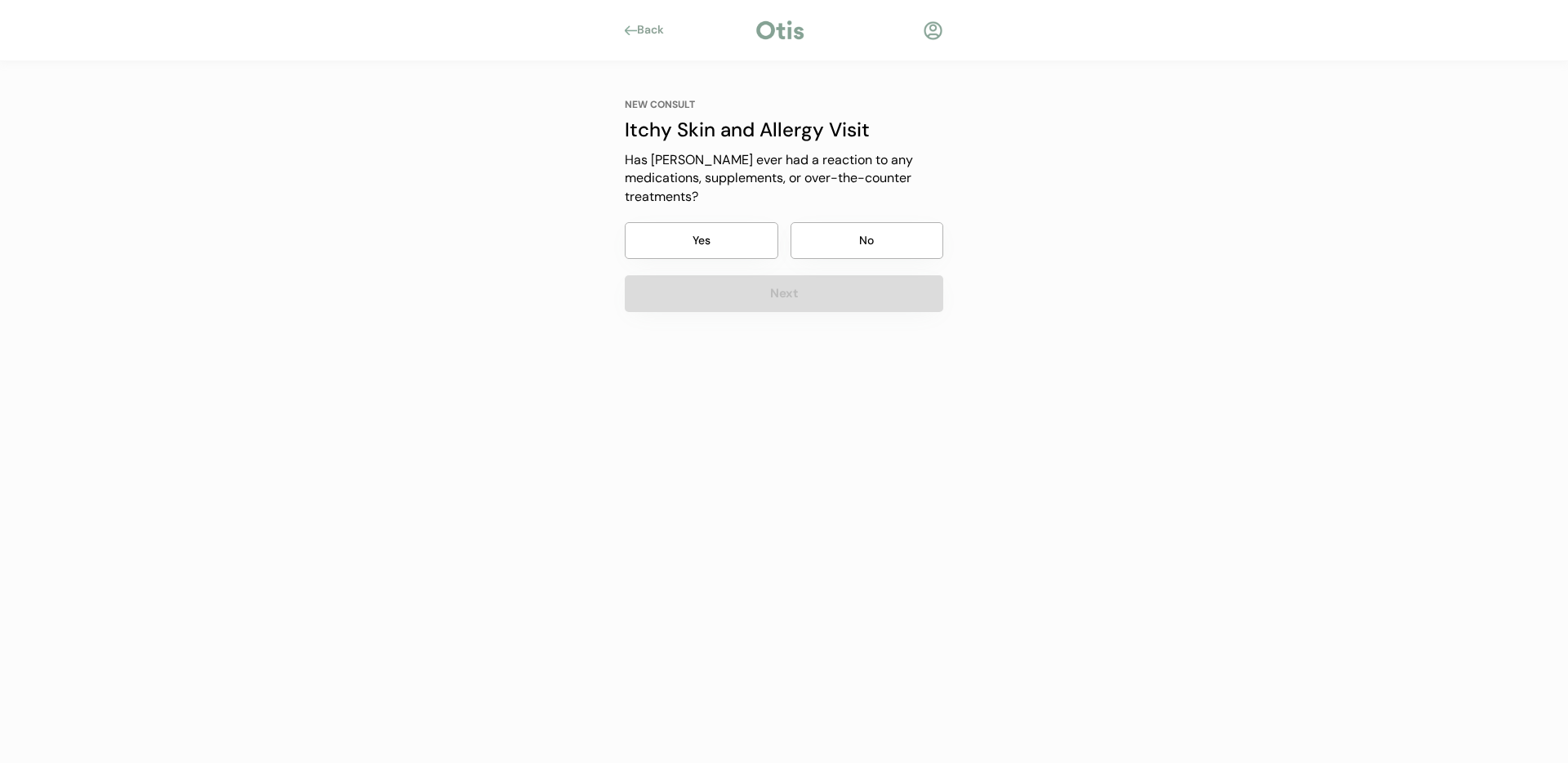
click at [704, 239] on button "Yes" at bounding box center [701, 241] width 153 height 37
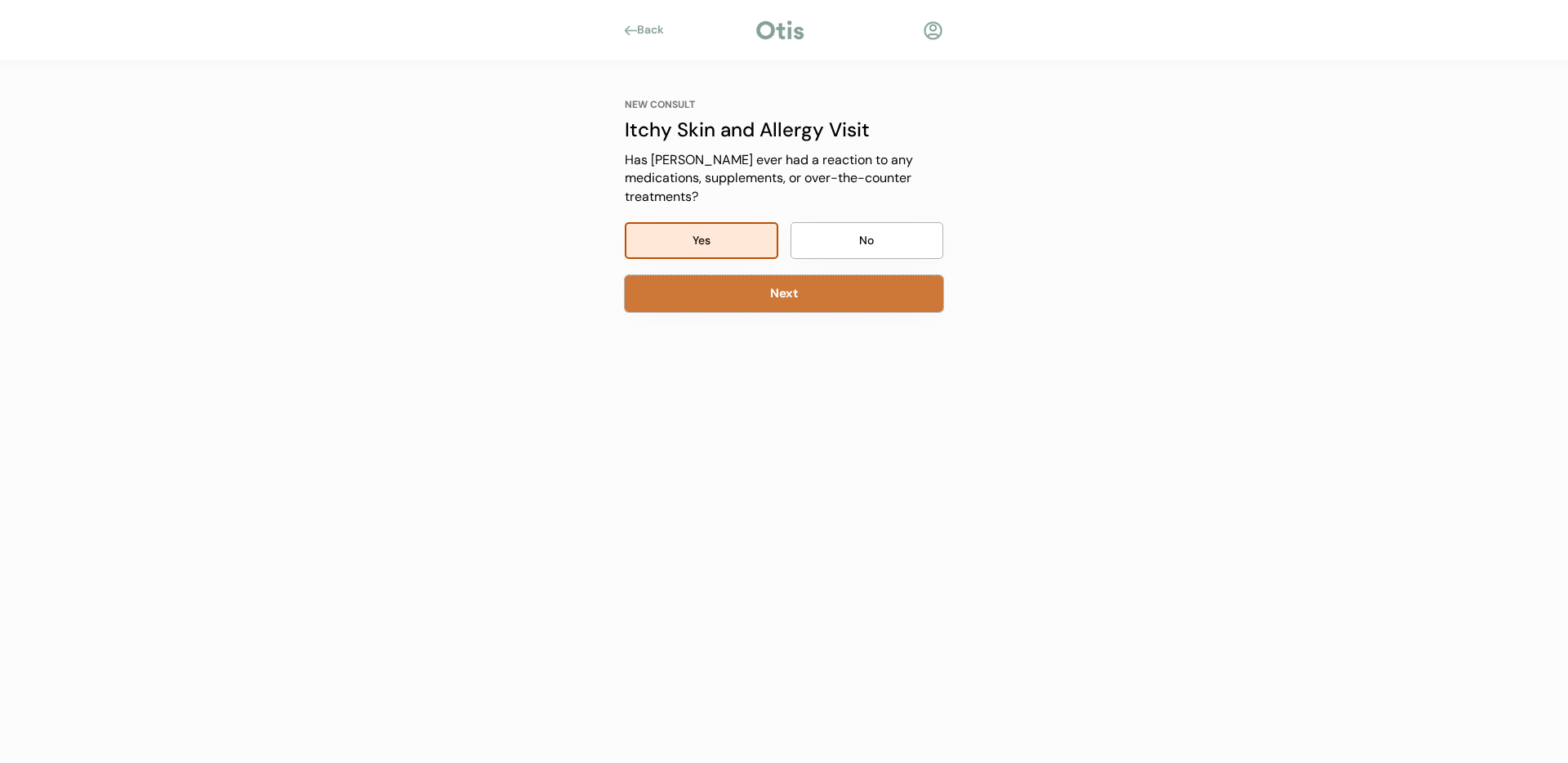
click at [799, 307] on button "Next" at bounding box center [784, 293] width 319 height 37
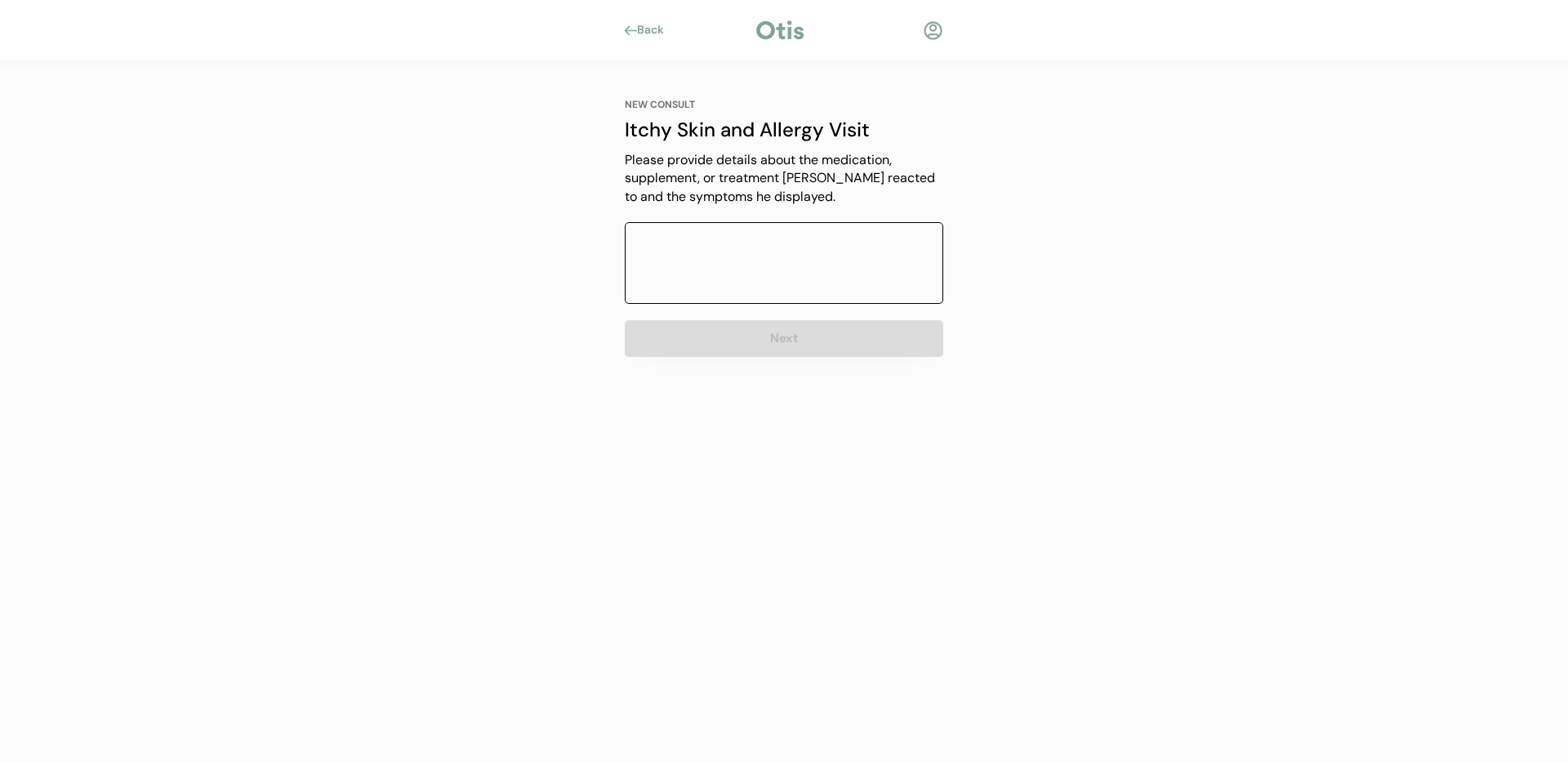
click at [753, 247] on textarea at bounding box center [784, 264] width 319 height 82
click at [861, 242] on textarea "too many - dont recall them - predisone" at bounding box center [784, 264] width 319 height 82
type textarea "too many - dont recall them - predisone"
